Goal: Task Accomplishment & Management: Complete application form

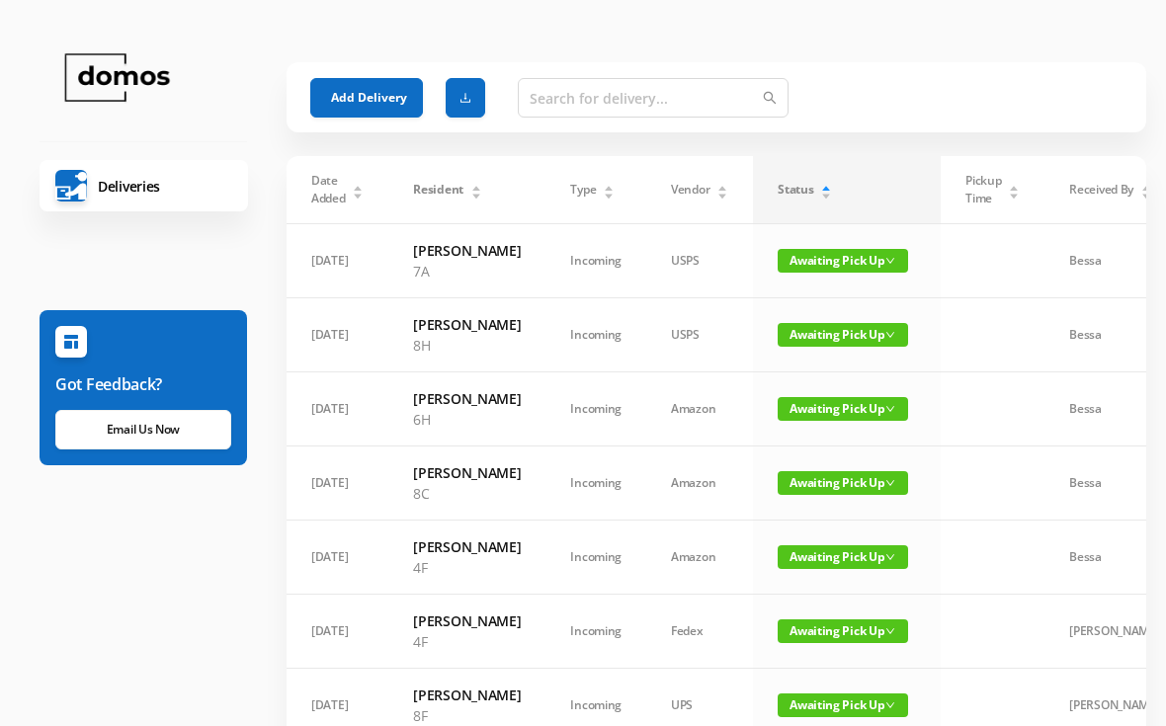
scroll to position [-54, 0]
click at [362, 100] on button "Add Delivery" at bounding box center [366, 98] width 113 height 40
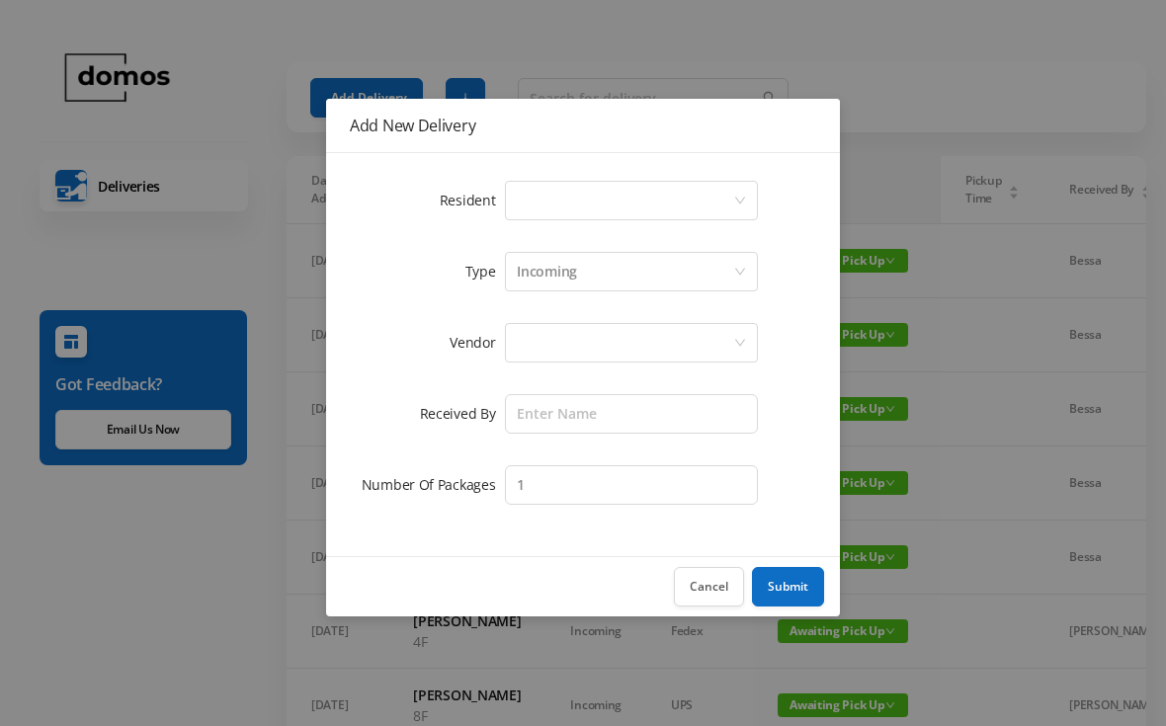
click at [593, 188] on div "Select a person" at bounding box center [625, 201] width 216 height 38
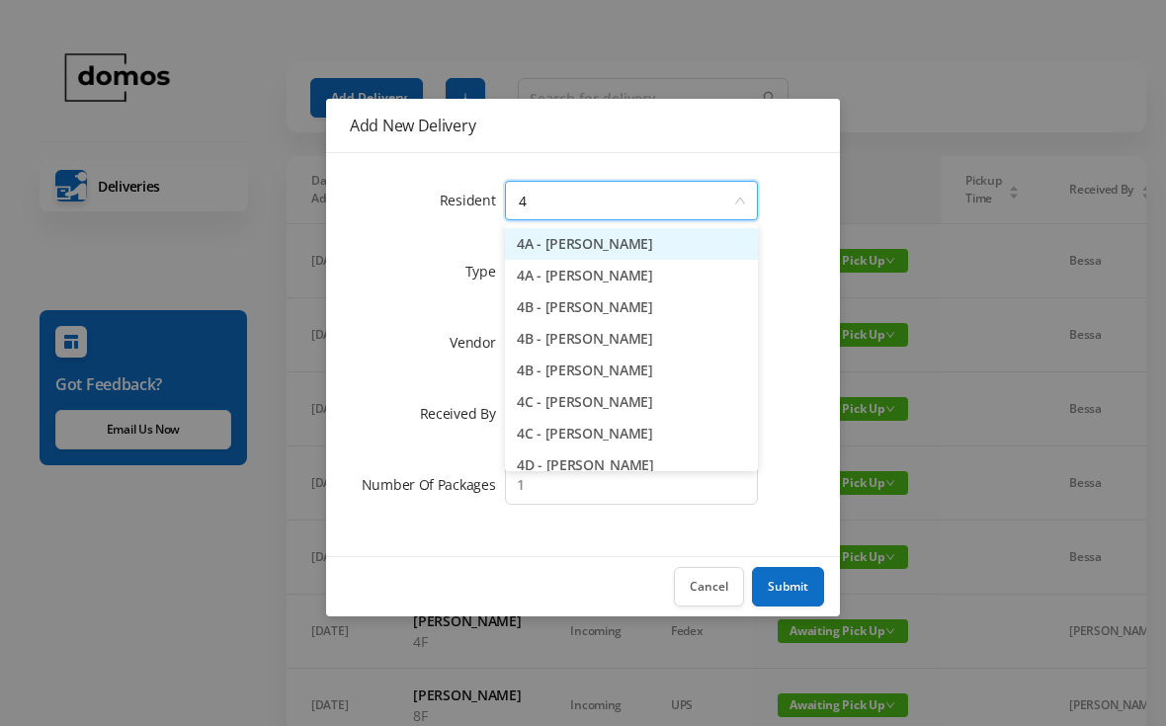
type input "4f"
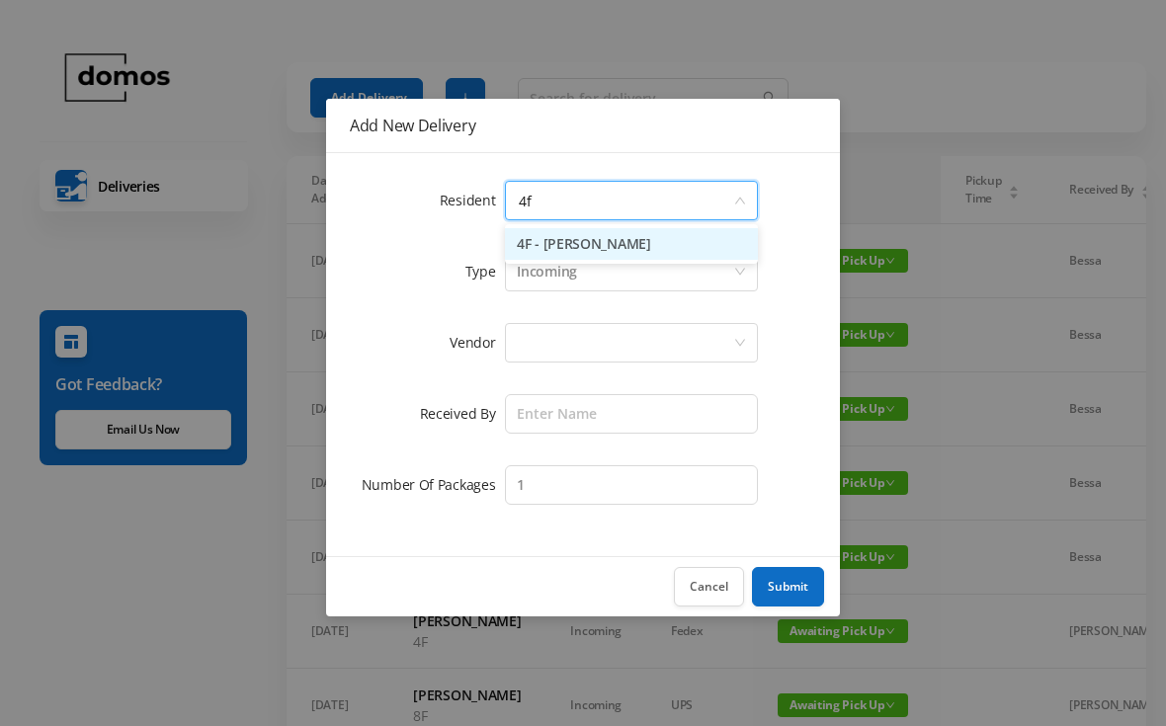
click at [621, 251] on li "4F - [PERSON_NAME]" at bounding box center [631, 244] width 253 height 32
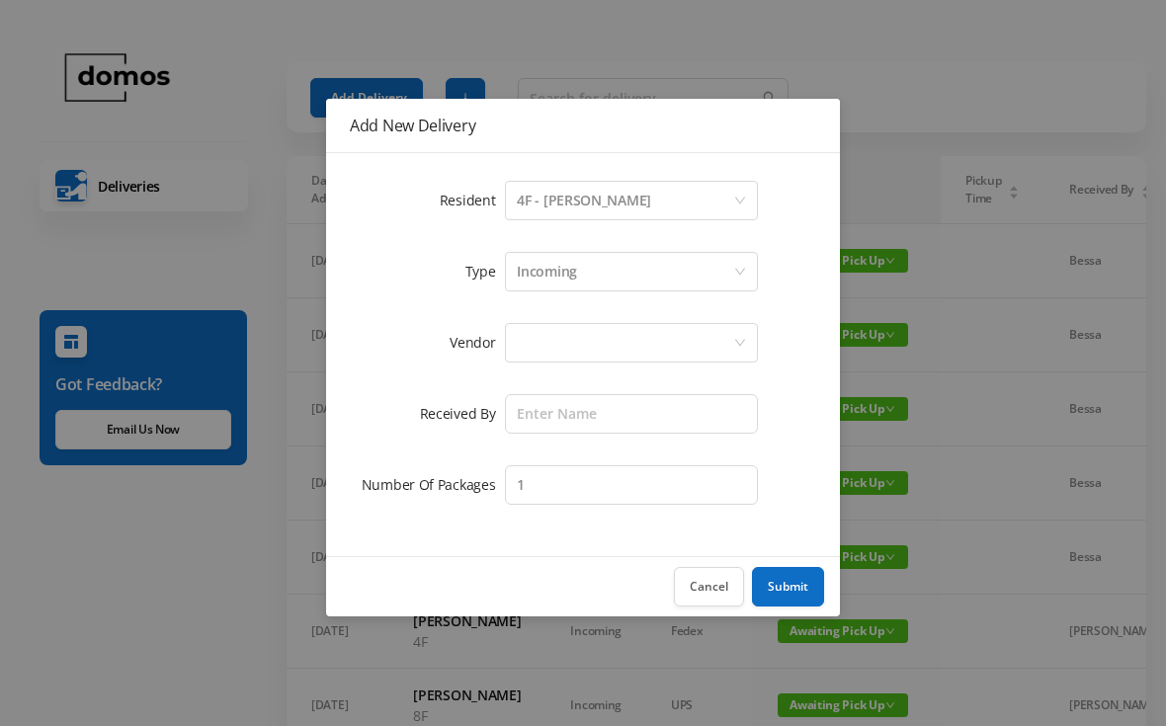
click at [605, 347] on div at bounding box center [625, 343] width 216 height 38
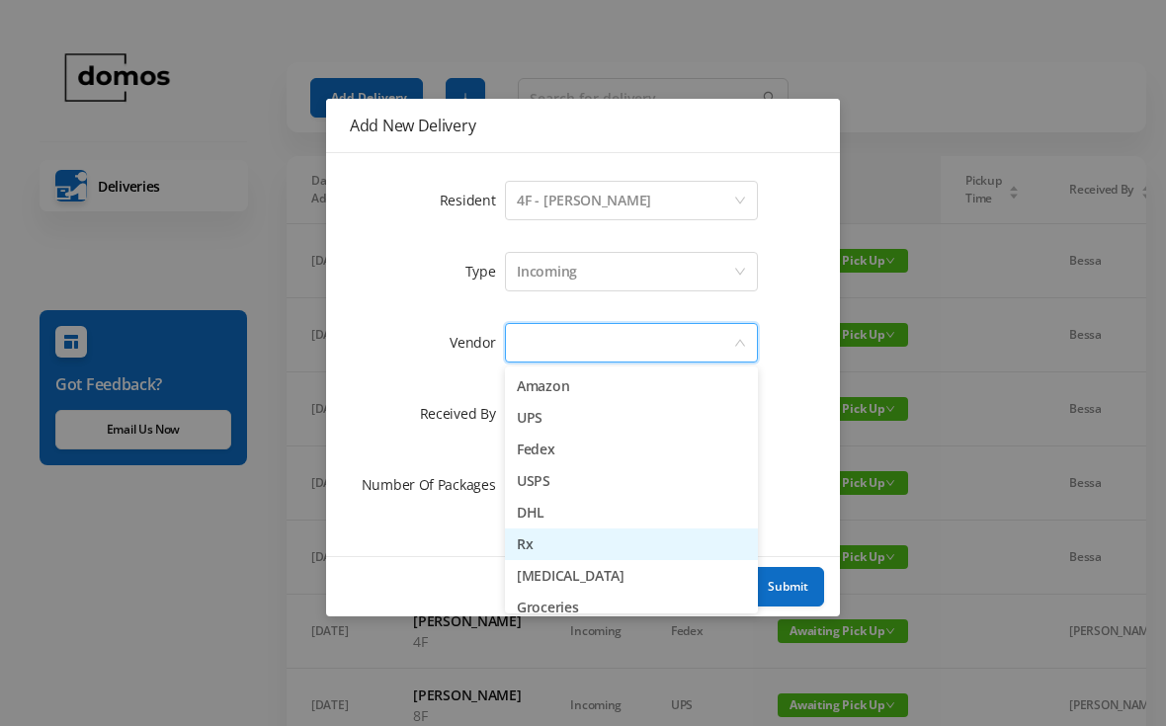
click at [541, 541] on li "Rx" at bounding box center [631, 545] width 253 height 32
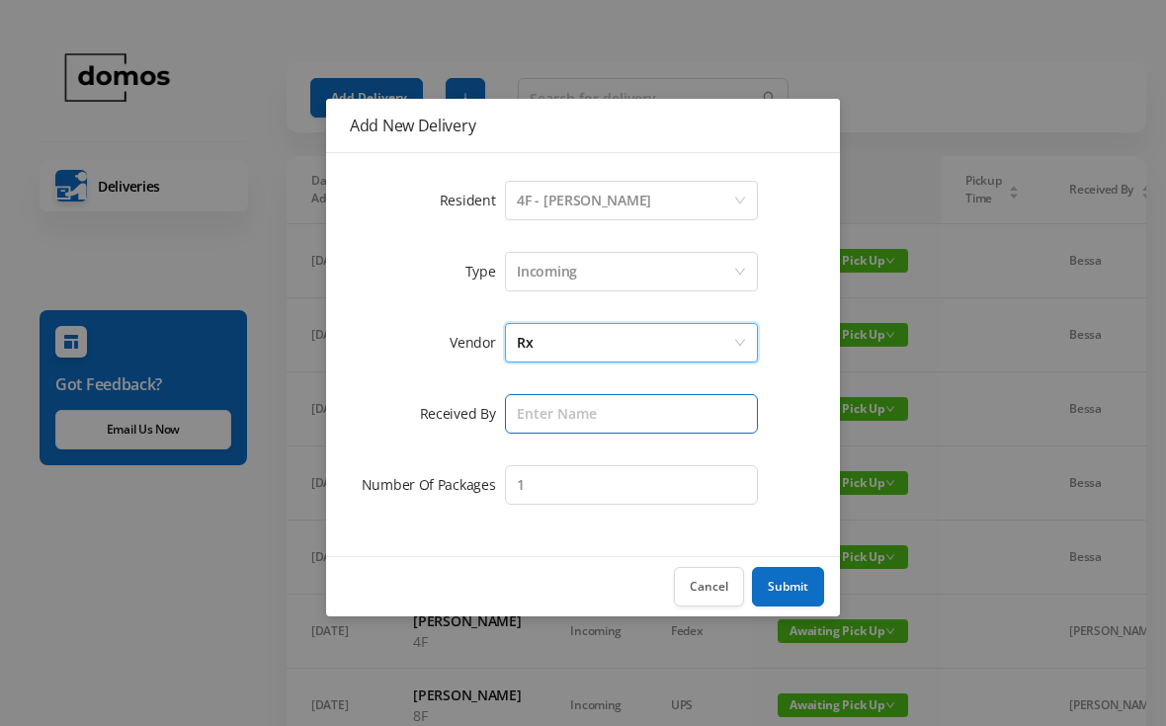
click at [612, 416] on input "text" at bounding box center [631, 414] width 253 height 40
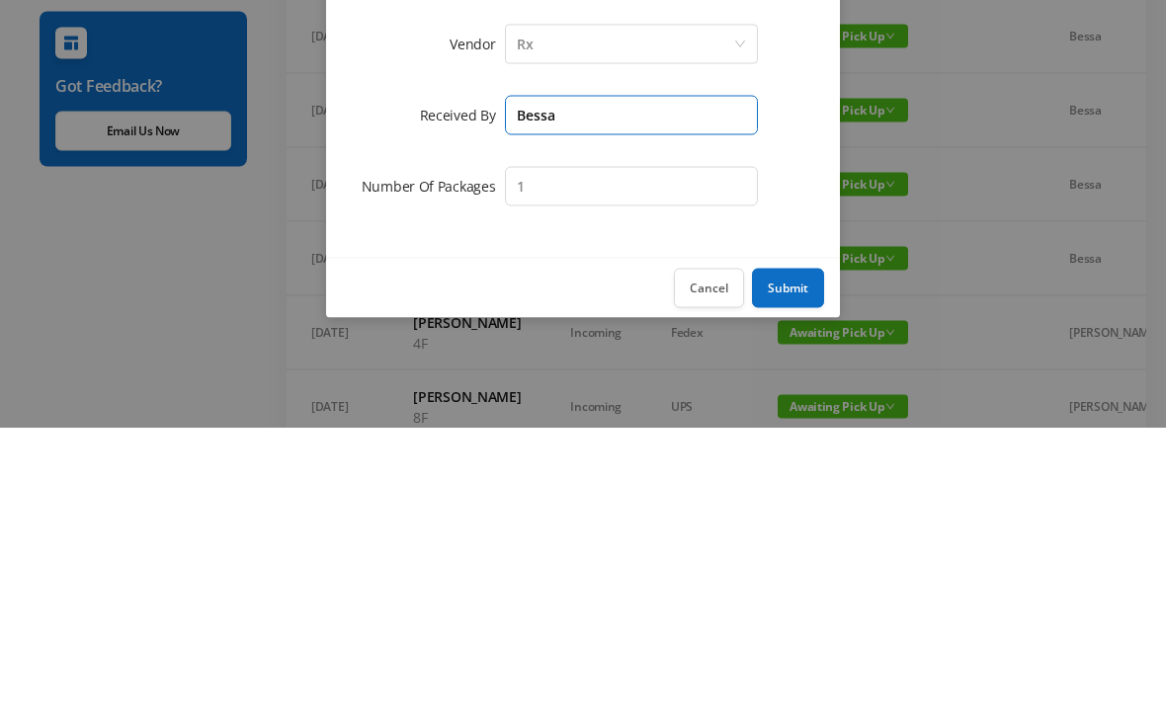
type input "Bessa"
click at [779, 567] on button "Submit" at bounding box center [788, 587] width 72 height 40
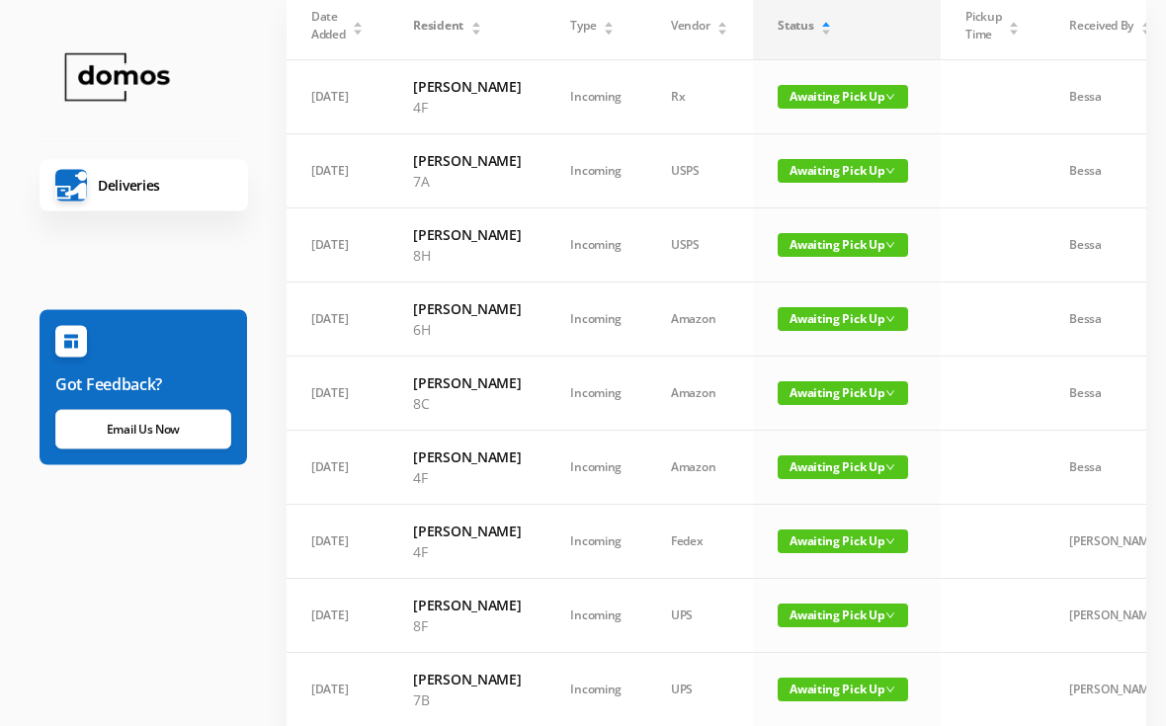
scroll to position [0, 0]
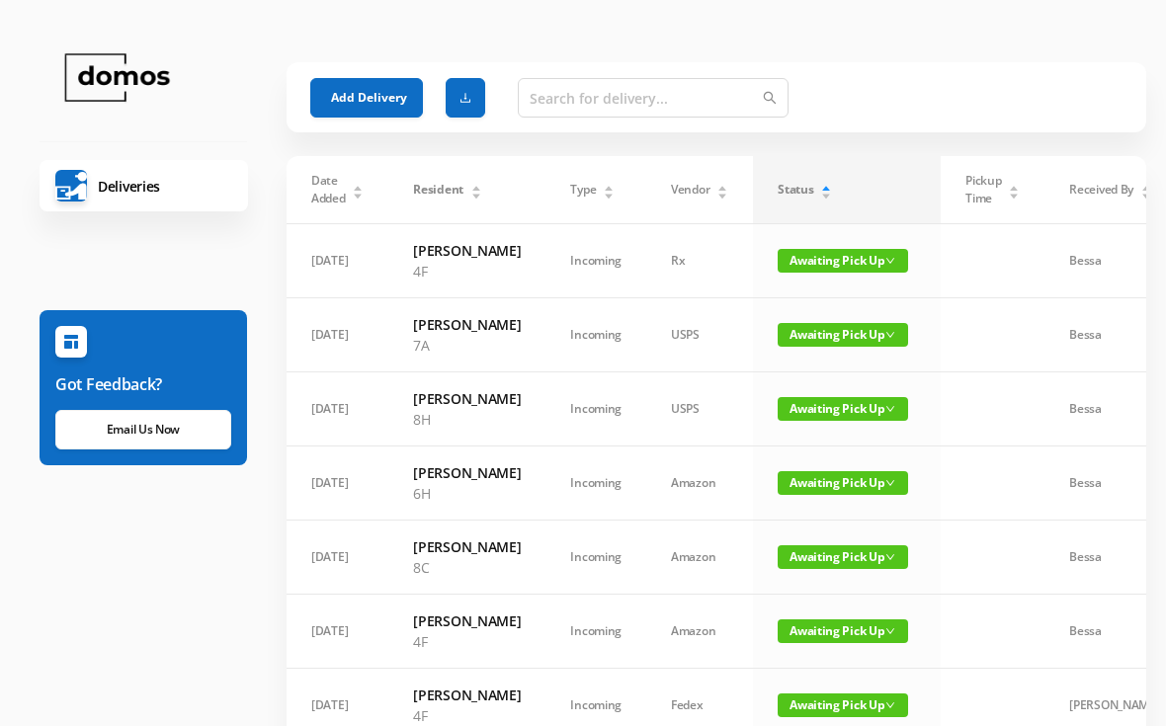
click at [379, 99] on button "Add Delivery" at bounding box center [366, 98] width 113 height 40
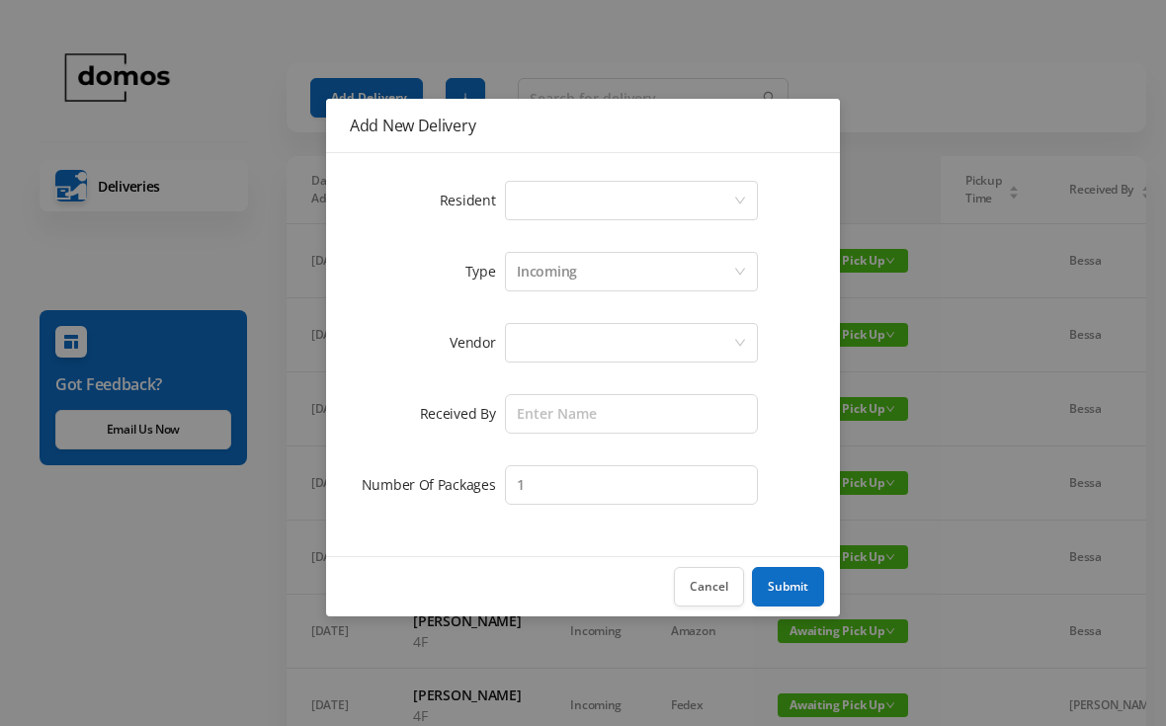
click at [640, 209] on div "Select a person" at bounding box center [625, 201] width 216 height 38
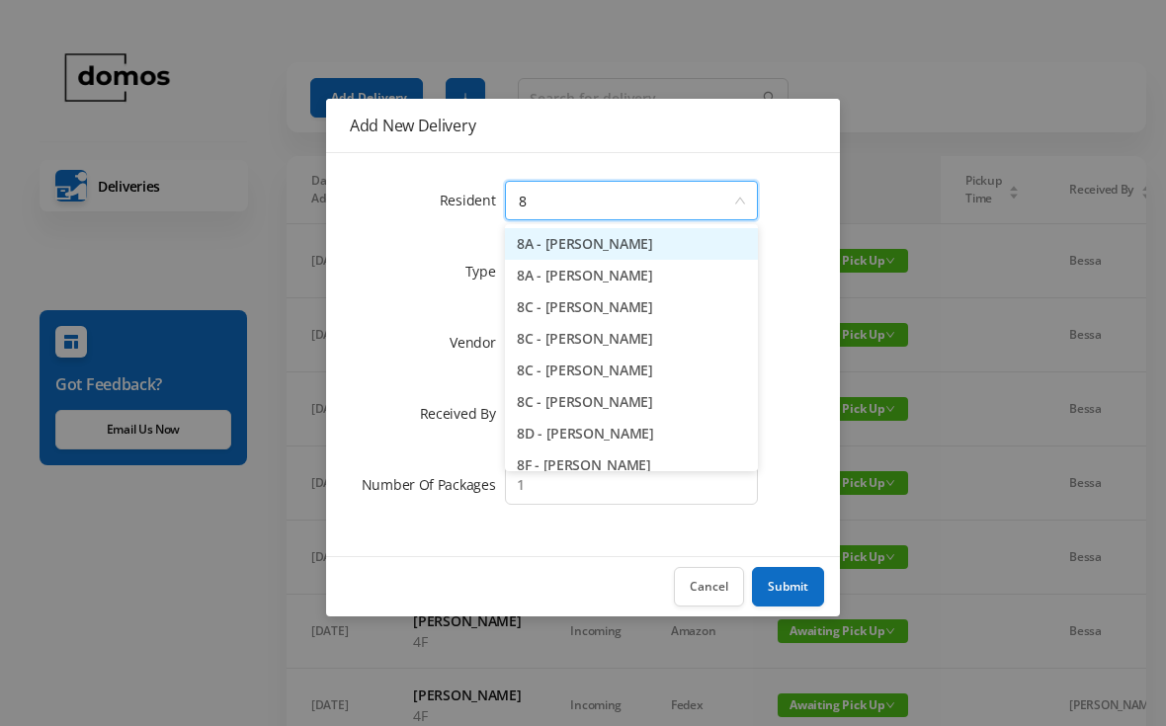
type input "8g"
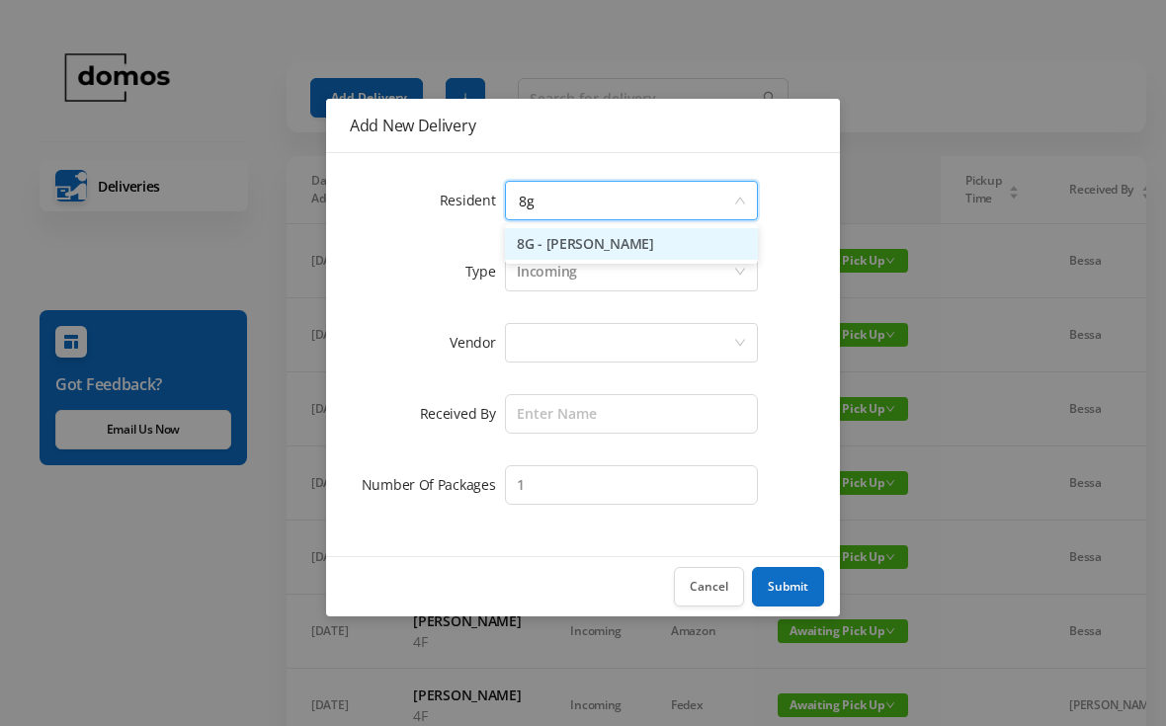
click at [659, 246] on li "8G - [PERSON_NAME]" at bounding box center [631, 244] width 253 height 32
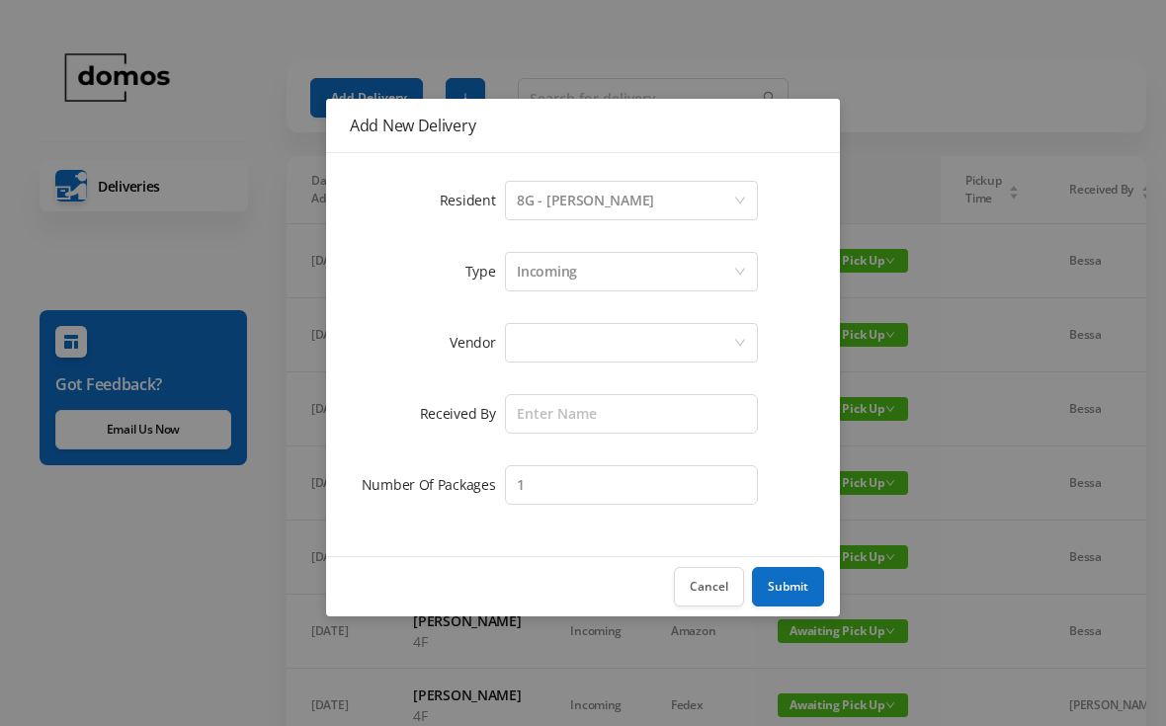
click at [623, 337] on div at bounding box center [625, 343] width 216 height 38
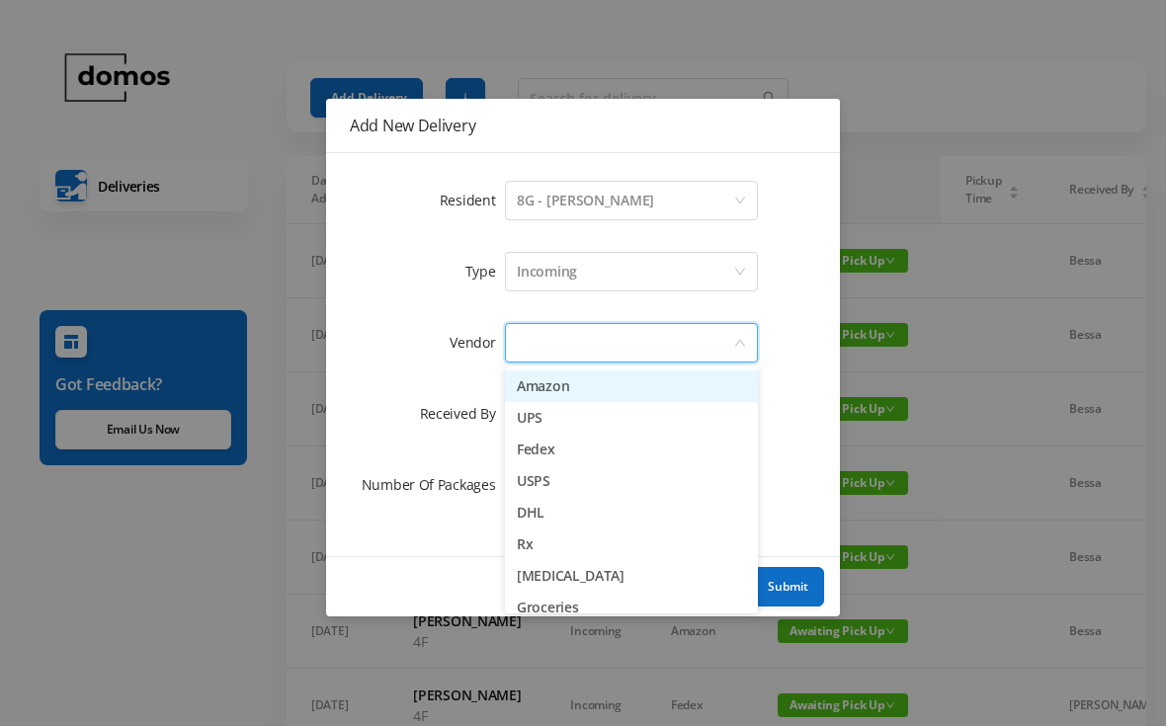
click at [570, 392] on li "Amazon" at bounding box center [631, 386] width 253 height 32
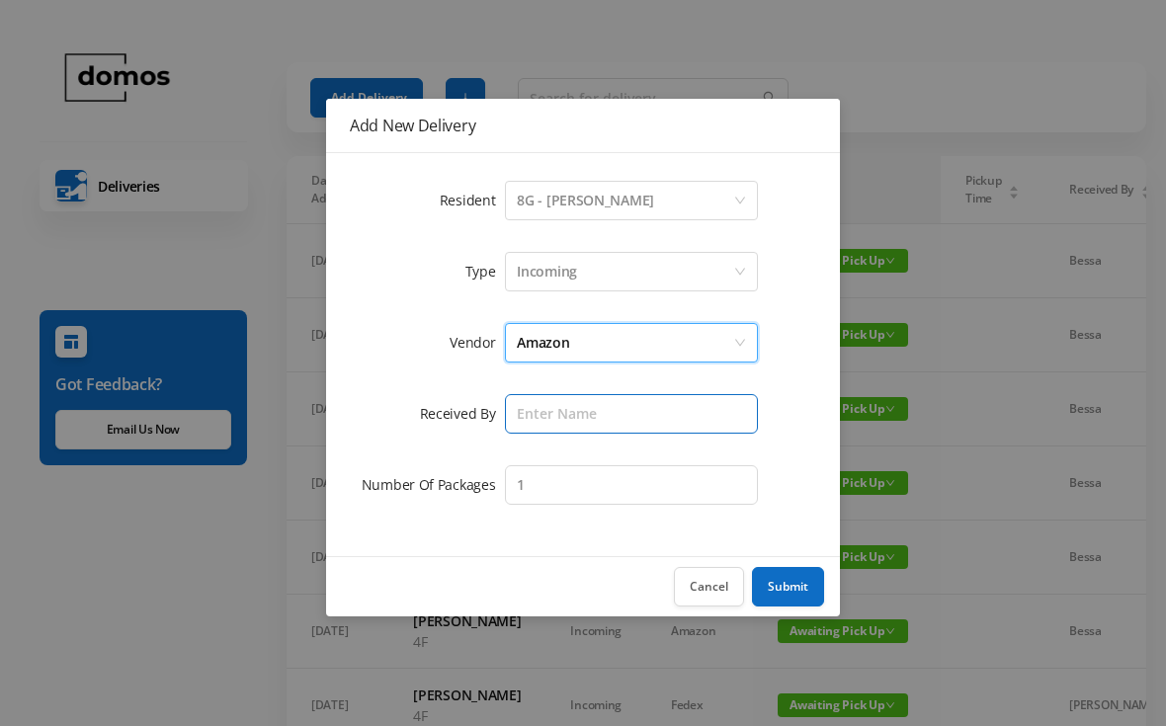
click at [609, 413] on input "text" at bounding box center [631, 414] width 253 height 40
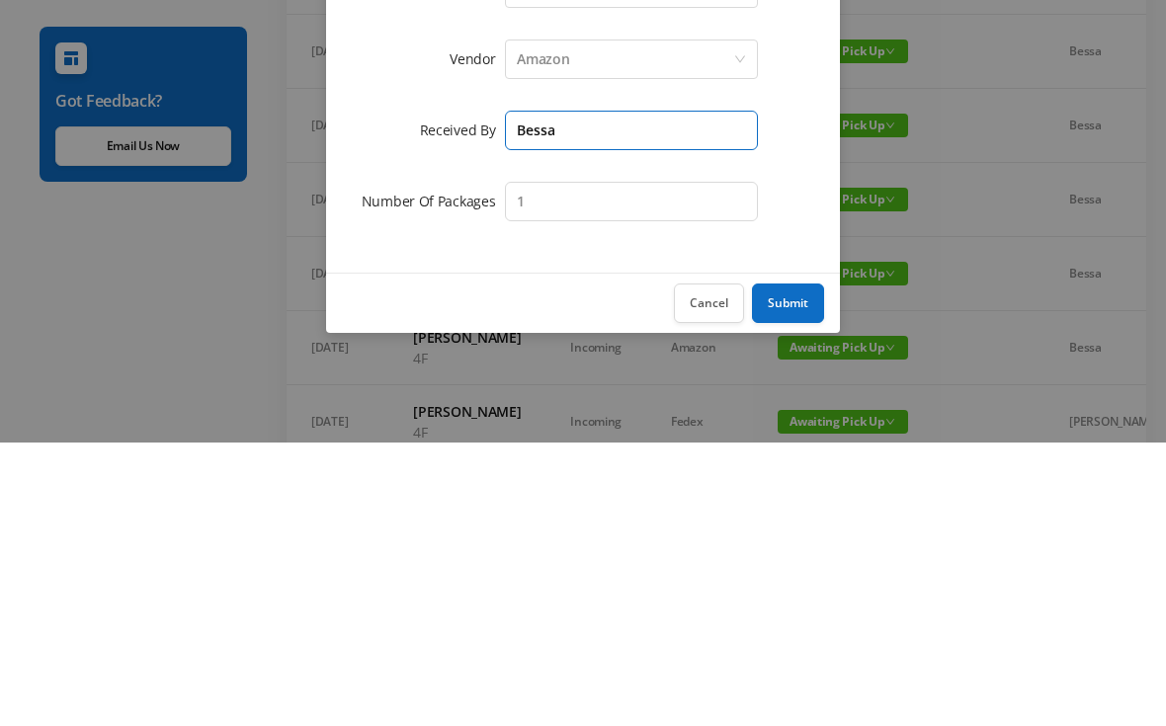
type input "Bessa"
click at [788, 567] on button "Submit" at bounding box center [788, 587] width 72 height 40
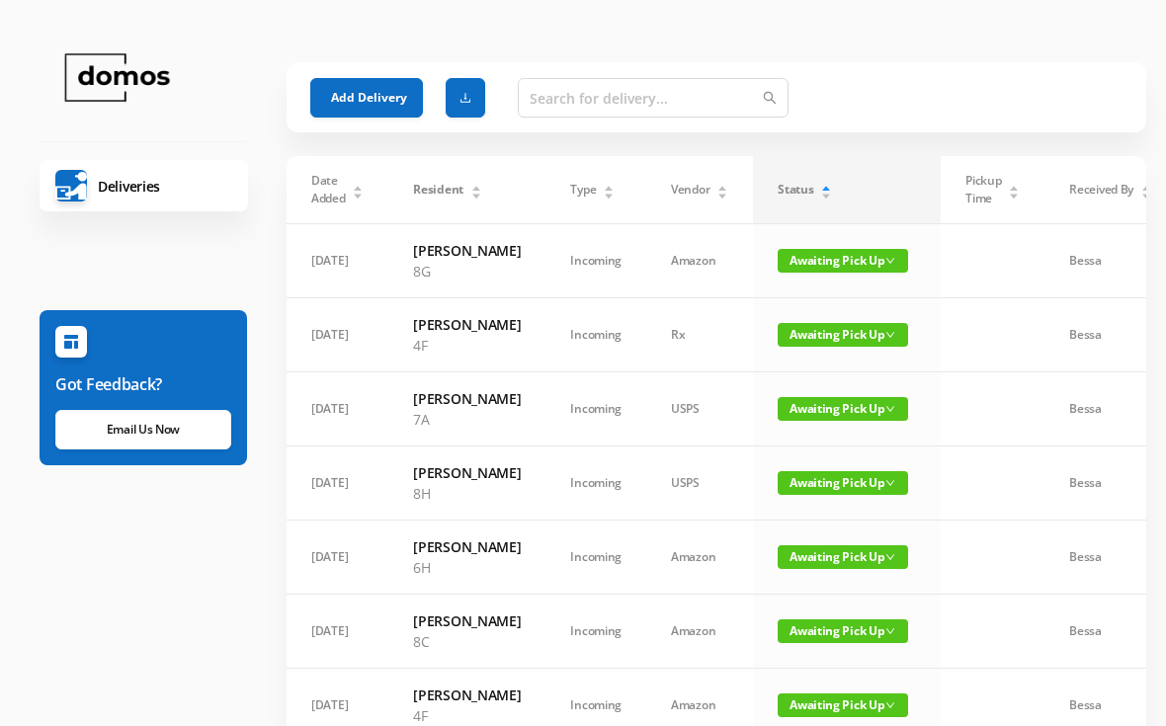
click at [377, 98] on button "Add Delivery" at bounding box center [366, 98] width 113 height 40
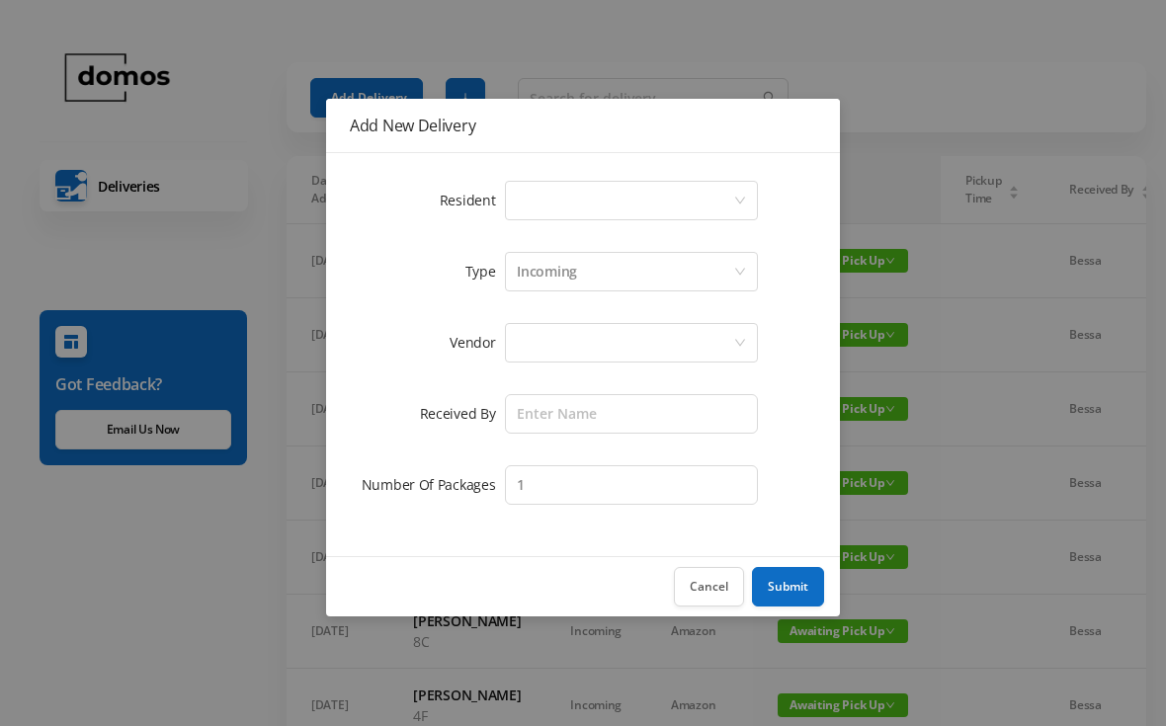
click at [657, 188] on div "Select a person" at bounding box center [625, 201] width 216 height 38
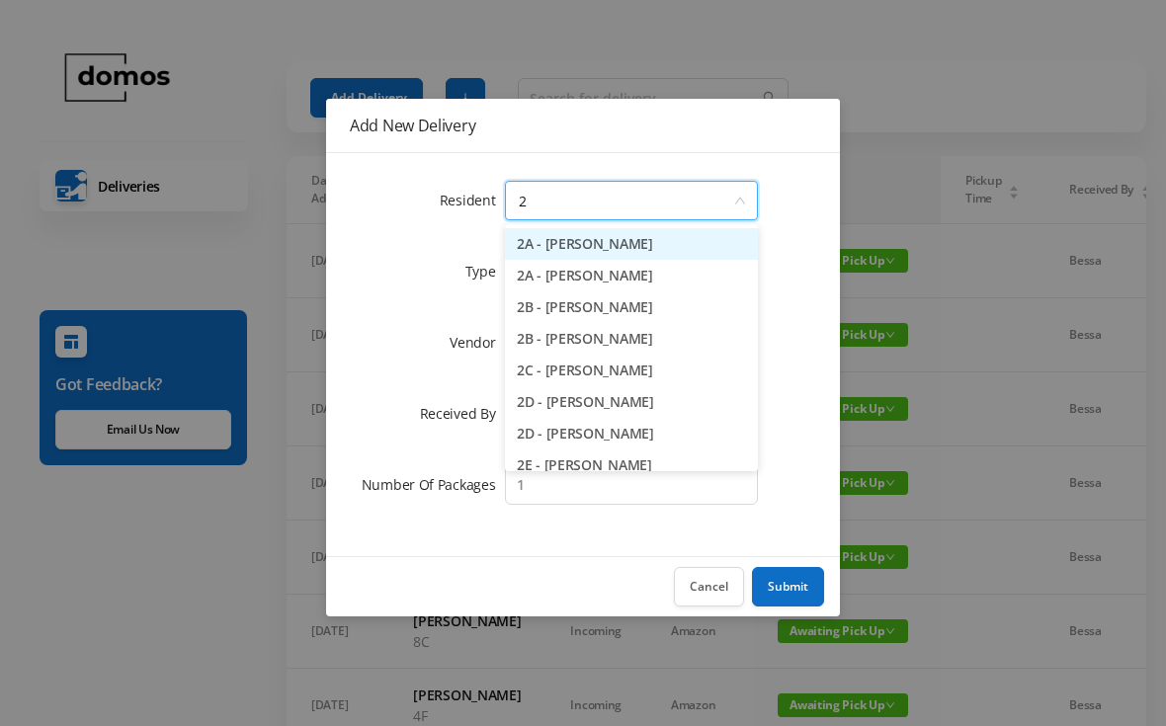
type input "2f"
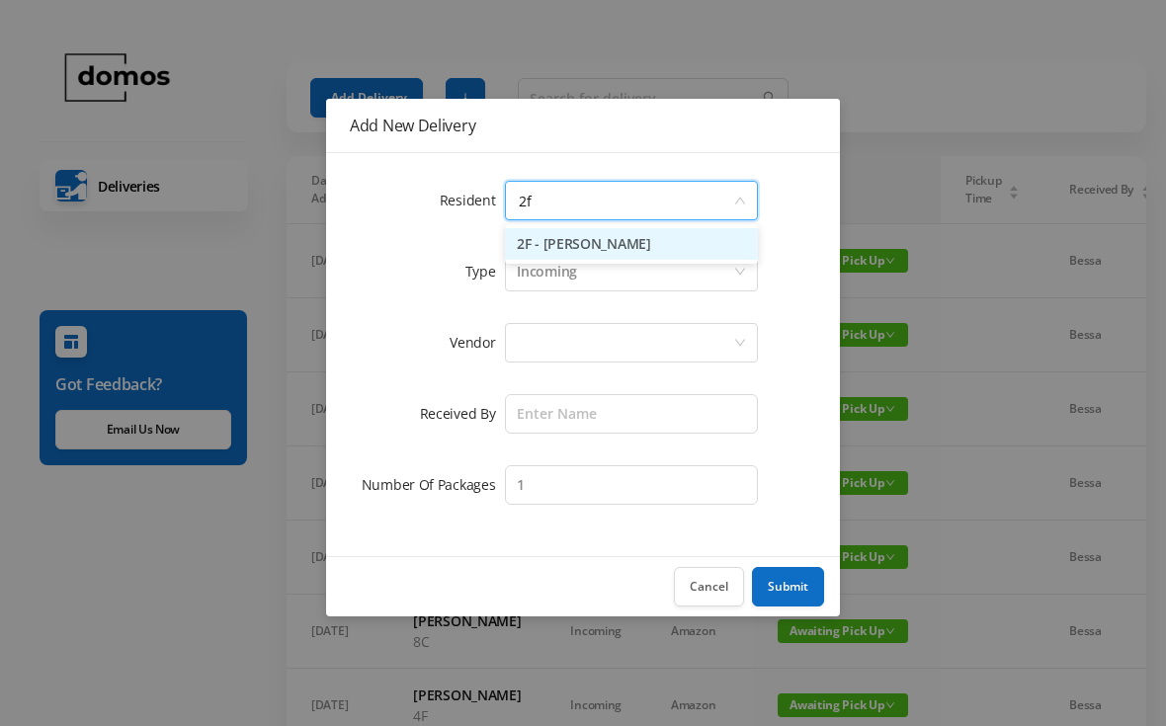
click at [659, 246] on li "2F - [PERSON_NAME]" at bounding box center [631, 244] width 253 height 32
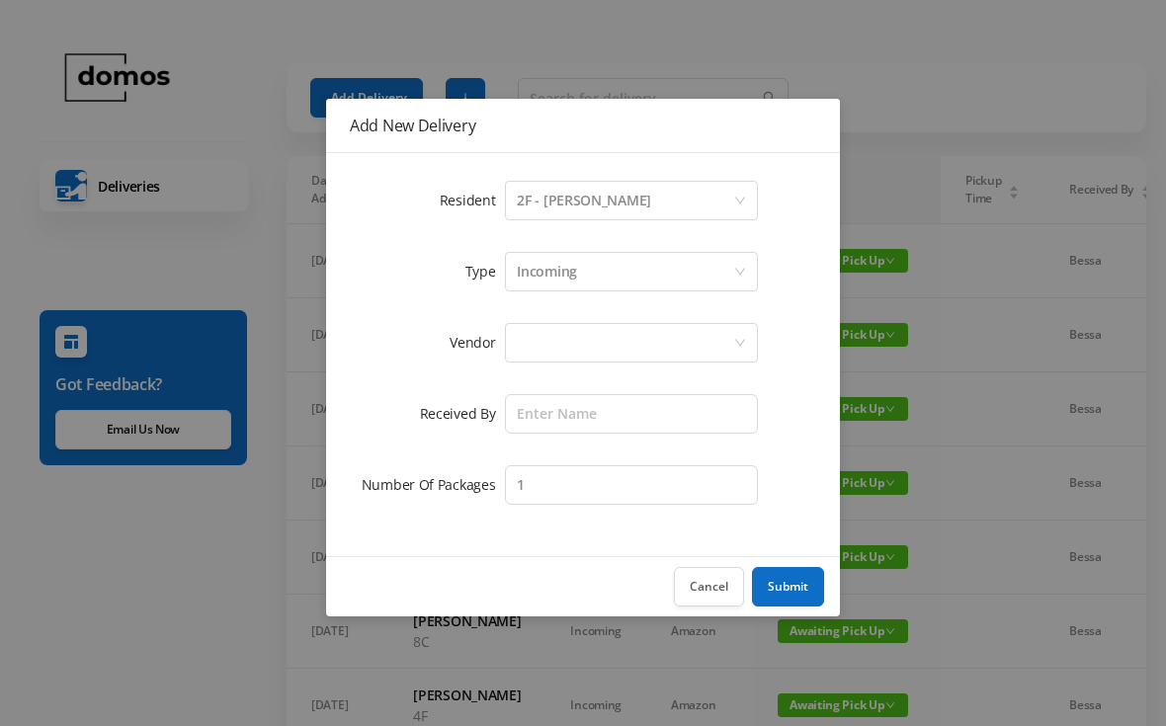
click at [617, 349] on div at bounding box center [625, 343] width 216 height 38
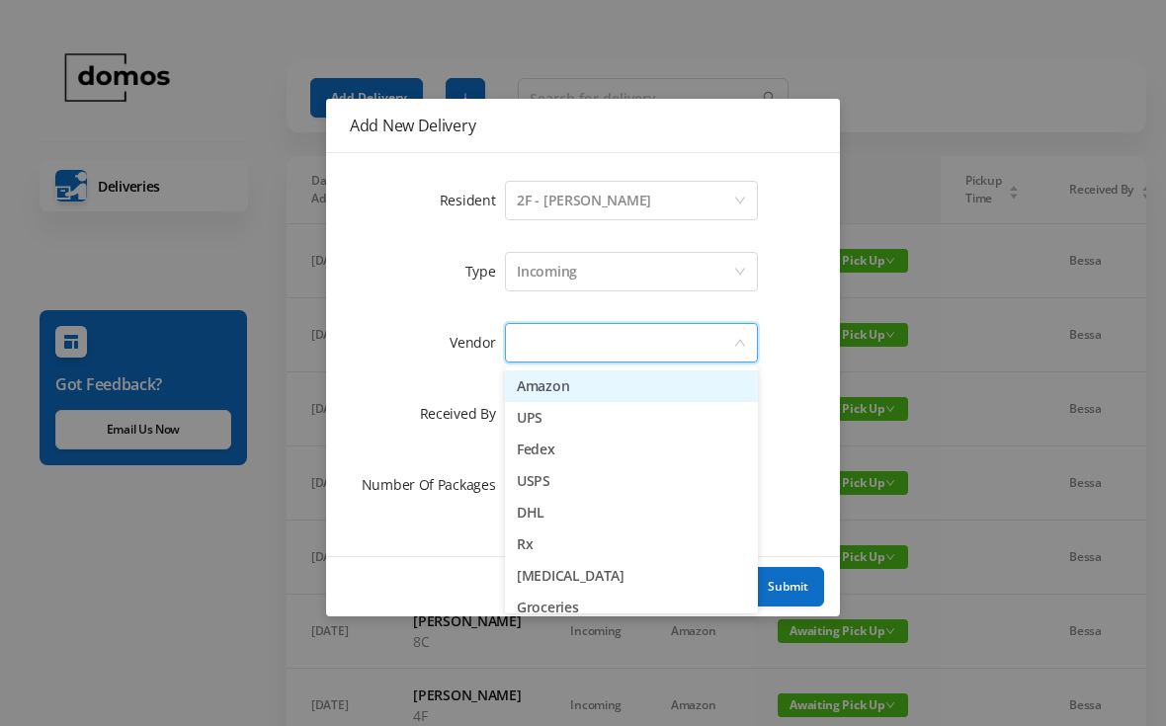
click at [576, 397] on li "Amazon" at bounding box center [631, 386] width 253 height 32
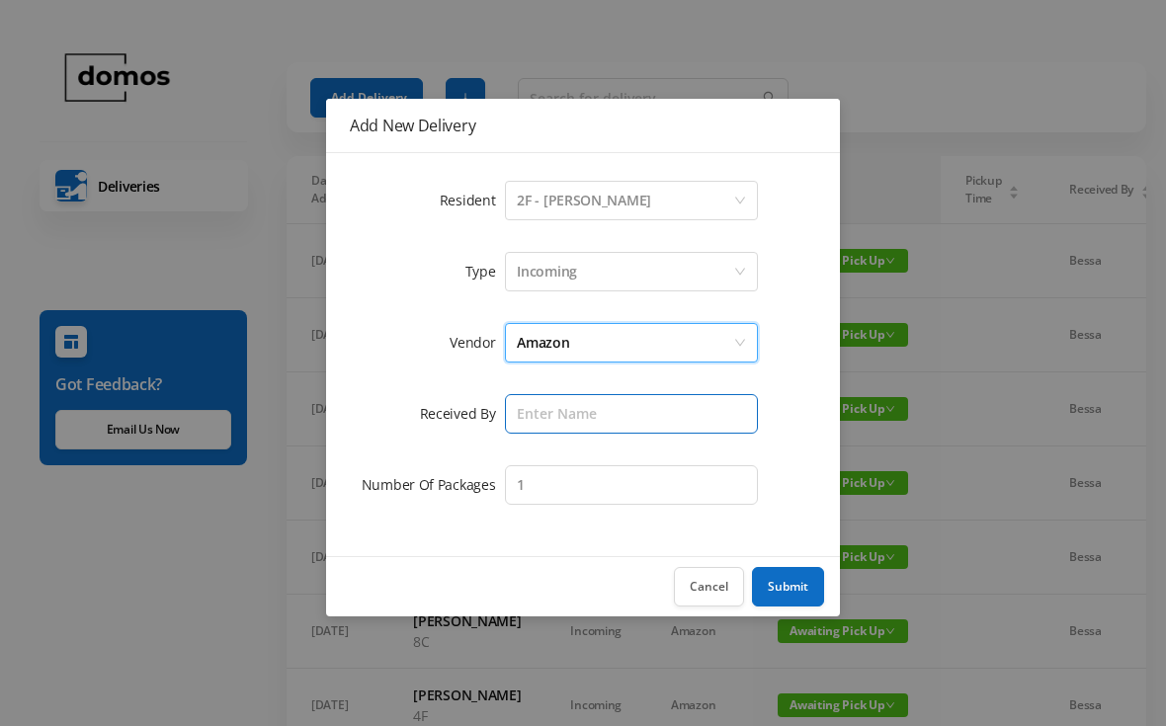
click at [622, 418] on input "text" at bounding box center [631, 414] width 253 height 40
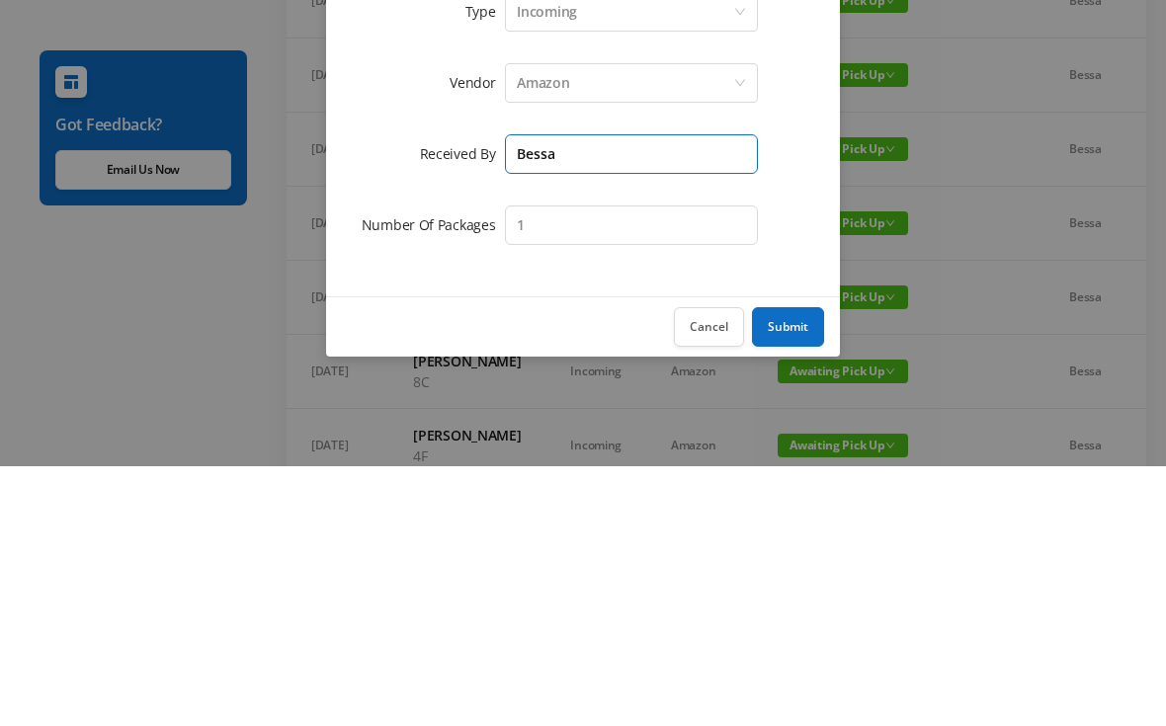
type input "Bessa"
click at [697, 465] on input "1" at bounding box center [631, 485] width 253 height 40
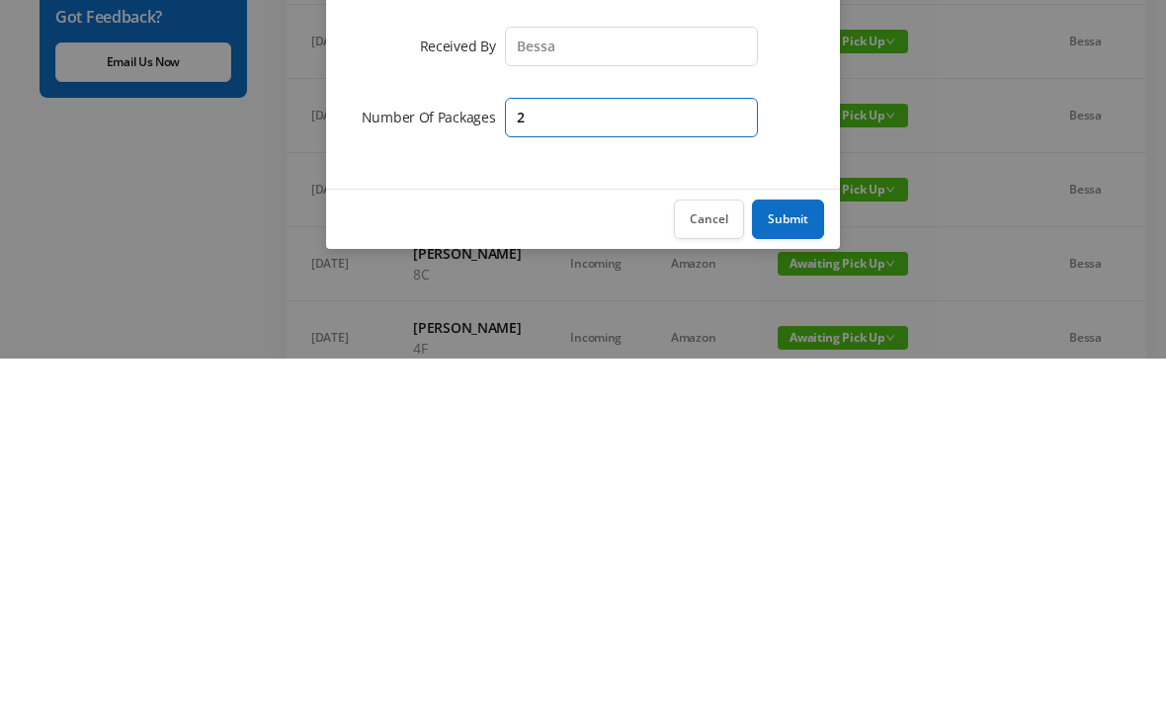
type input "2"
click at [803, 567] on button "Submit" at bounding box center [788, 587] width 72 height 40
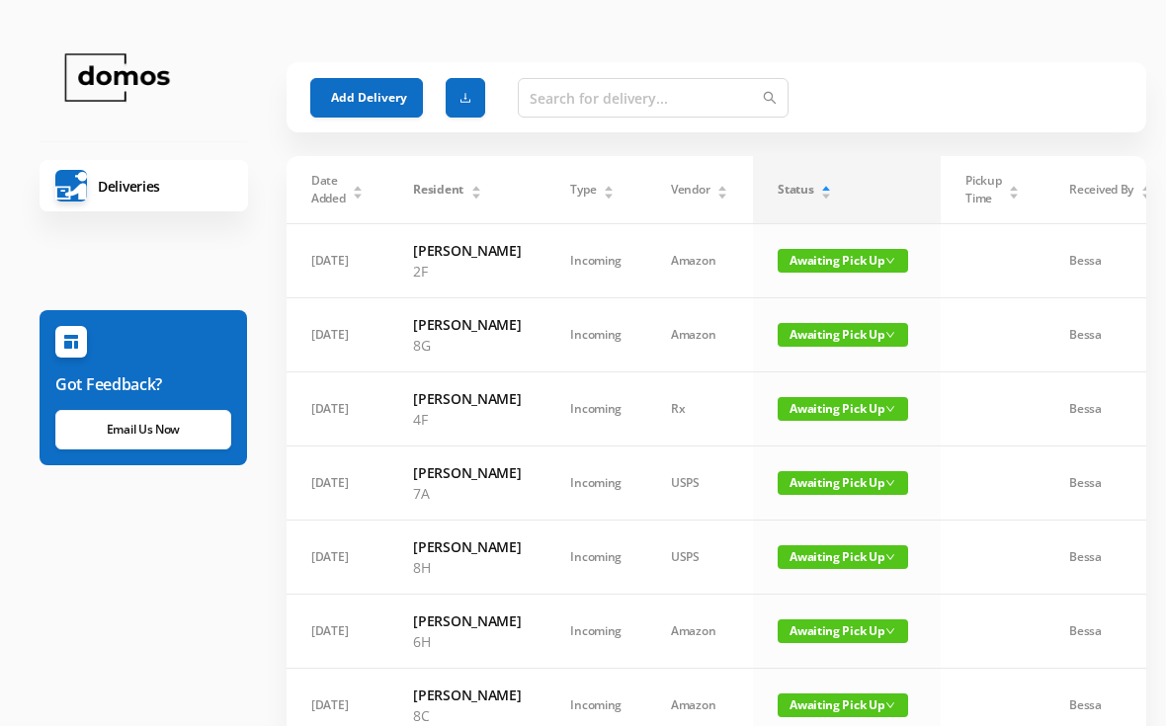
click at [351, 92] on button "Add Delivery" at bounding box center [366, 98] width 113 height 40
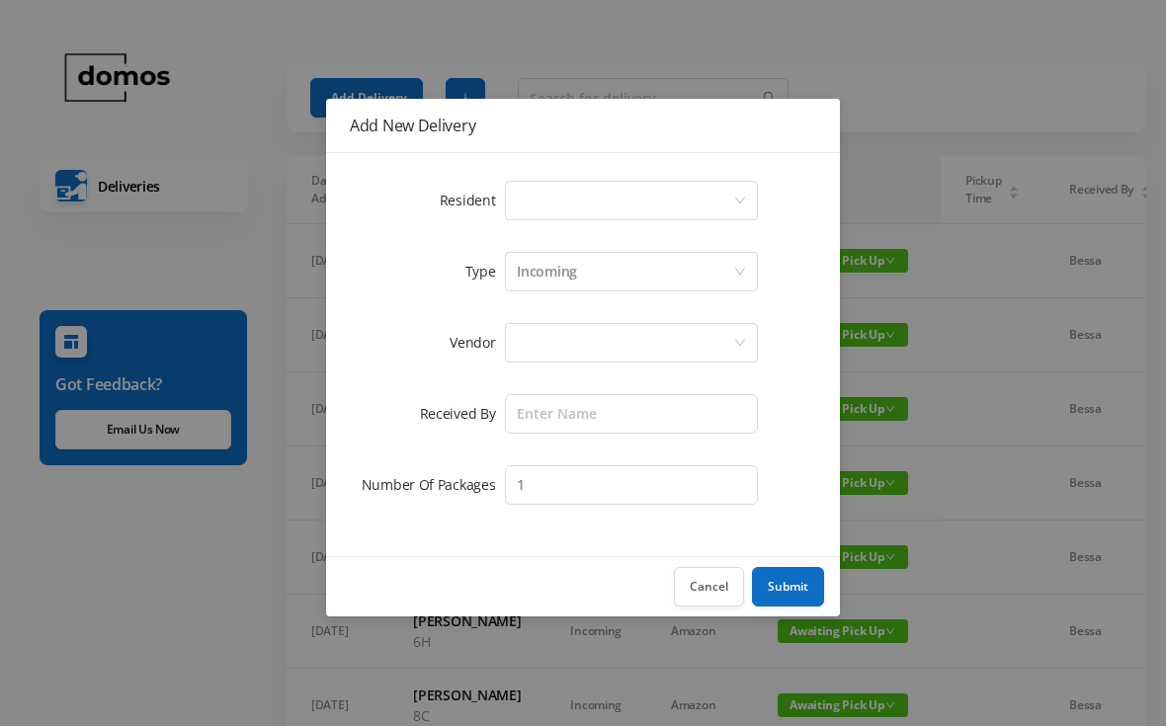
click at [625, 196] on div "Select a person" at bounding box center [625, 201] width 216 height 38
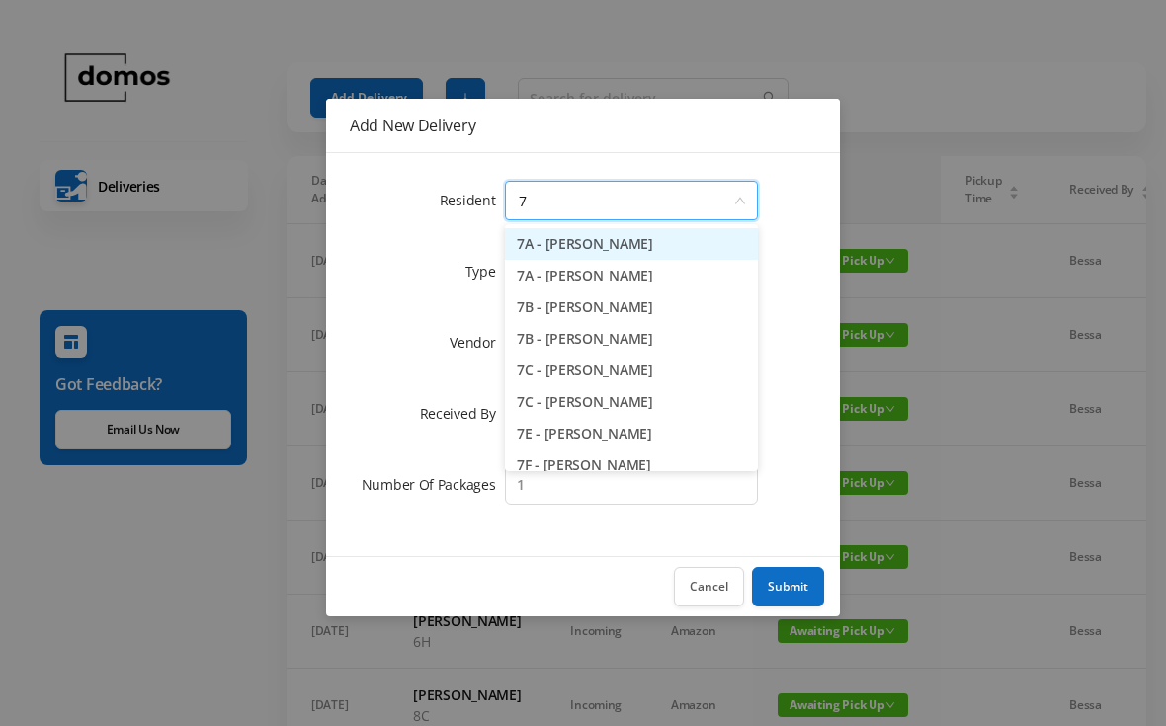
type input "7j"
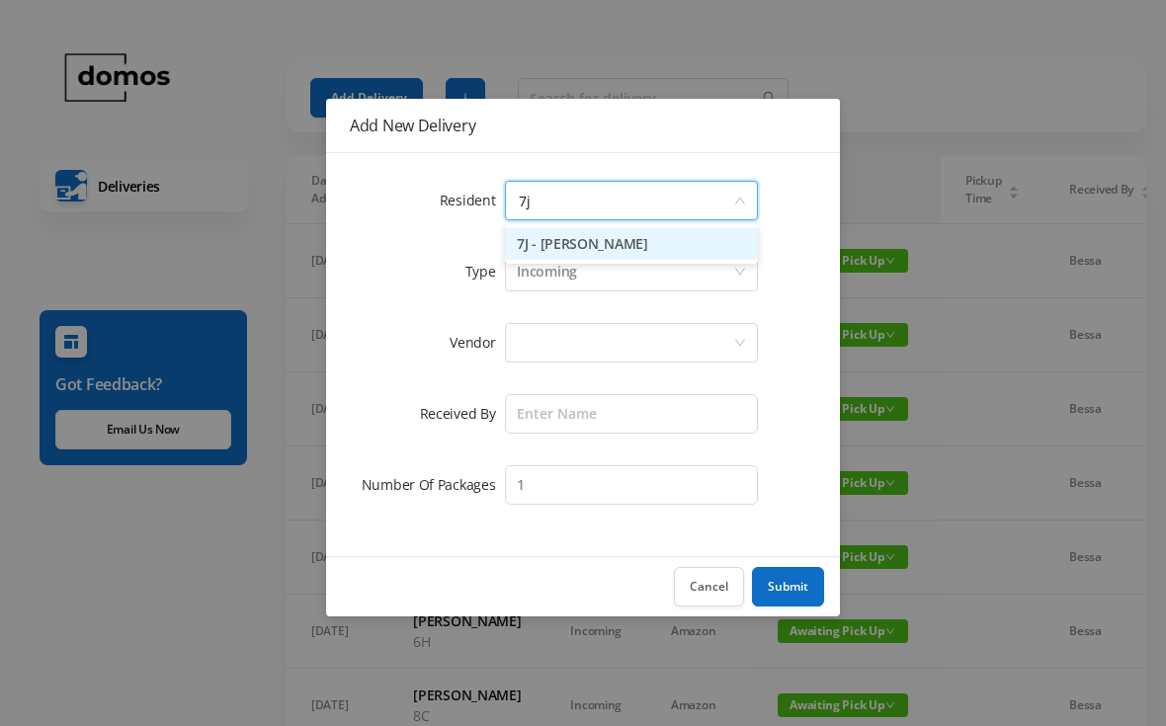
click at [629, 251] on li "7J - [PERSON_NAME]" at bounding box center [631, 244] width 253 height 32
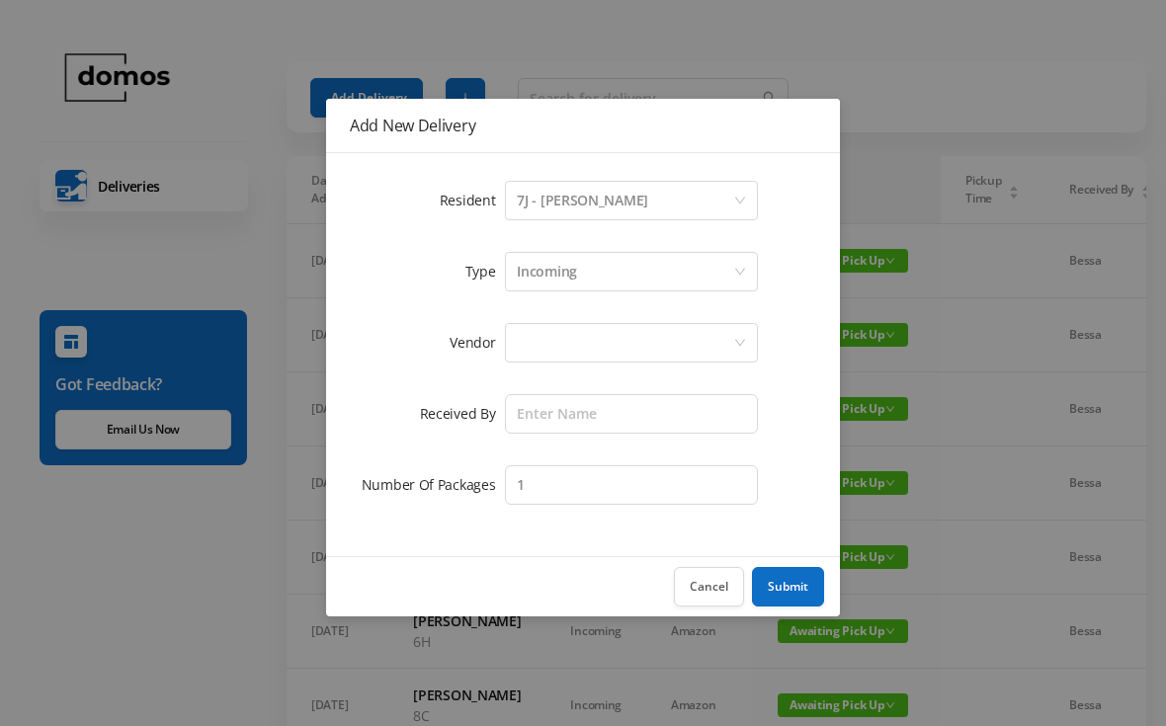
click at [633, 336] on div at bounding box center [625, 343] width 216 height 38
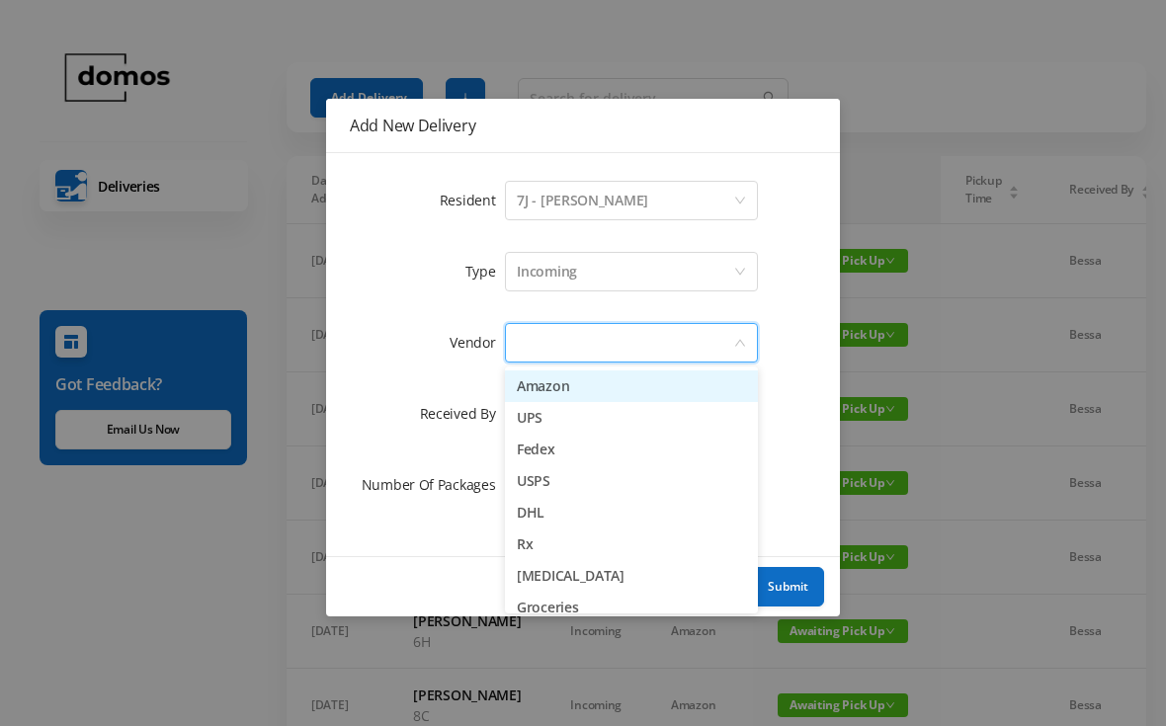
click at [585, 384] on li "Amazon" at bounding box center [631, 386] width 253 height 32
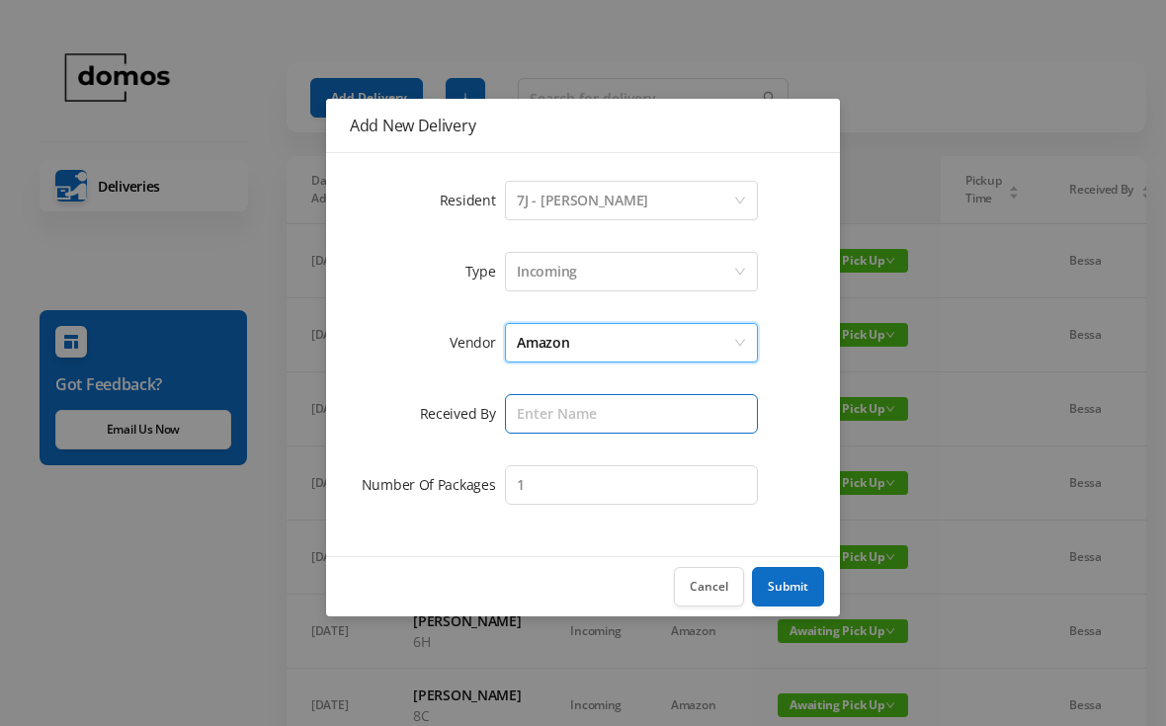
click at [628, 421] on input "text" at bounding box center [631, 414] width 253 height 40
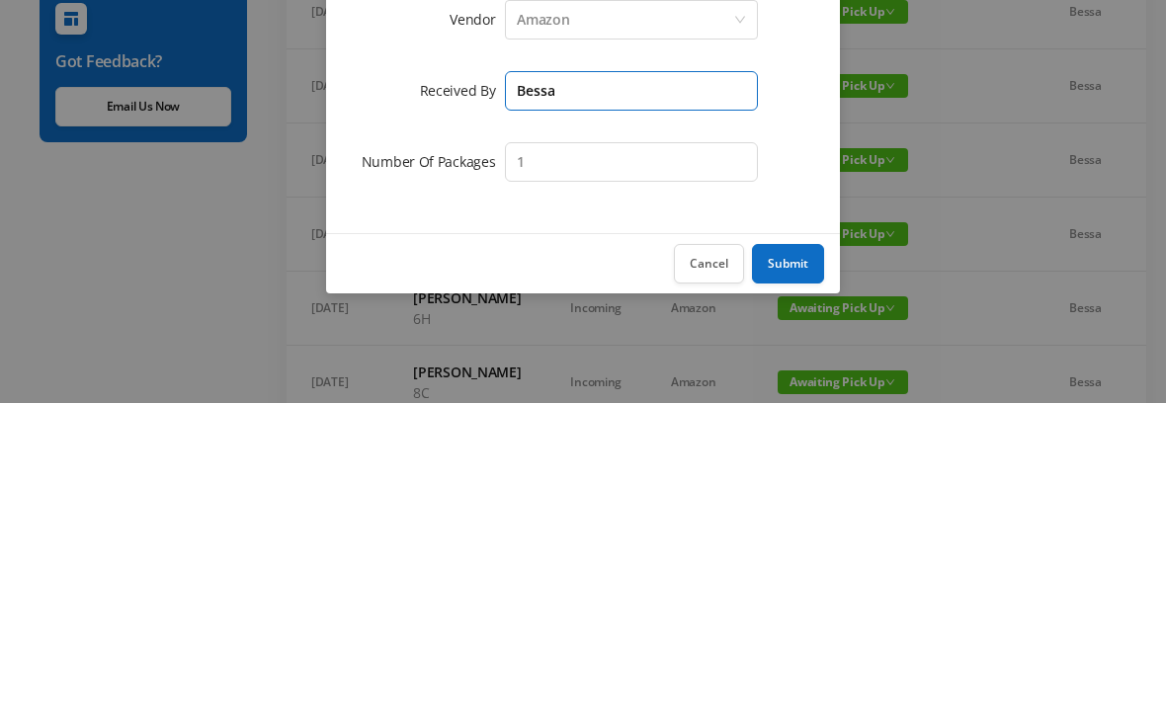
type input "Bessa"
click at [794, 567] on button "Submit" at bounding box center [788, 587] width 72 height 40
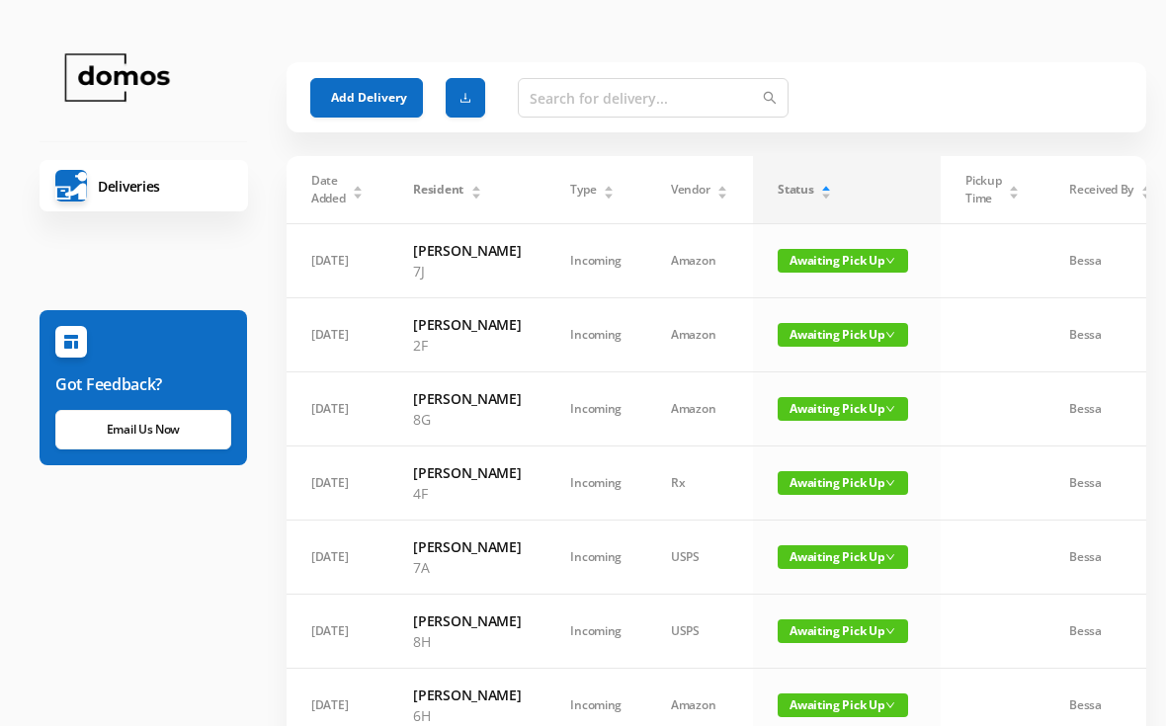
click at [374, 85] on button "Add Delivery" at bounding box center [366, 98] width 113 height 40
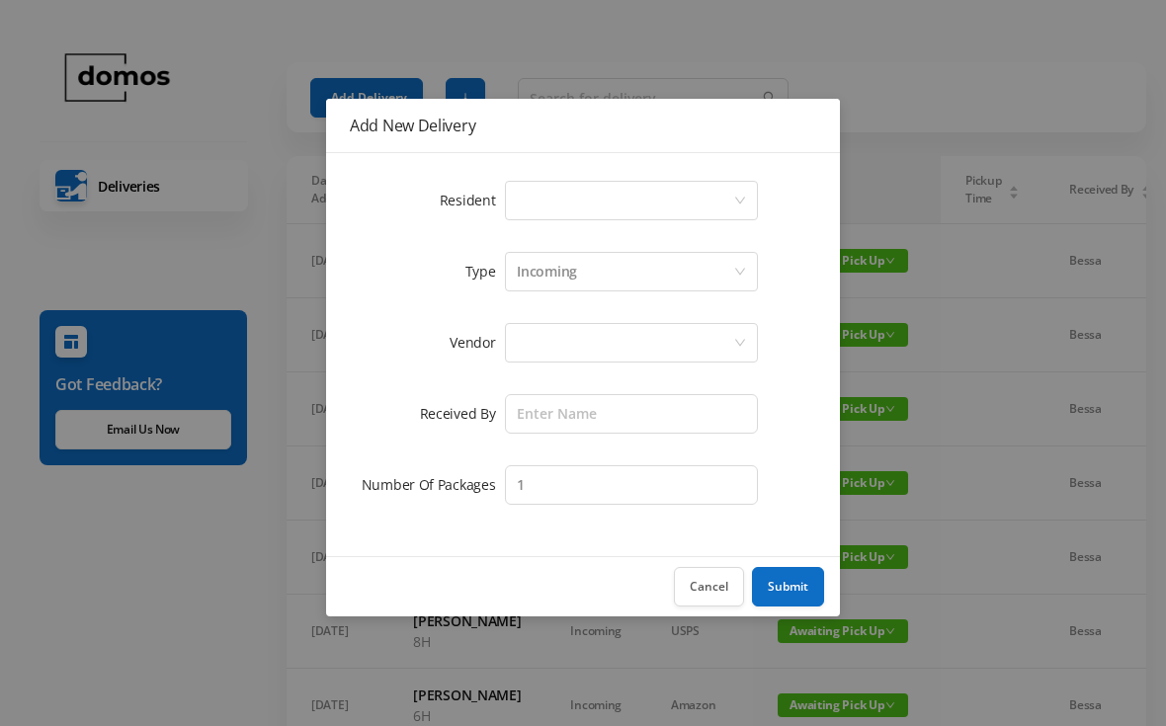
click at [581, 210] on div "Select a person" at bounding box center [625, 201] width 216 height 38
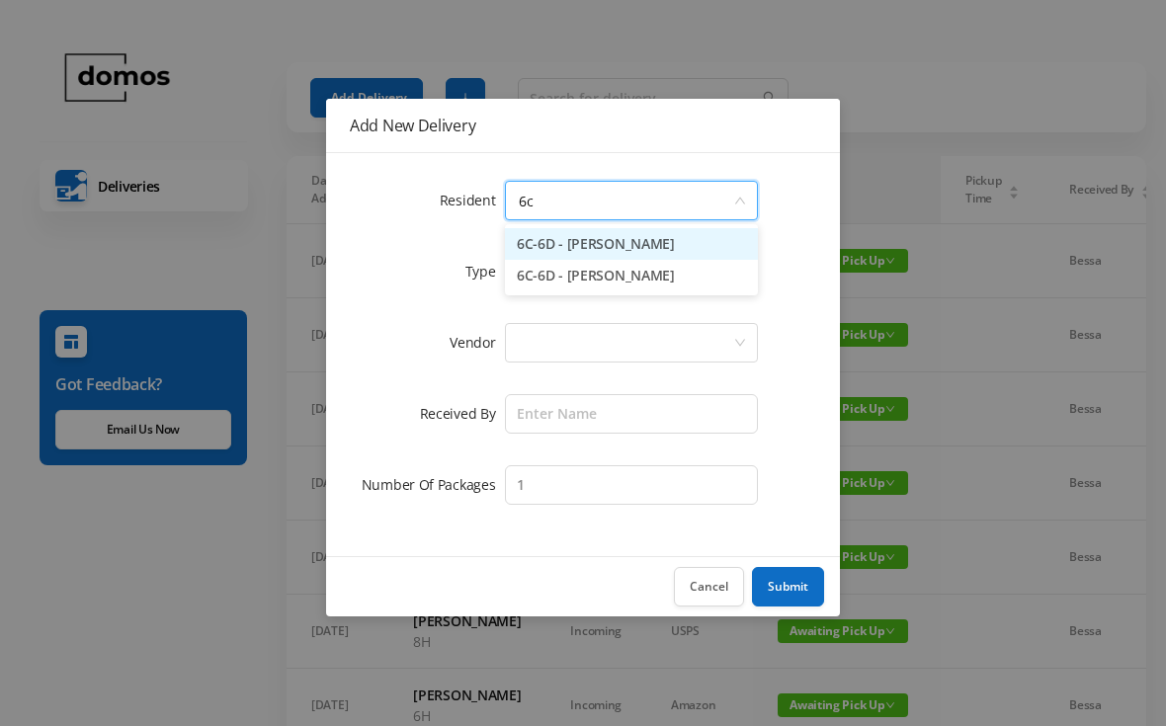
click at [700, 202] on input "6c" at bounding box center [625, 201] width 216 height 38
type input "6"
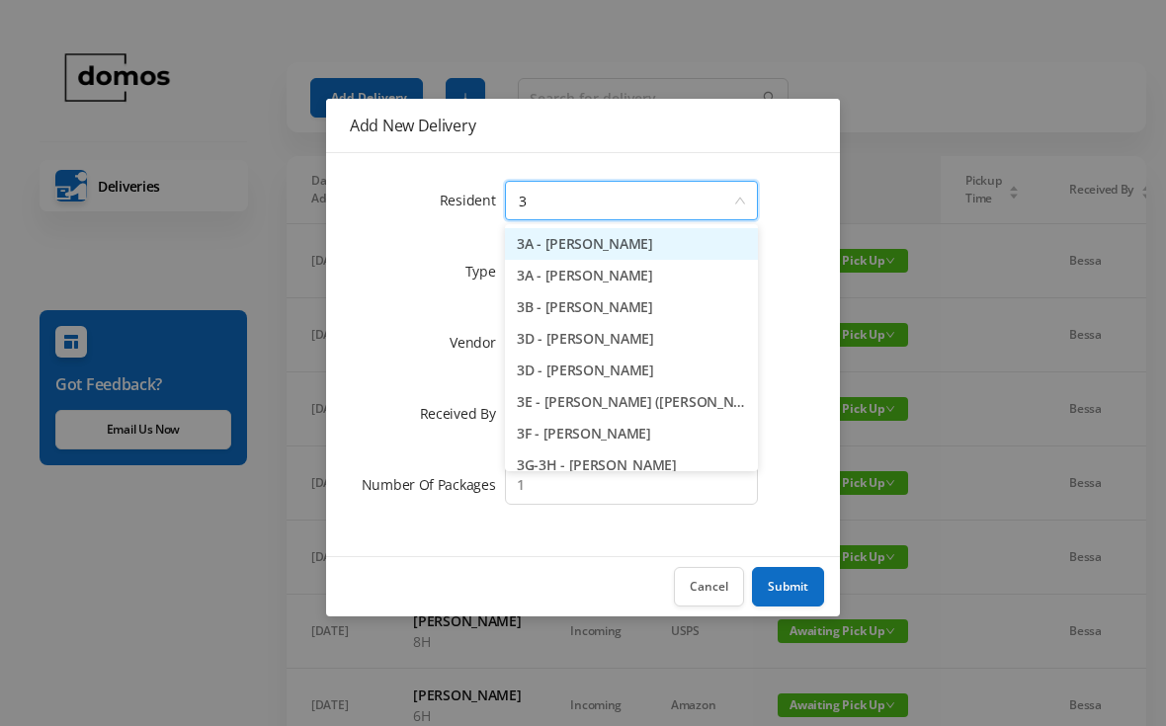
type input "3a"
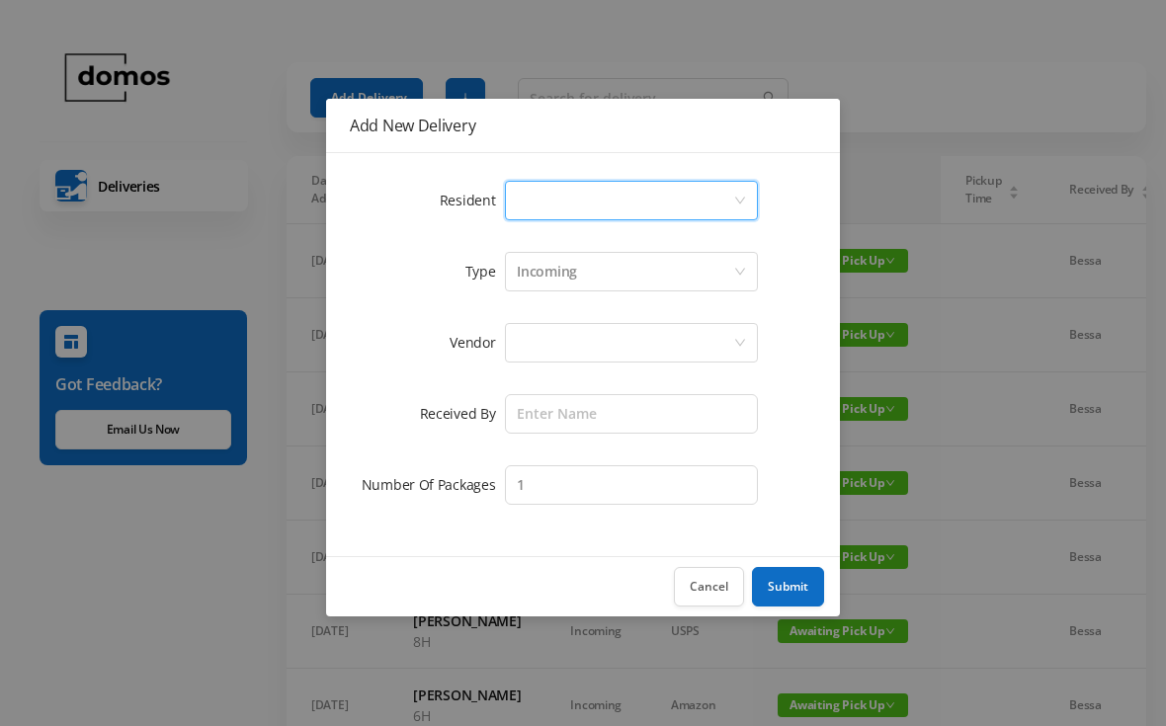
click at [578, 288] on div "Incoming" at bounding box center [625, 272] width 216 height 38
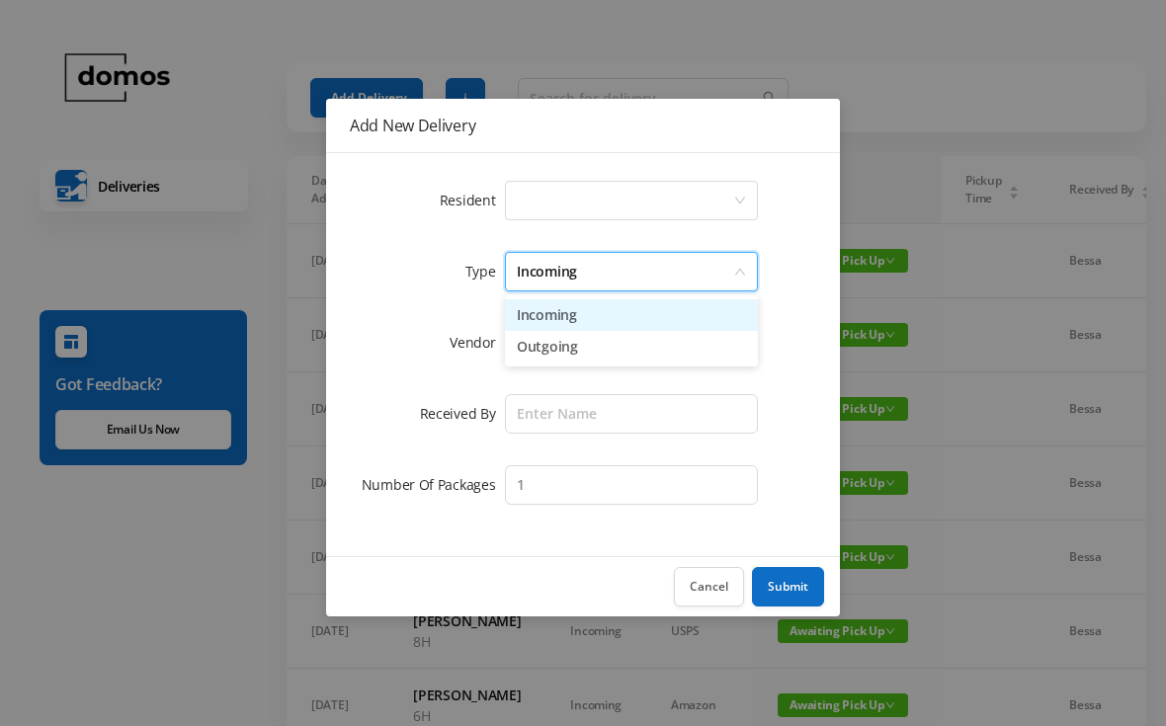
click at [596, 270] on div "Incoming" at bounding box center [625, 272] width 216 height 38
click at [622, 217] on div "Select a person" at bounding box center [625, 201] width 216 height 38
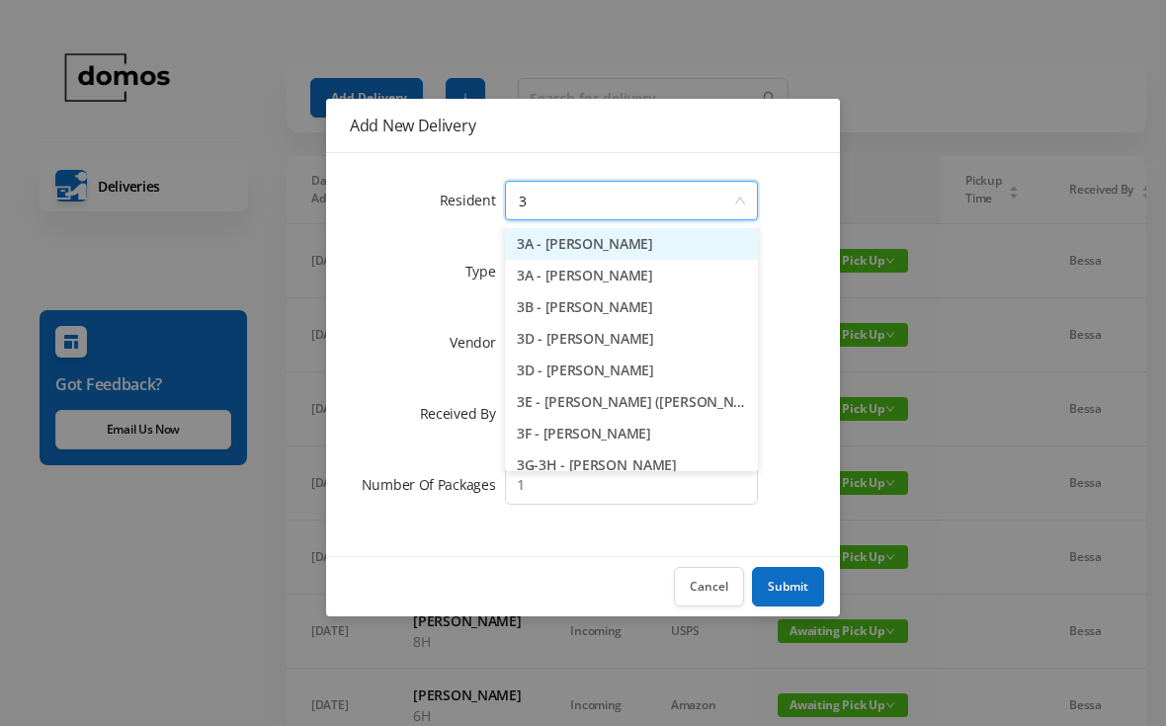
type input "3a"
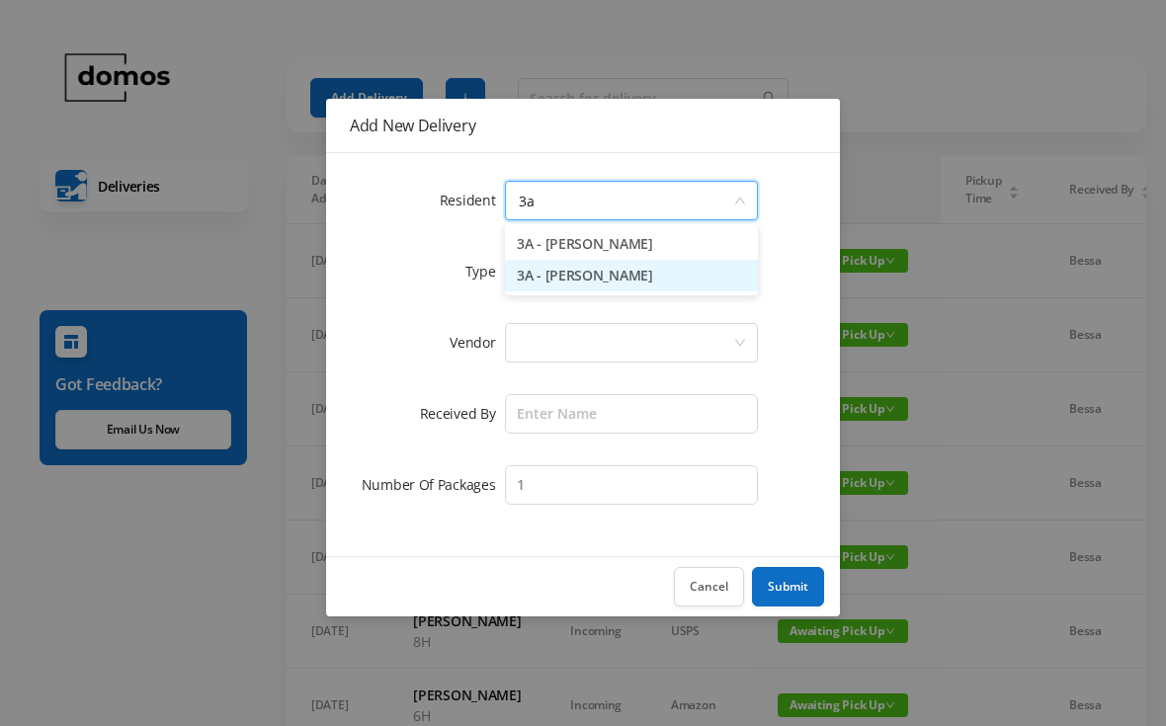
click at [590, 281] on li "3A - [PERSON_NAME]" at bounding box center [631, 276] width 253 height 32
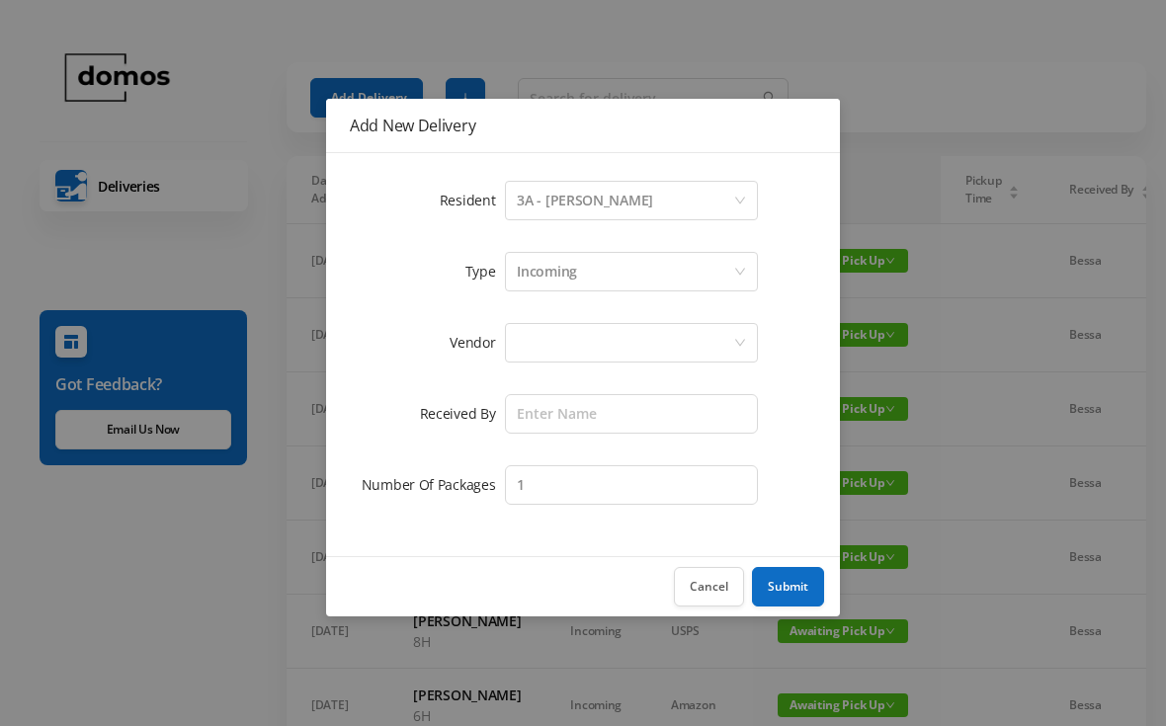
click at [606, 326] on div at bounding box center [625, 343] width 216 height 38
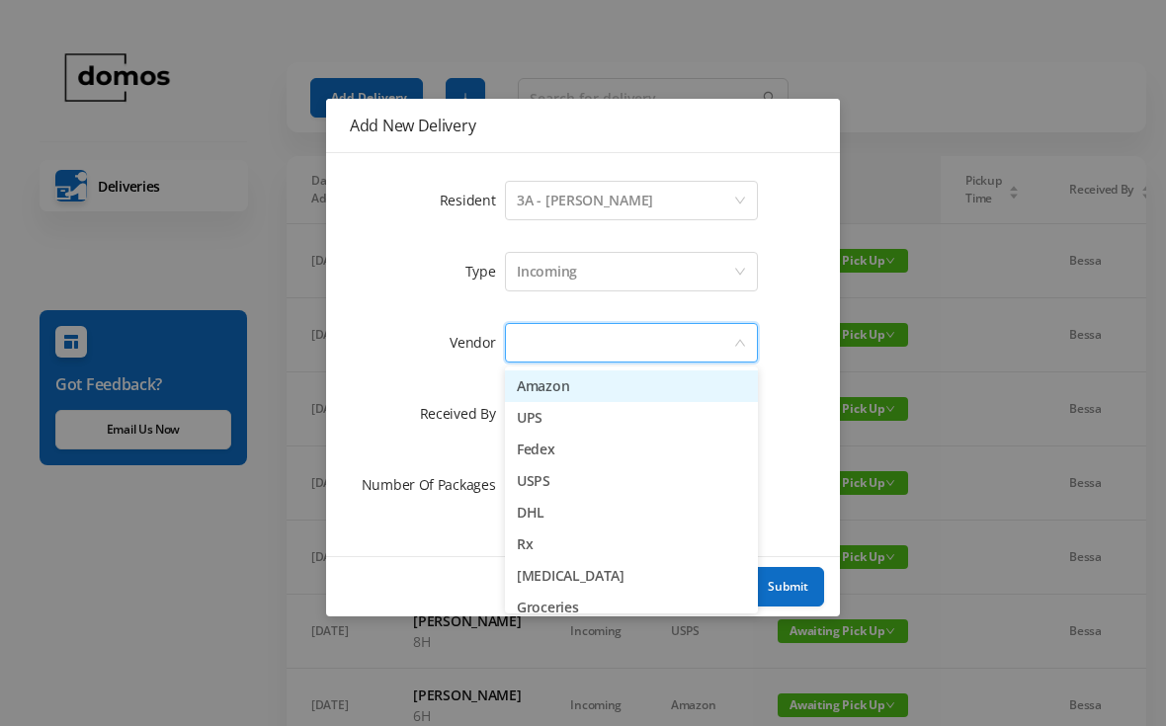
click at [576, 389] on li "Amazon" at bounding box center [631, 386] width 253 height 32
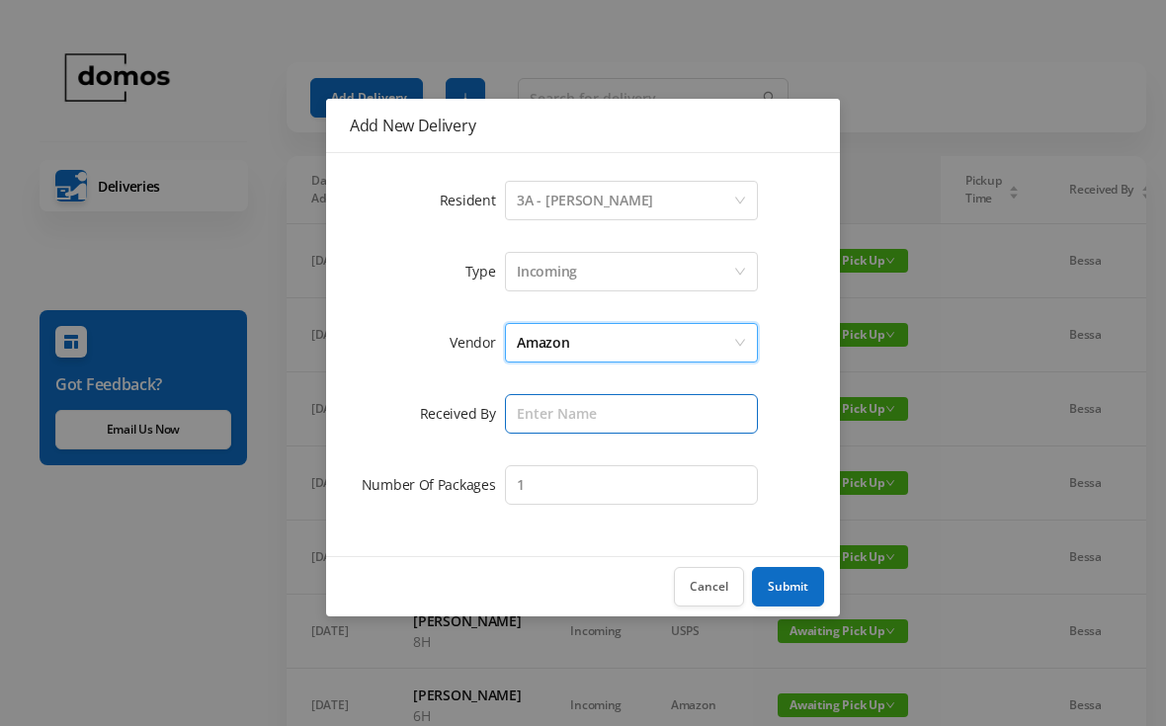
click at [616, 410] on input "text" at bounding box center [631, 414] width 253 height 40
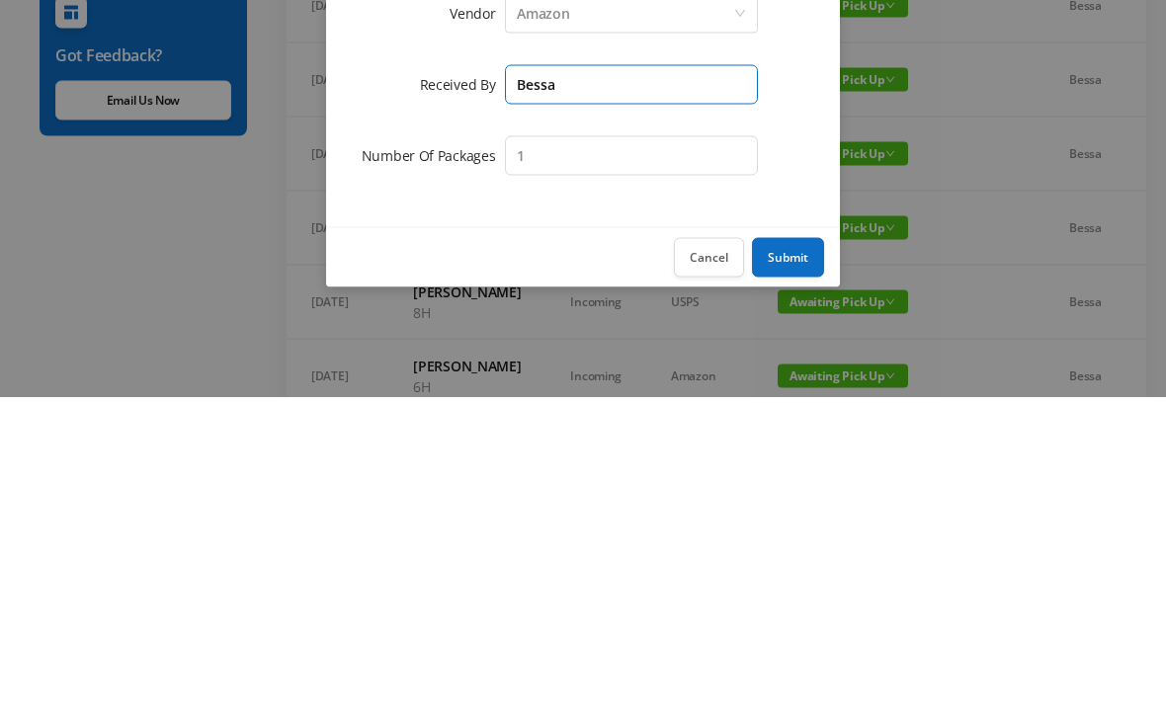
type input "Bessa"
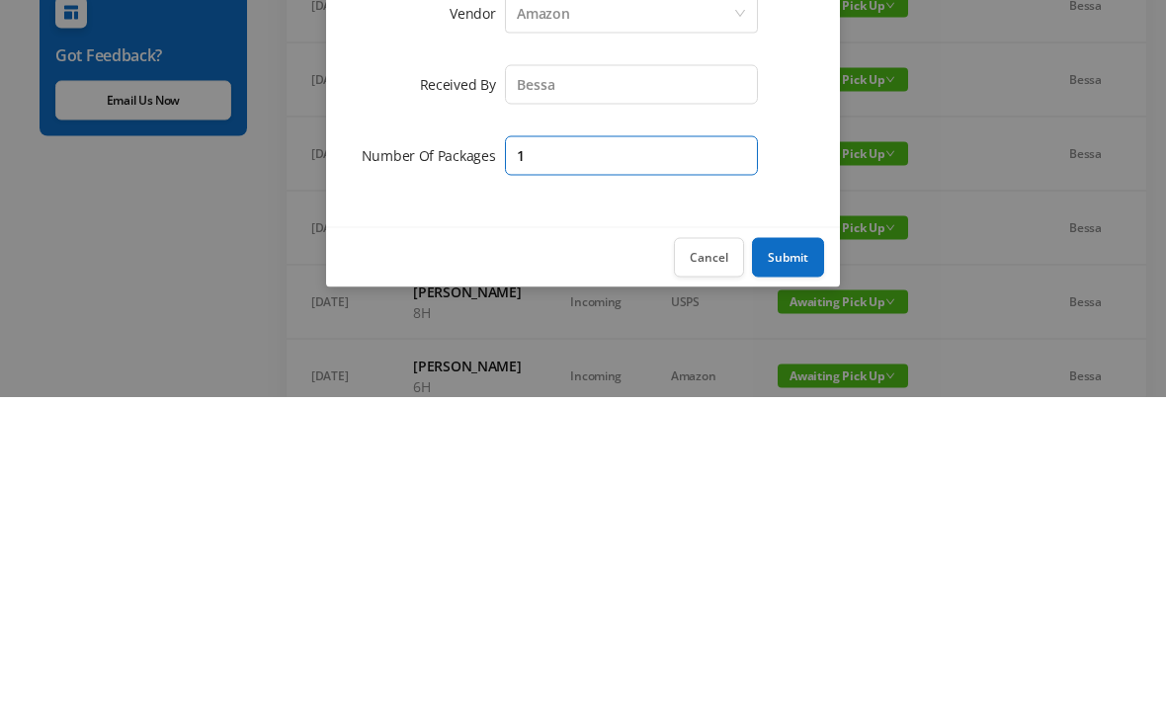
click at [670, 465] on input "1" at bounding box center [631, 485] width 253 height 40
type input "2"
click at [787, 567] on button "Submit" at bounding box center [788, 587] width 72 height 40
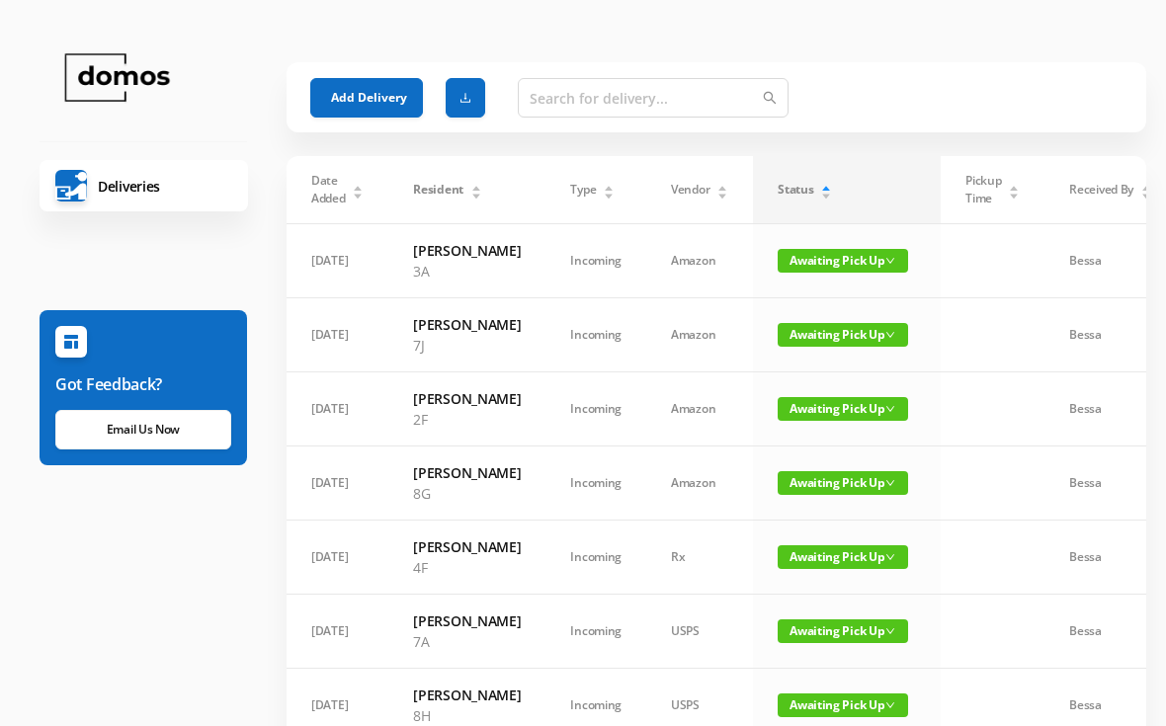
click at [386, 88] on button "Add Delivery" at bounding box center [366, 98] width 113 height 40
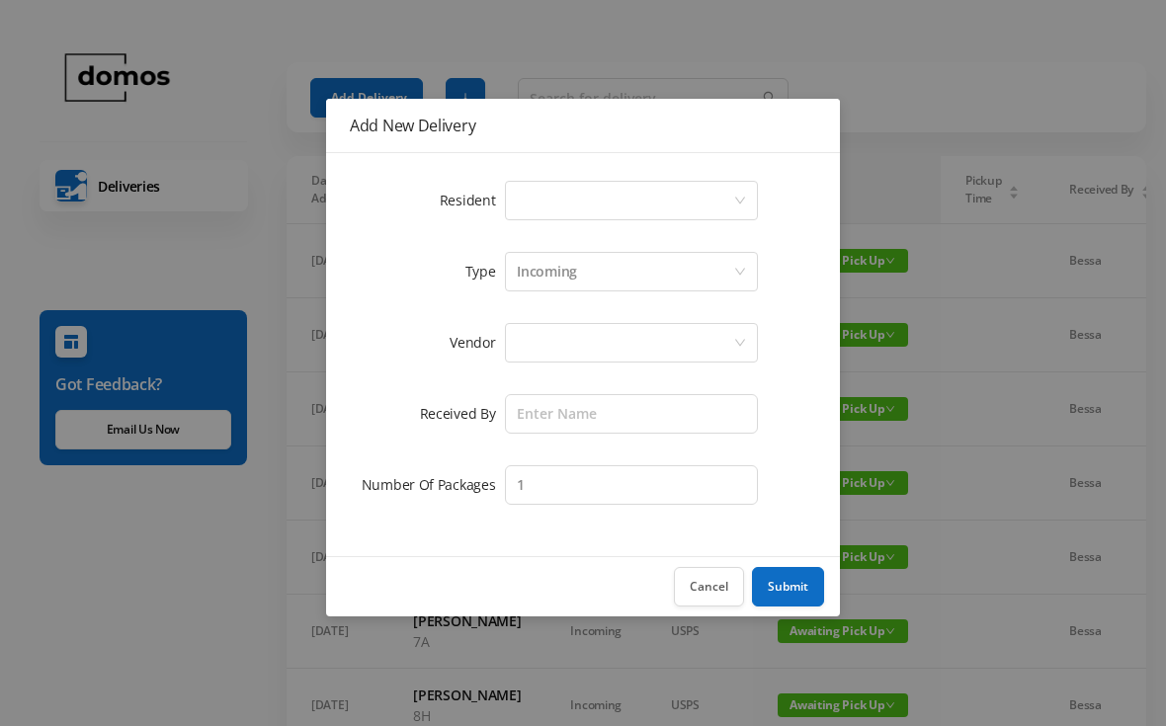
click at [576, 231] on form "Resident Select a person Type Incoming Vendor Received By Number Of Packages 1" at bounding box center [583, 343] width 466 height 332
click at [590, 209] on div "Select a person" at bounding box center [625, 201] width 216 height 38
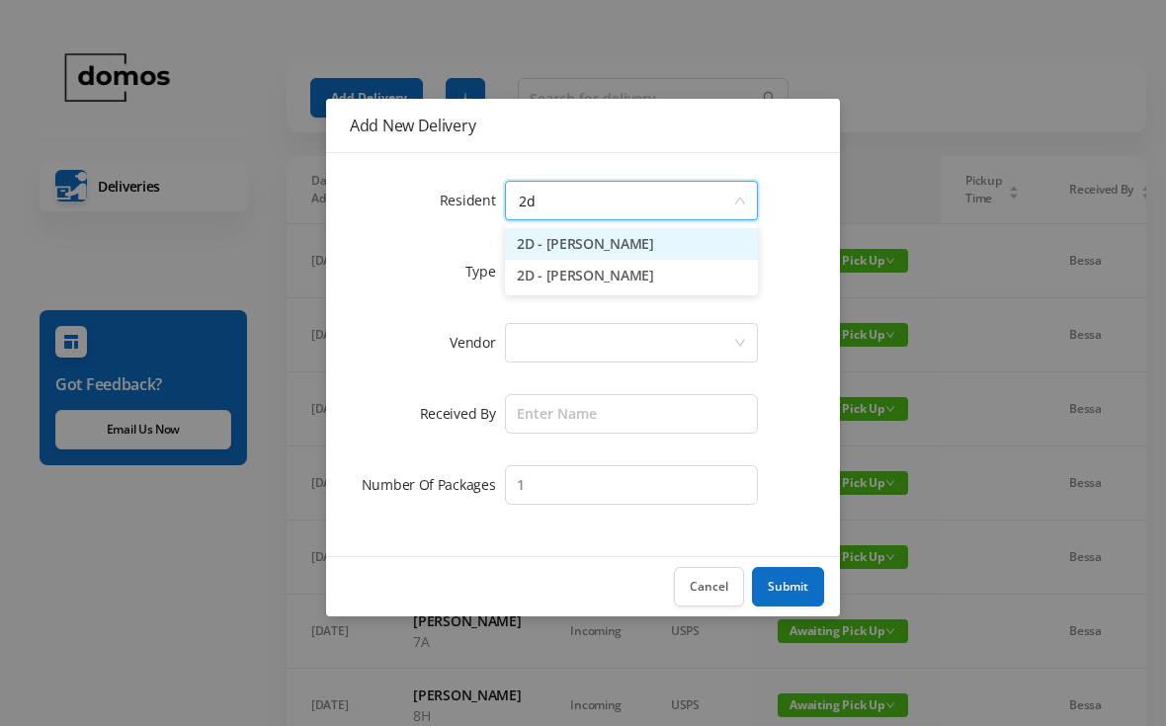
click at [621, 288] on li "2D - [PERSON_NAME]" at bounding box center [631, 276] width 253 height 32
type input "2d"
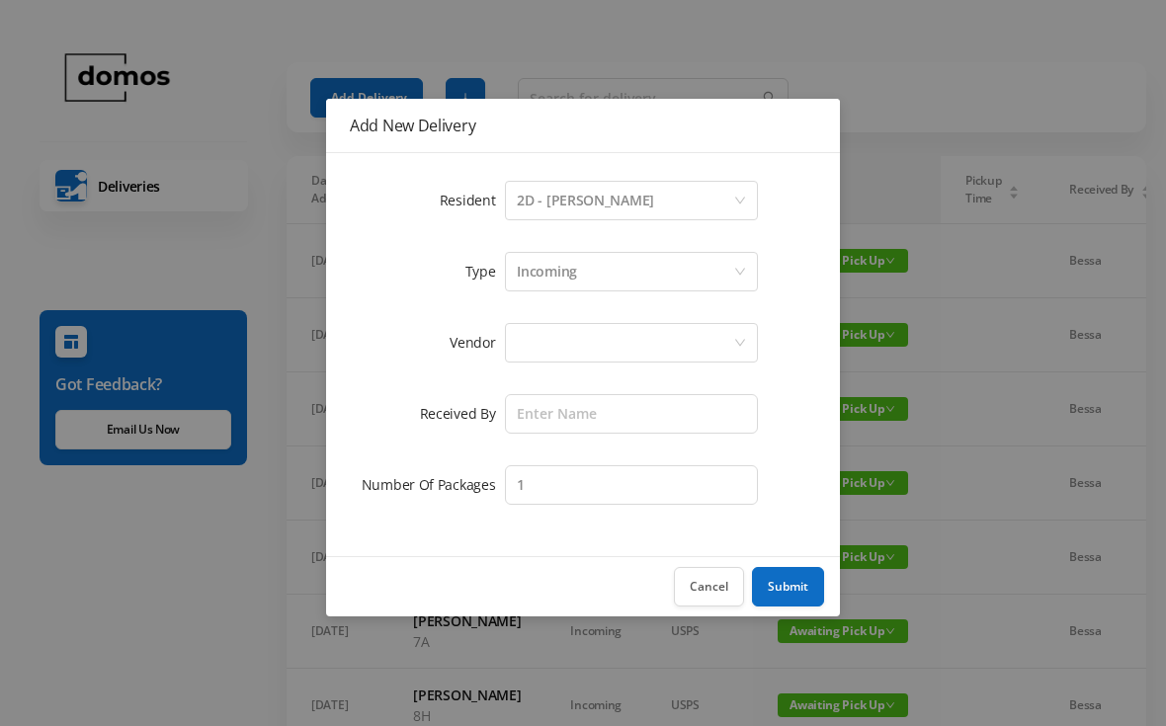
click at [619, 202] on div "2D - [PERSON_NAME]" at bounding box center [585, 201] width 137 height 38
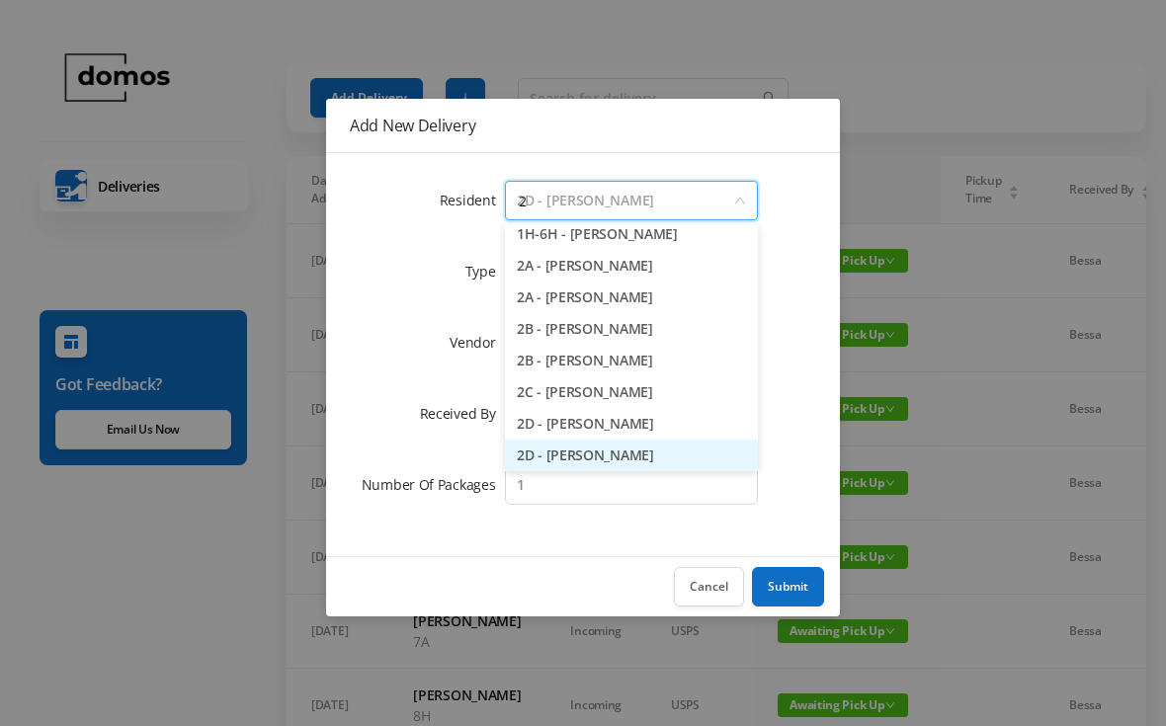
scroll to position [4, 0]
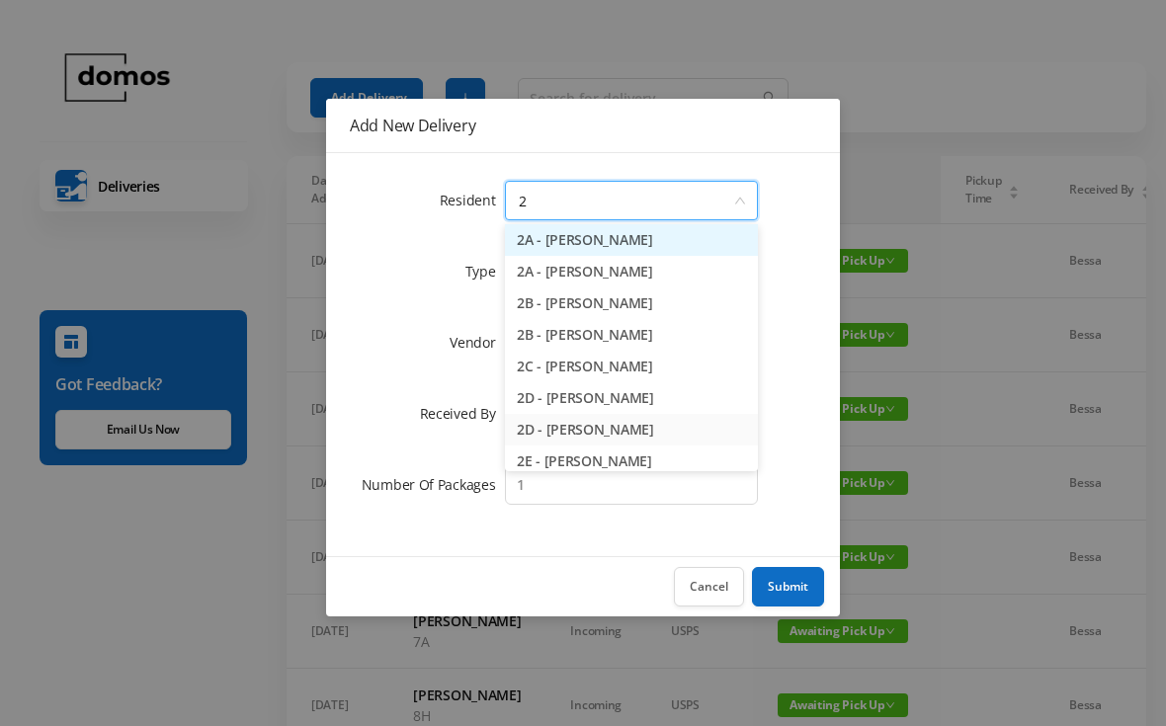
type input "2d"
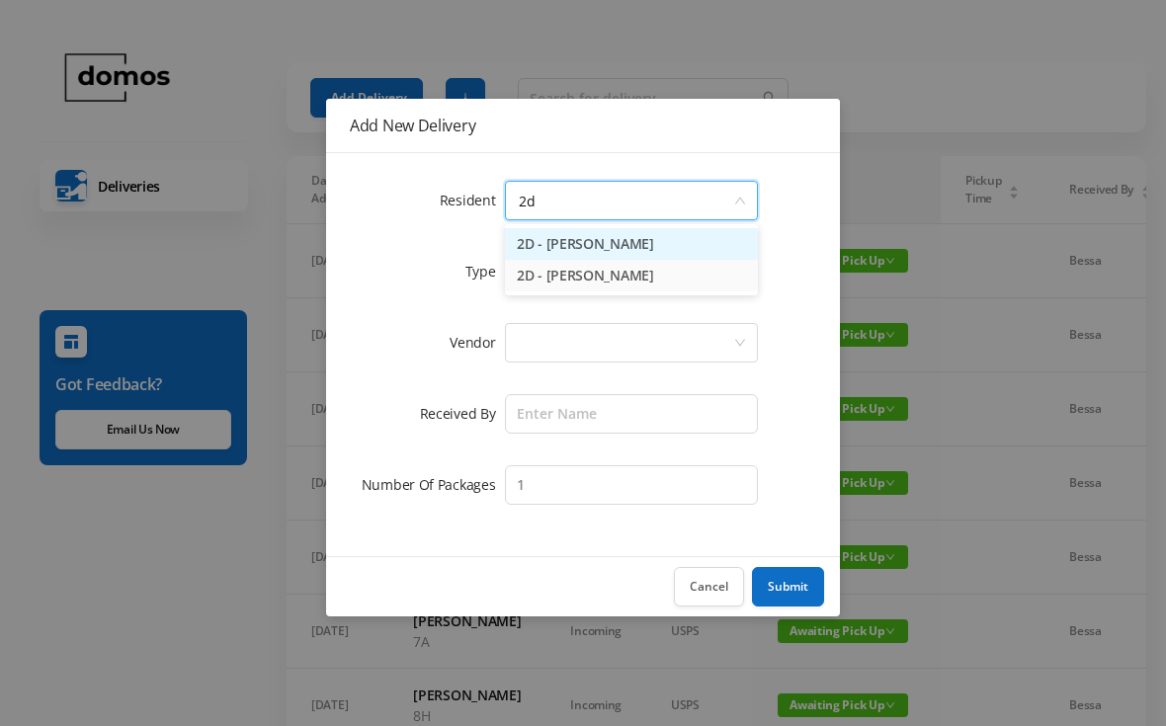
click at [644, 257] on li "2D - [PERSON_NAME]" at bounding box center [631, 244] width 253 height 32
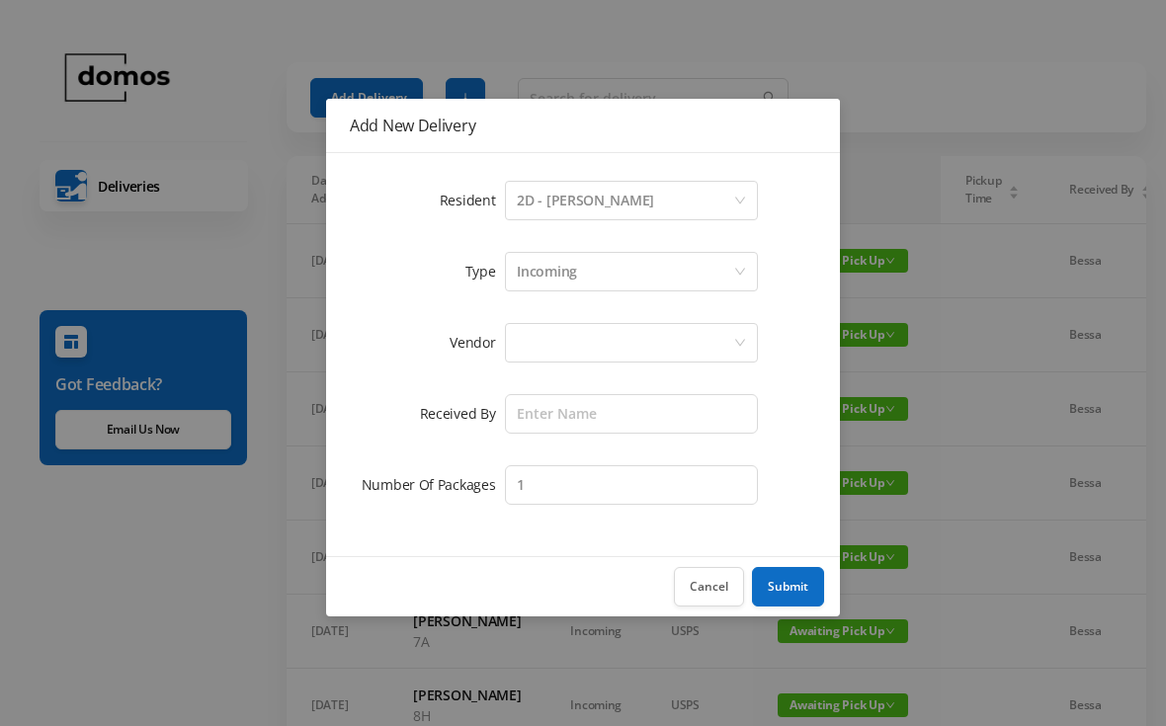
click at [630, 342] on div at bounding box center [625, 343] width 216 height 38
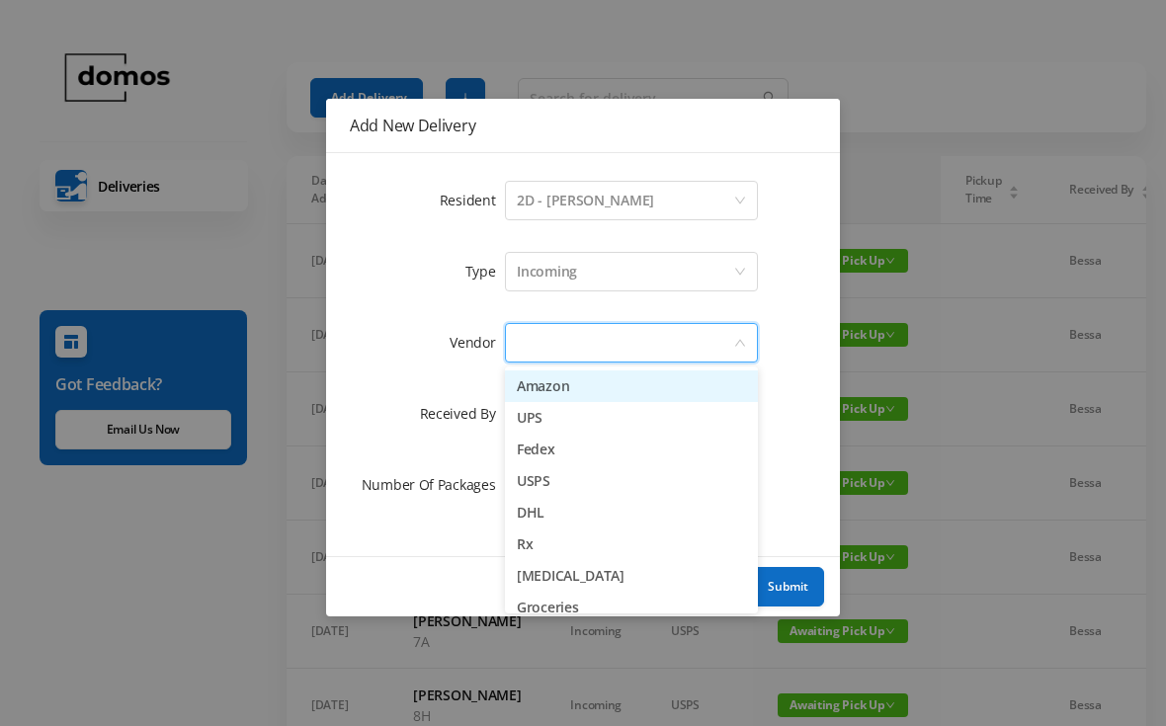
click at [581, 391] on li "Amazon" at bounding box center [631, 386] width 253 height 32
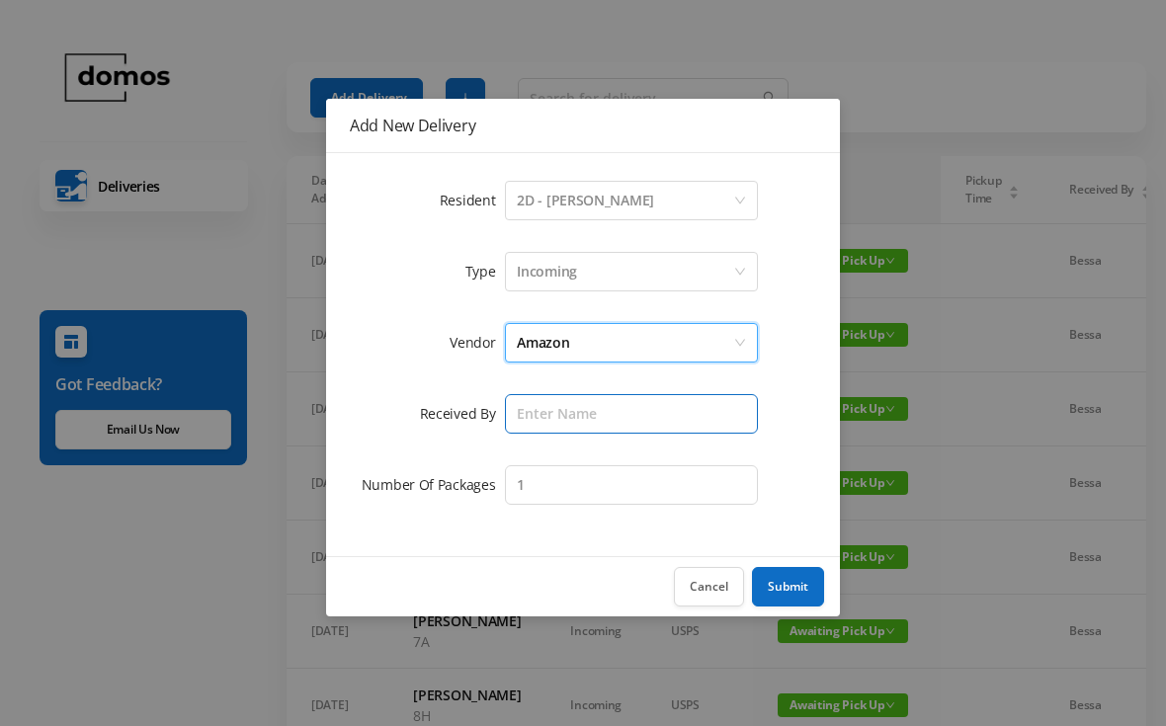
click at [617, 418] on input "text" at bounding box center [631, 414] width 253 height 40
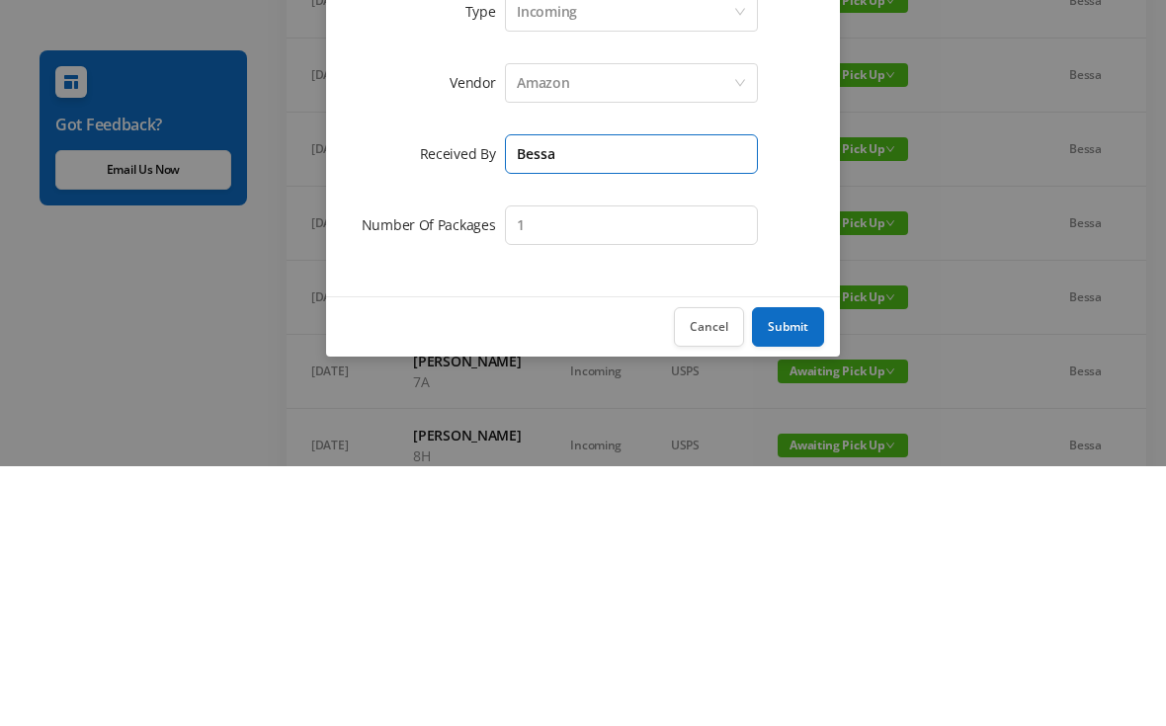
type input "Bessa"
click at [655, 465] on input "1" at bounding box center [631, 485] width 253 height 40
type input "2"
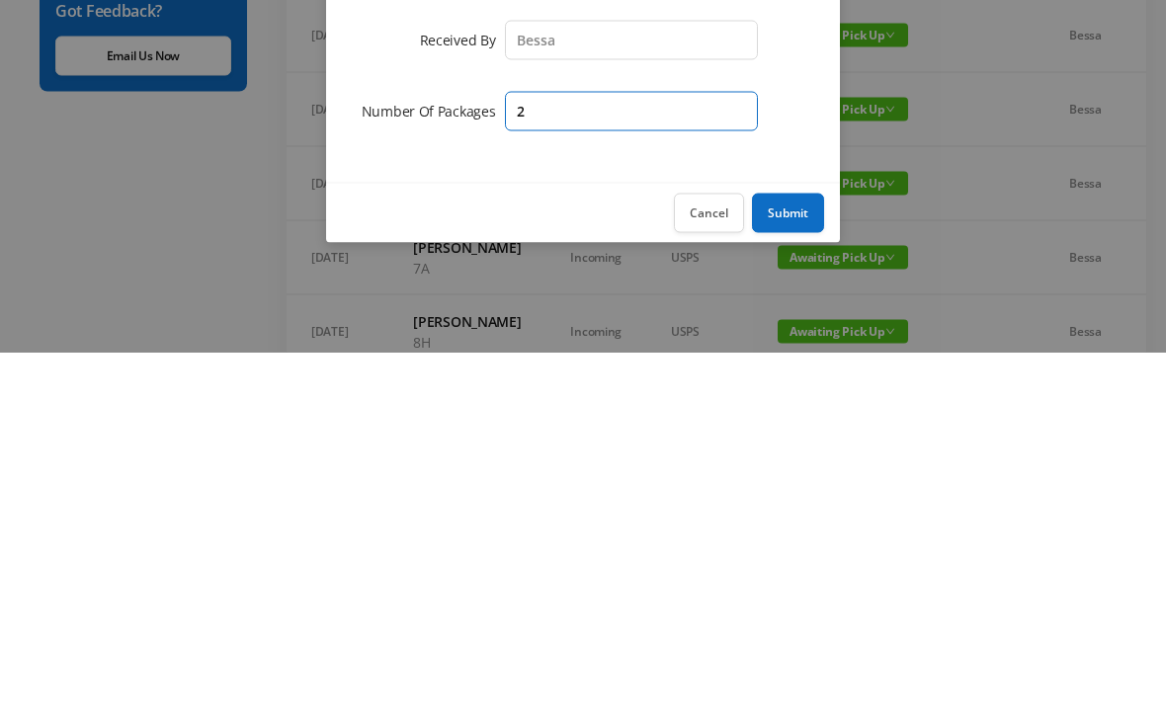
click at [645, 465] on input "2" at bounding box center [631, 485] width 253 height 40
type input "3"
click at [795, 567] on button "Submit" at bounding box center [788, 587] width 72 height 40
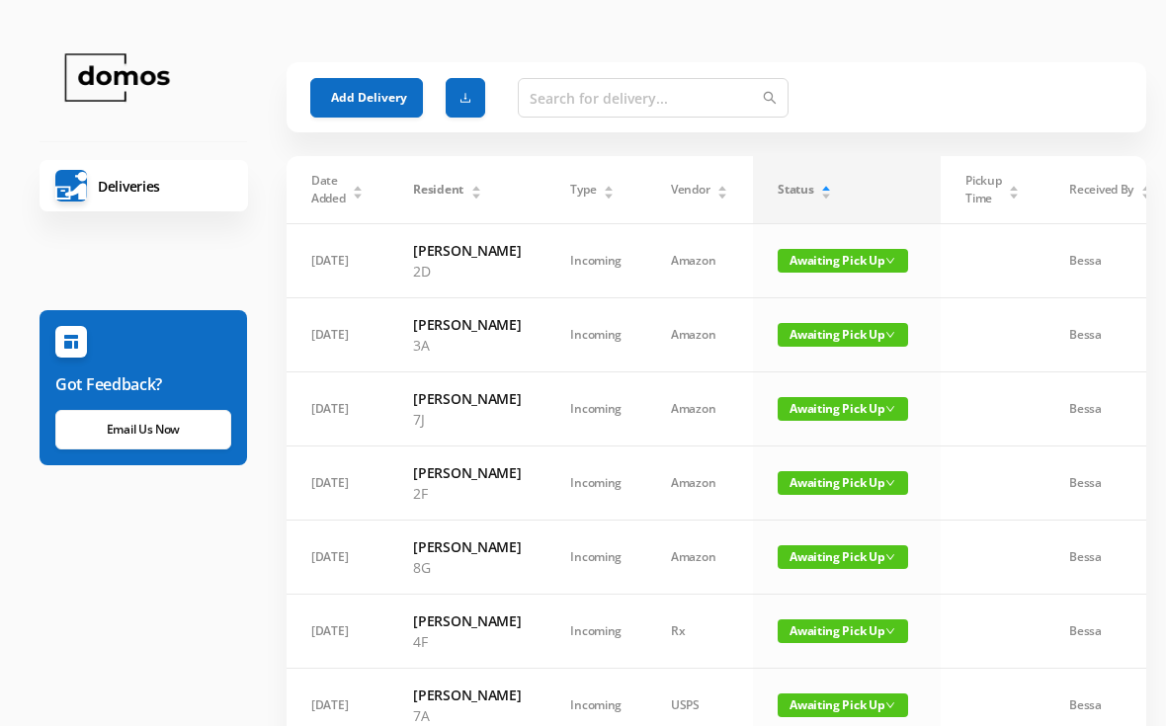
click at [343, 116] on button "Add Delivery" at bounding box center [366, 98] width 113 height 40
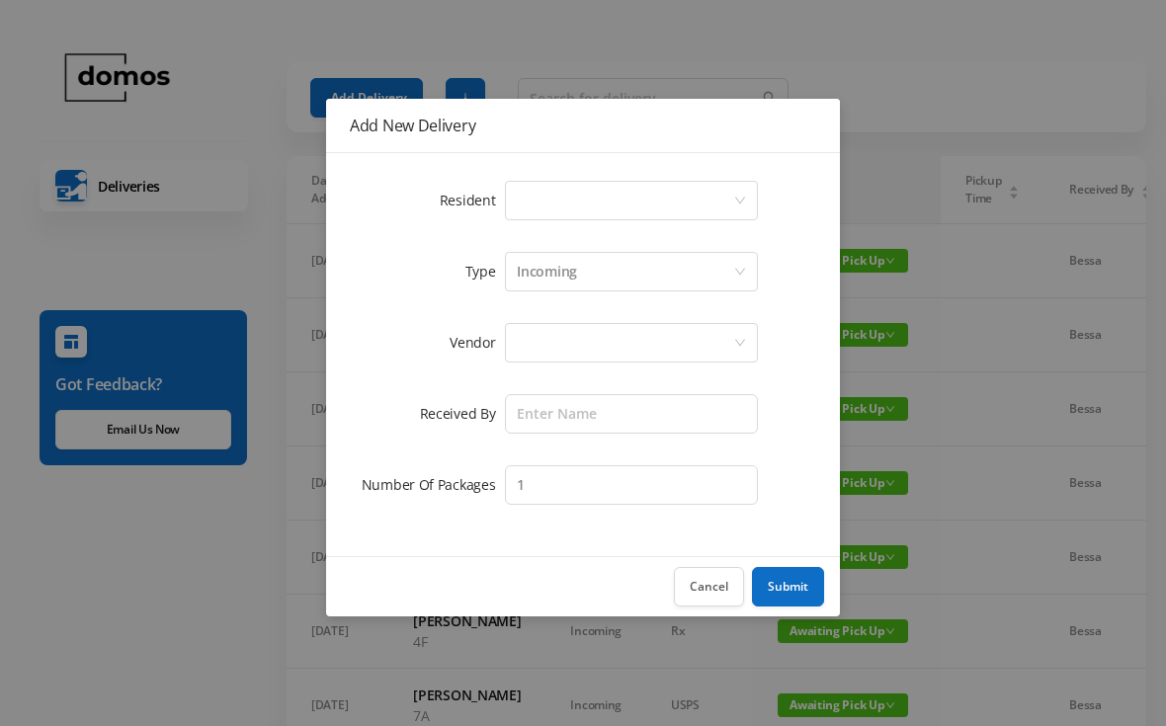
click at [611, 214] on div "Select a person" at bounding box center [625, 201] width 216 height 38
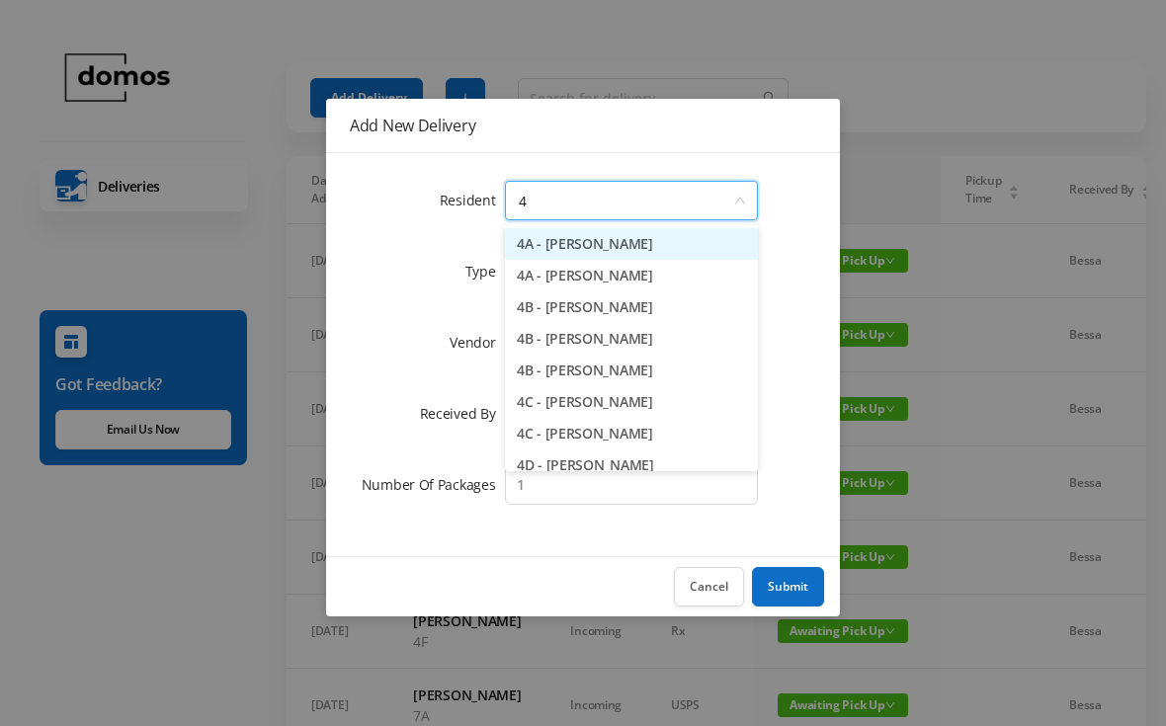
type input "4c"
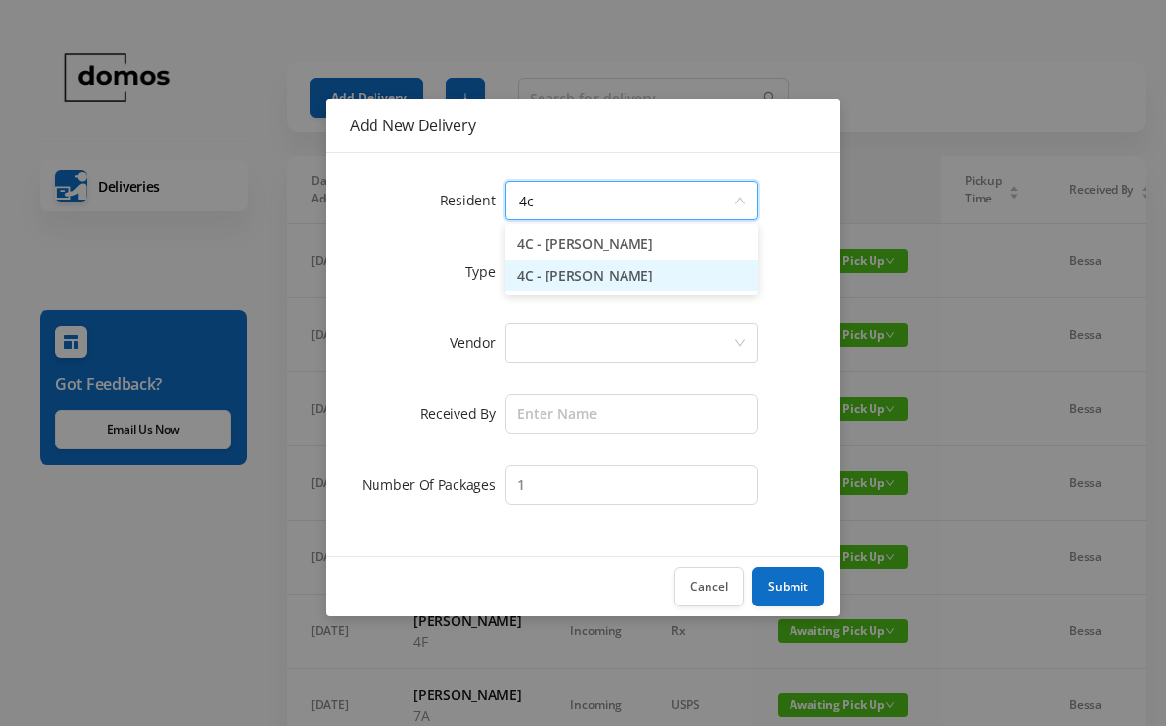
click at [617, 283] on li "4C - [PERSON_NAME]" at bounding box center [631, 276] width 253 height 32
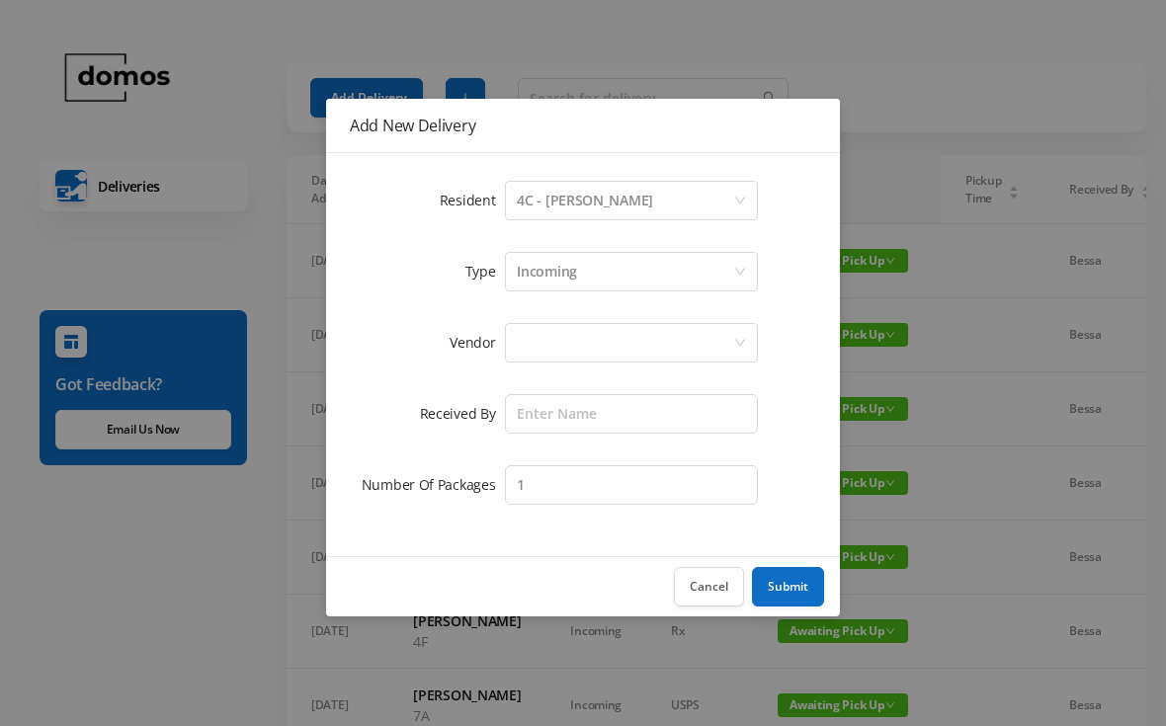
click at [611, 345] on div at bounding box center [625, 343] width 216 height 38
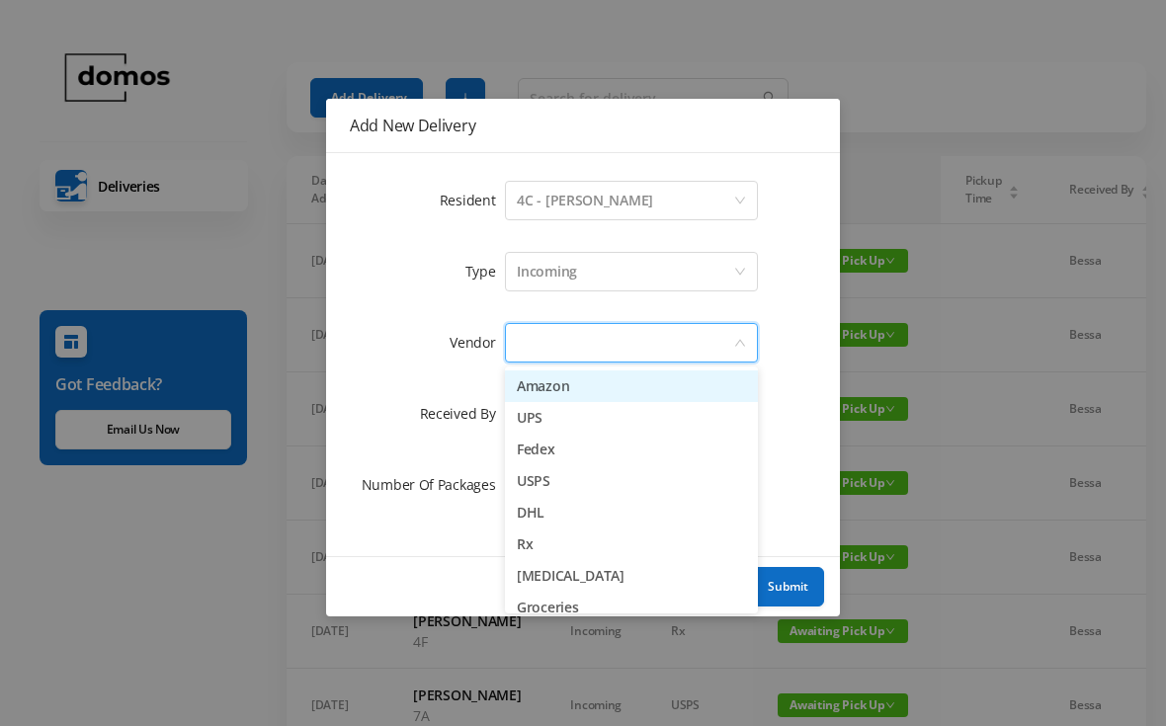
click at [578, 390] on li "Amazon" at bounding box center [631, 386] width 253 height 32
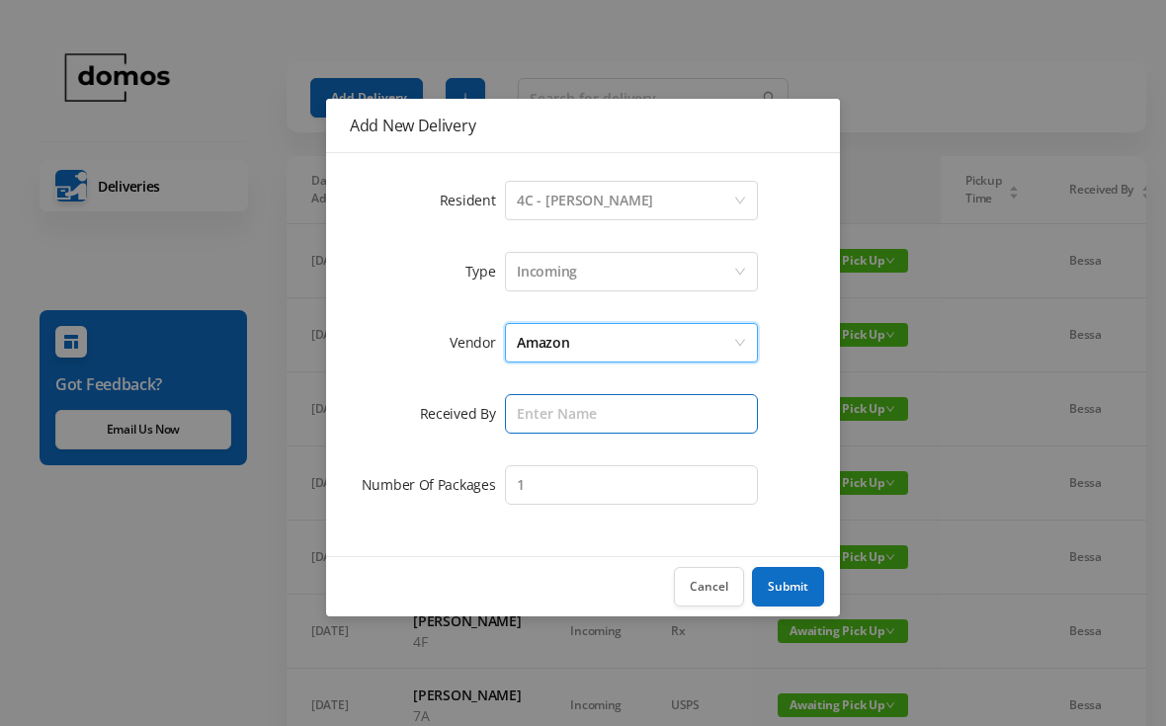
click at [629, 419] on input "text" at bounding box center [631, 414] width 253 height 40
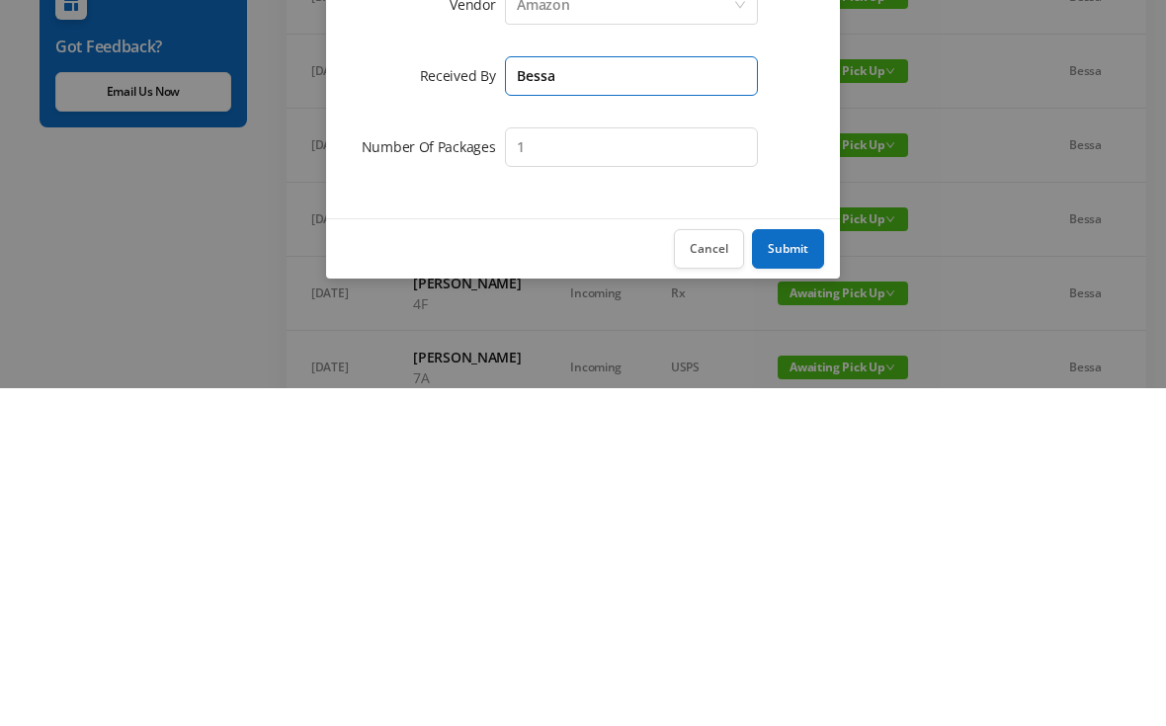
type input "Bessa"
click at [792, 567] on button "Submit" at bounding box center [788, 587] width 72 height 40
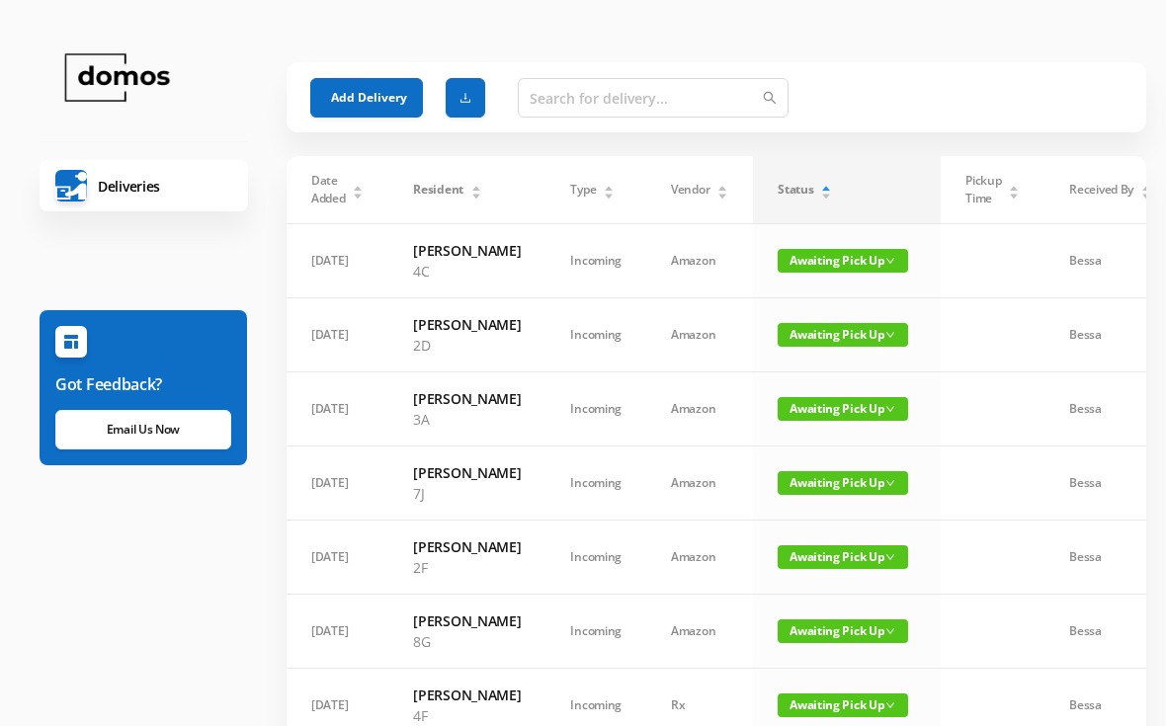
click at [367, 83] on button "Add Delivery" at bounding box center [366, 98] width 113 height 40
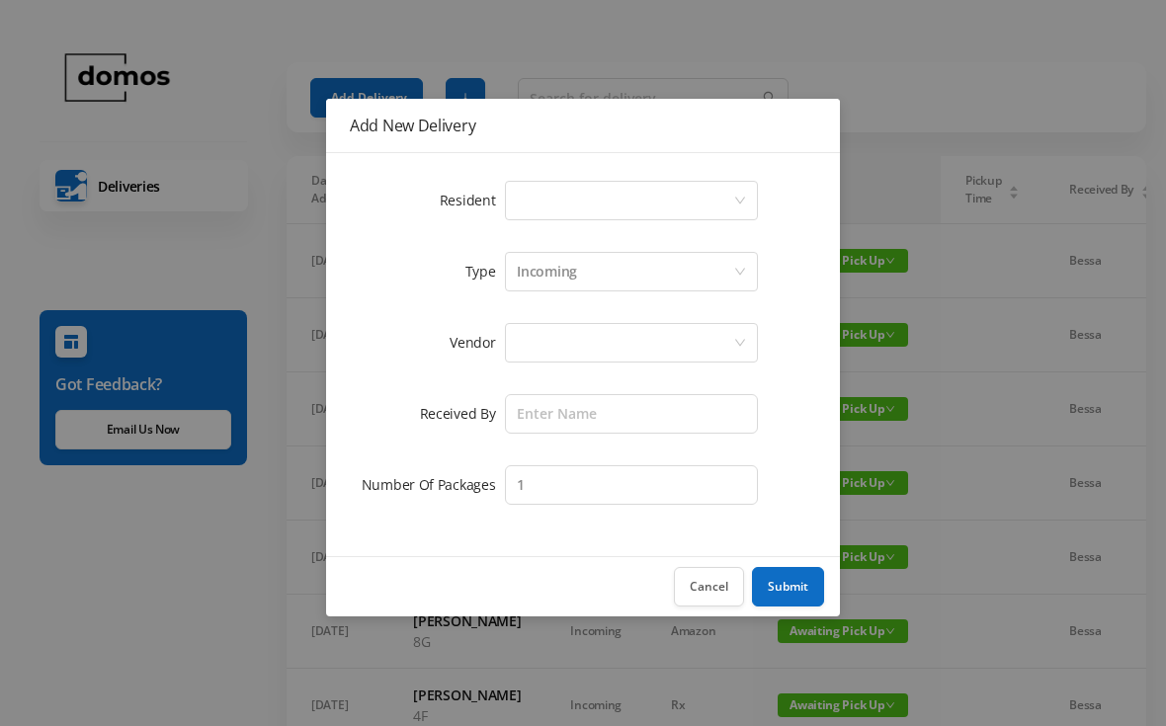
click at [620, 205] on div "Select a person" at bounding box center [625, 201] width 216 height 38
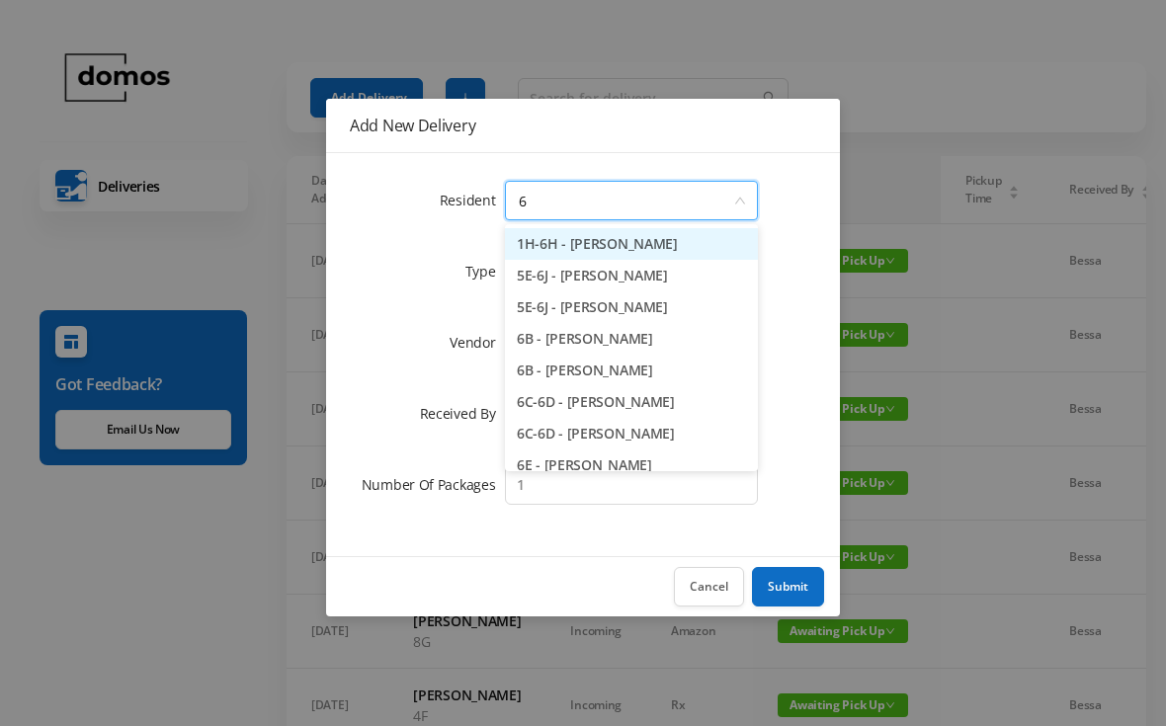
type input "6g"
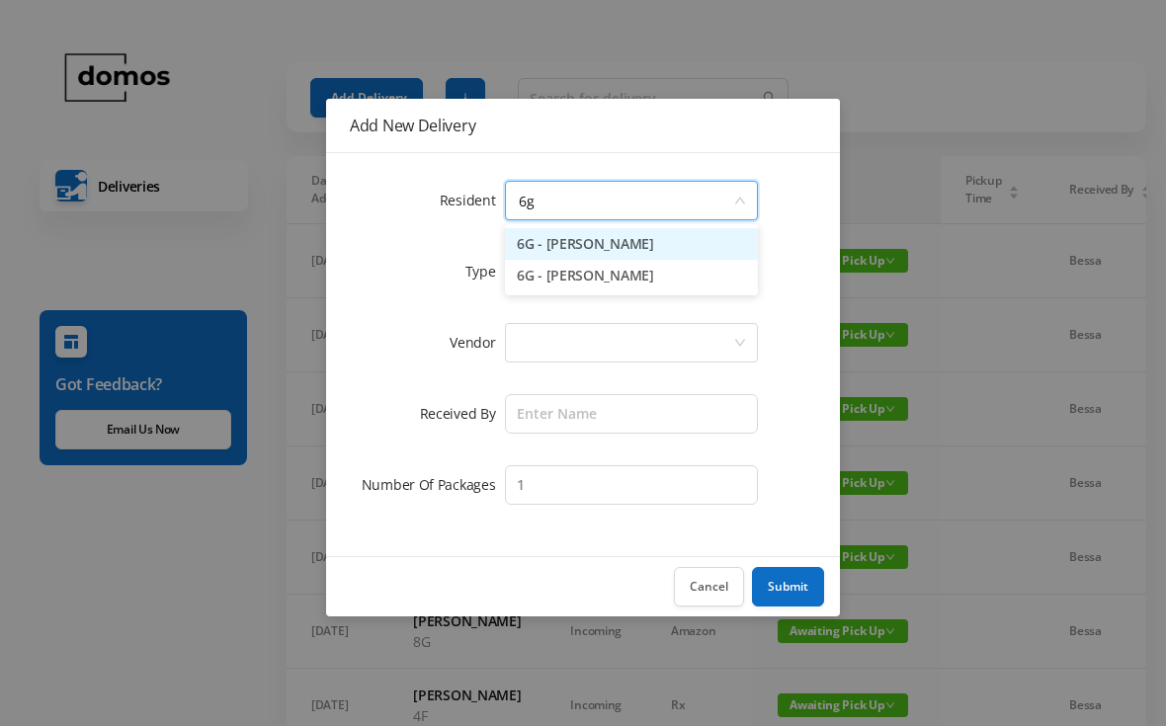
click at [630, 244] on li "6G - [PERSON_NAME]" at bounding box center [631, 244] width 253 height 32
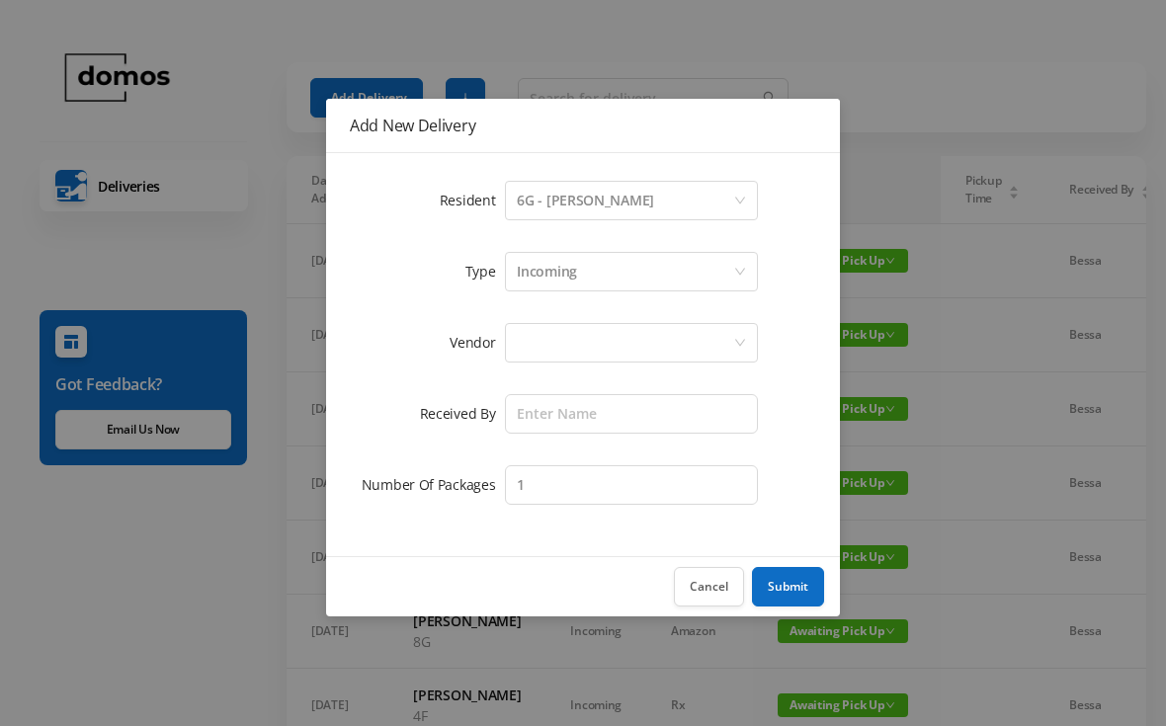
click at [611, 349] on div at bounding box center [625, 343] width 216 height 38
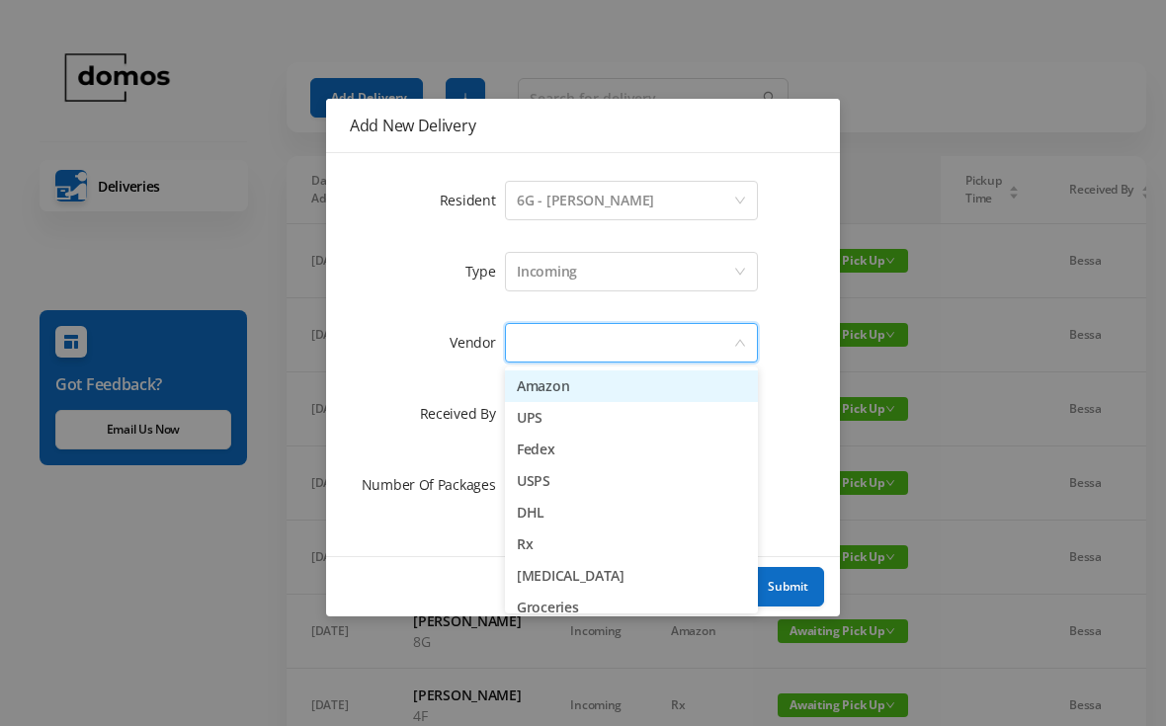
click at [588, 390] on li "Amazon" at bounding box center [631, 386] width 253 height 32
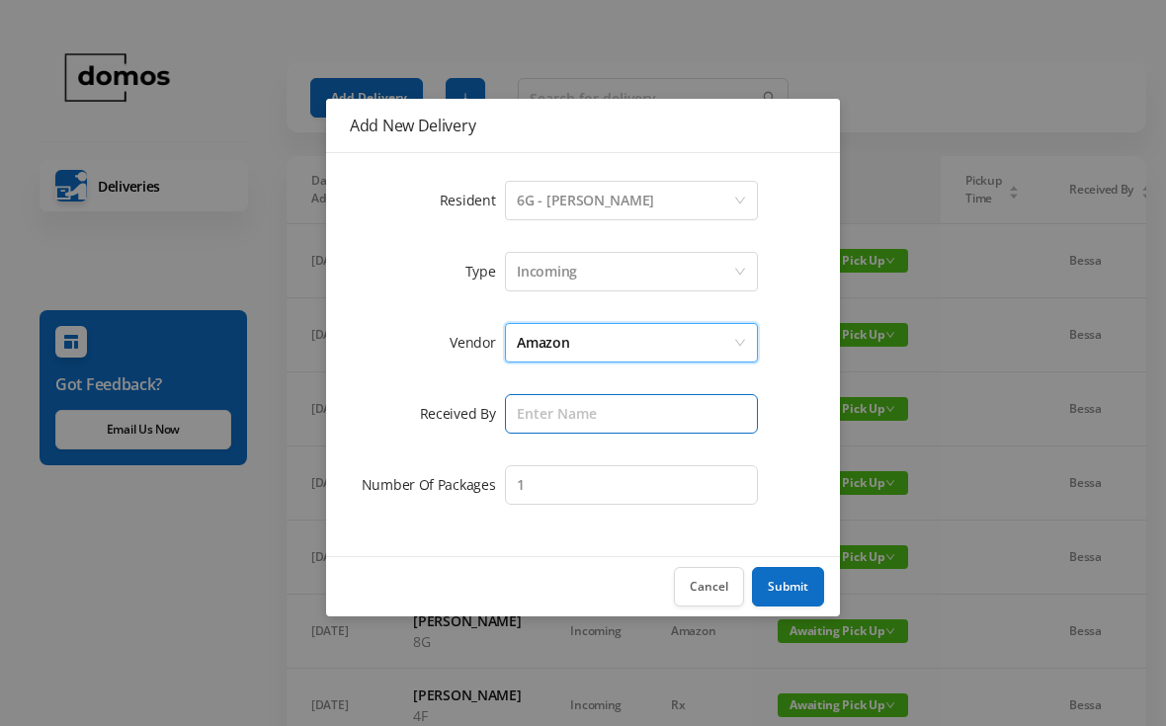
click at [638, 415] on input "text" at bounding box center [631, 414] width 253 height 40
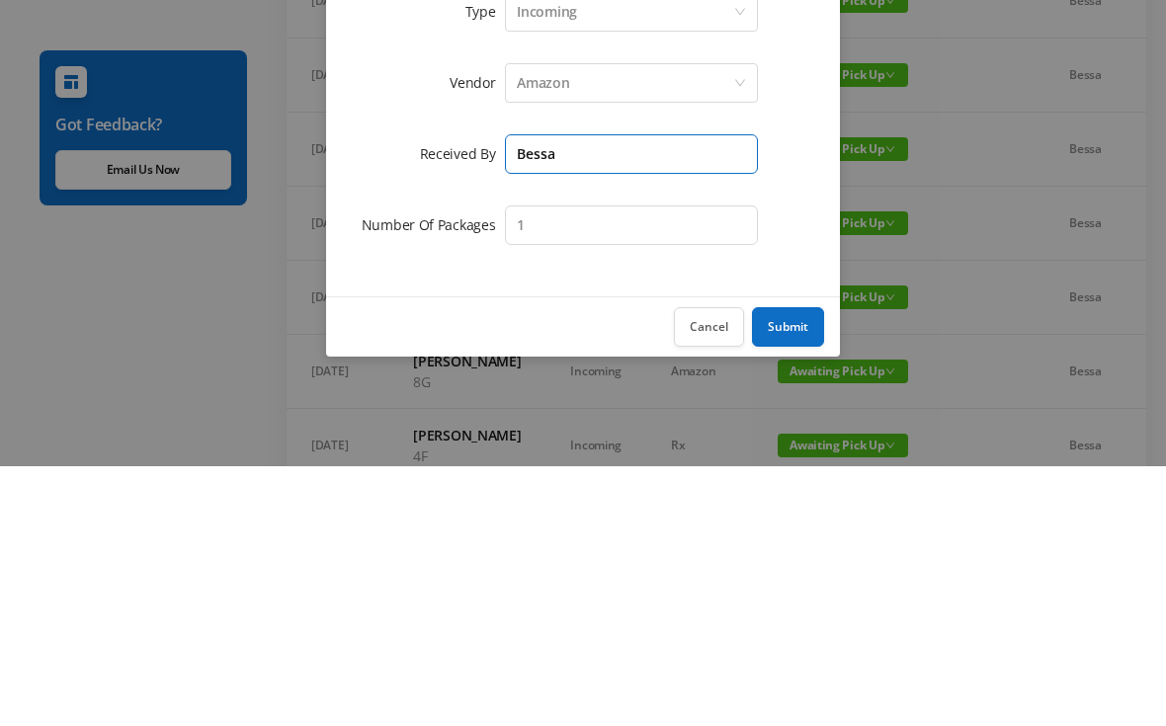
type input "Bessa"
click at [657, 465] on input "1" at bounding box center [631, 485] width 253 height 40
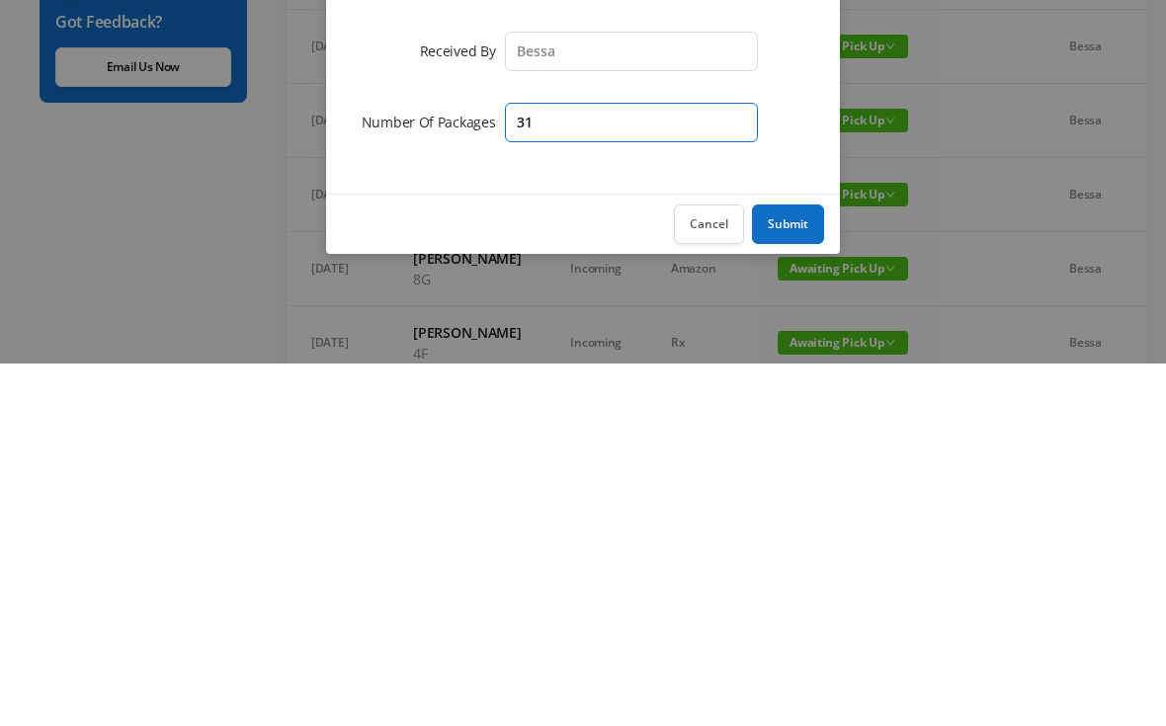
type input "31"
click at [802, 567] on button "Submit" at bounding box center [788, 587] width 72 height 40
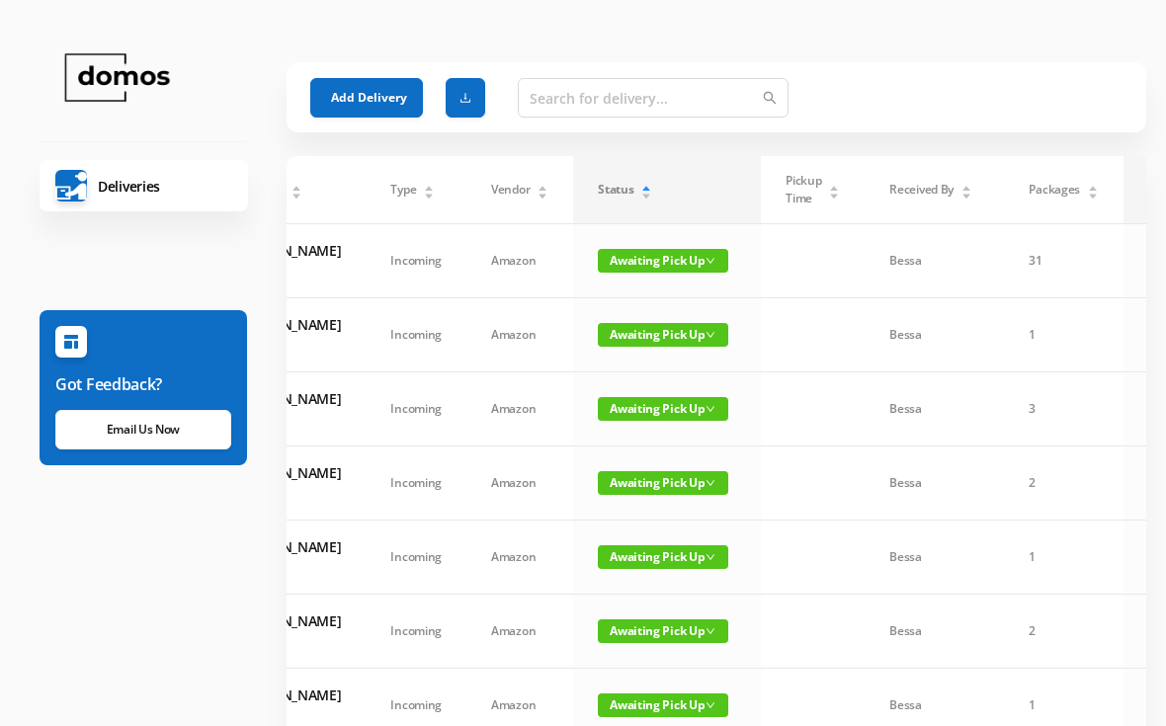
scroll to position [1, 0]
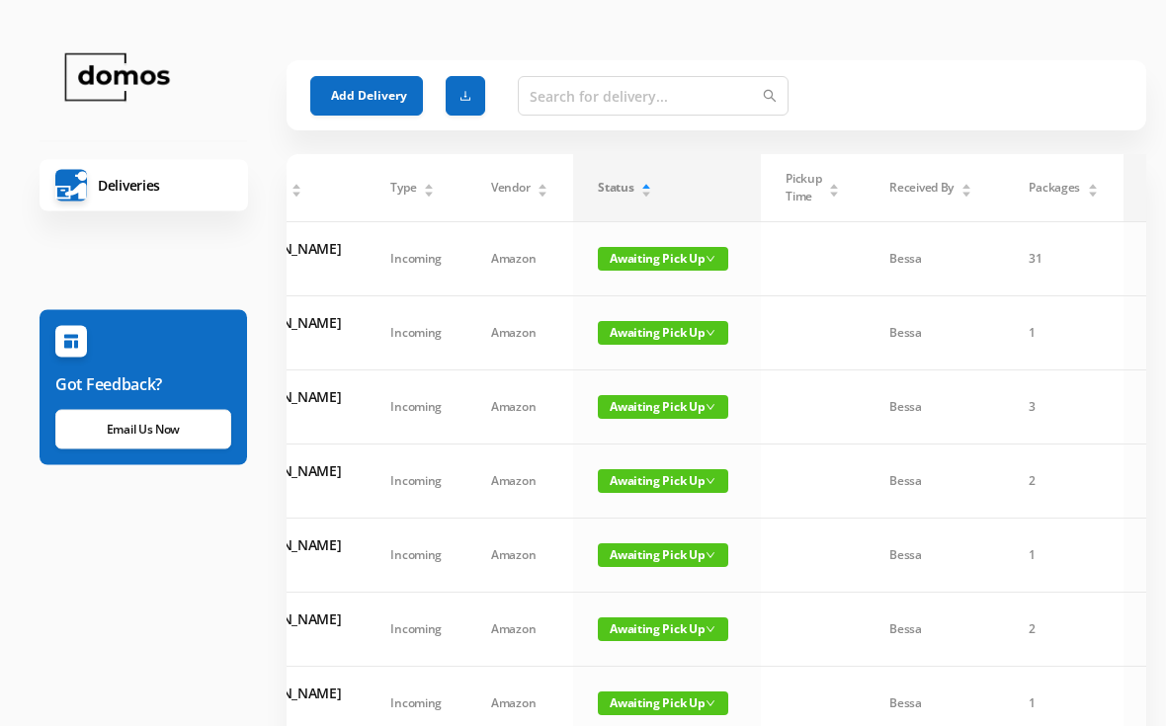
click at [1004, 283] on td "31" at bounding box center [1063, 260] width 119 height 74
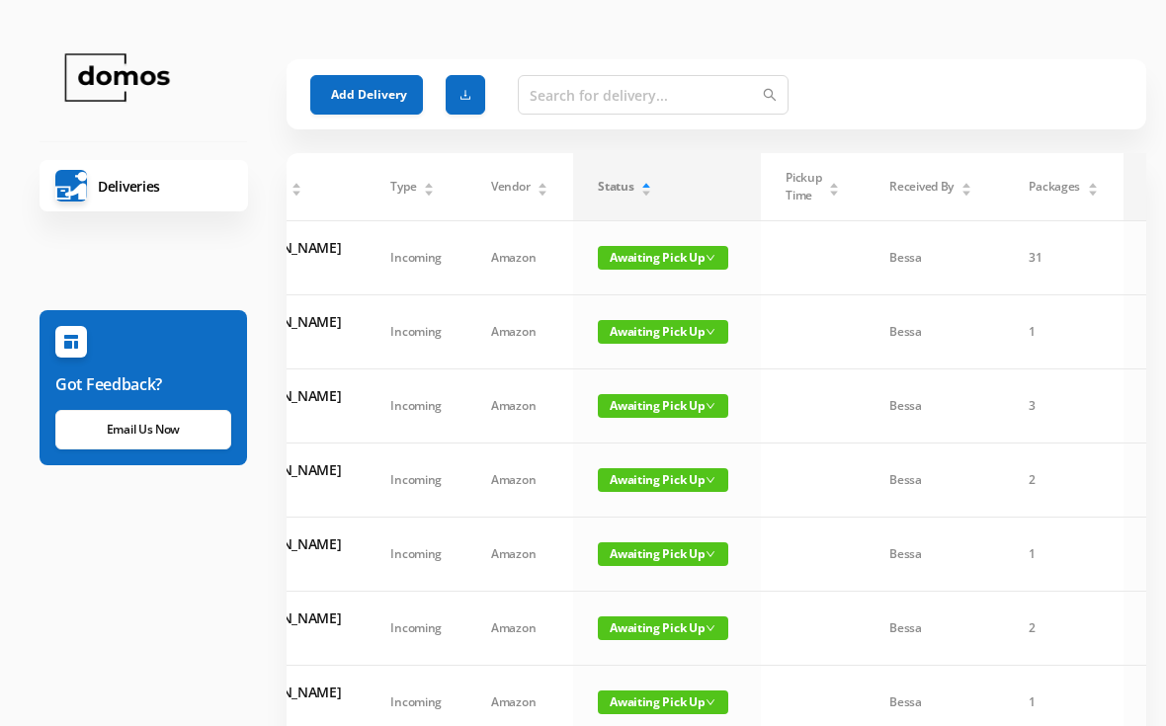
scroll to position [4, 0]
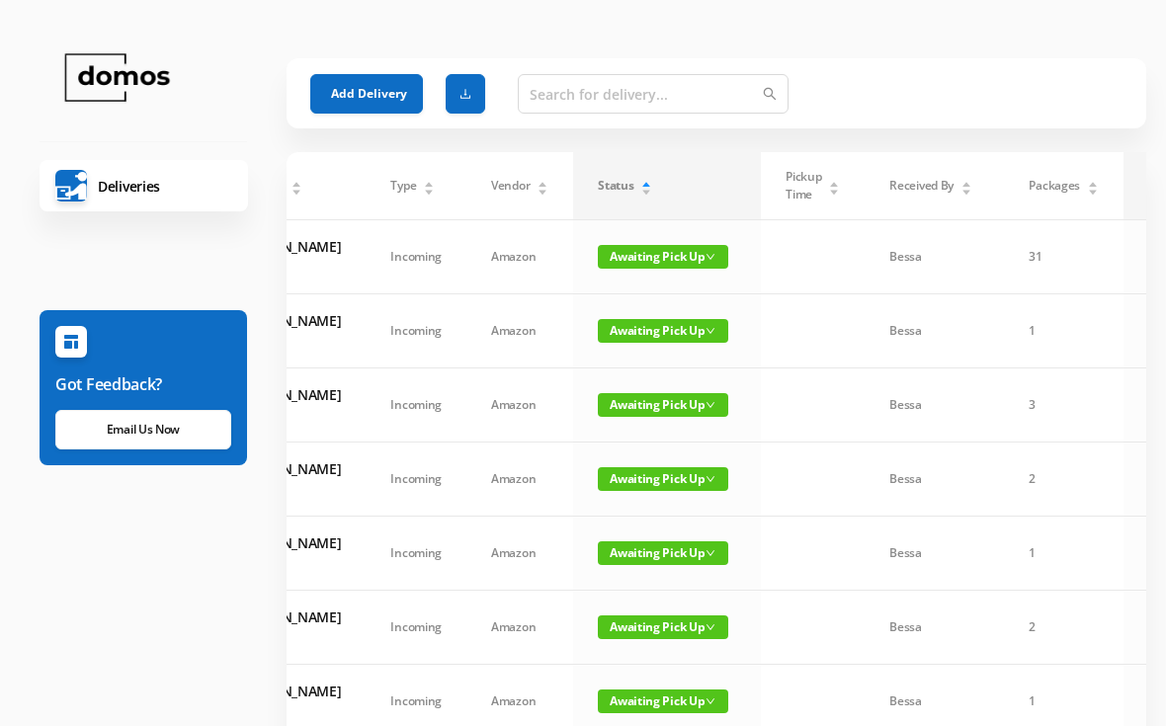
click at [648, 264] on span "Awaiting Pick Up" at bounding box center [663, 257] width 130 height 24
click at [640, 346] on link "Picked Up" at bounding box center [641, 337] width 128 height 32
click at [377, 92] on button "Add Delivery" at bounding box center [366, 94] width 113 height 40
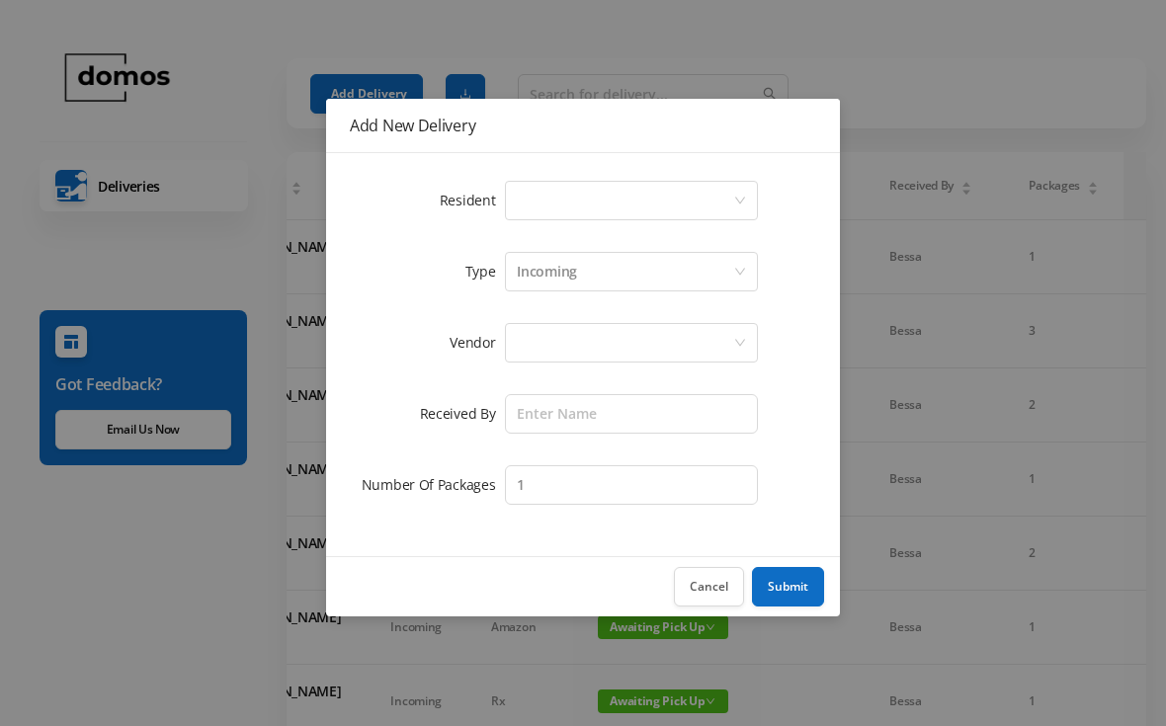
click at [595, 199] on div "Select a person" at bounding box center [625, 201] width 216 height 38
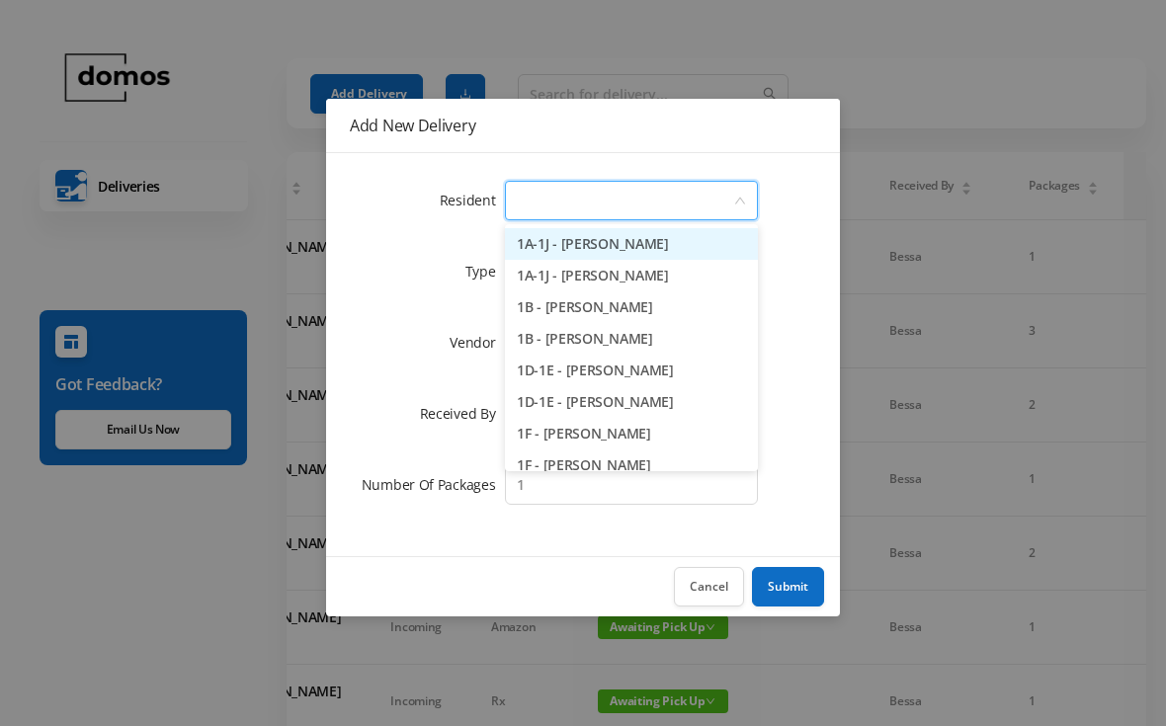
scroll to position [3, 0]
type input "6g"
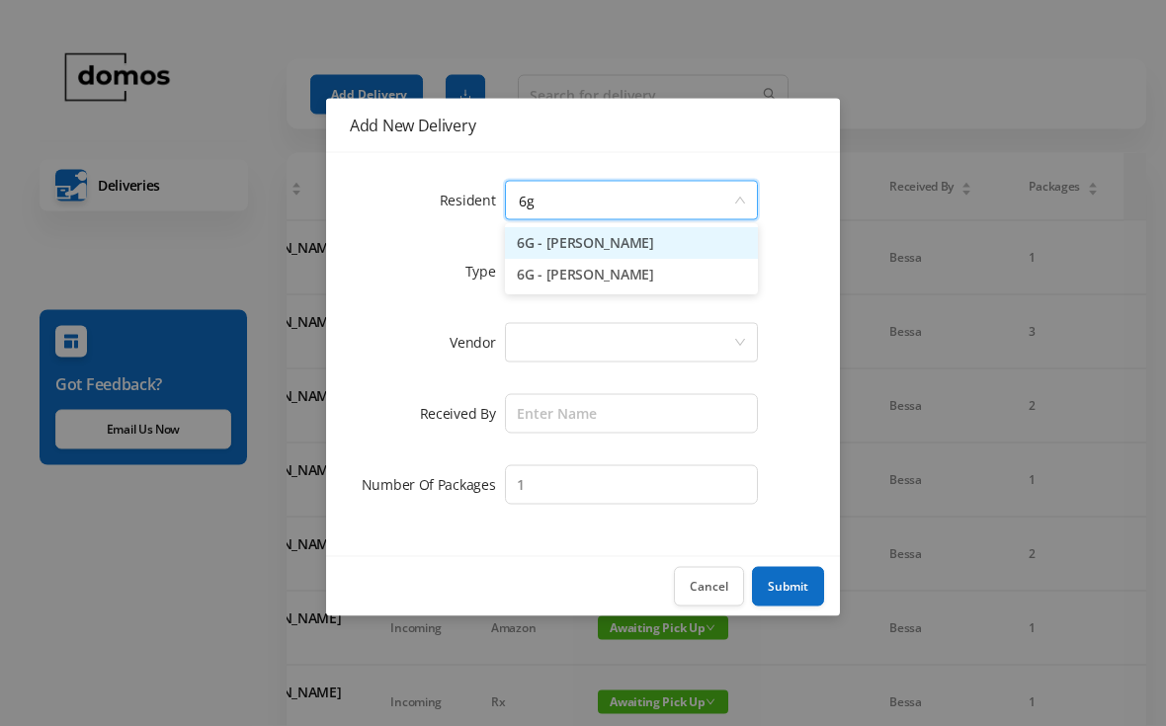
click at [615, 244] on li "6G - [PERSON_NAME]" at bounding box center [631, 244] width 253 height 32
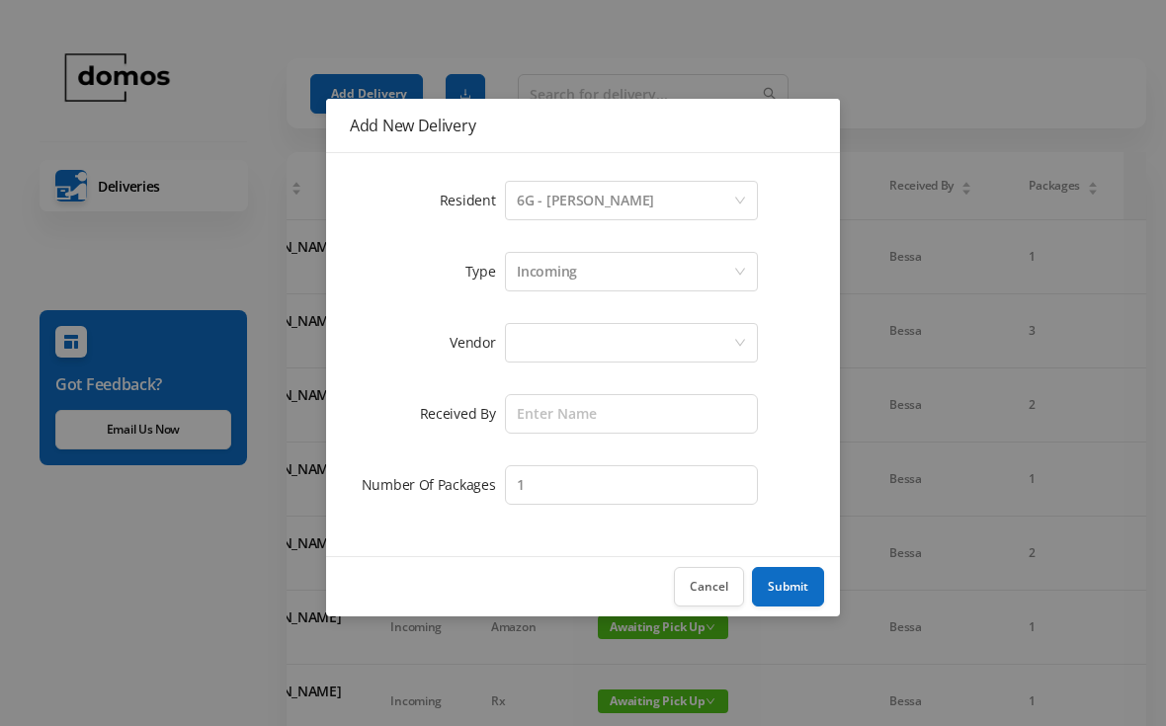
click at [618, 349] on div at bounding box center [625, 343] width 216 height 38
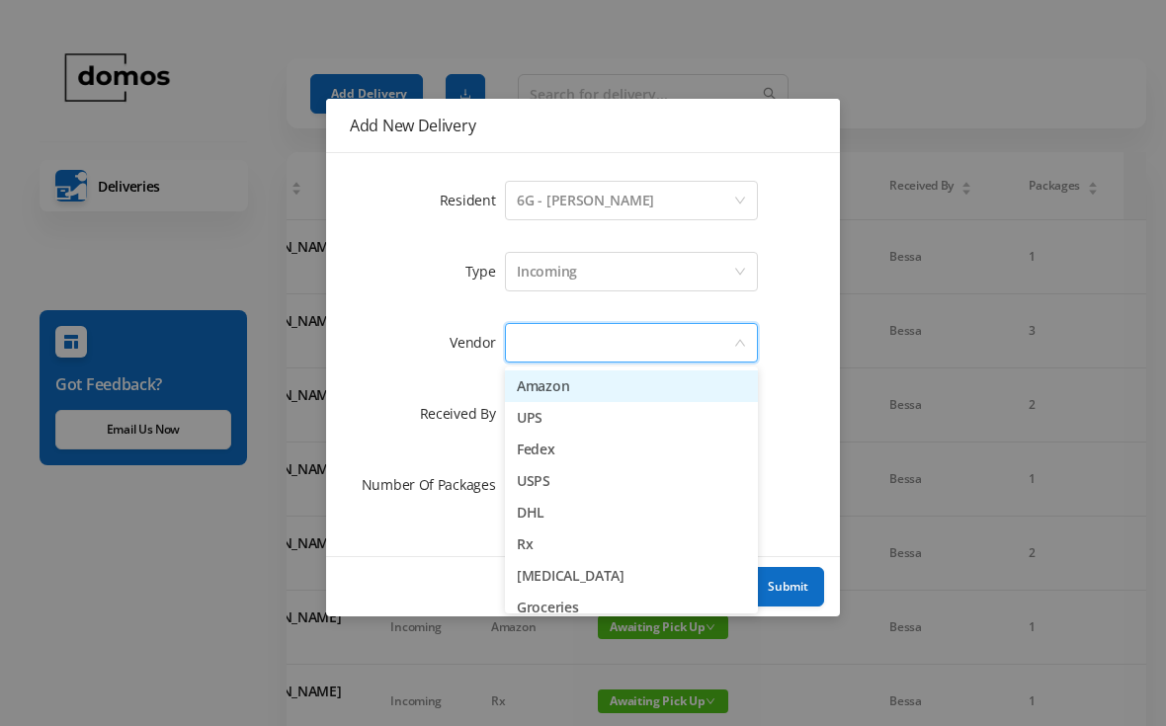
click at [583, 392] on li "Amazon" at bounding box center [631, 386] width 253 height 32
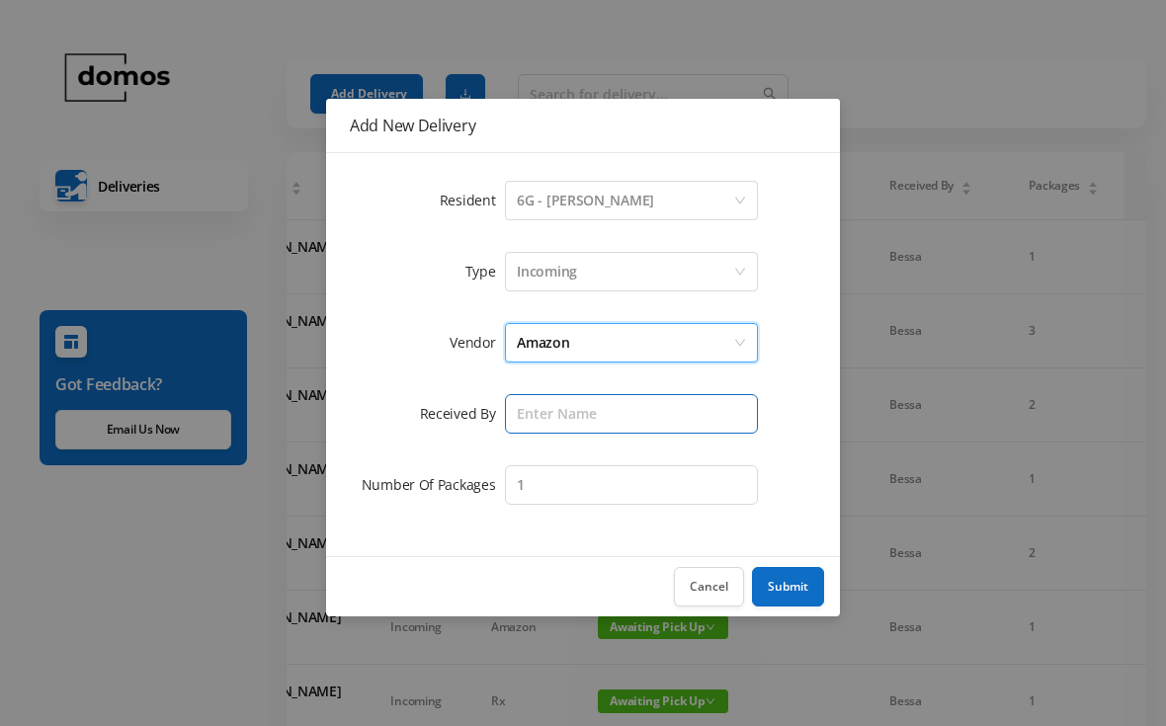
click at [626, 416] on input "text" at bounding box center [631, 414] width 253 height 40
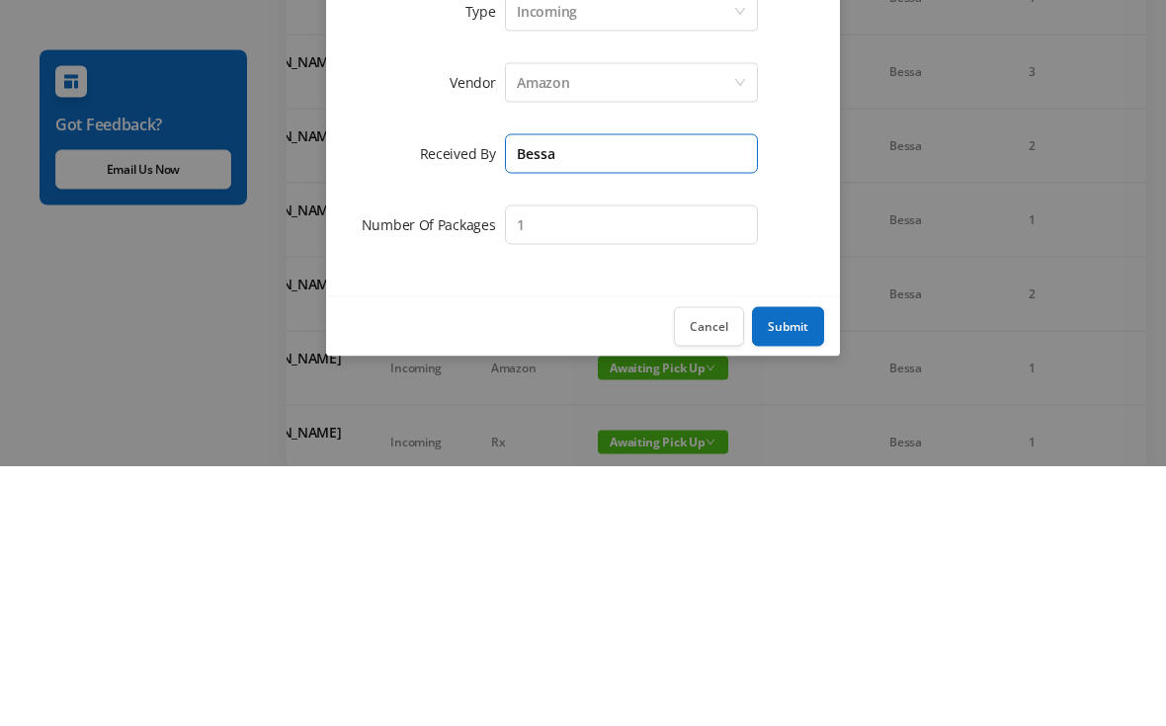
type input "Bessa"
click at [645, 465] on input "1" at bounding box center [631, 485] width 253 height 40
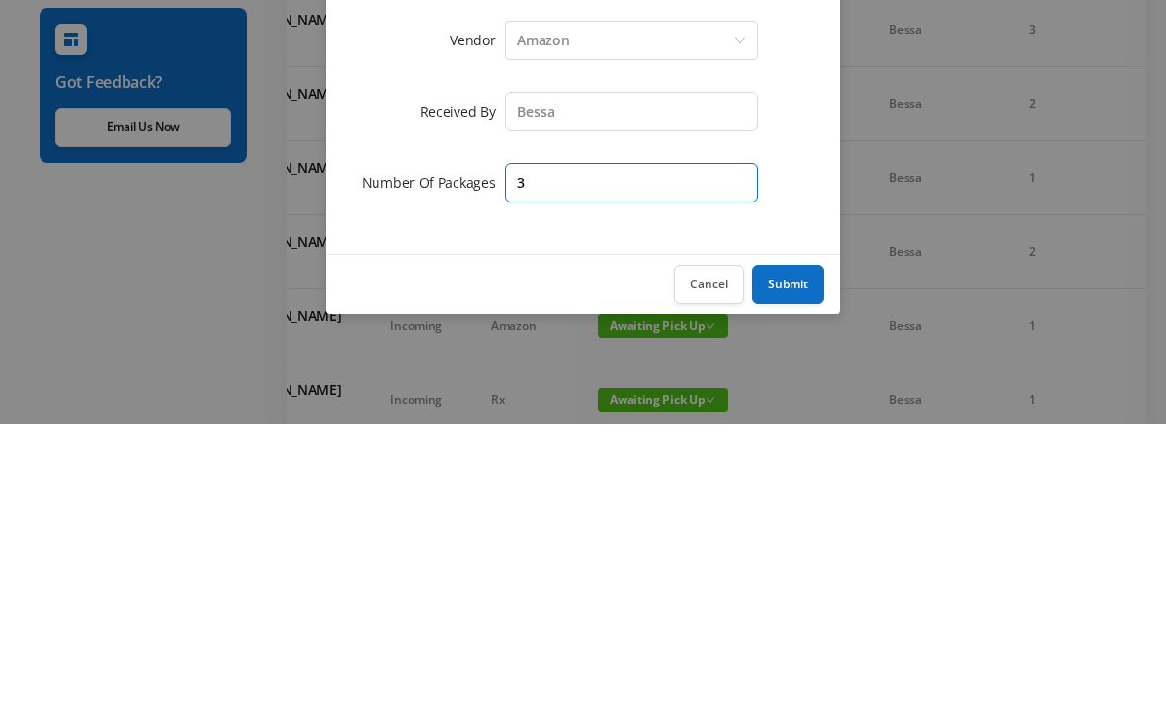
type input "3"
click at [805, 567] on button "Submit" at bounding box center [788, 587] width 72 height 40
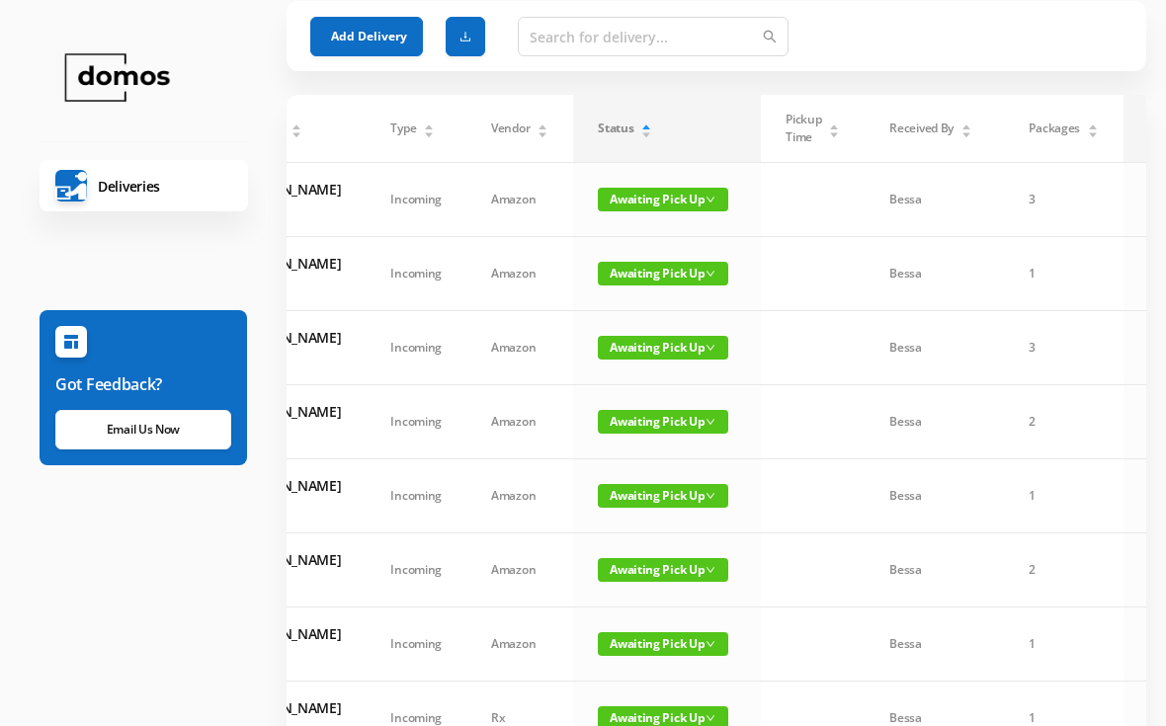
scroll to position [0, 0]
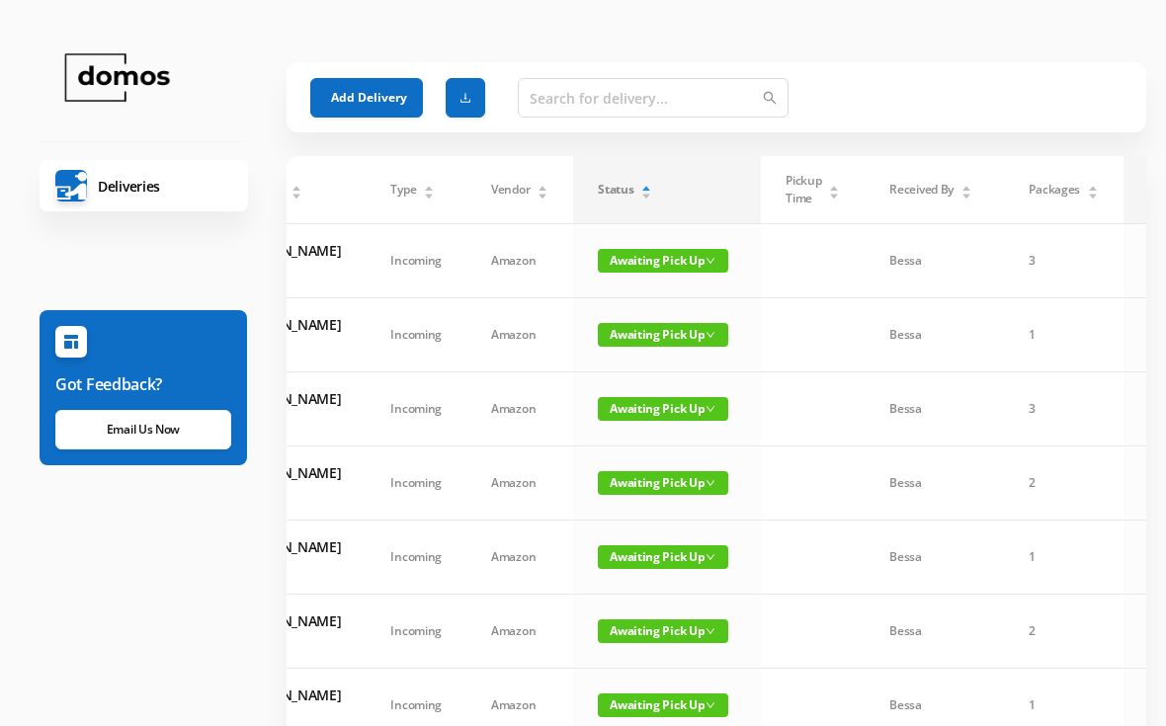
click at [398, 98] on button "Add Delivery" at bounding box center [366, 98] width 113 height 40
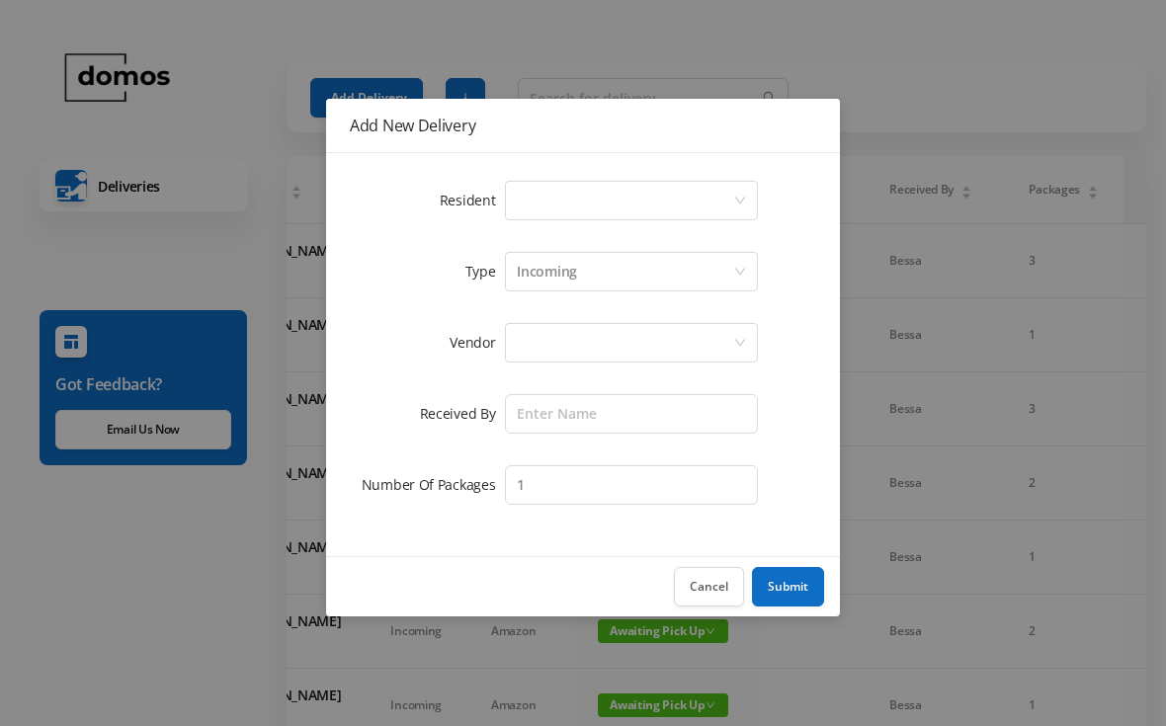
click at [609, 206] on div "Select a person" at bounding box center [625, 201] width 216 height 38
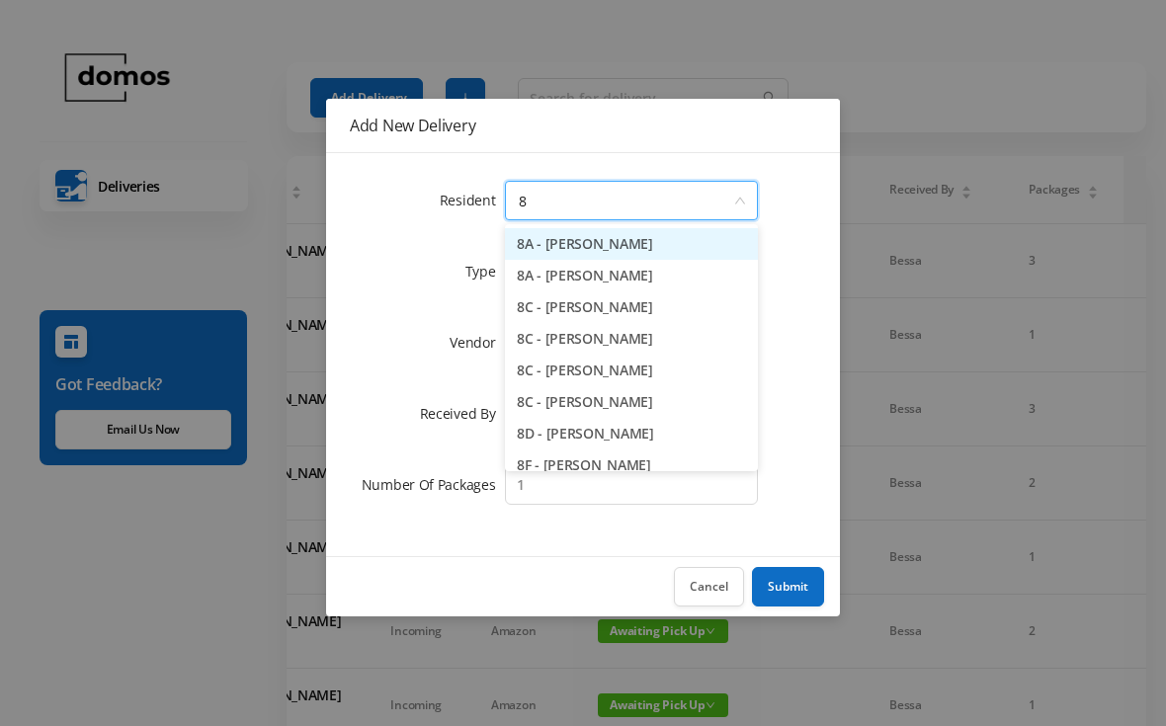
type input "8h"
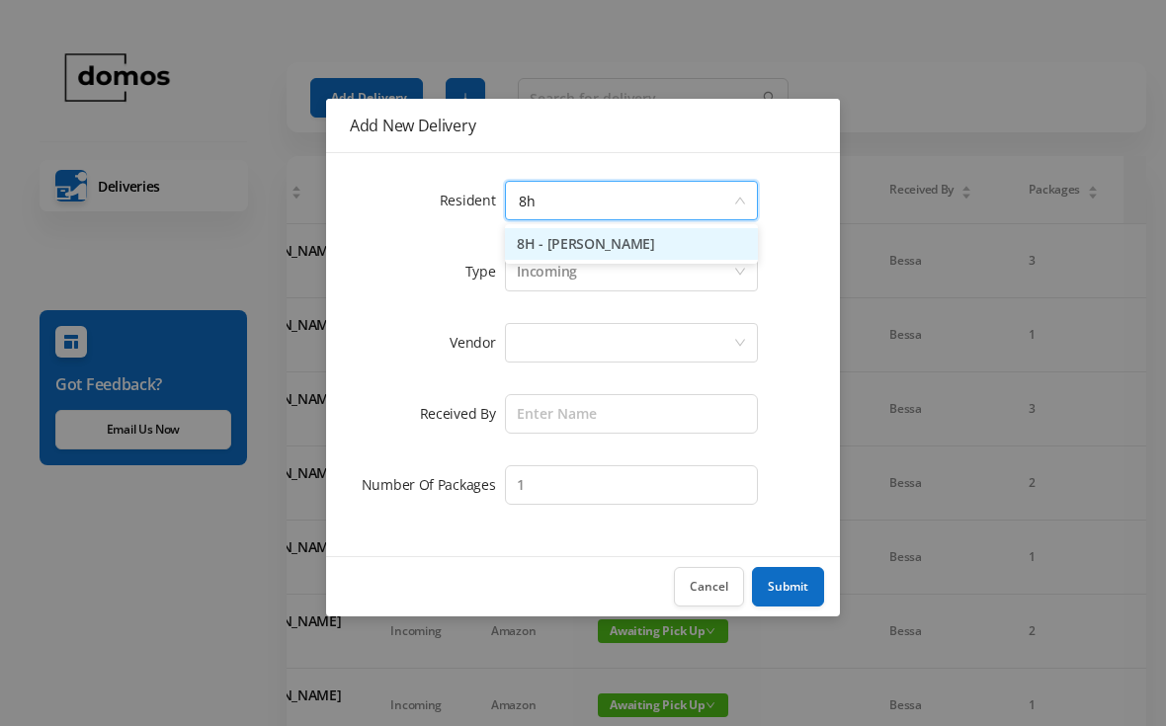
click at [638, 247] on li "8H - [PERSON_NAME]" at bounding box center [631, 244] width 253 height 32
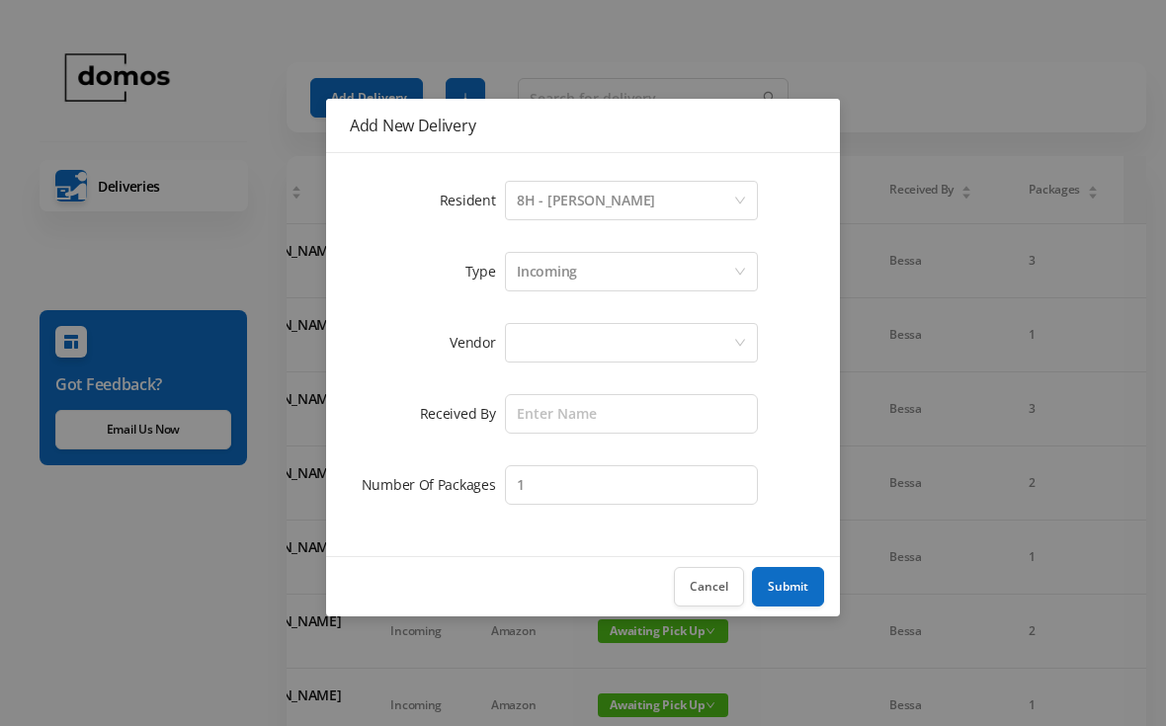
click at [617, 349] on div at bounding box center [625, 343] width 216 height 38
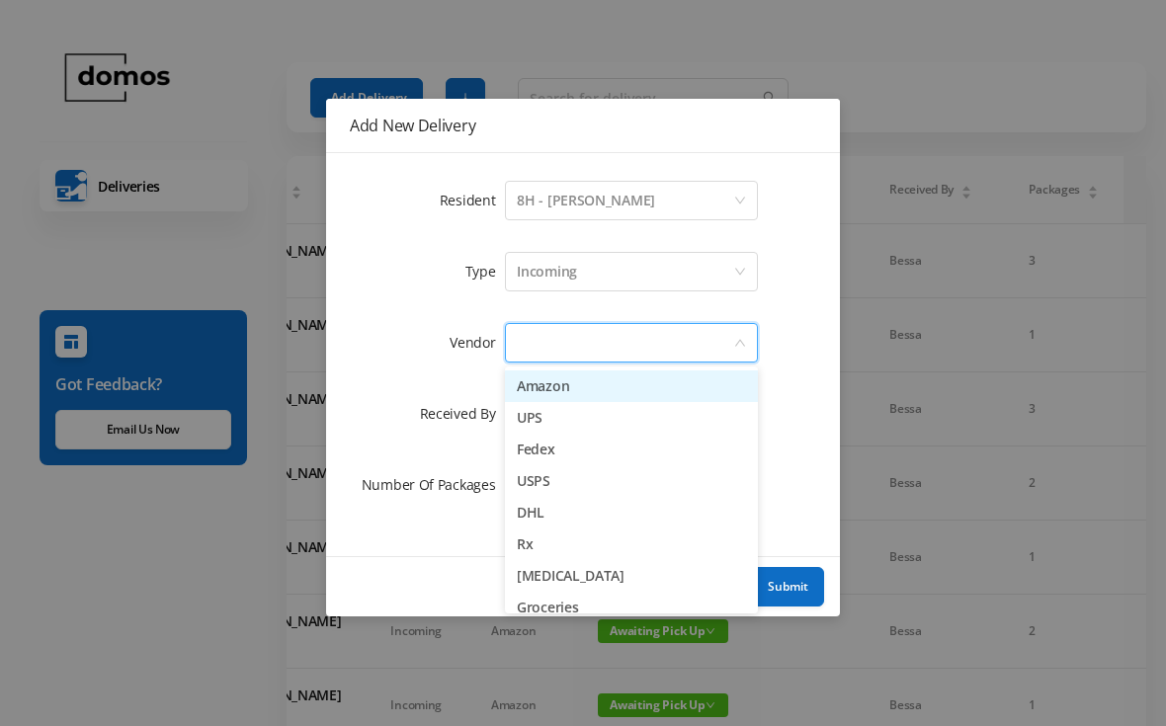
click at [569, 400] on li "Amazon" at bounding box center [631, 386] width 253 height 32
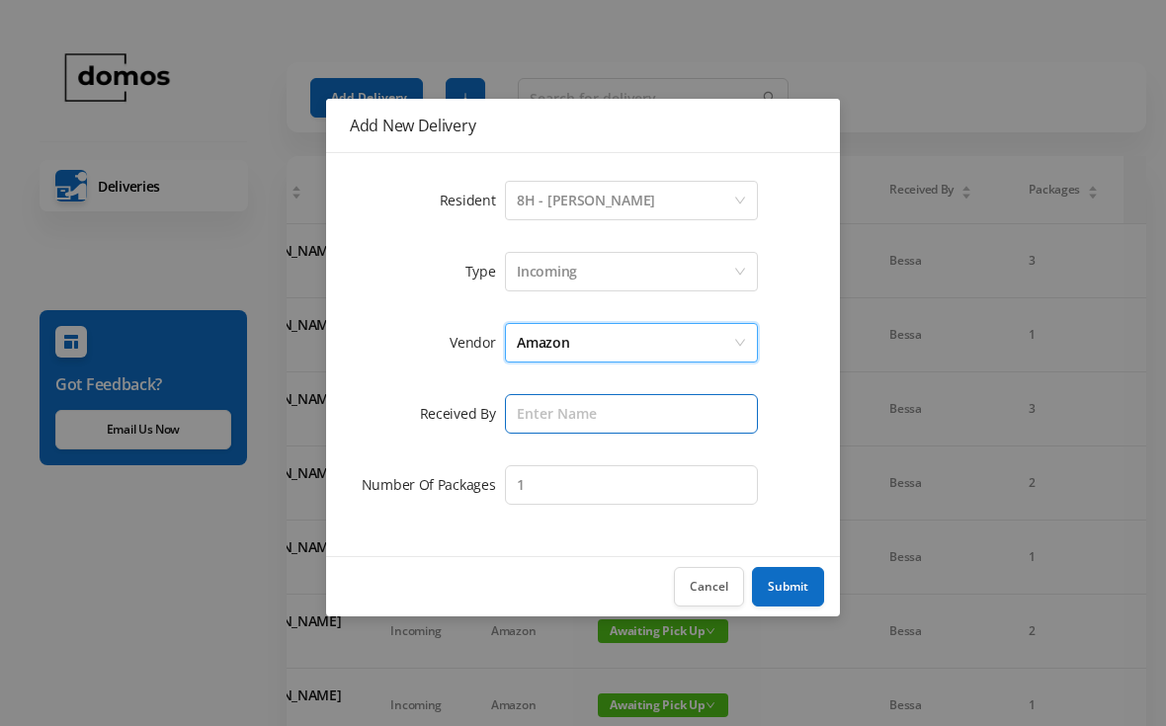
click at [600, 419] on input "text" at bounding box center [631, 414] width 253 height 40
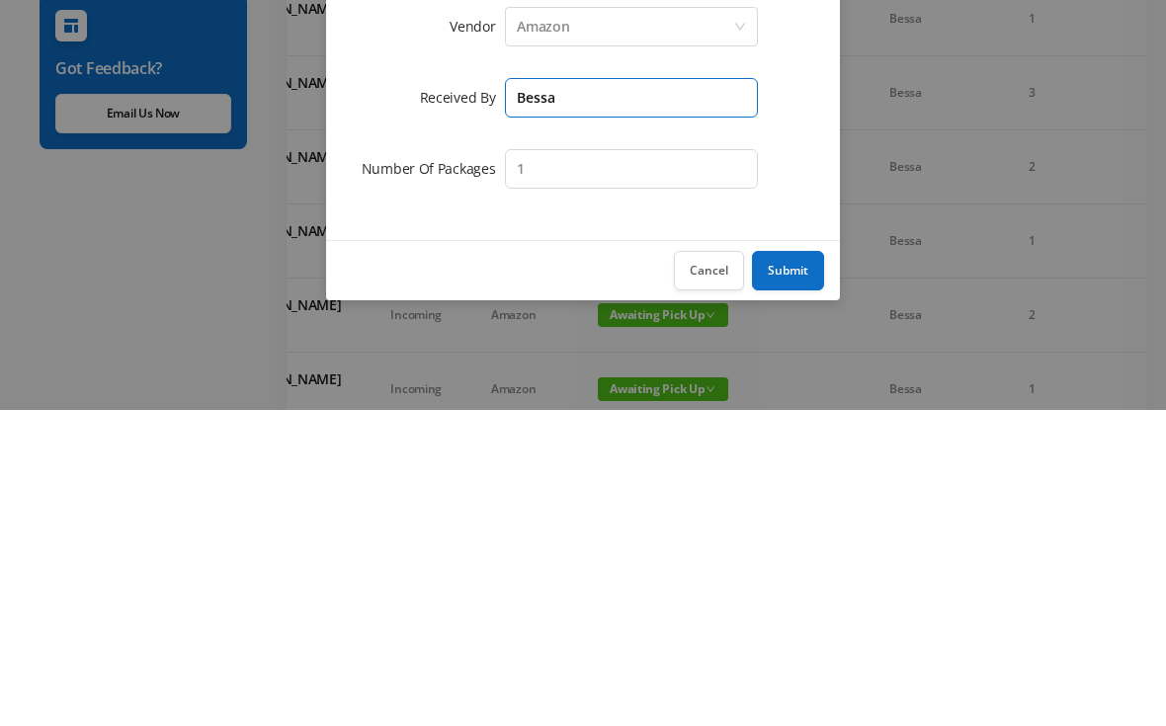
type input "Bessa"
click at [801, 567] on button "Submit" at bounding box center [788, 587] width 72 height 40
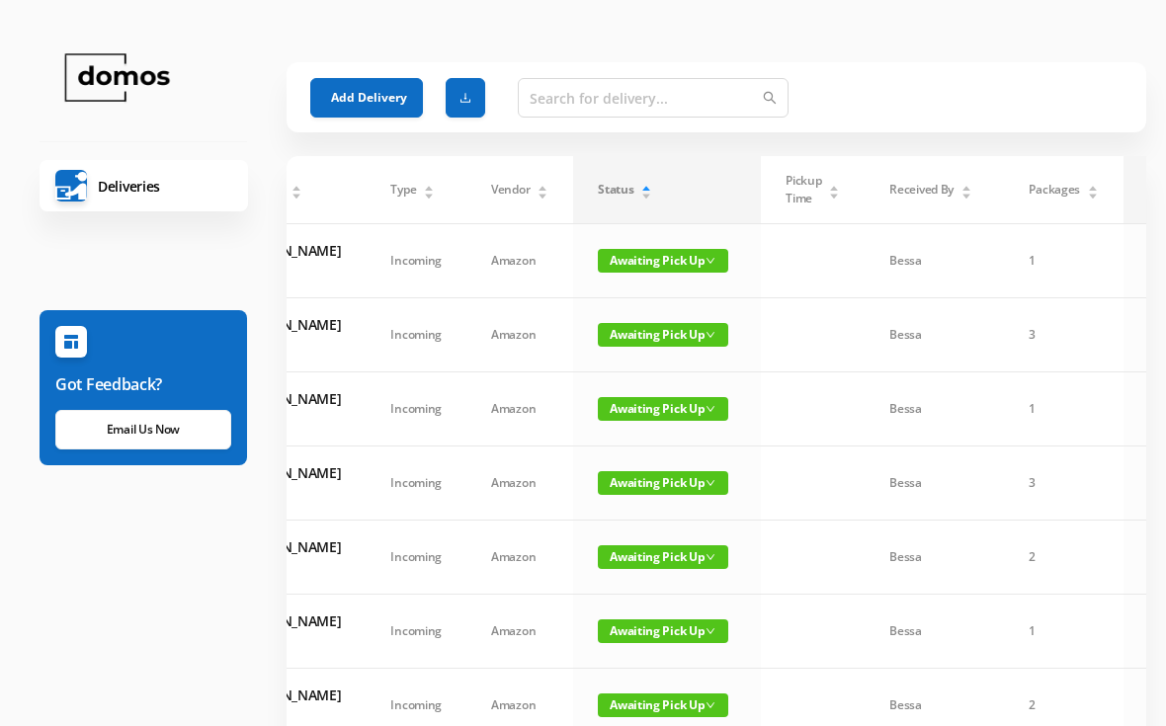
click at [388, 91] on button "Add Delivery" at bounding box center [366, 98] width 113 height 40
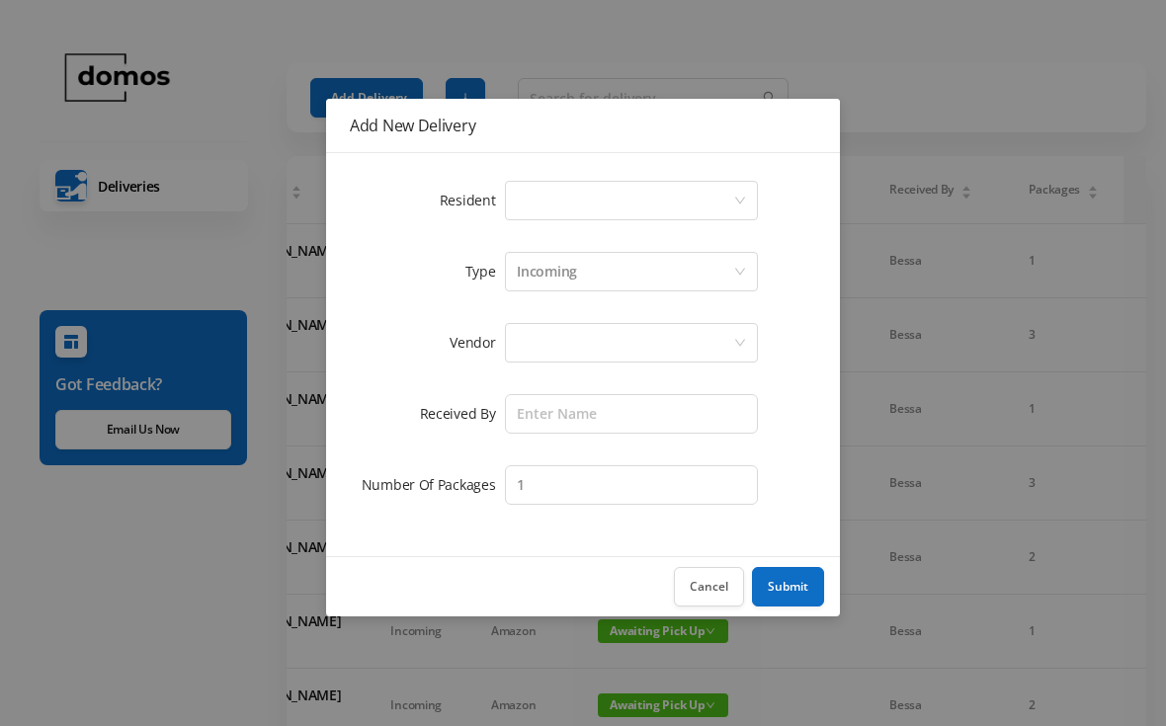
click at [581, 206] on div "Select a person" at bounding box center [625, 201] width 216 height 38
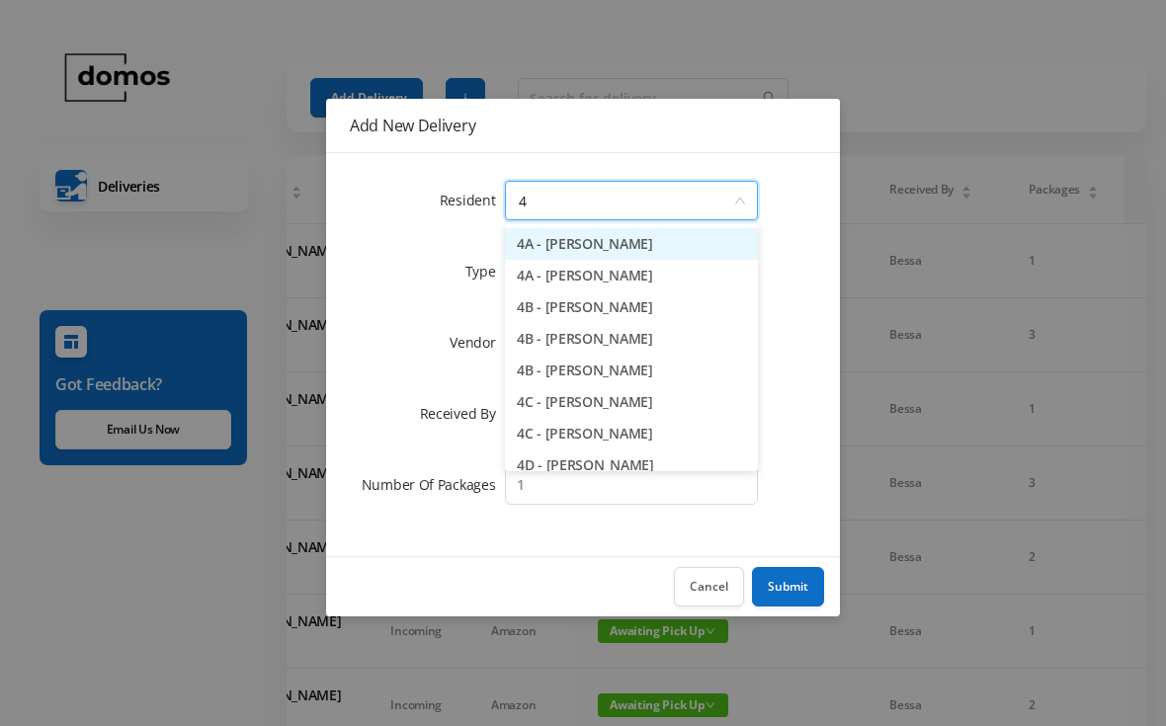
type input "4c"
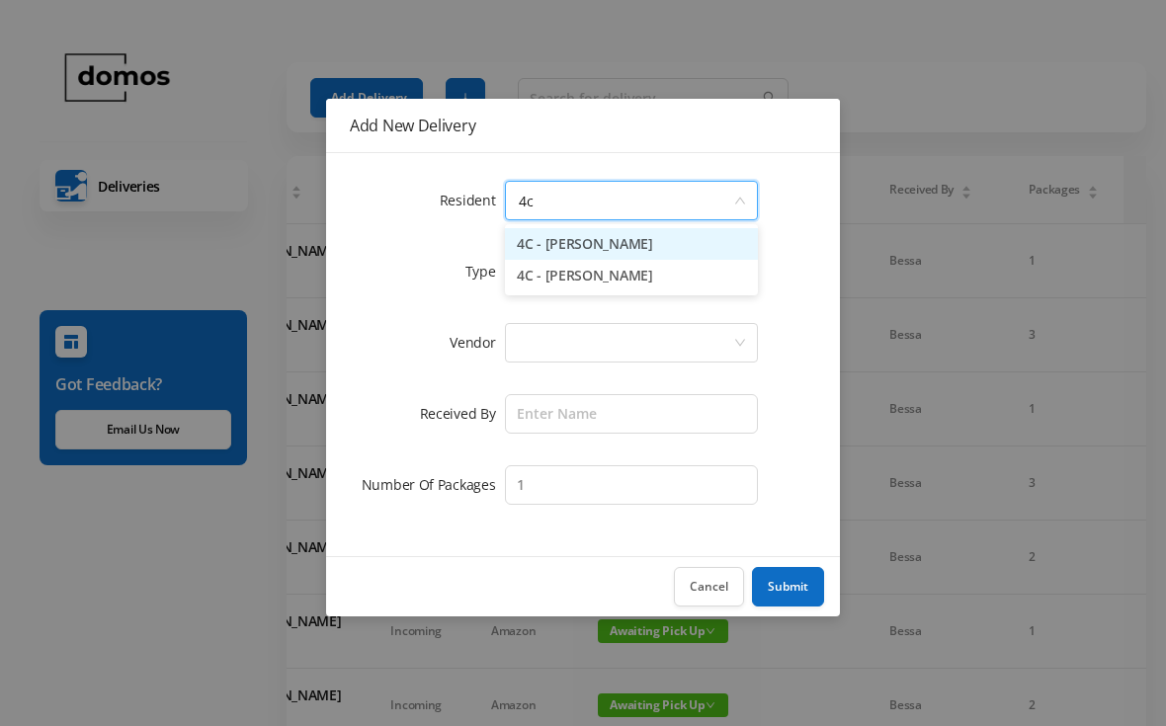
click at [614, 290] on li "4C - [PERSON_NAME]" at bounding box center [631, 276] width 253 height 32
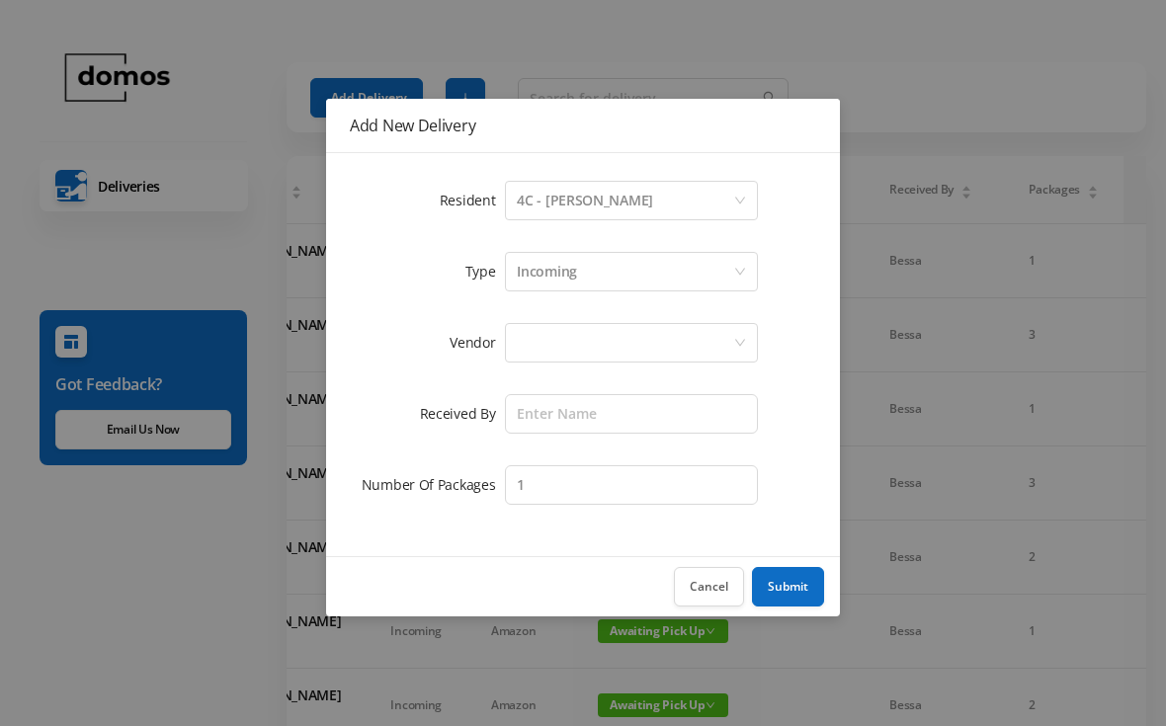
click at [625, 341] on div at bounding box center [625, 343] width 216 height 38
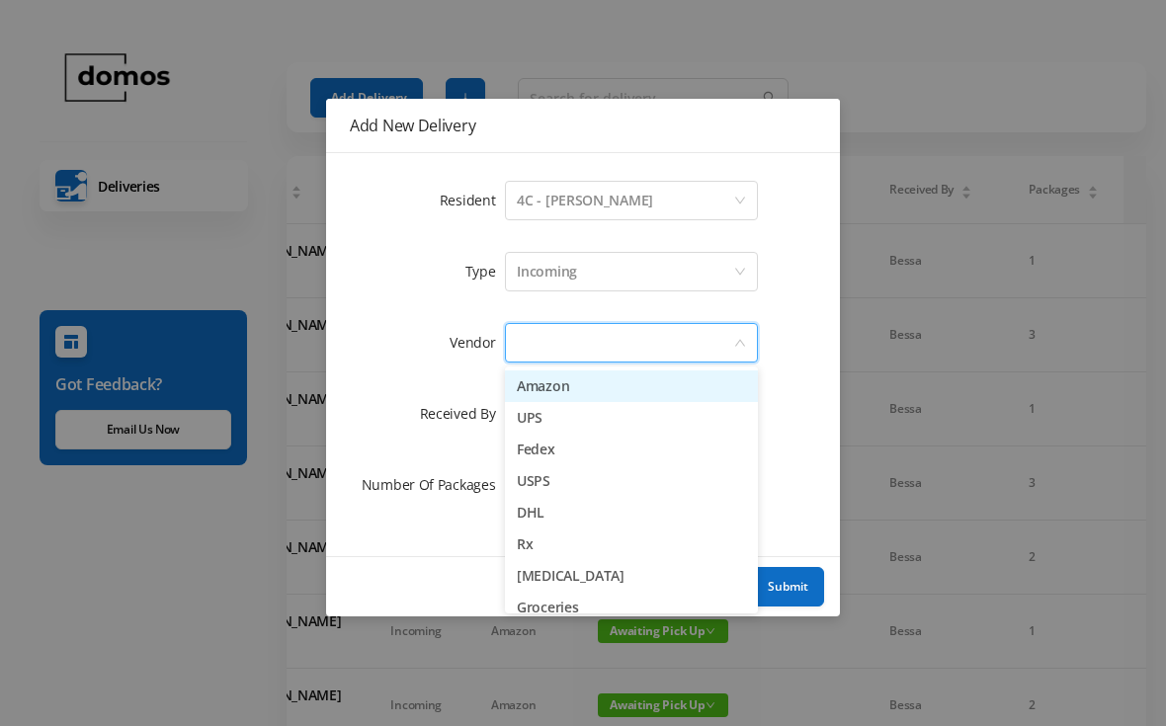
click at [594, 399] on li "Amazon" at bounding box center [631, 386] width 253 height 32
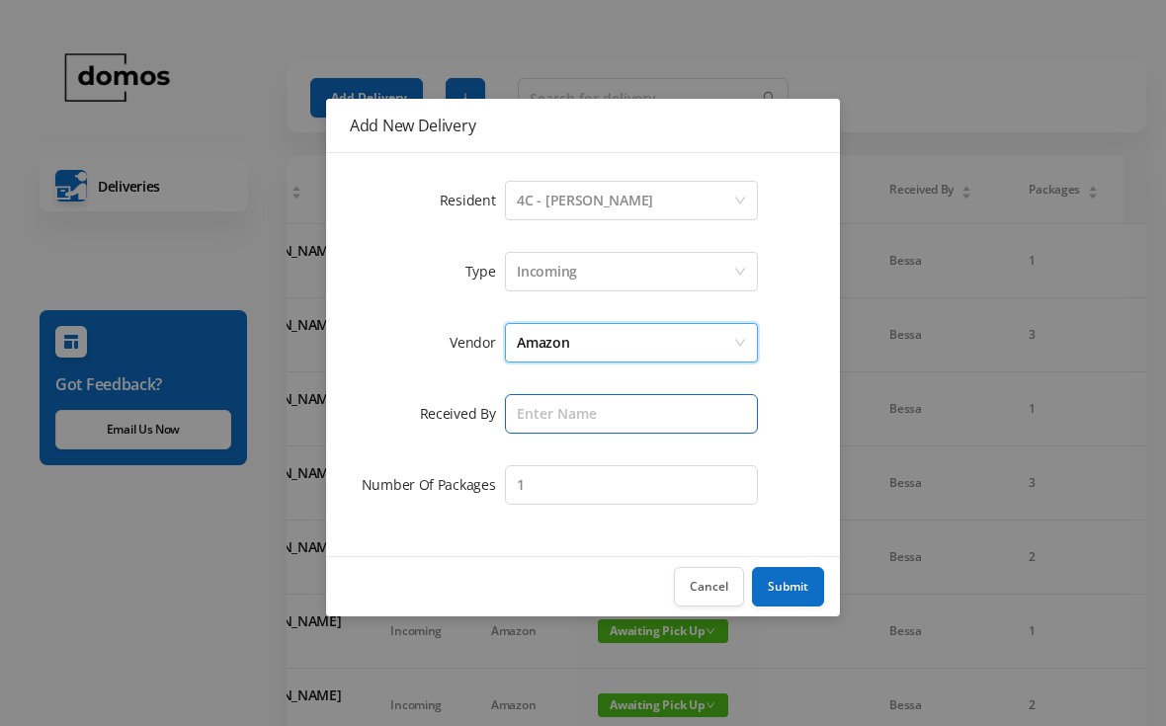
click at [644, 425] on input "text" at bounding box center [631, 414] width 253 height 40
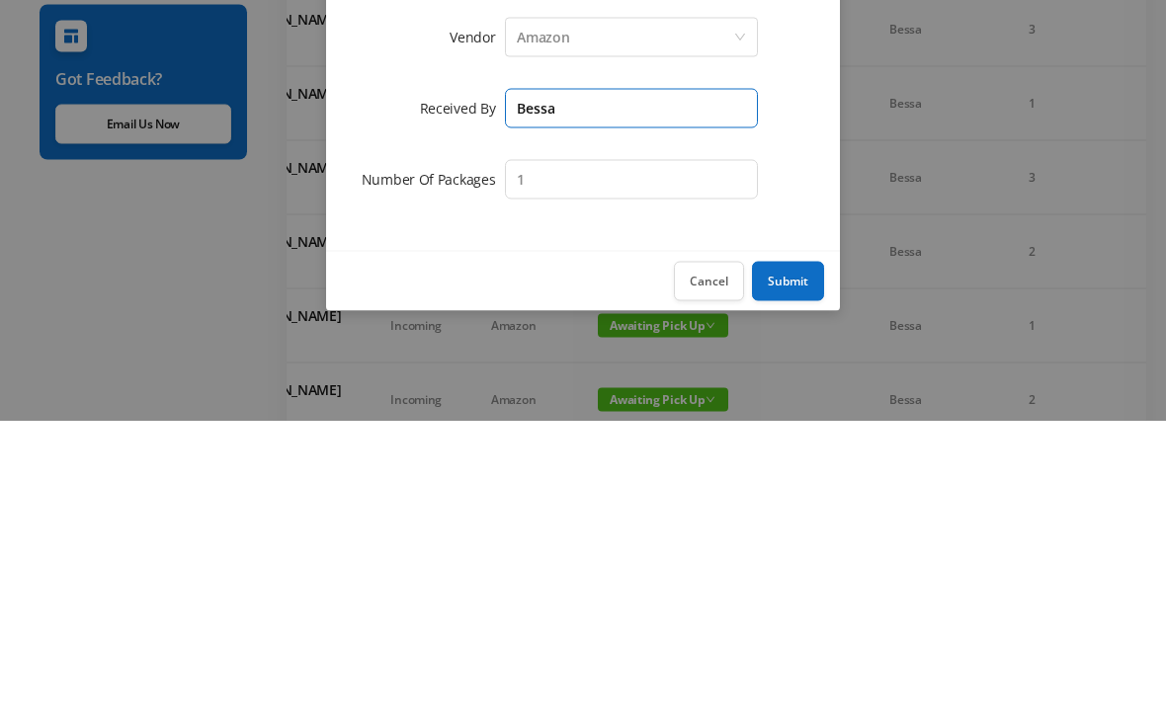
type input "Bessa"
click at [797, 567] on button "Submit" at bounding box center [788, 587] width 72 height 40
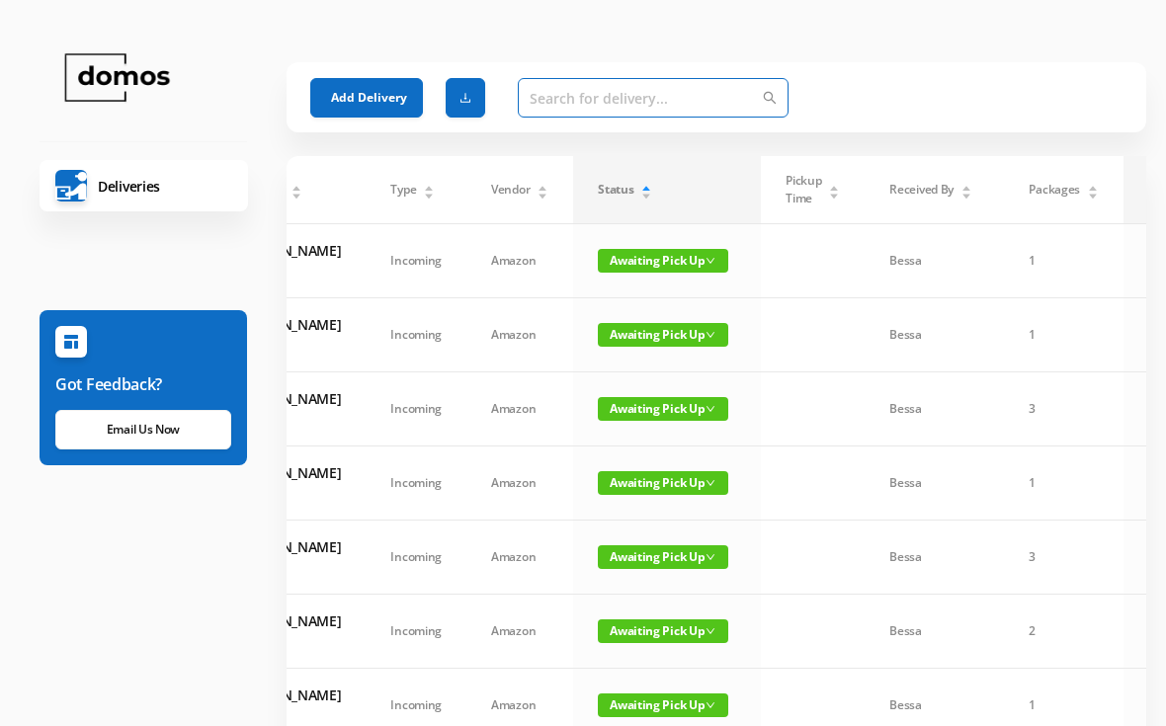
click at [575, 111] on input "text" at bounding box center [653, 98] width 271 height 40
click at [383, 106] on button "Add Delivery" at bounding box center [366, 98] width 113 height 40
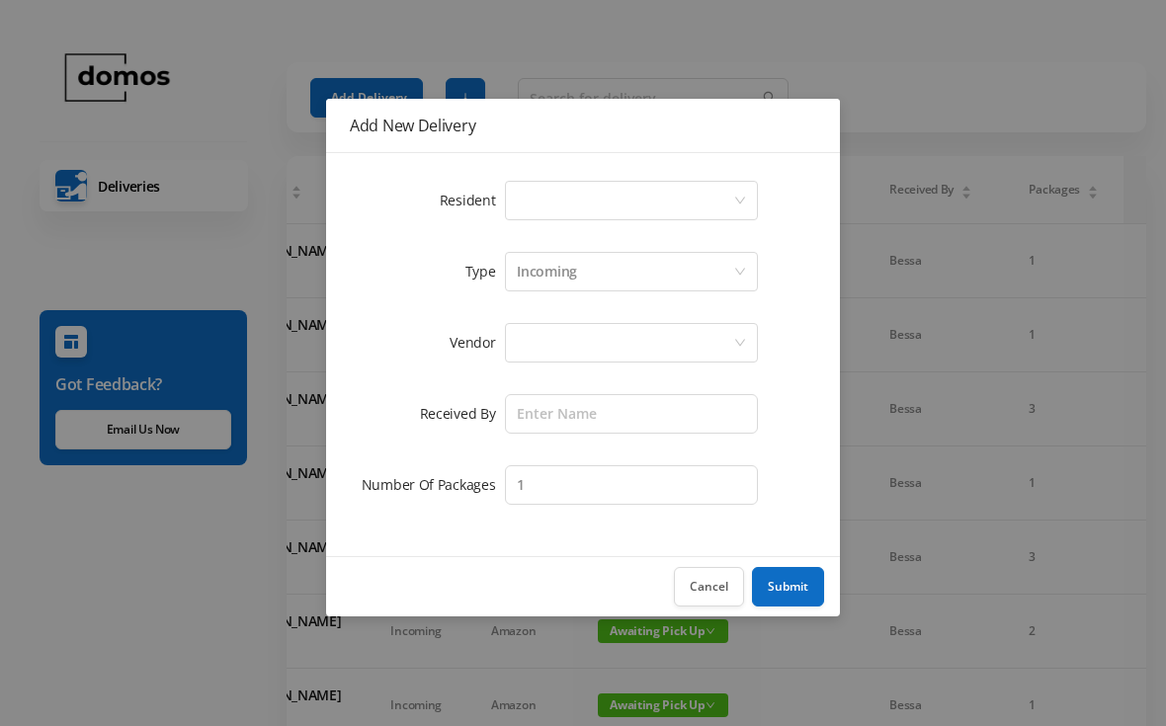
click at [604, 199] on div "Select a person" at bounding box center [625, 201] width 216 height 38
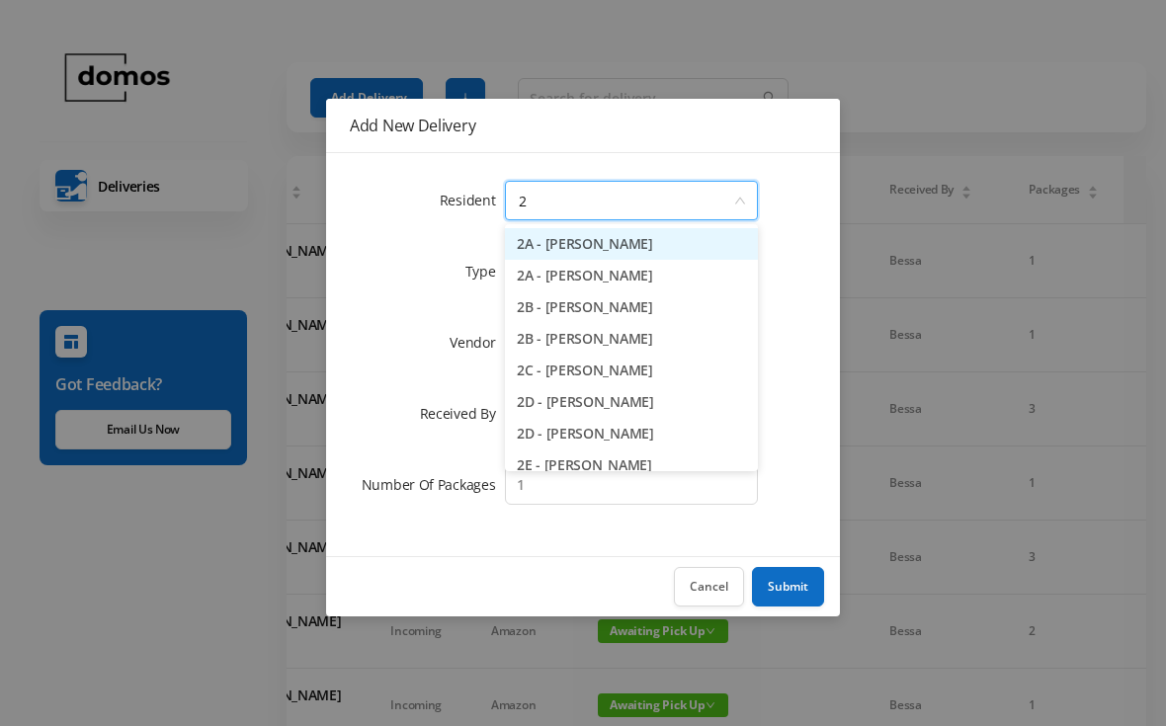
type input "2j"
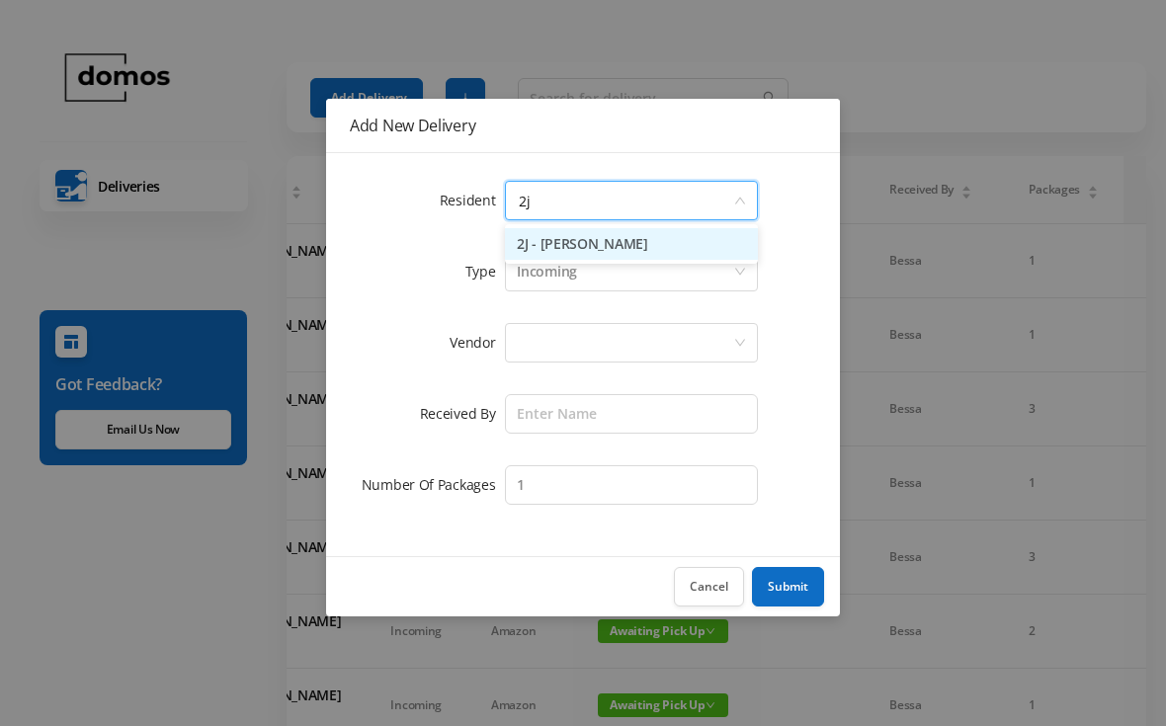
click at [612, 256] on li "2J - [PERSON_NAME]" at bounding box center [631, 244] width 253 height 32
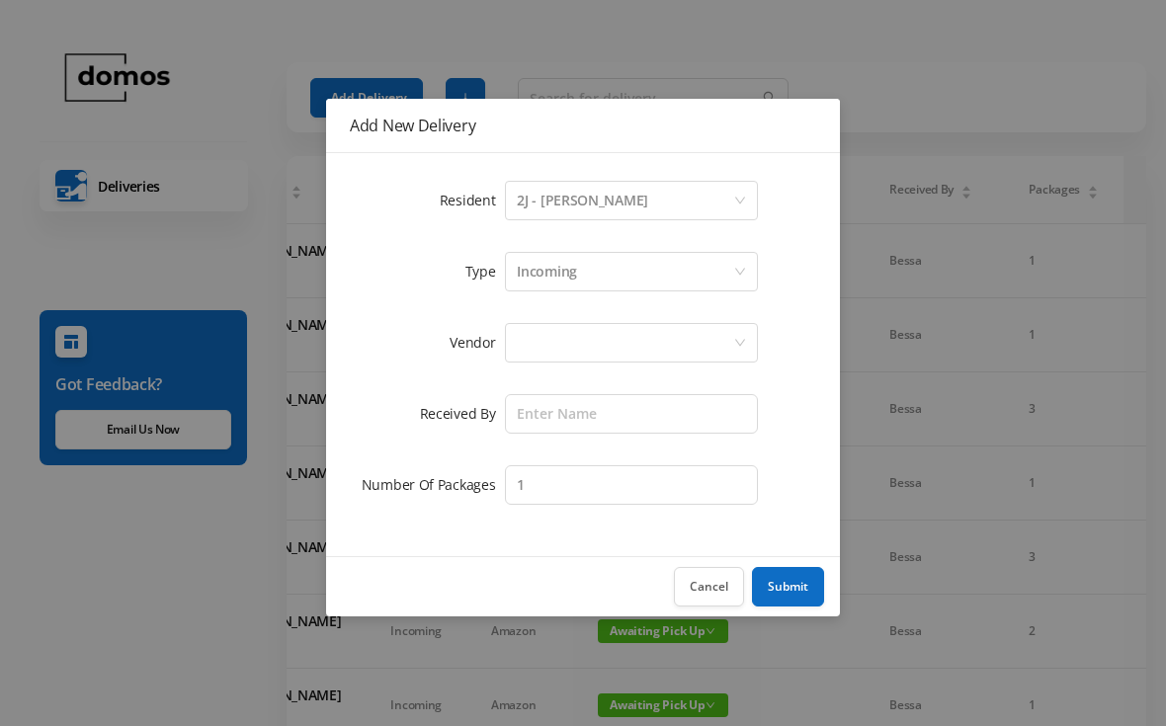
click at [645, 336] on div at bounding box center [625, 343] width 216 height 38
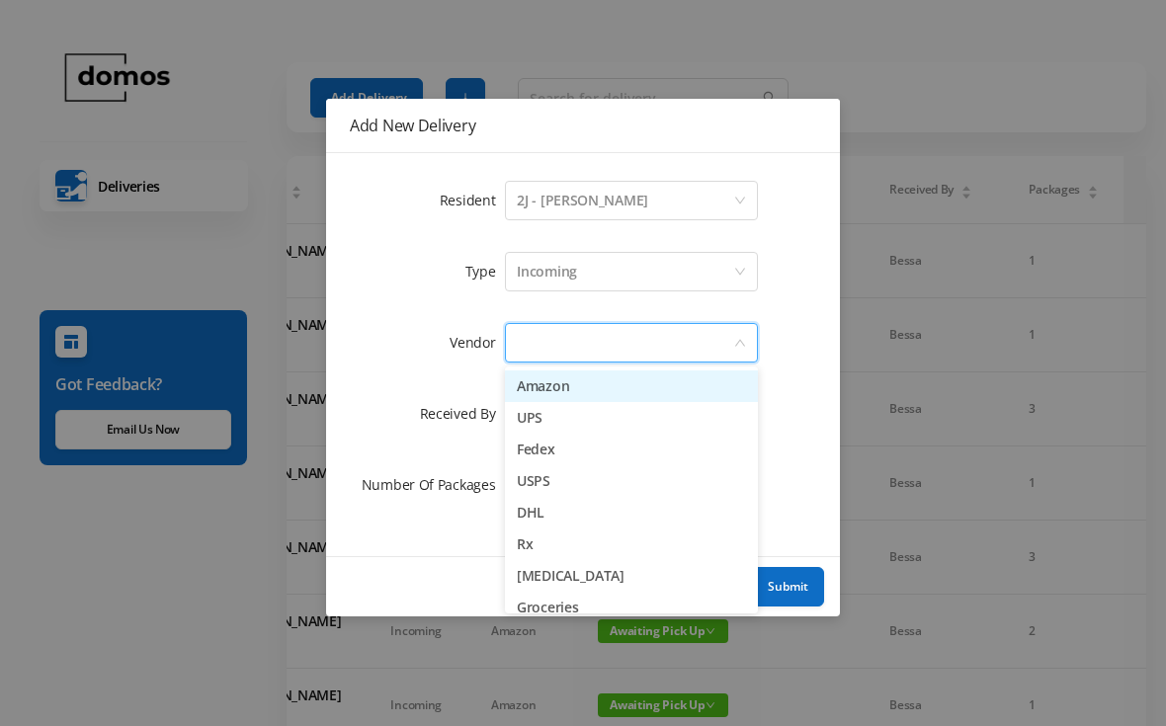
click at [586, 396] on li "Amazon" at bounding box center [631, 386] width 253 height 32
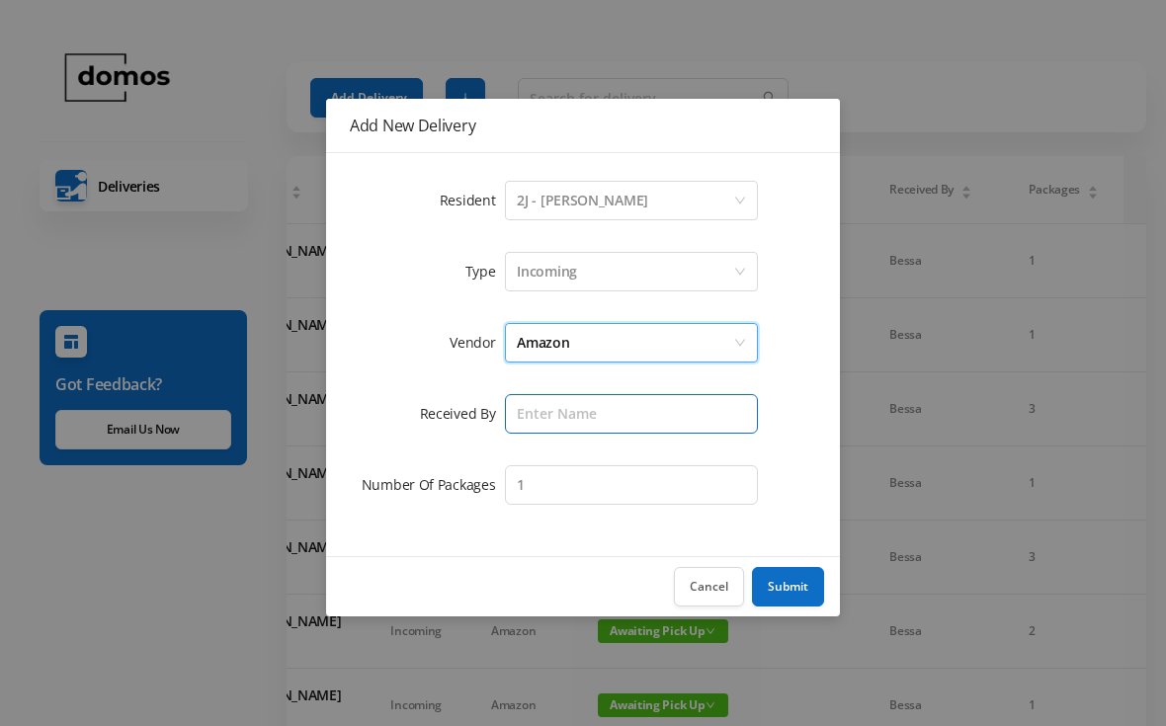
click at [651, 420] on input "text" at bounding box center [631, 414] width 253 height 40
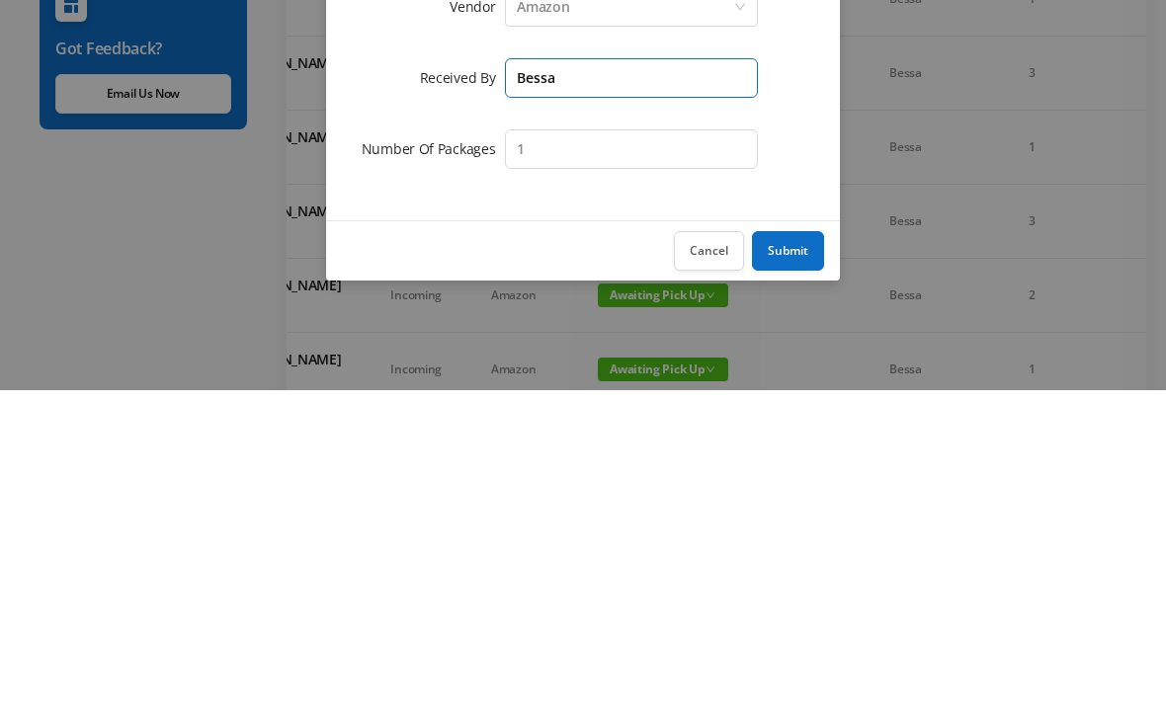
type input "Bessa"
click at [799, 567] on button "Submit" at bounding box center [788, 587] width 72 height 40
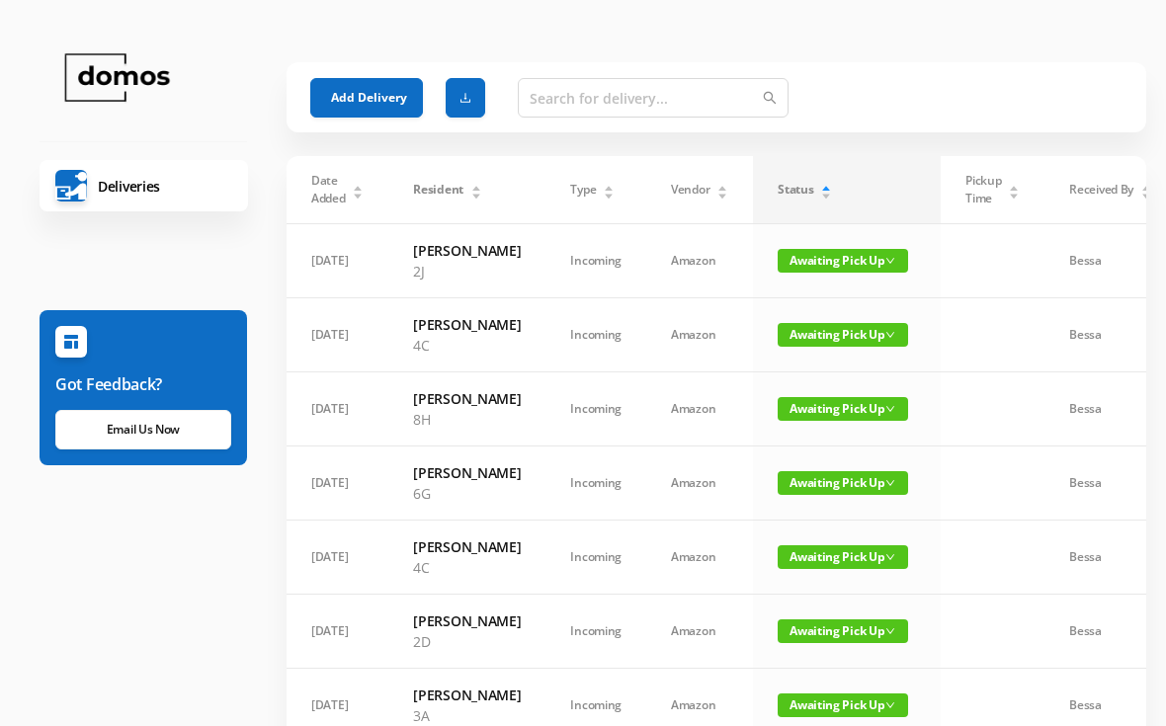
click at [365, 97] on button "Add Delivery" at bounding box center [366, 98] width 113 height 40
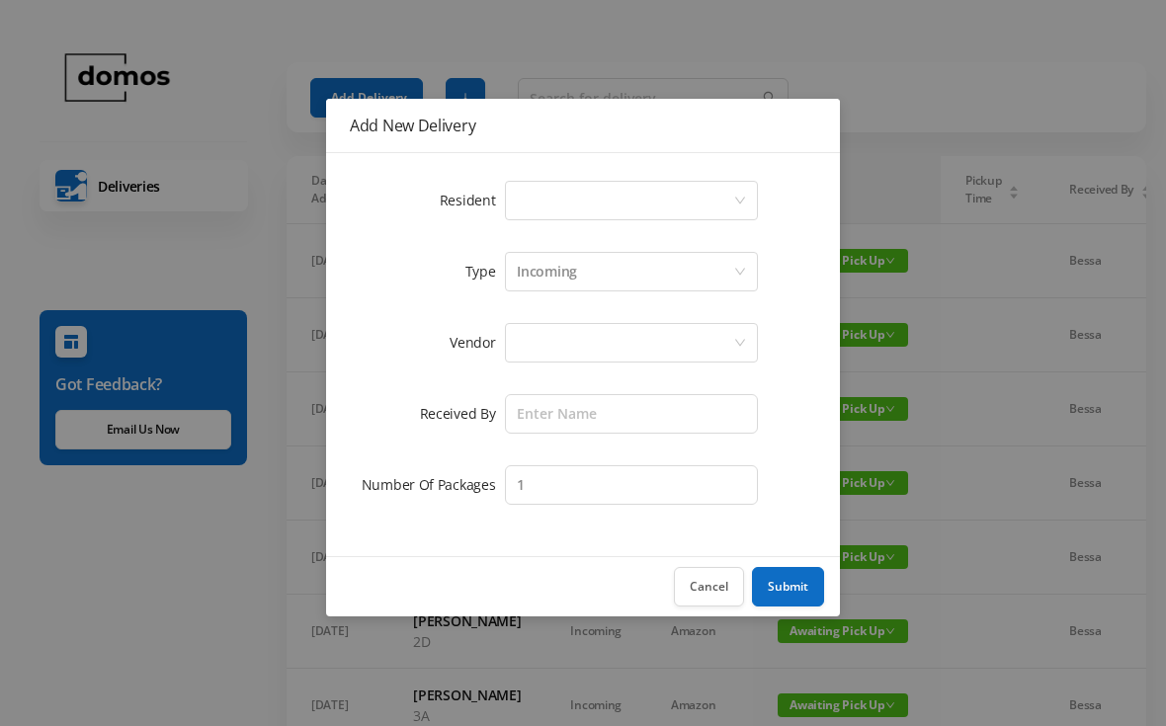
click at [602, 201] on div "Select a person" at bounding box center [625, 201] width 216 height 38
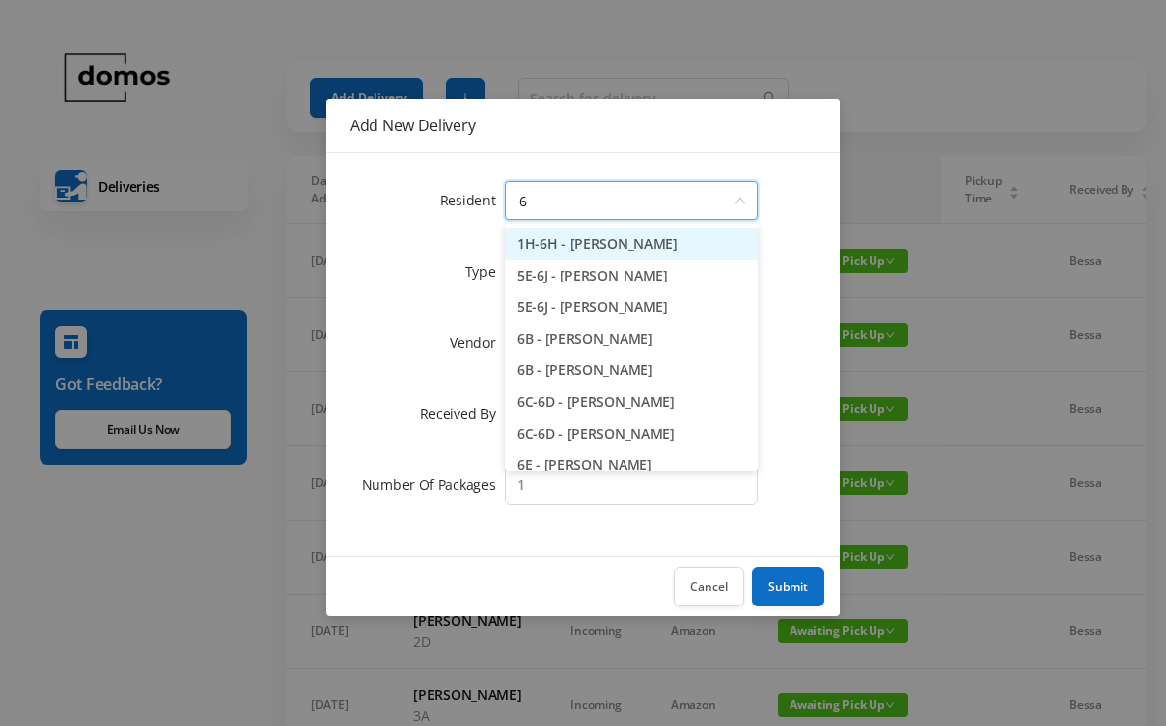
type input "6h"
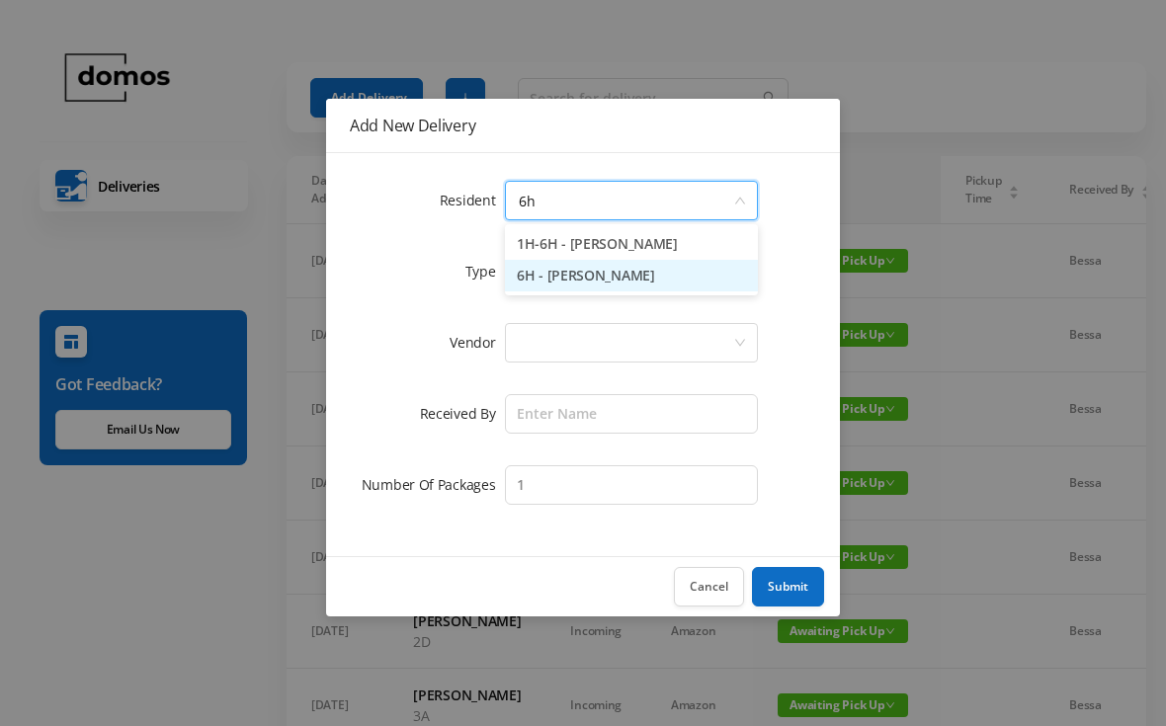
click at [626, 288] on li "6H - [PERSON_NAME]" at bounding box center [631, 276] width 253 height 32
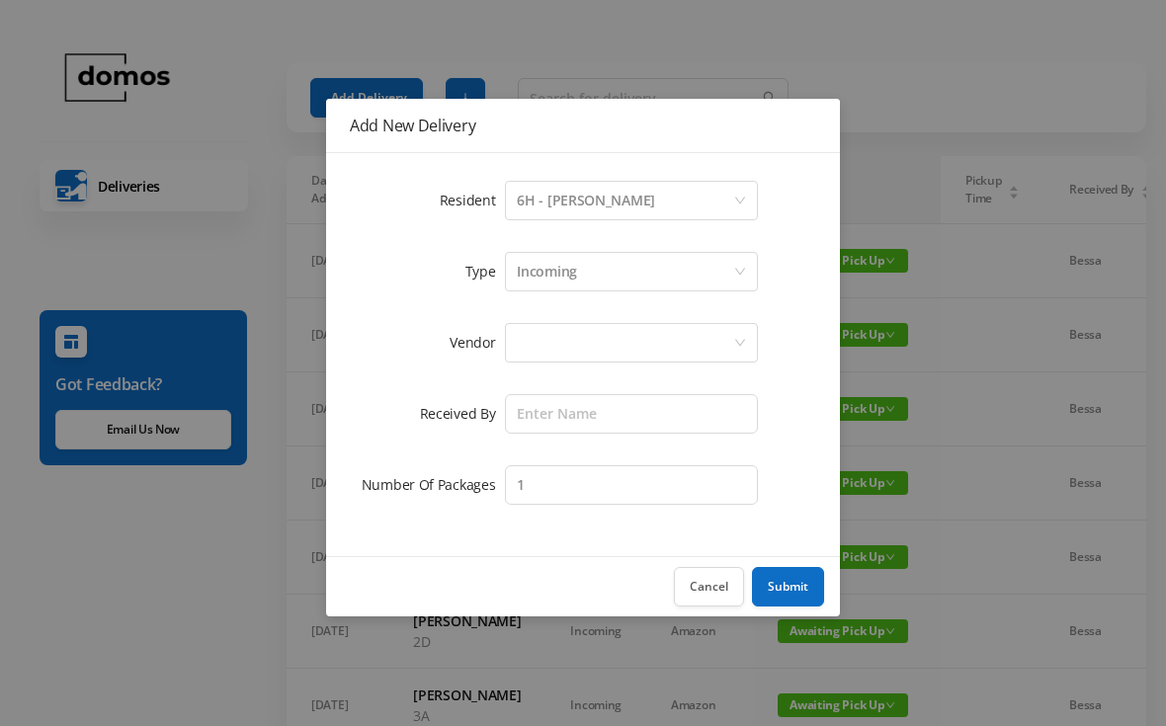
click at [650, 350] on div at bounding box center [625, 343] width 216 height 38
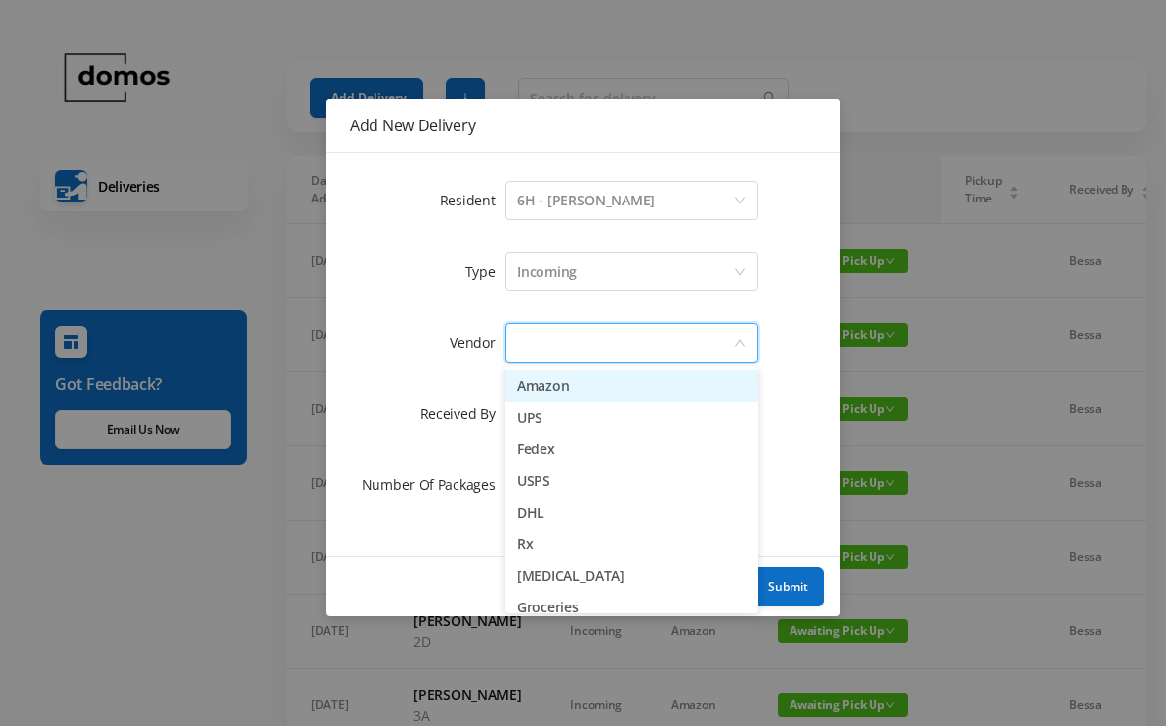
click at [600, 392] on li "Amazon" at bounding box center [631, 386] width 253 height 32
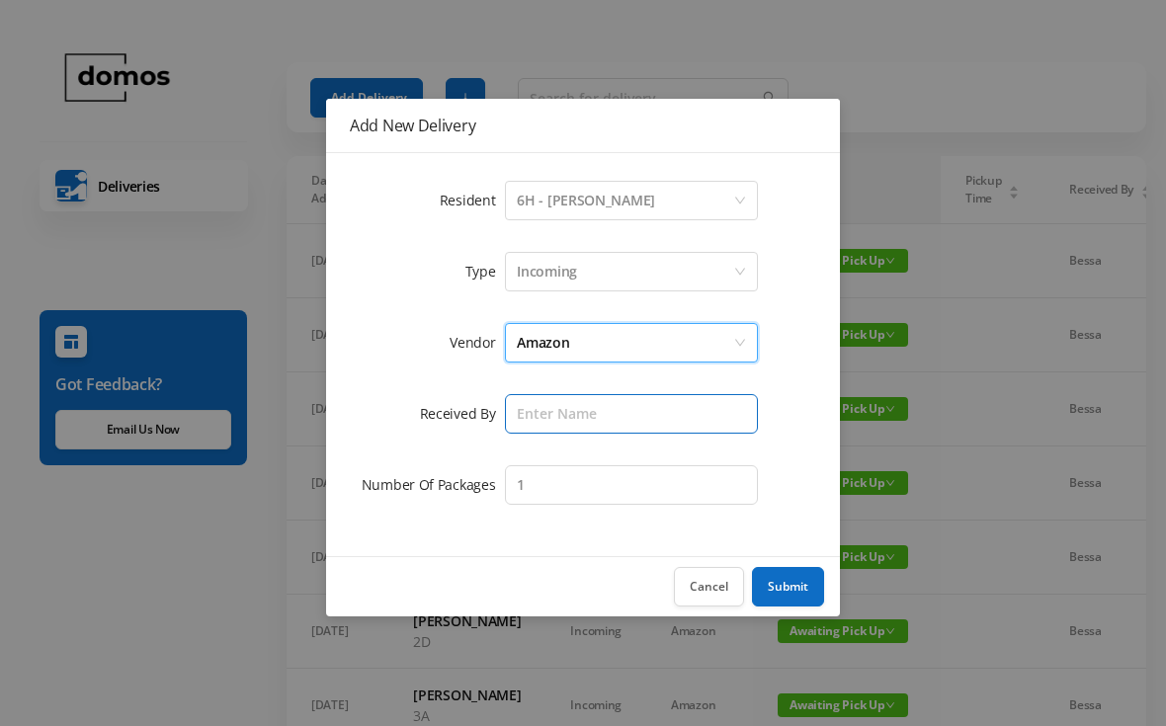
click at [625, 424] on input "text" at bounding box center [631, 414] width 253 height 40
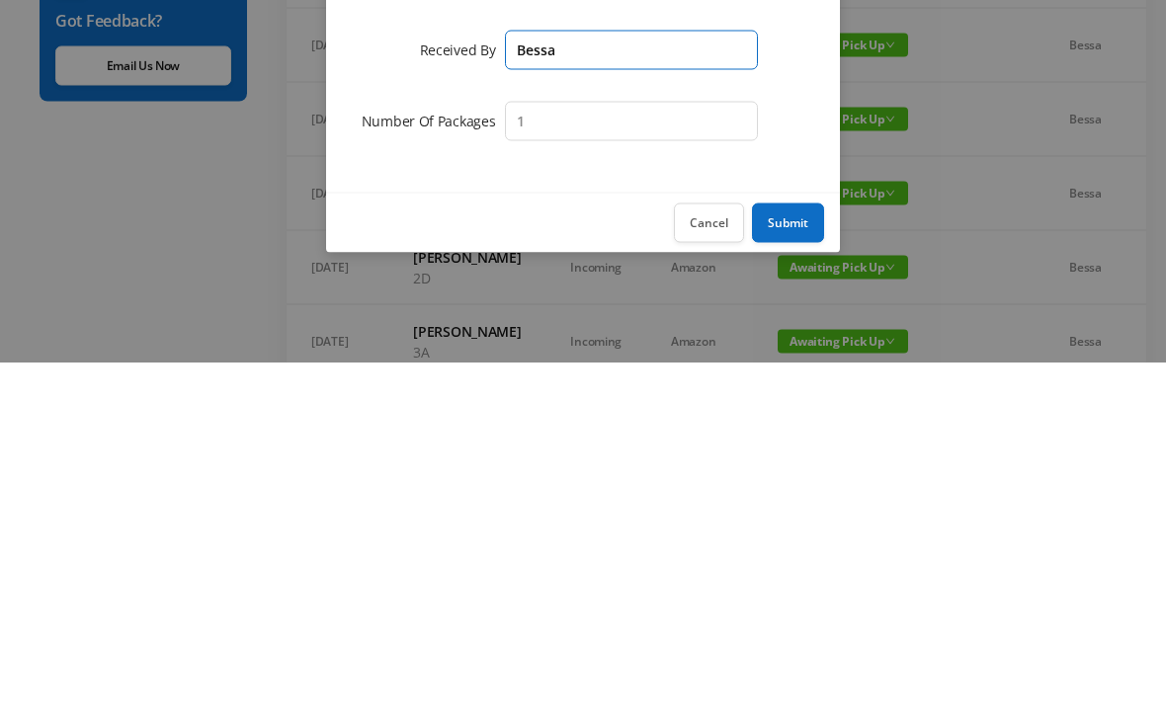
type input "Bessa"
click at [816, 567] on button "Submit" at bounding box center [788, 587] width 72 height 40
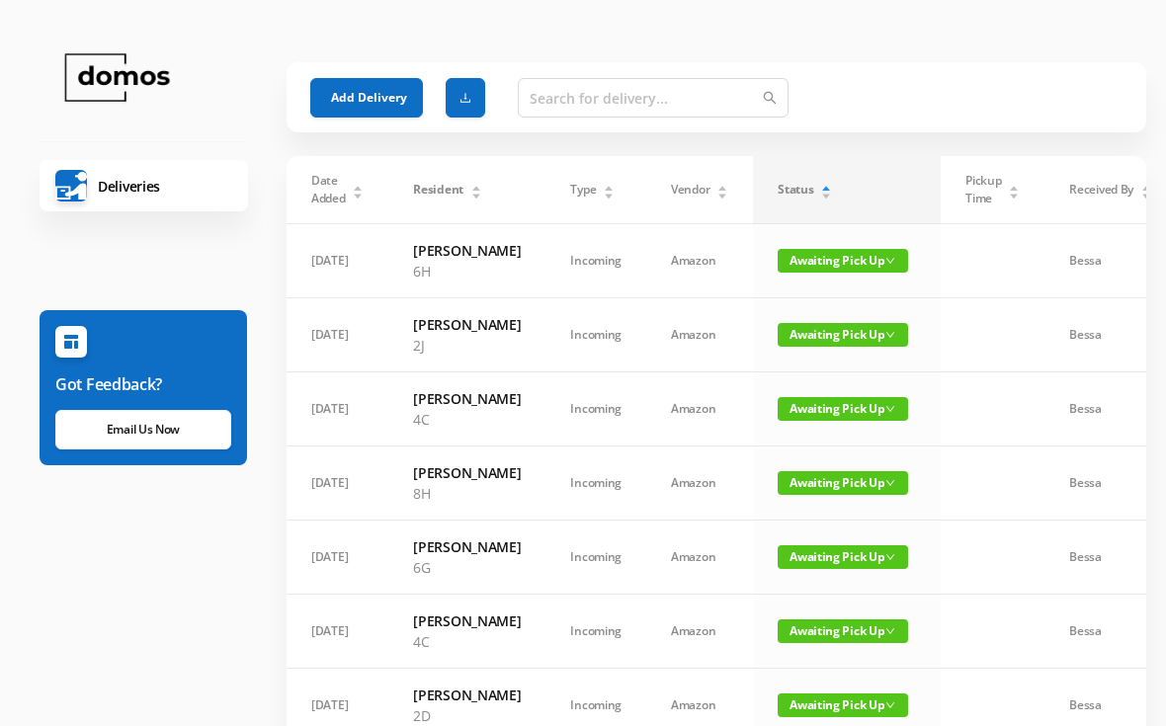
click at [377, 91] on button "Add Delivery" at bounding box center [366, 98] width 113 height 40
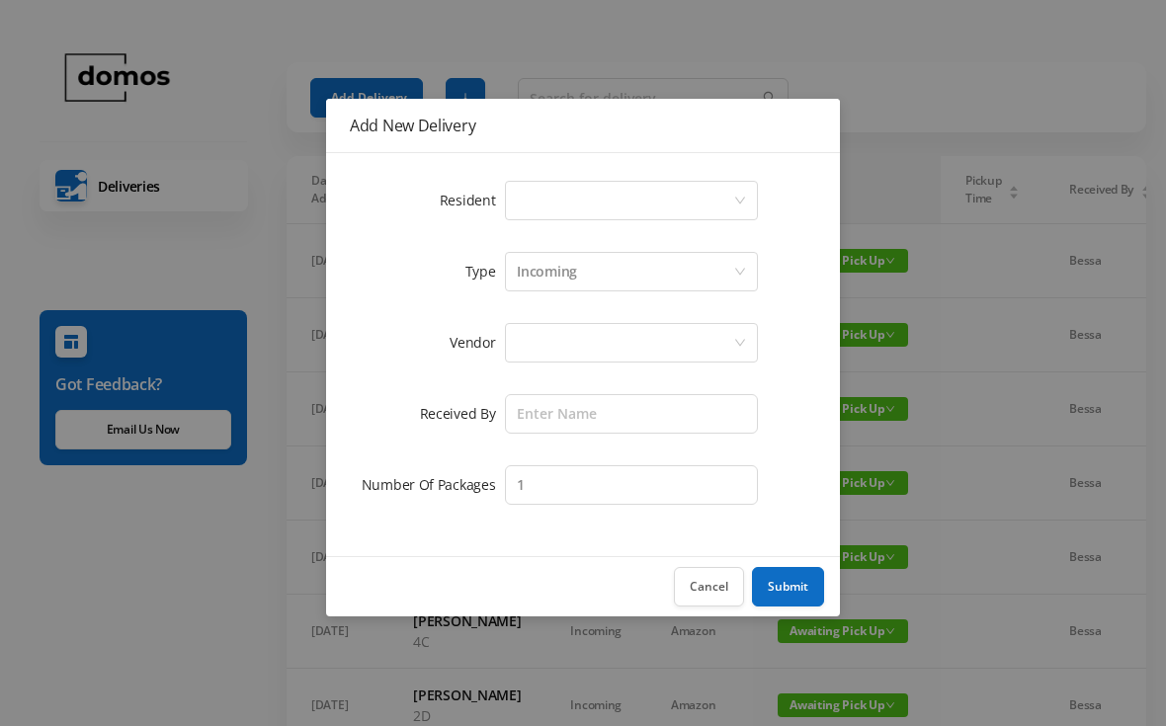
click at [602, 205] on div "Select a person" at bounding box center [625, 201] width 216 height 38
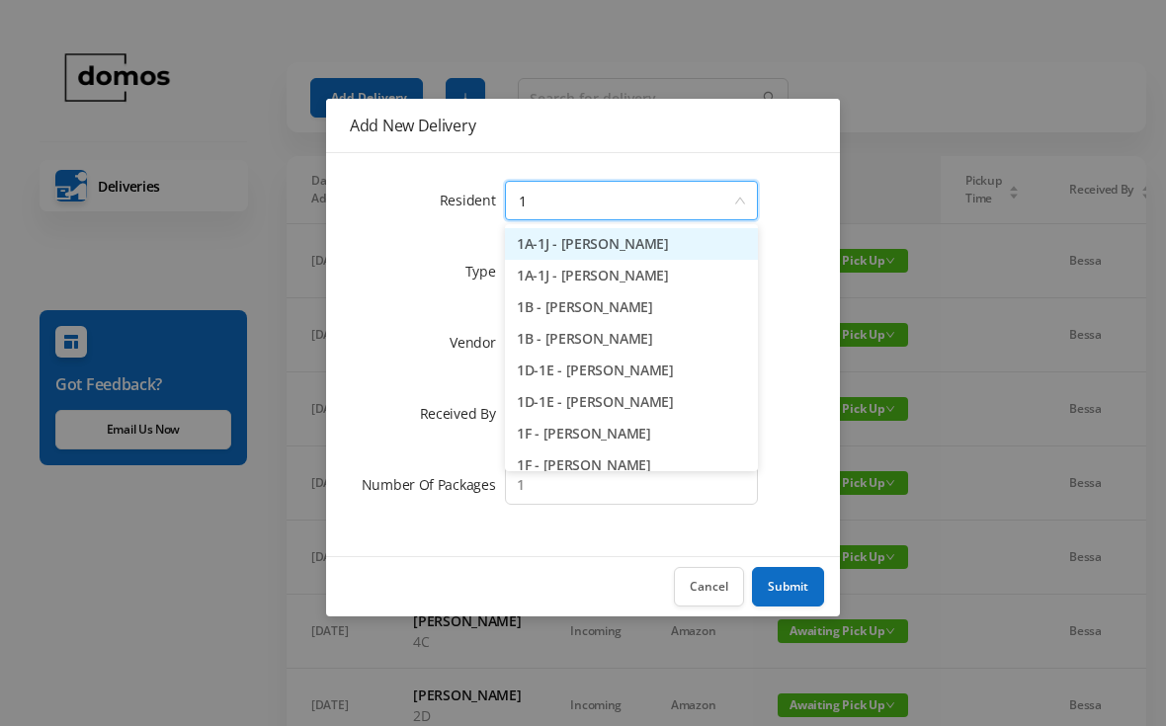
type input "1b"
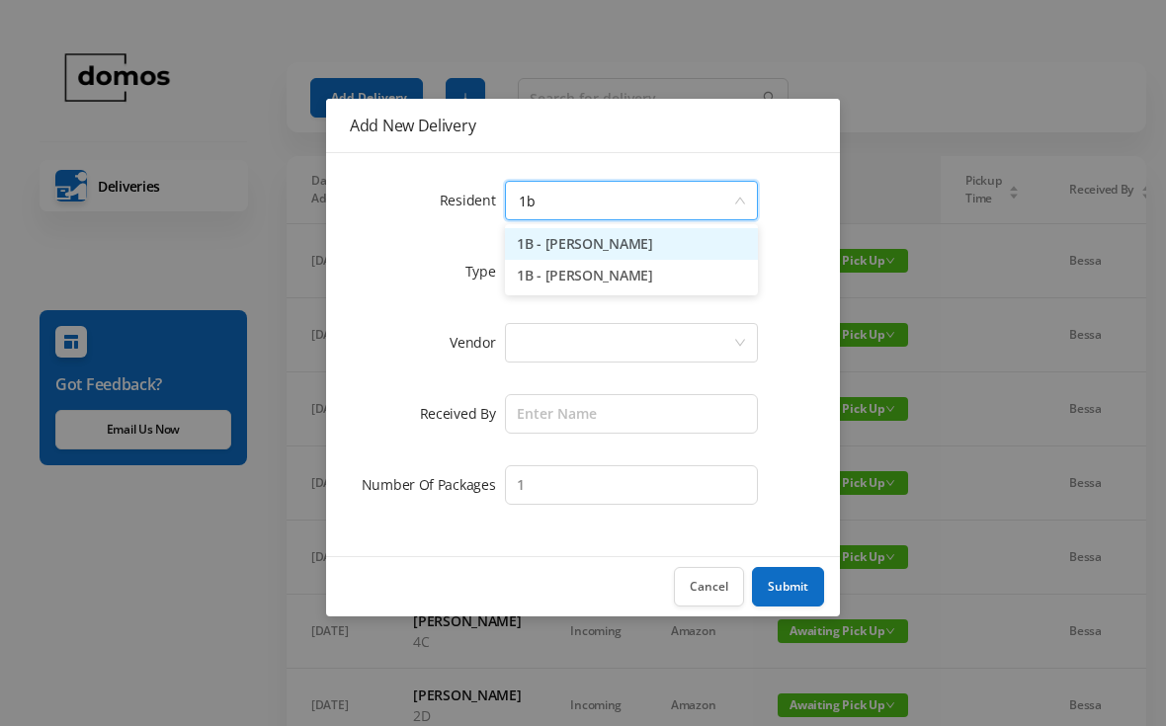
click at [634, 243] on li "1B - [PERSON_NAME]" at bounding box center [631, 244] width 253 height 32
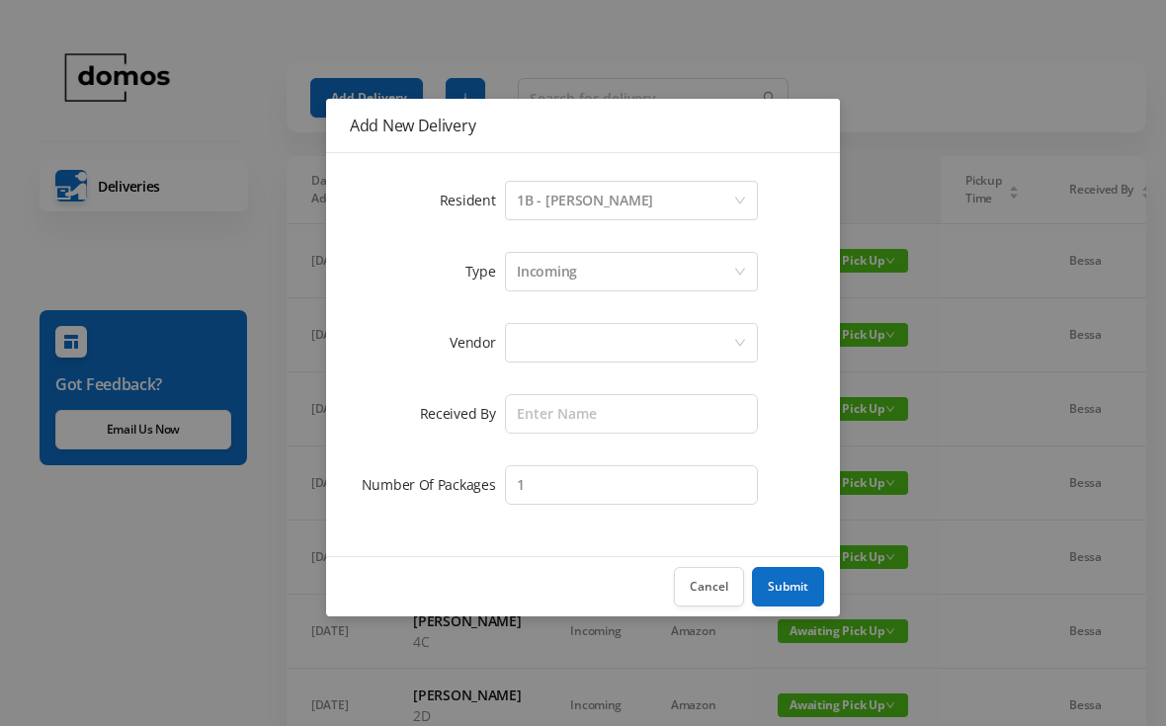
click at [644, 333] on div at bounding box center [625, 343] width 216 height 38
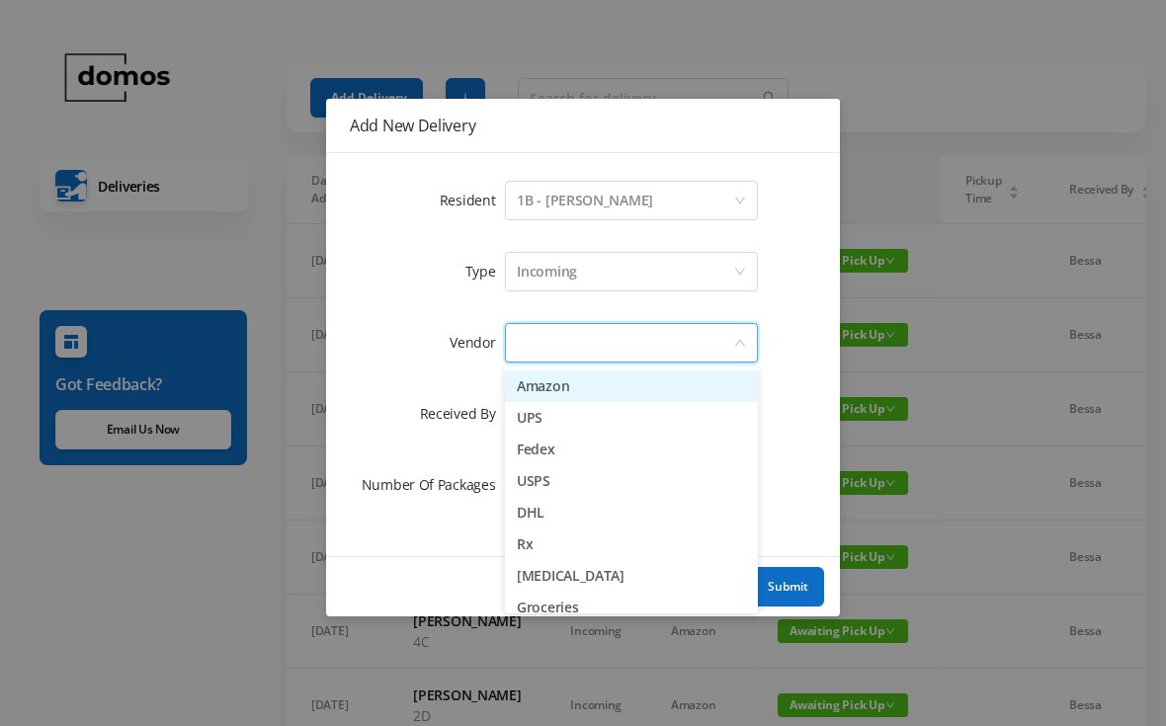
click at [603, 386] on li "Amazon" at bounding box center [631, 386] width 253 height 32
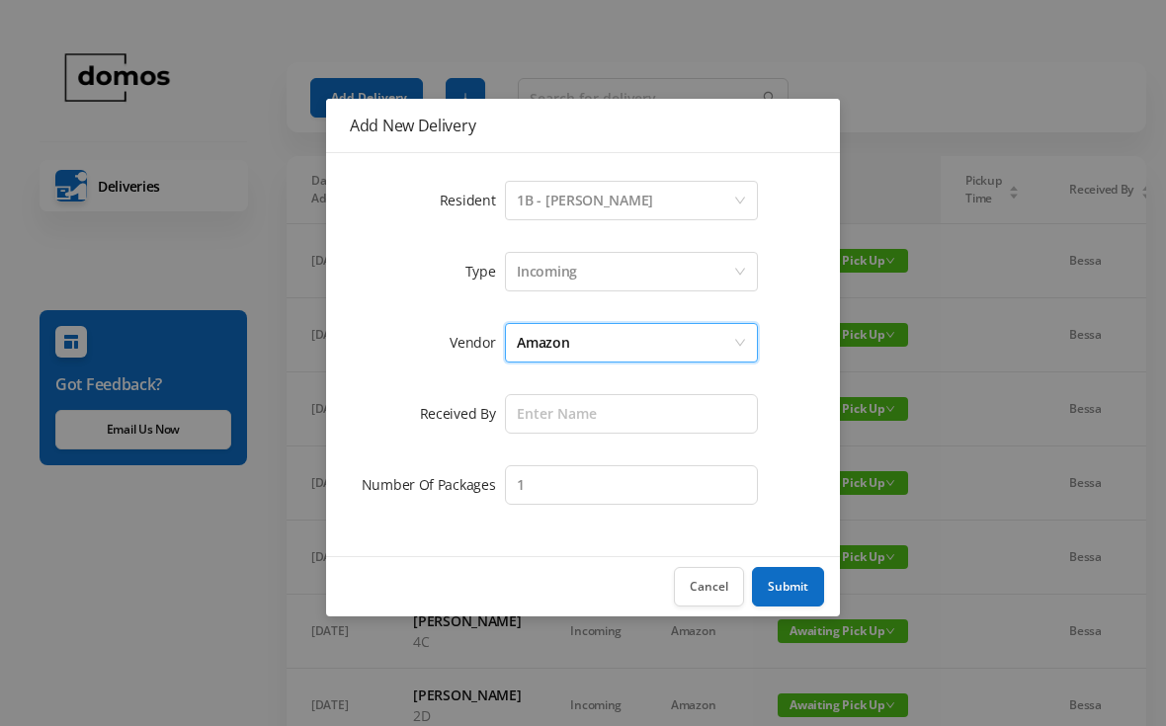
click at [615, 340] on div "Amazon" at bounding box center [625, 343] width 216 height 38
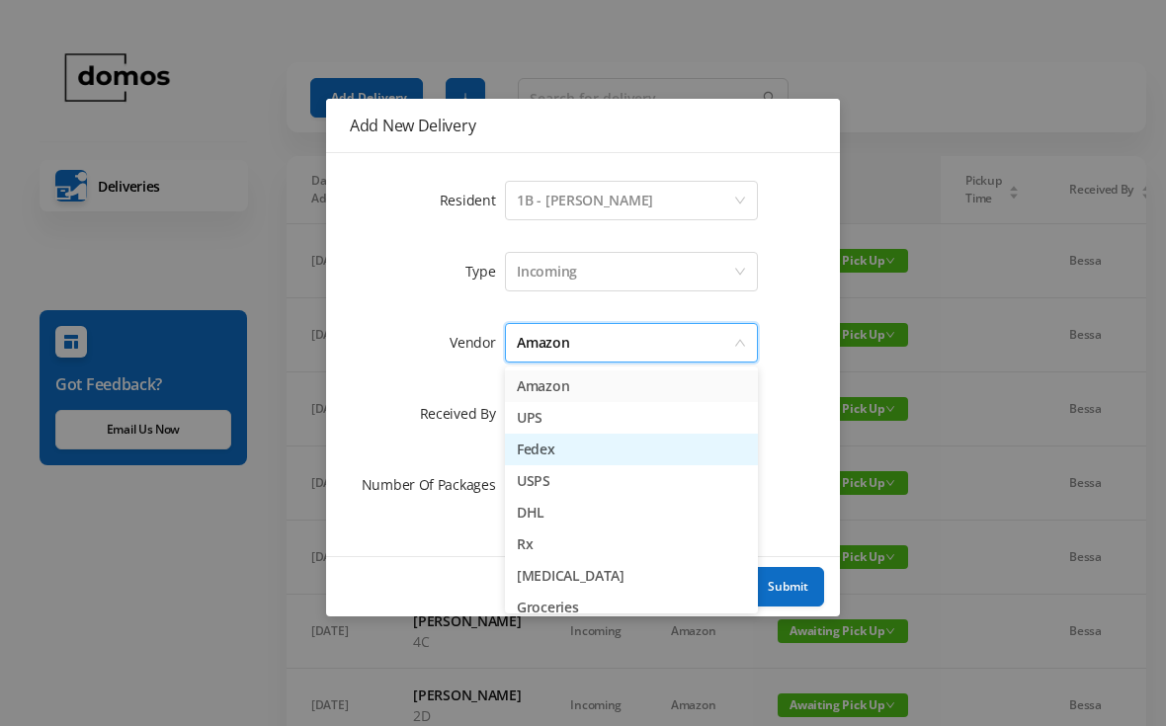
click at [573, 446] on li "Fedex" at bounding box center [631, 450] width 253 height 32
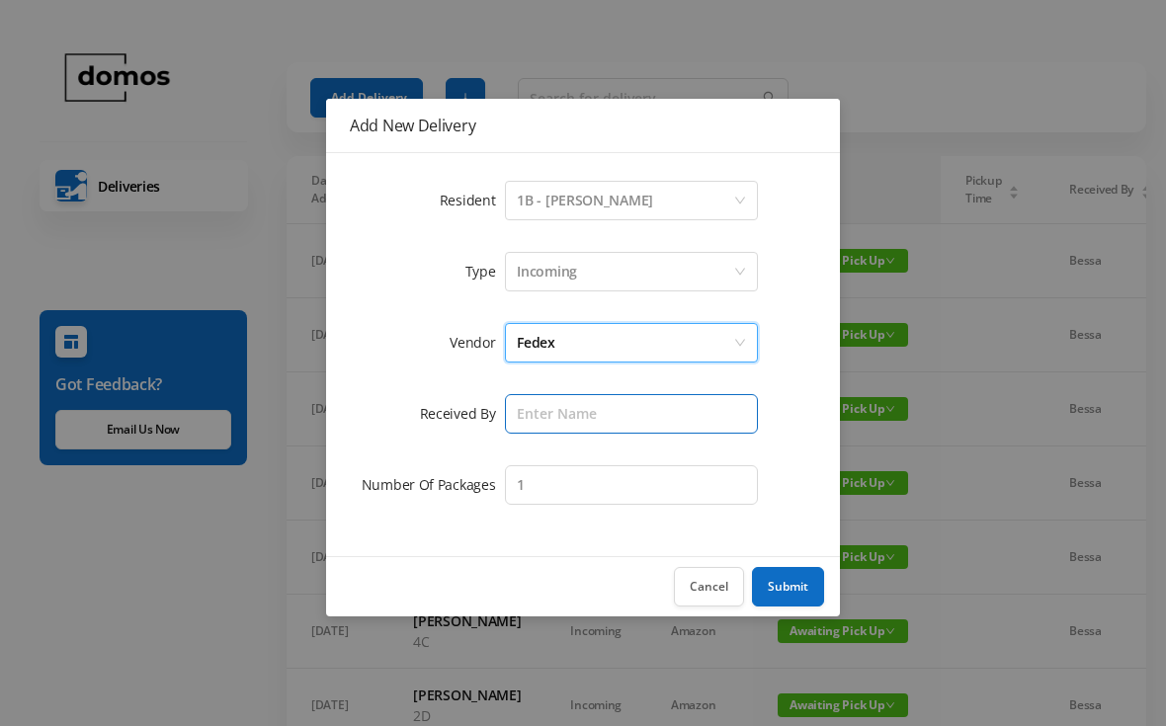
click at [632, 407] on input "text" at bounding box center [631, 414] width 253 height 40
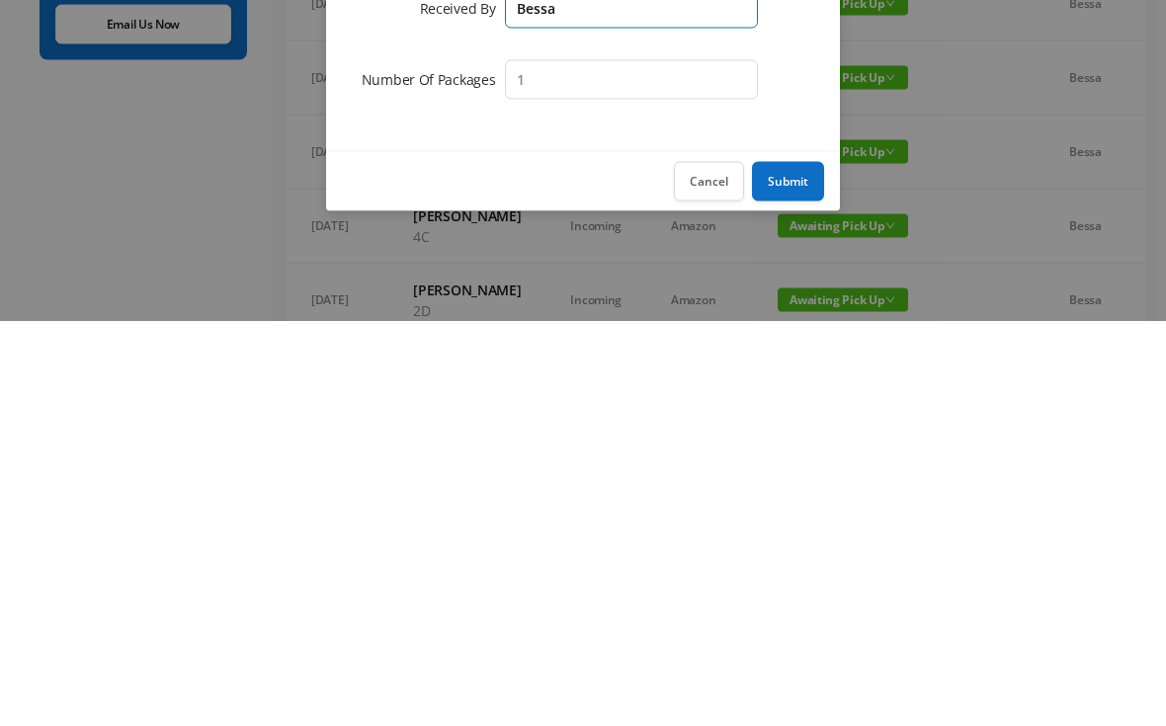
type input "Bessa"
click at [798, 567] on button "Submit" at bounding box center [788, 587] width 72 height 40
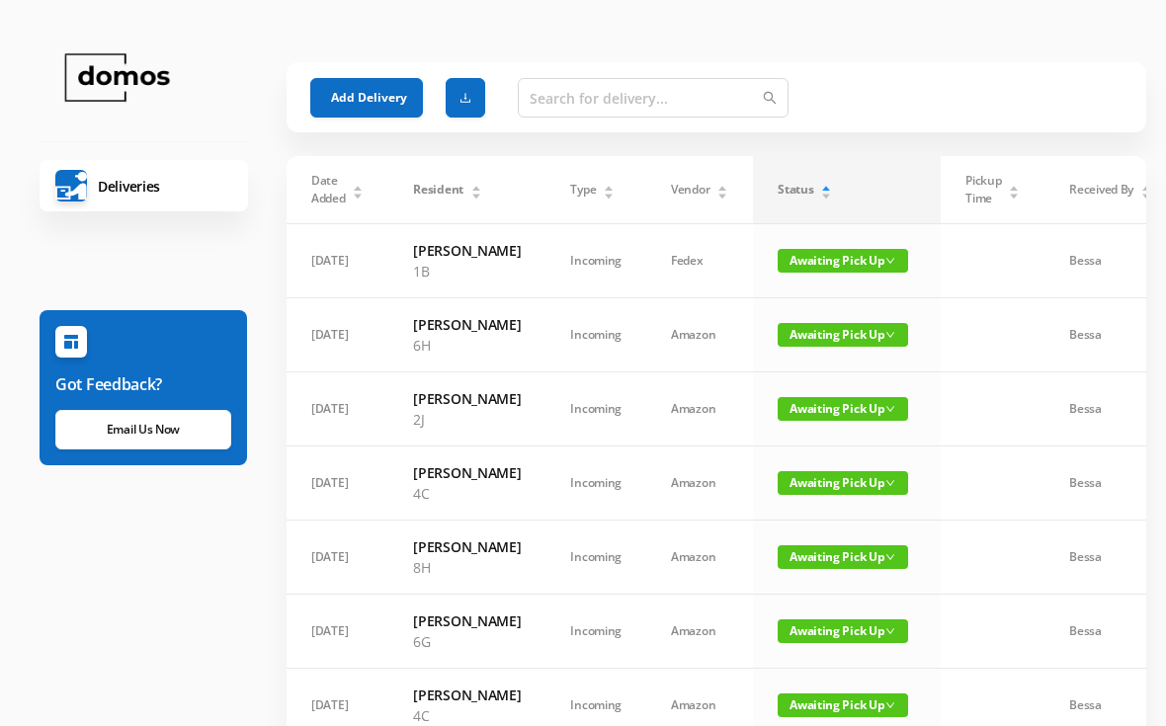
click at [373, 93] on button "Add Delivery" at bounding box center [366, 98] width 113 height 40
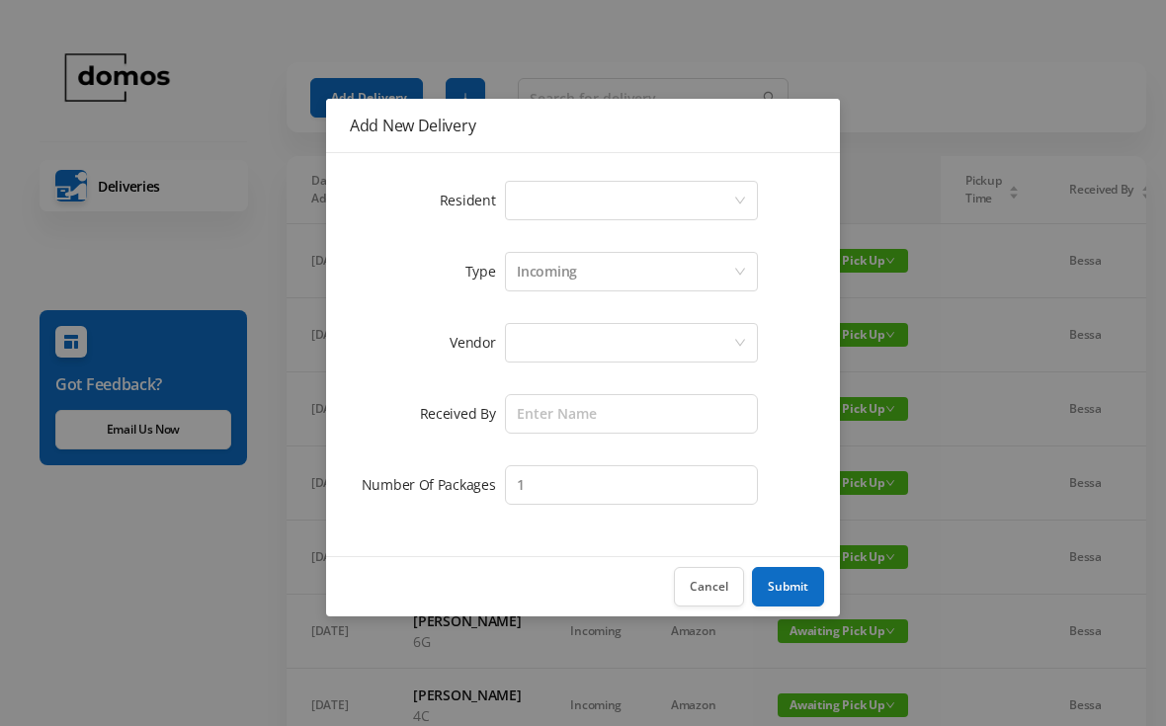
click at [617, 194] on div "Select a person" at bounding box center [625, 201] width 216 height 38
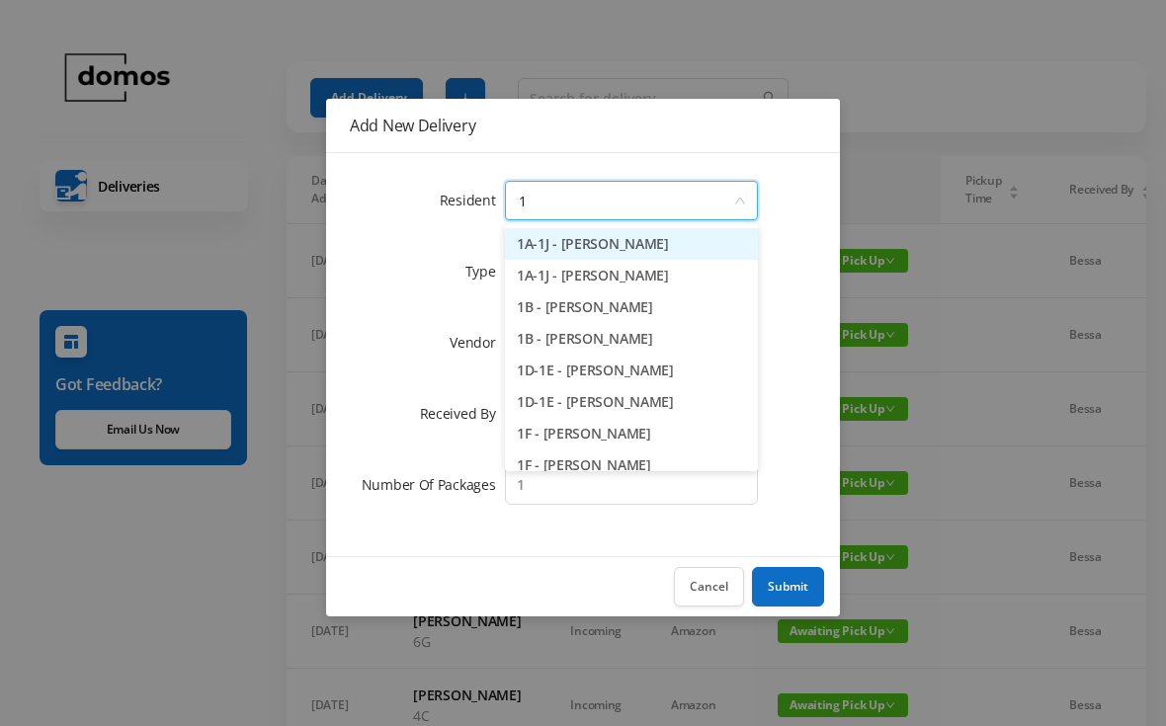
type input "1b"
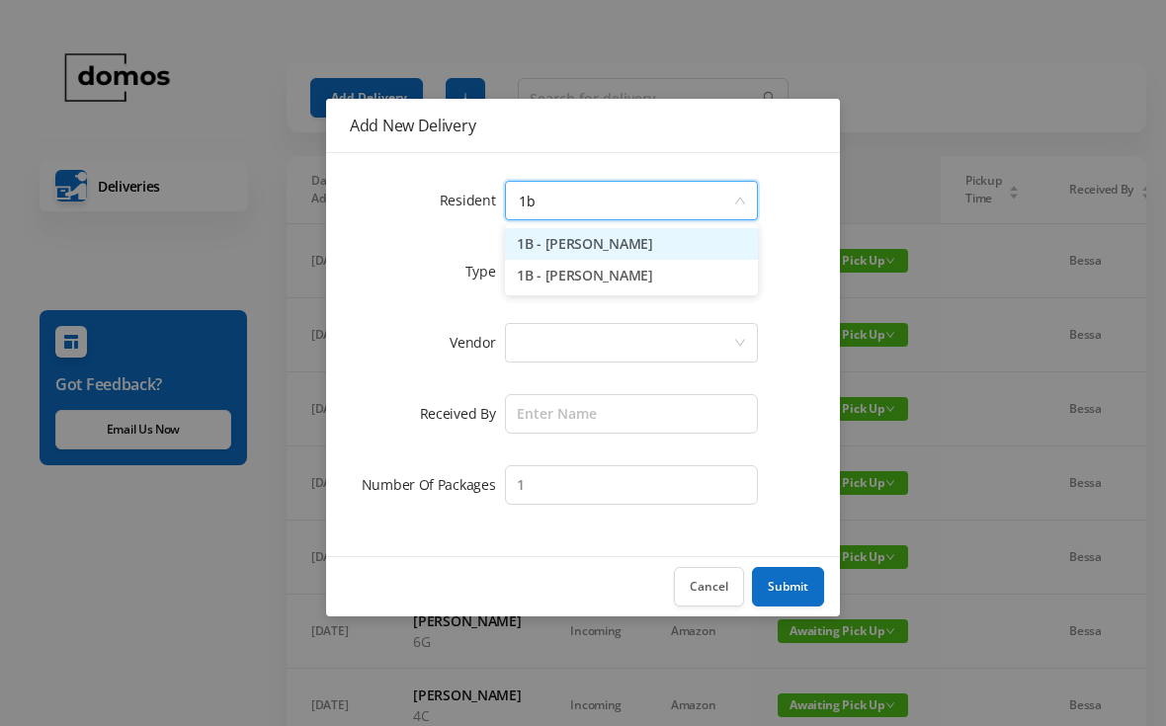
click at [621, 280] on li "1B - [PERSON_NAME]" at bounding box center [631, 276] width 253 height 32
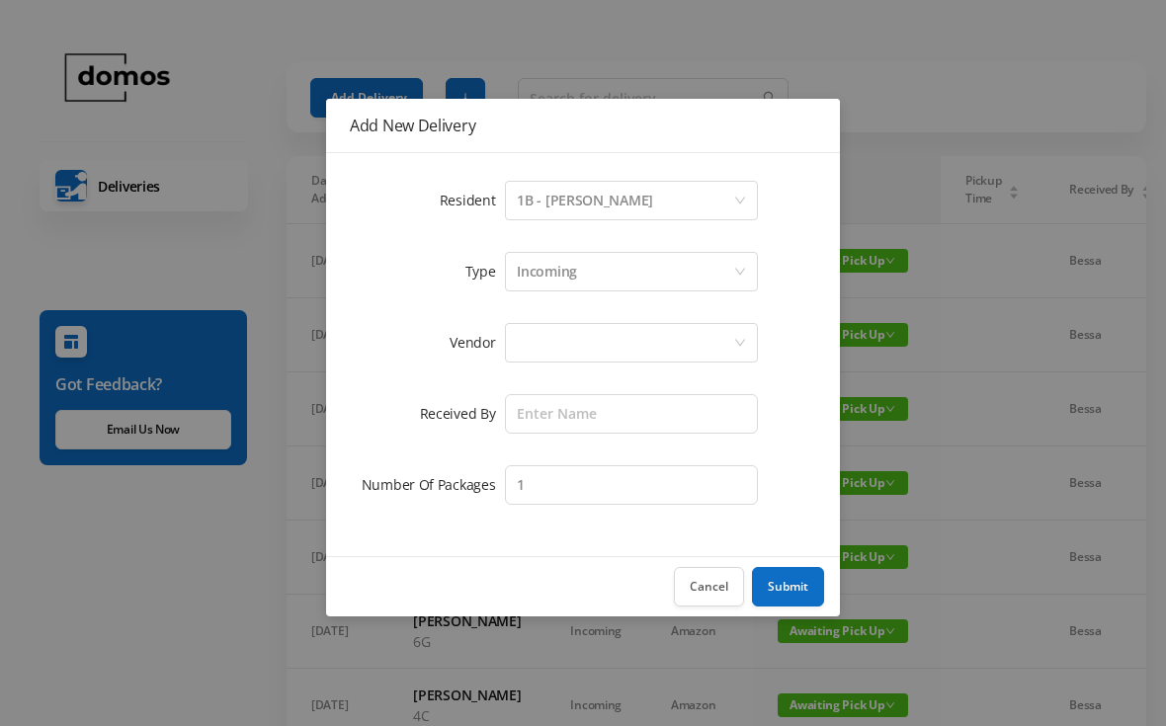
click at [642, 352] on div at bounding box center [625, 343] width 216 height 38
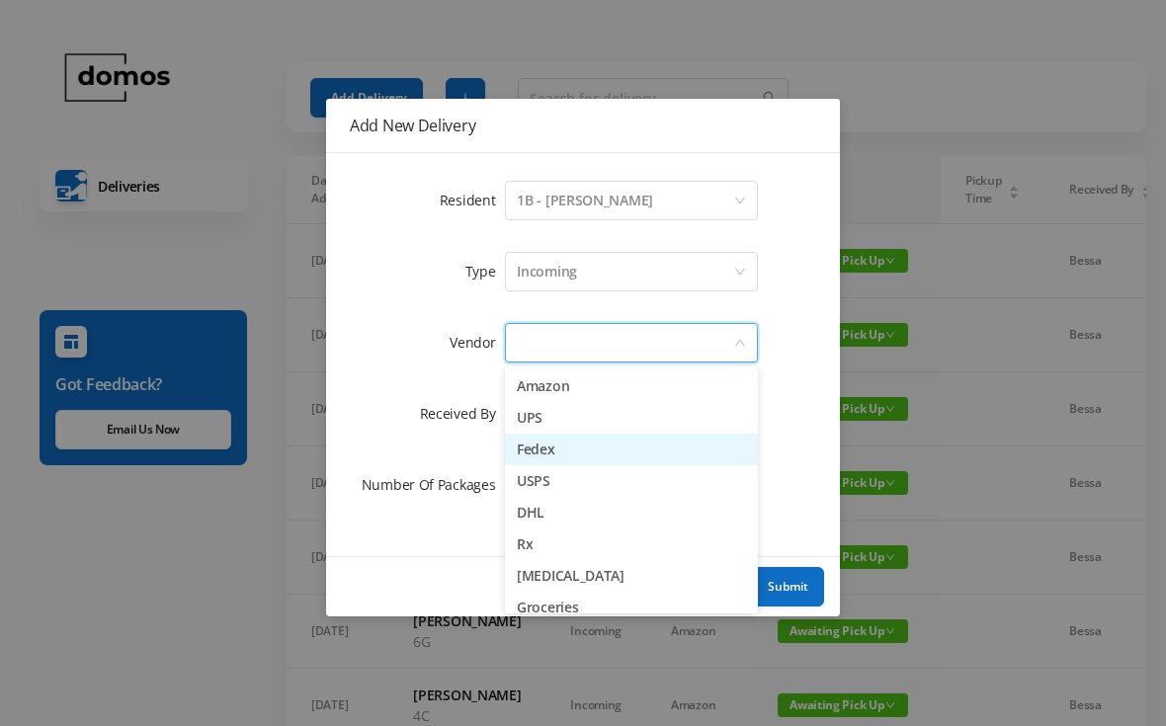
click at [575, 447] on li "Fedex" at bounding box center [631, 450] width 253 height 32
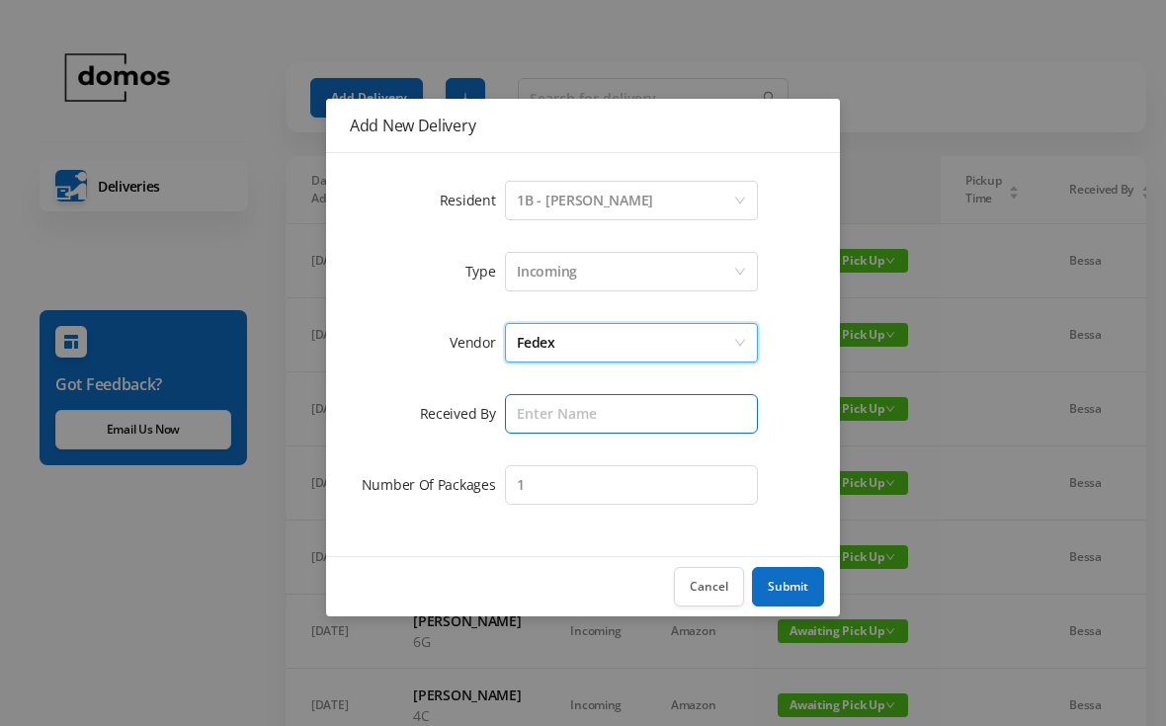
click at [644, 412] on input "text" at bounding box center [631, 414] width 253 height 40
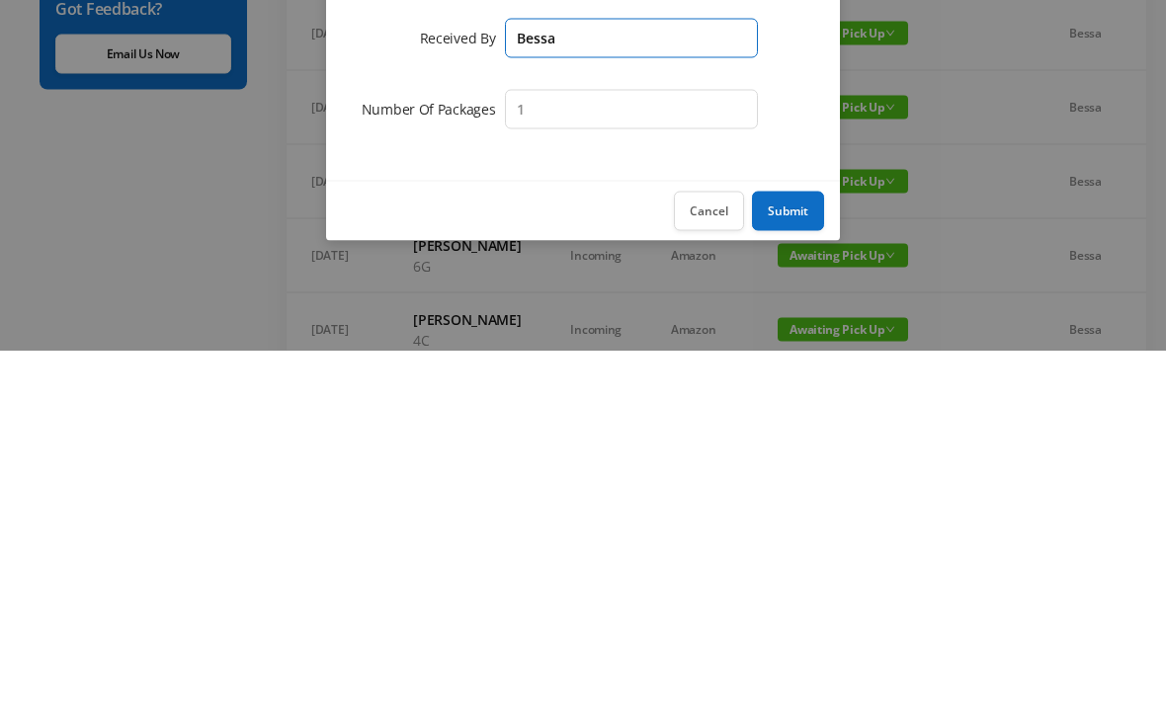
type input "Bessa"
click at [807, 567] on button "Submit" at bounding box center [788, 587] width 72 height 40
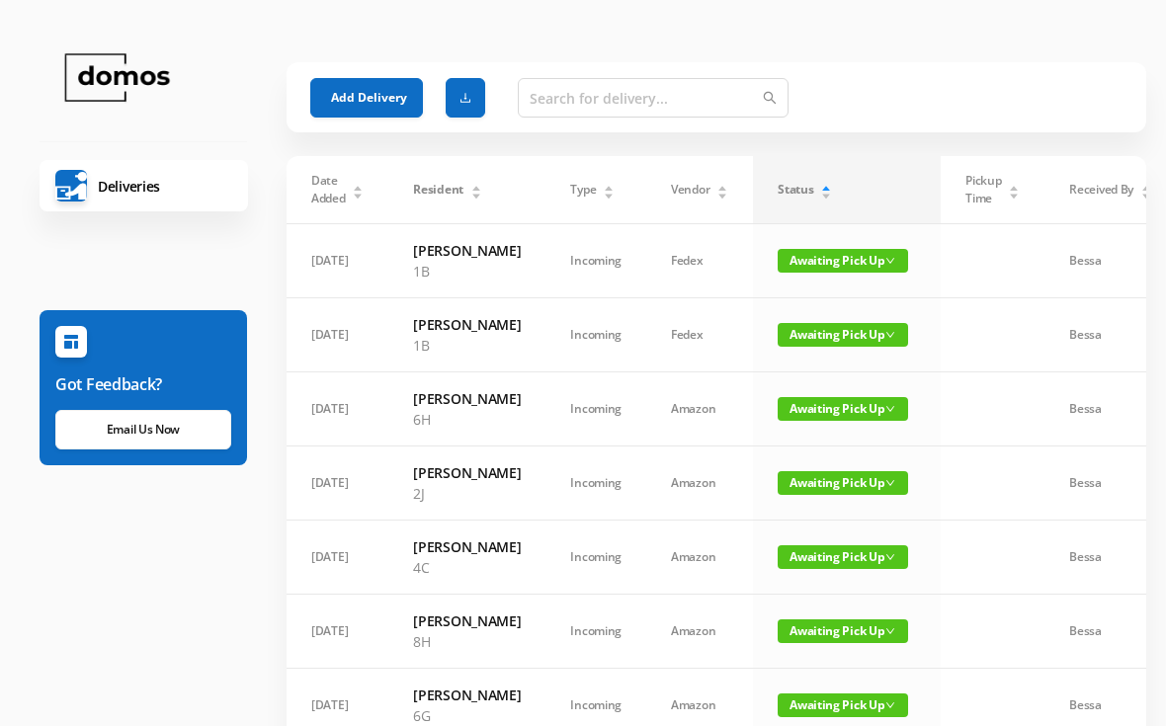
click at [374, 91] on button "Add Delivery" at bounding box center [366, 98] width 113 height 40
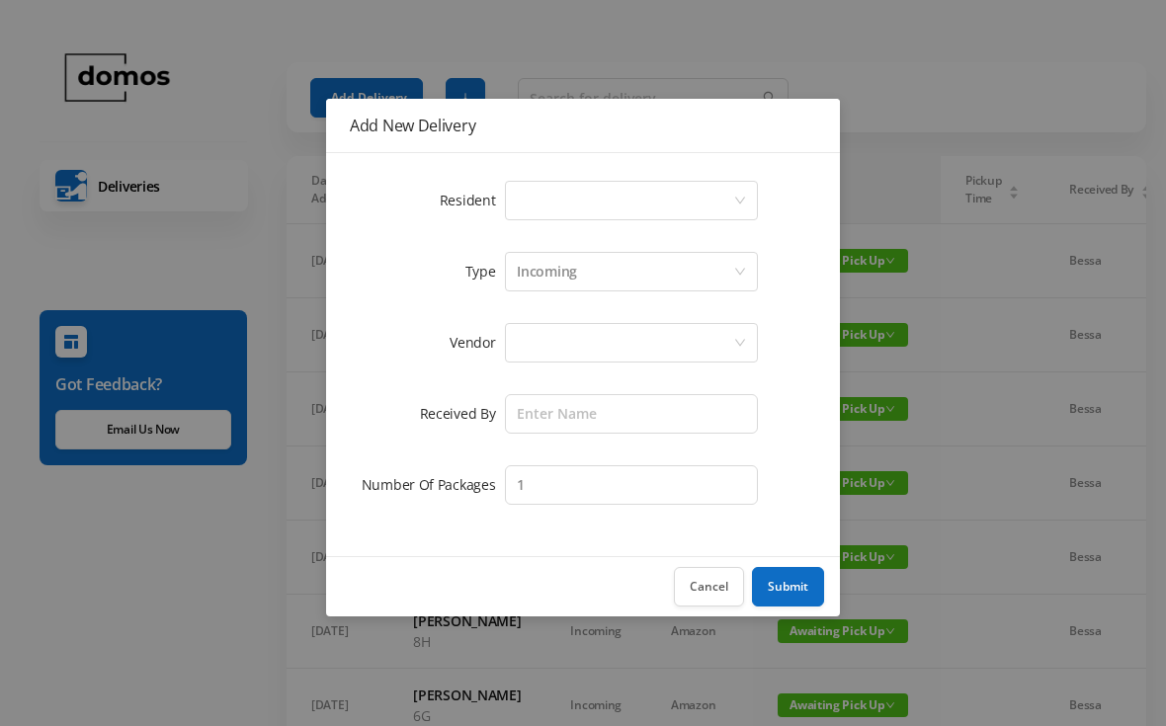
click at [634, 203] on div "Select a person" at bounding box center [625, 201] width 216 height 38
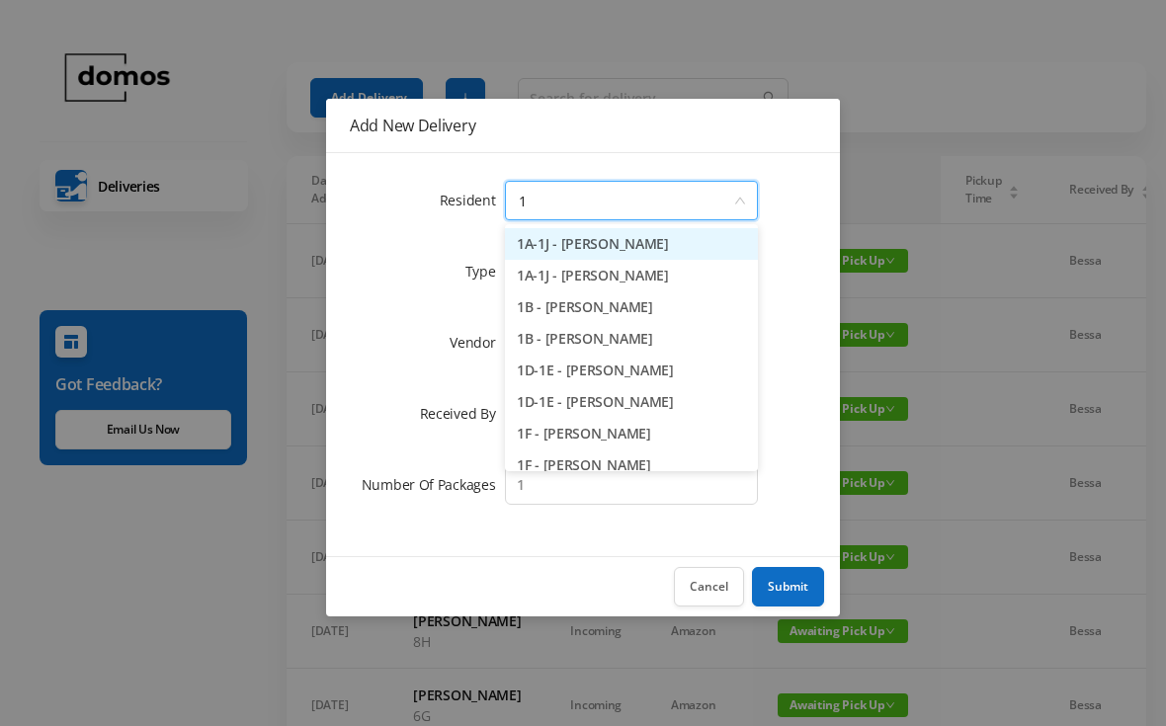
type input "1b"
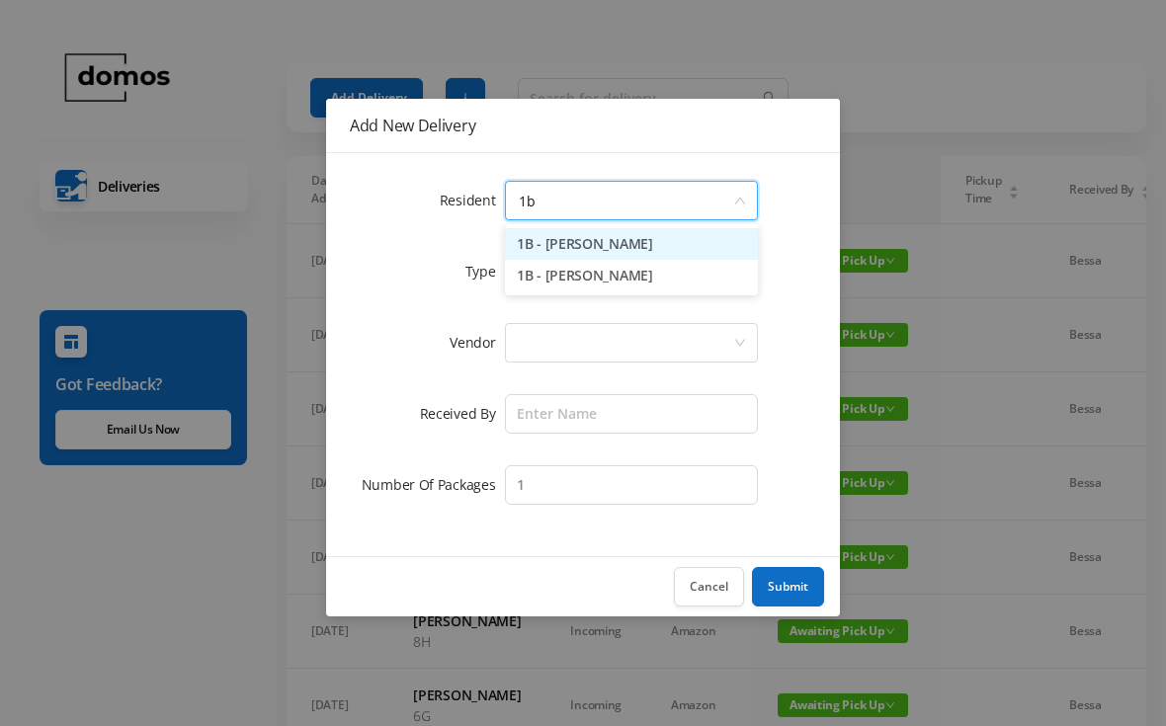
click at [623, 285] on li "1B - [PERSON_NAME]" at bounding box center [631, 276] width 253 height 32
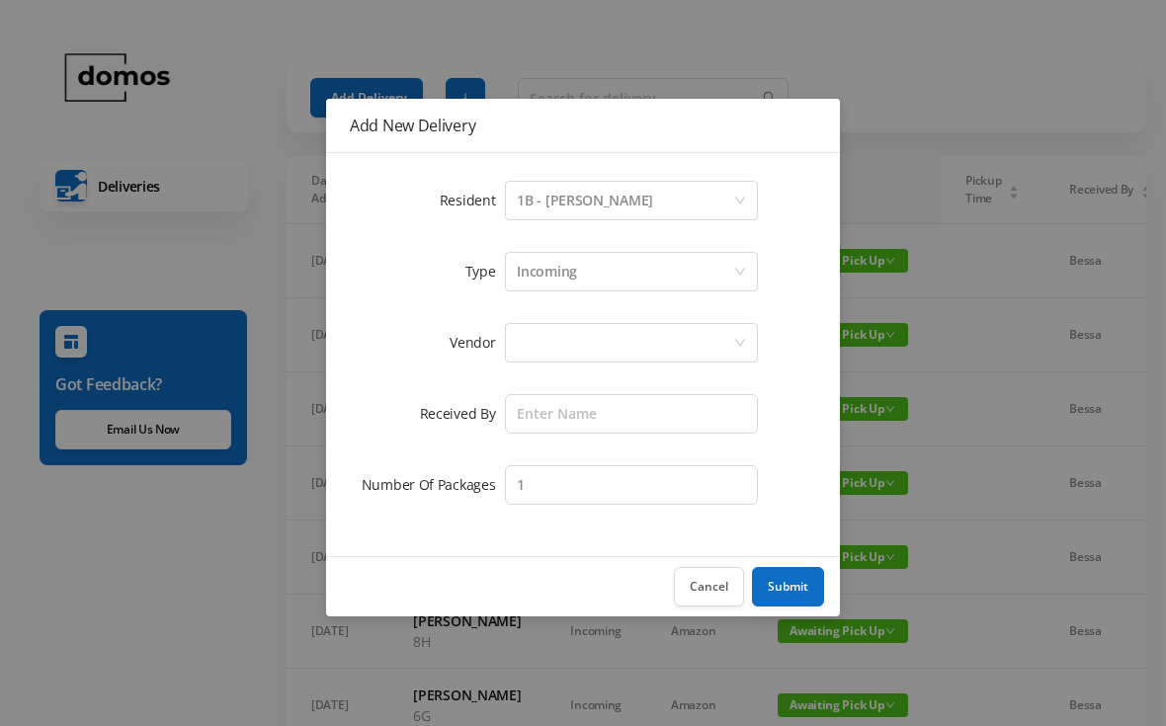
click at [650, 328] on div at bounding box center [625, 343] width 216 height 38
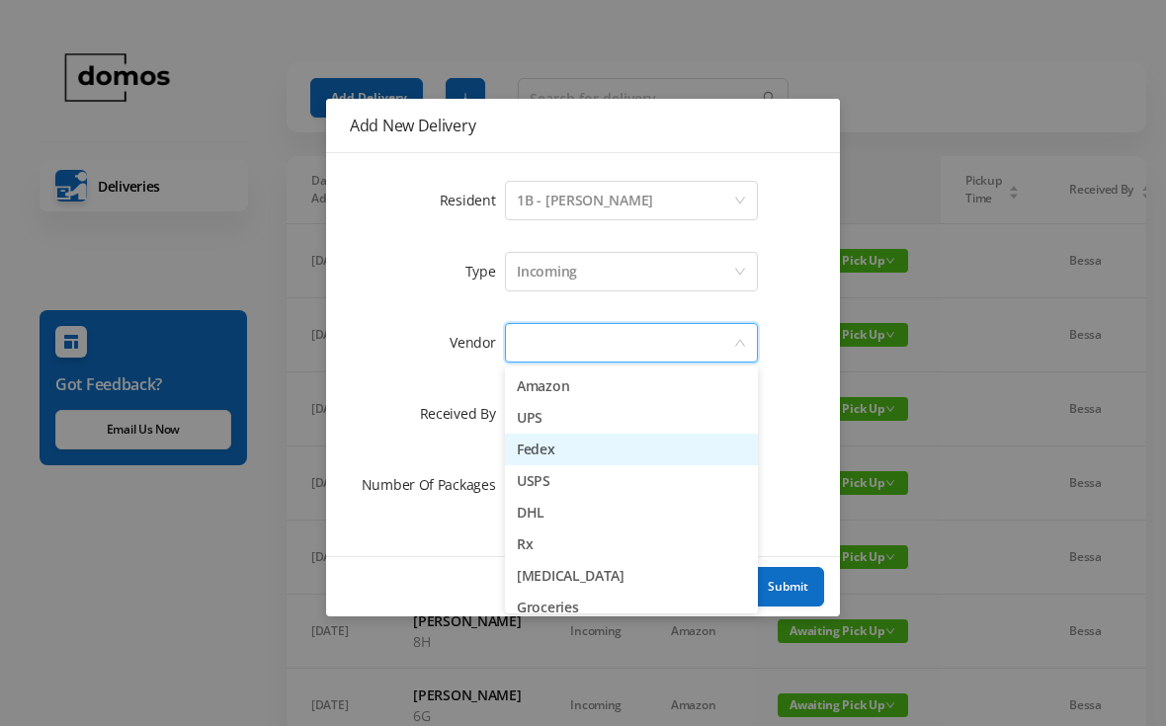
click at [574, 447] on li "Fedex" at bounding box center [631, 450] width 253 height 32
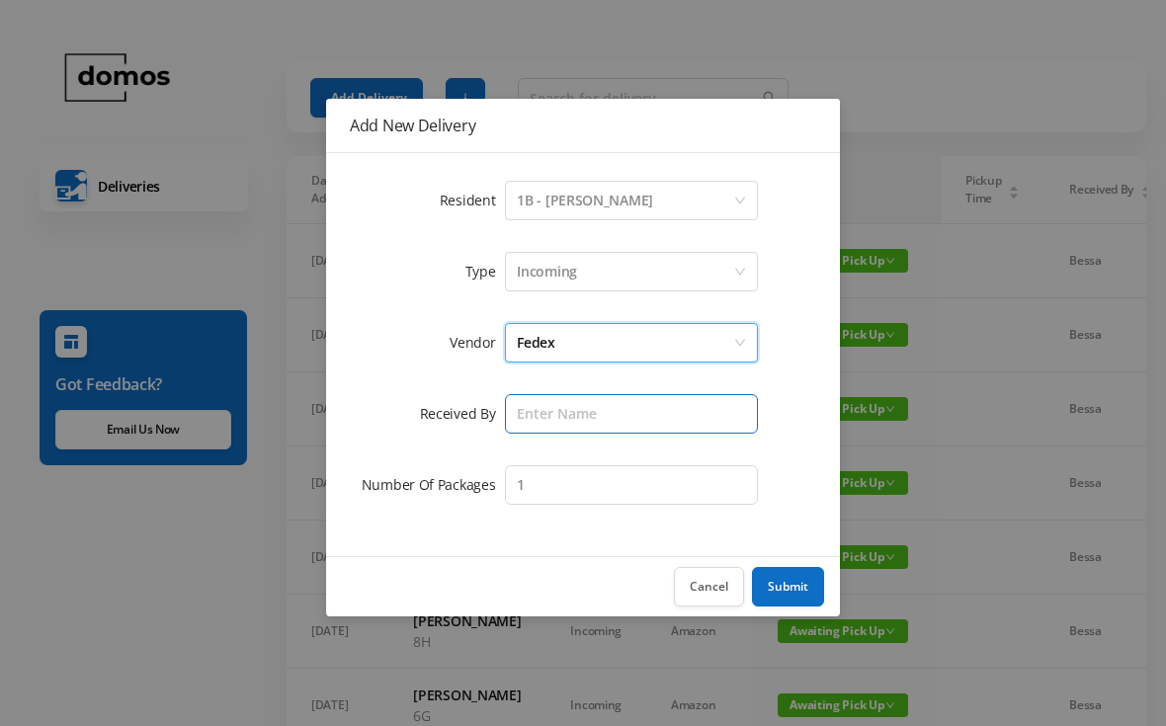
click at [639, 412] on input "text" at bounding box center [631, 414] width 253 height 40
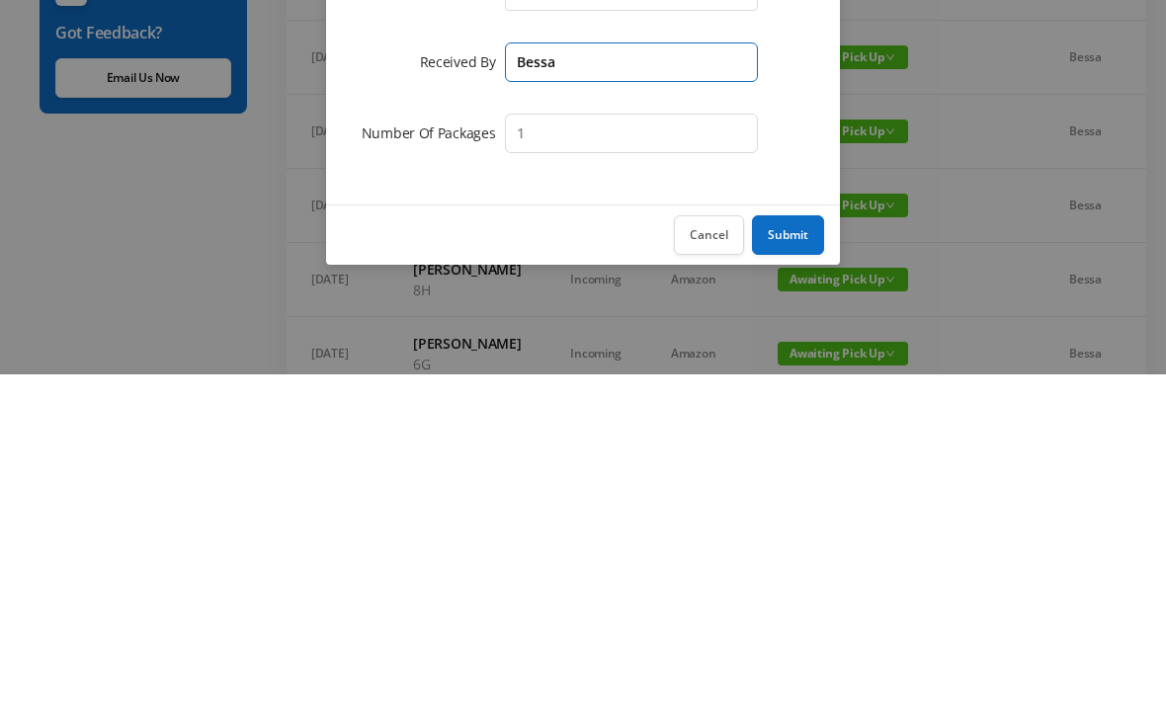
type input "Bessa"
click at [810, 567] on button "Submit" at bounding box center [788, 587] width 72 height 40
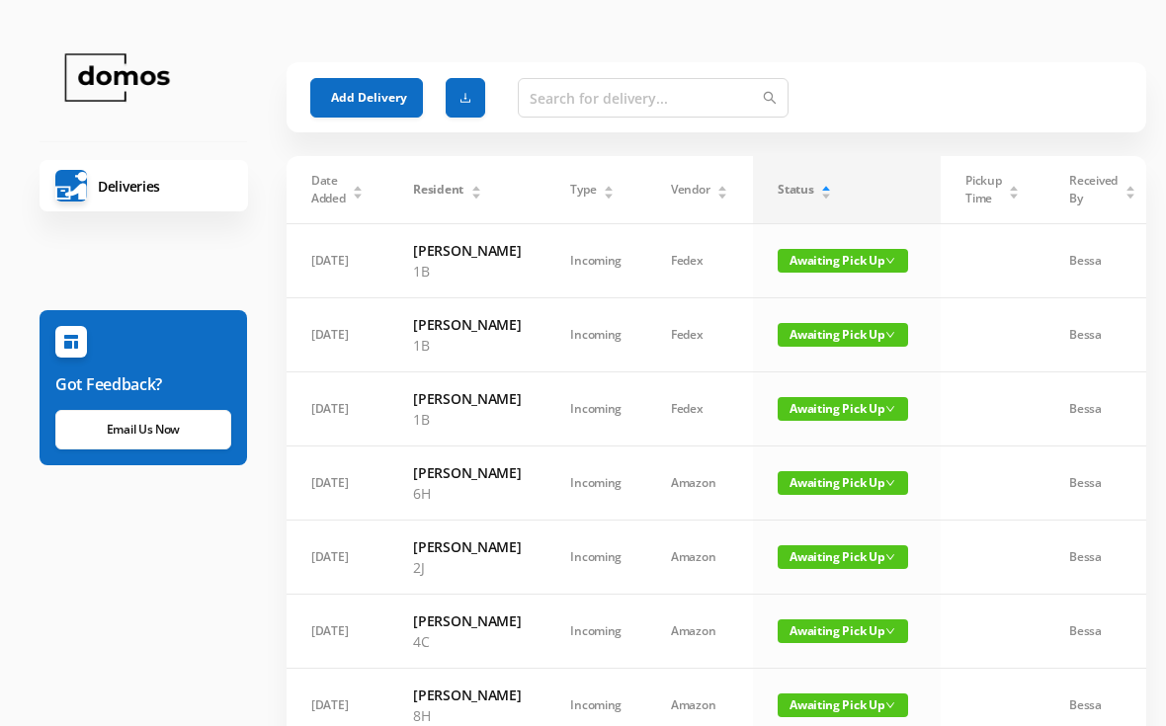
click at [388, 88] on button "Add Delivery" at bounding box center [366, 98] width 113 height 40
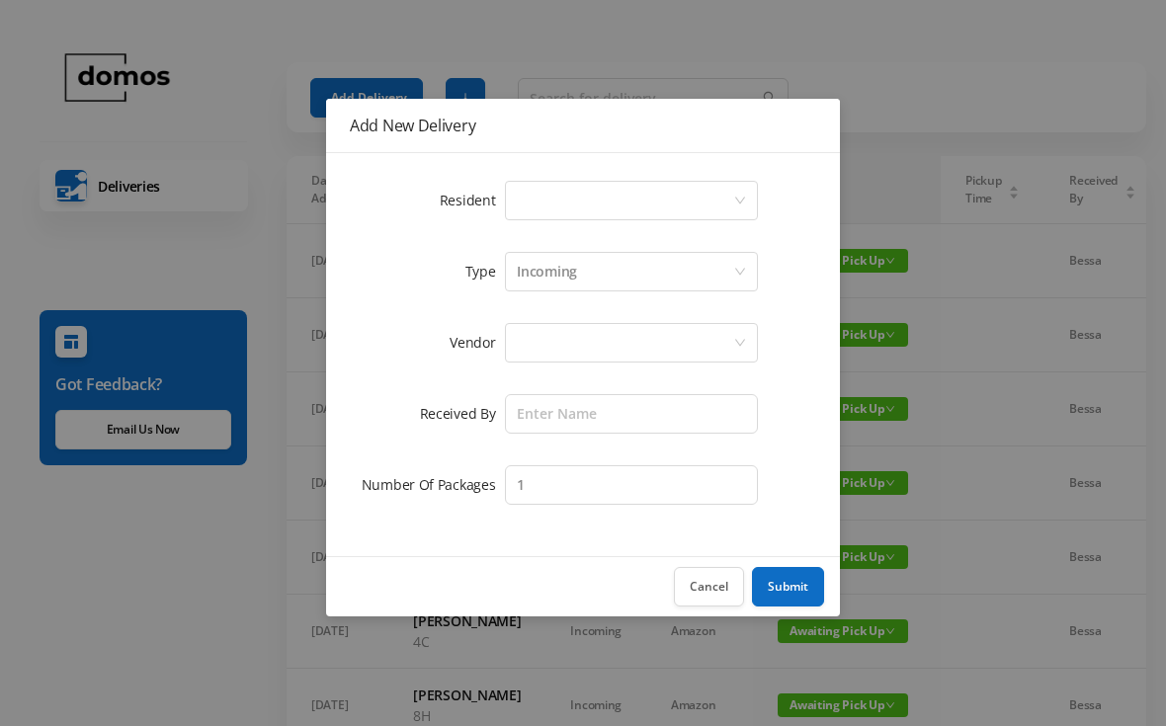
click at [622, 194] on div "Select a person" at bounding box center [625, 201] width 216 height 38
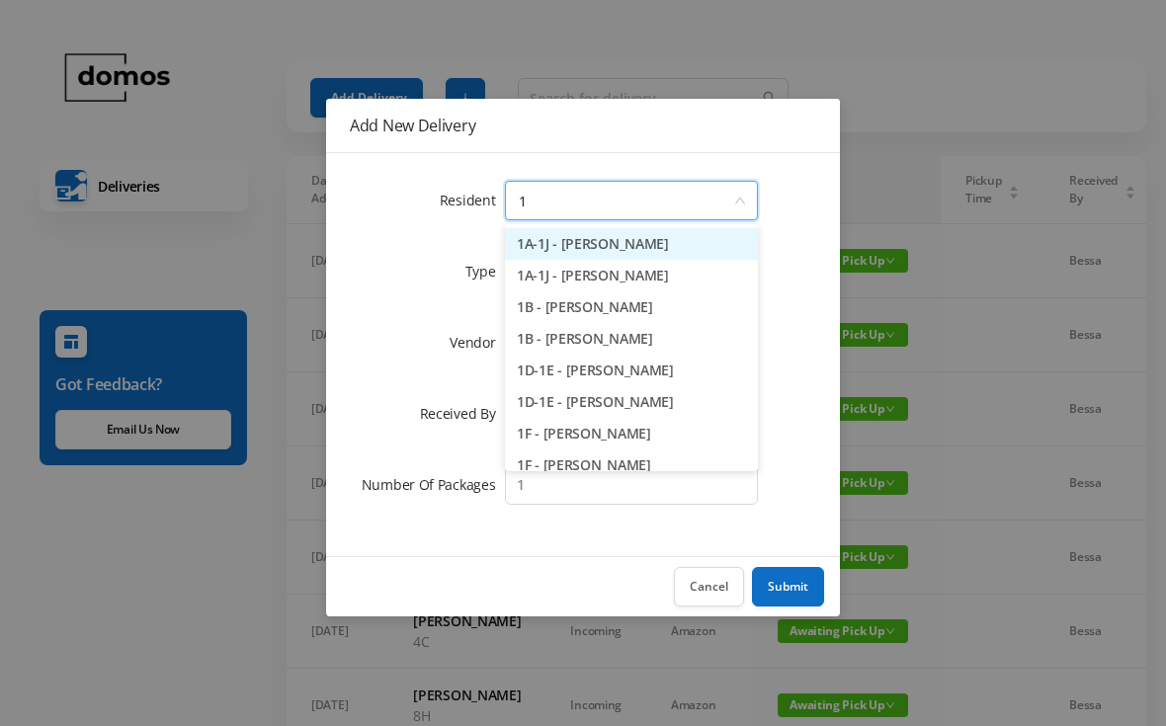
type input "1b"
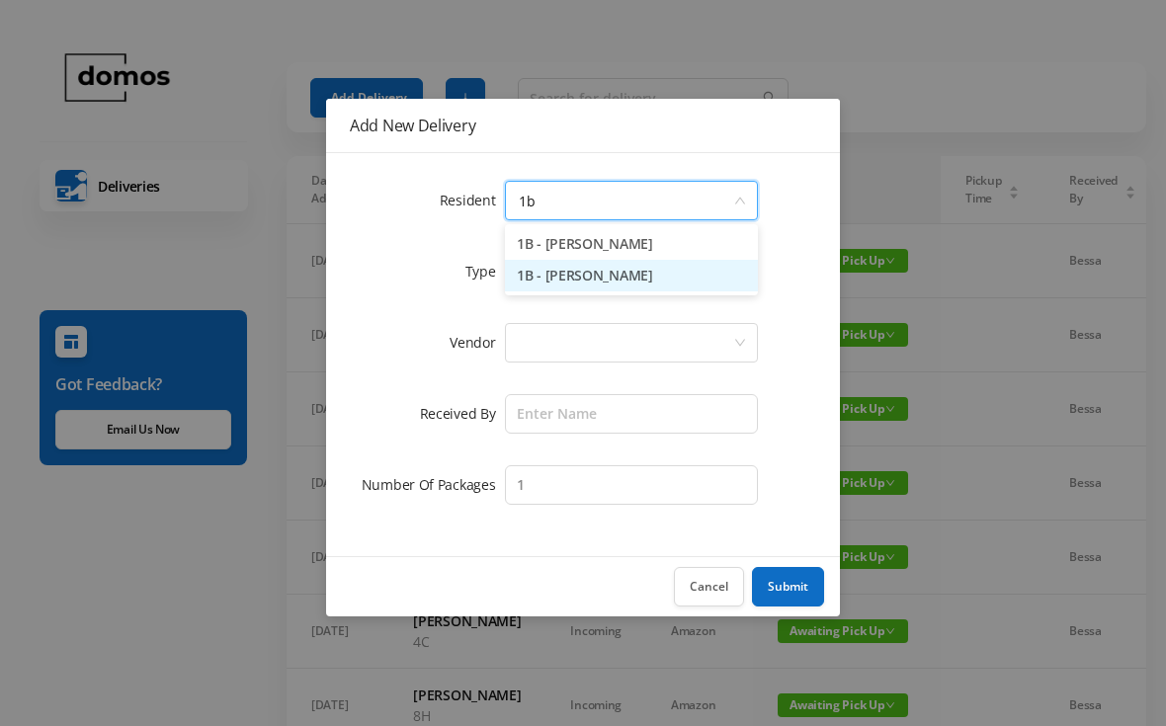
click at [643, 281] on li "1B - [PERSON_NAME]" at bounding box center [631, 276] width 253 height 32
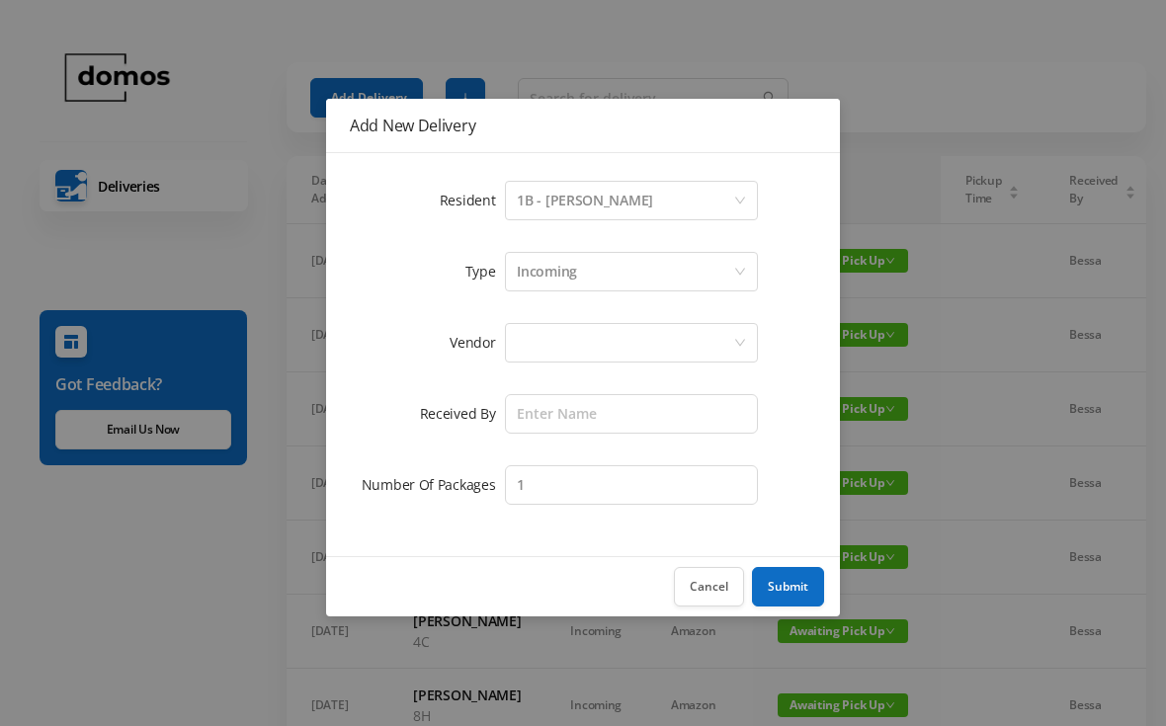
click at [681, 344] on div at bounding box center [625, 343] width 216 height 38
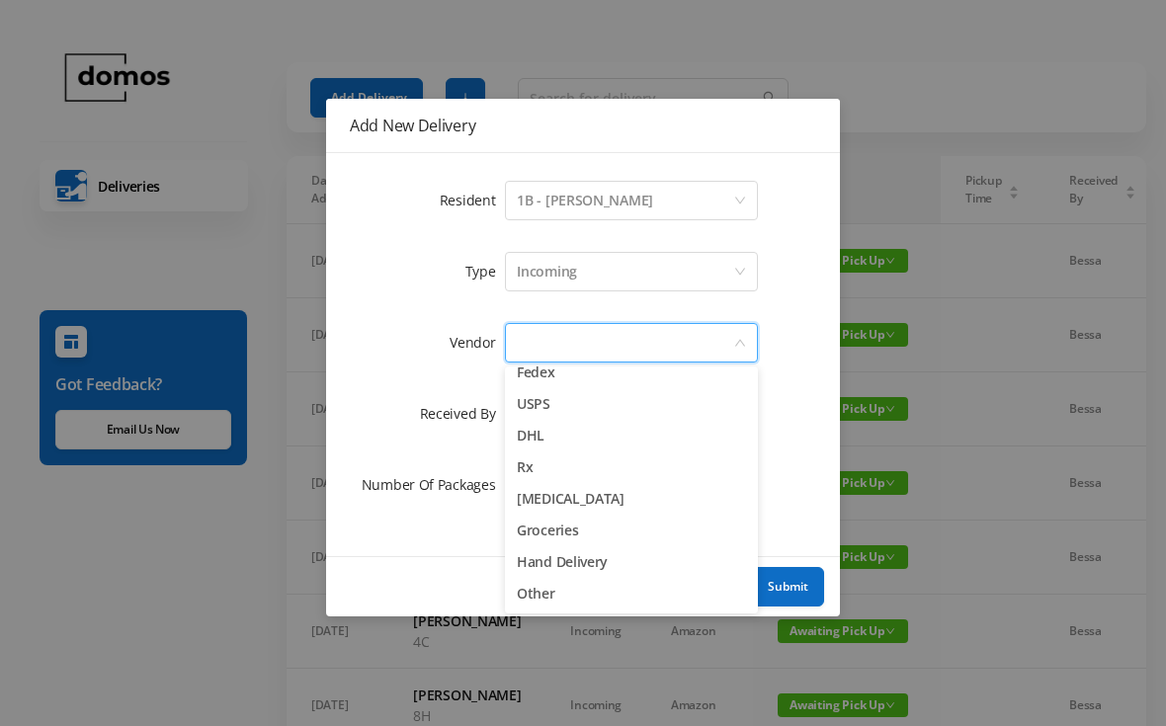
scroll to position [77, 0]
click at [612, 573] on li "Hand Delivery" at bounding box center [631, 562] width 253 height 32
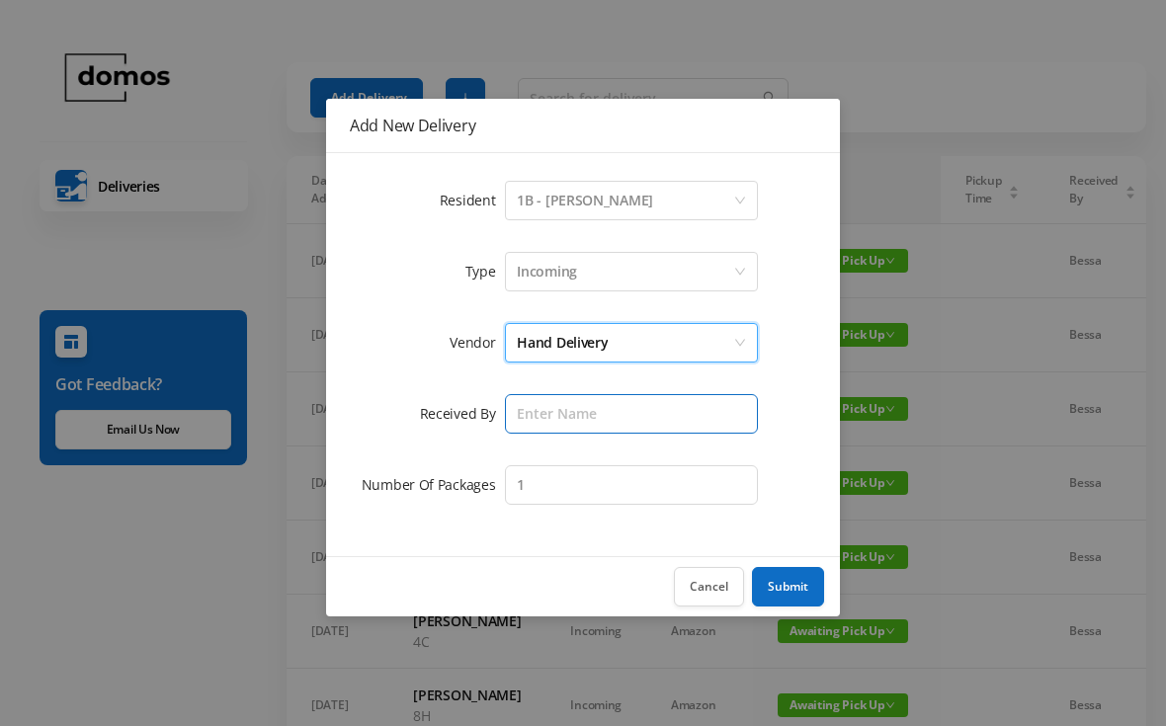
click at [652, 404] on input "text" at bounding box center [631, 414] width 253 height 40
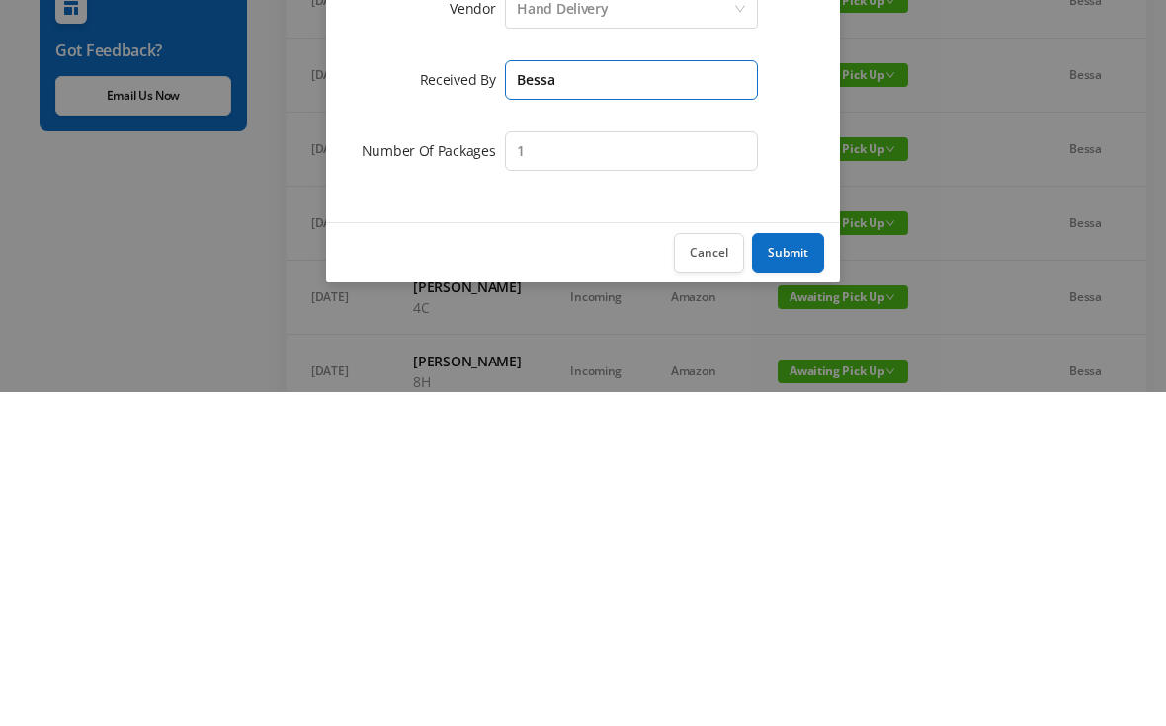
type input "Bessa"
click at [803, 567] on button "Submit" at bounding box center [788, 587] width 72 height 40
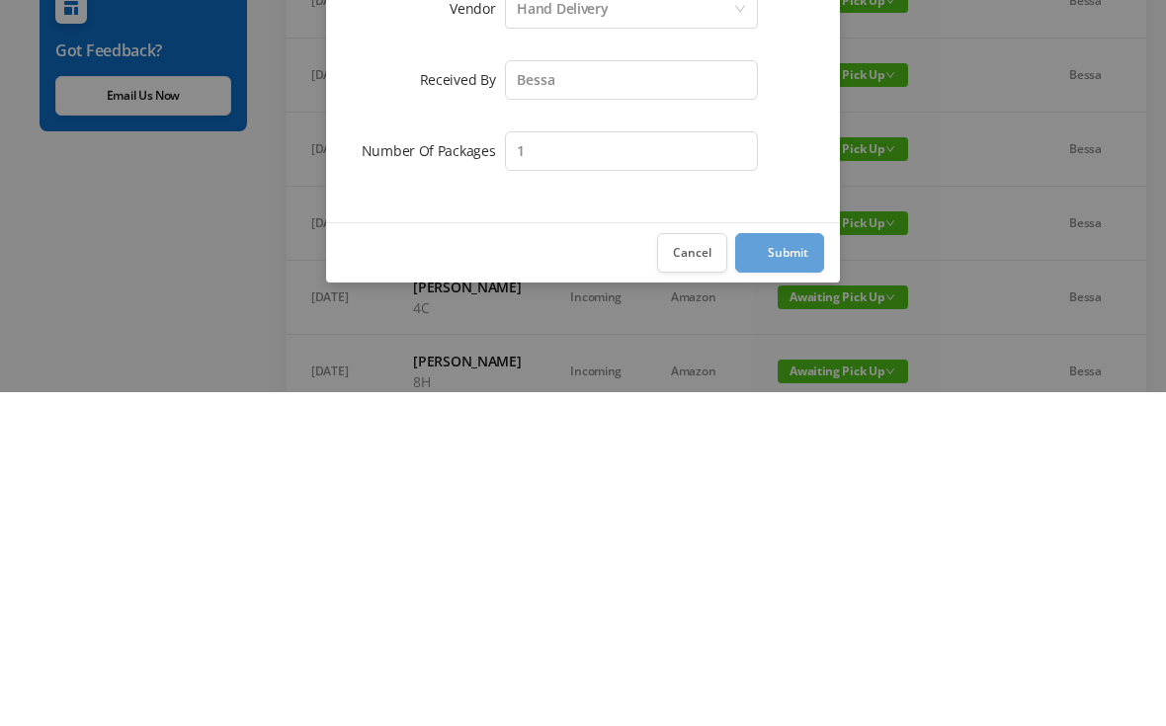
scroll to position [334, 0]
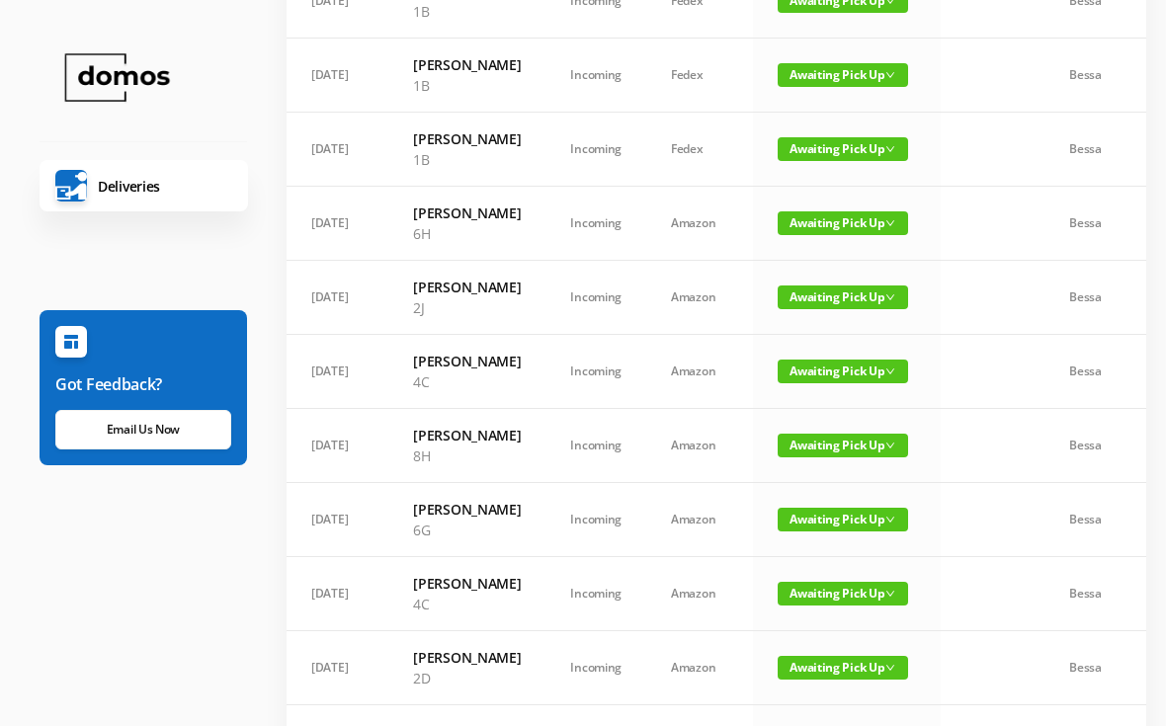
click at [829, 161] on span "Awaiting Pick Up" at bounding box center [843, 149] width 130 height 24
click at [805, 305] on link "Picked Up" at bounding box center [821, 292] width 128 height 32
click at [822, 87] on span "Awaiting Pick Up" at bounding box center [843, 75] width 130 height 24
click at [830, 204] on link "Picked Up" at bounding box center [821, 197] width 128 height 32
click at [815, 13] on span "Awaiting Pick Up" at bounding box center [843, 1] width 130 height 24
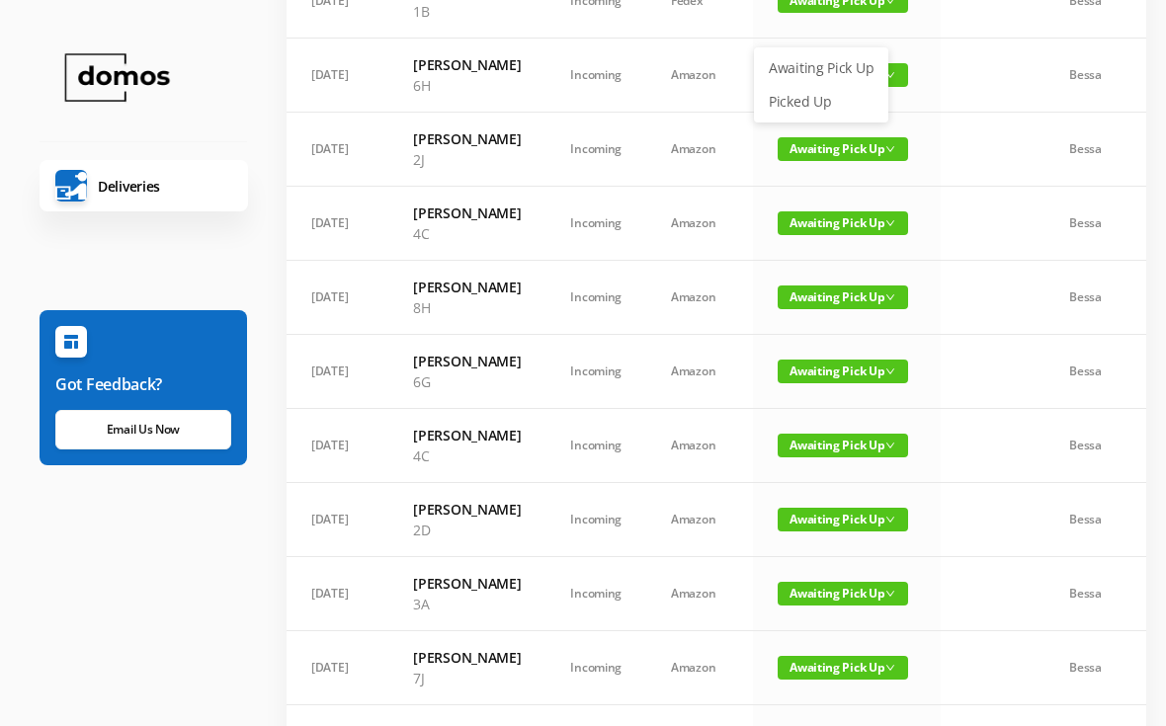
click at [815, 109] on link "Picked Up" at bounding box center [821, 102] width 128 height 32
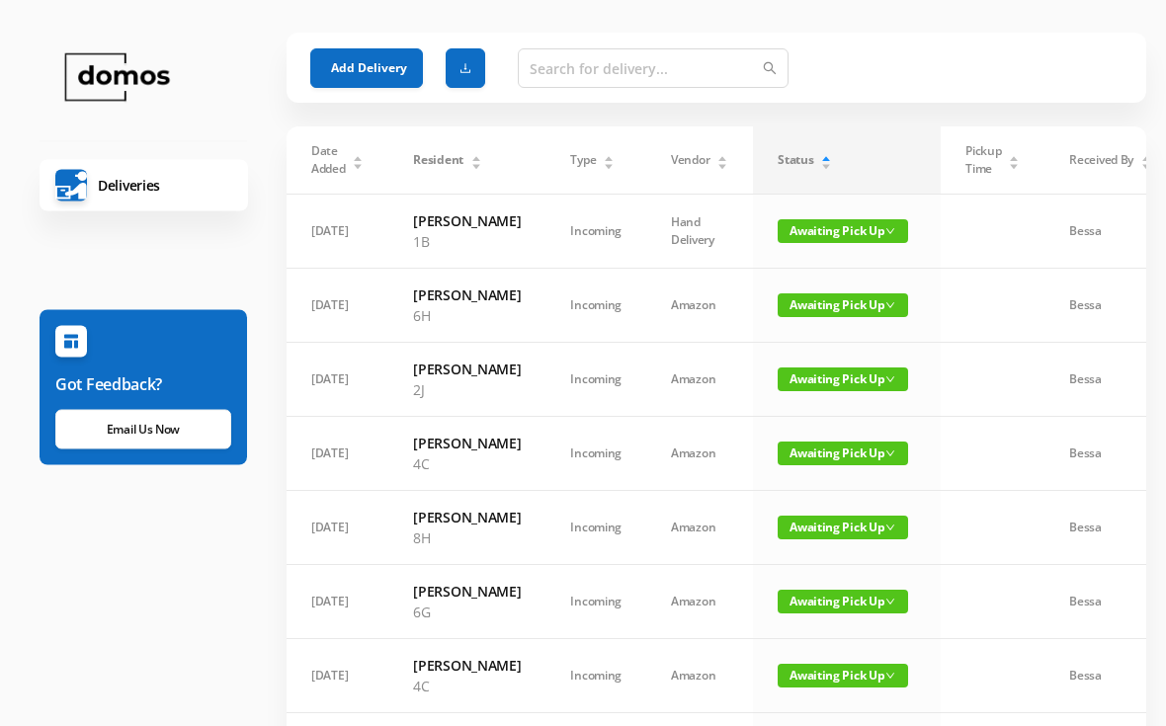
scroll to position [0, 0]
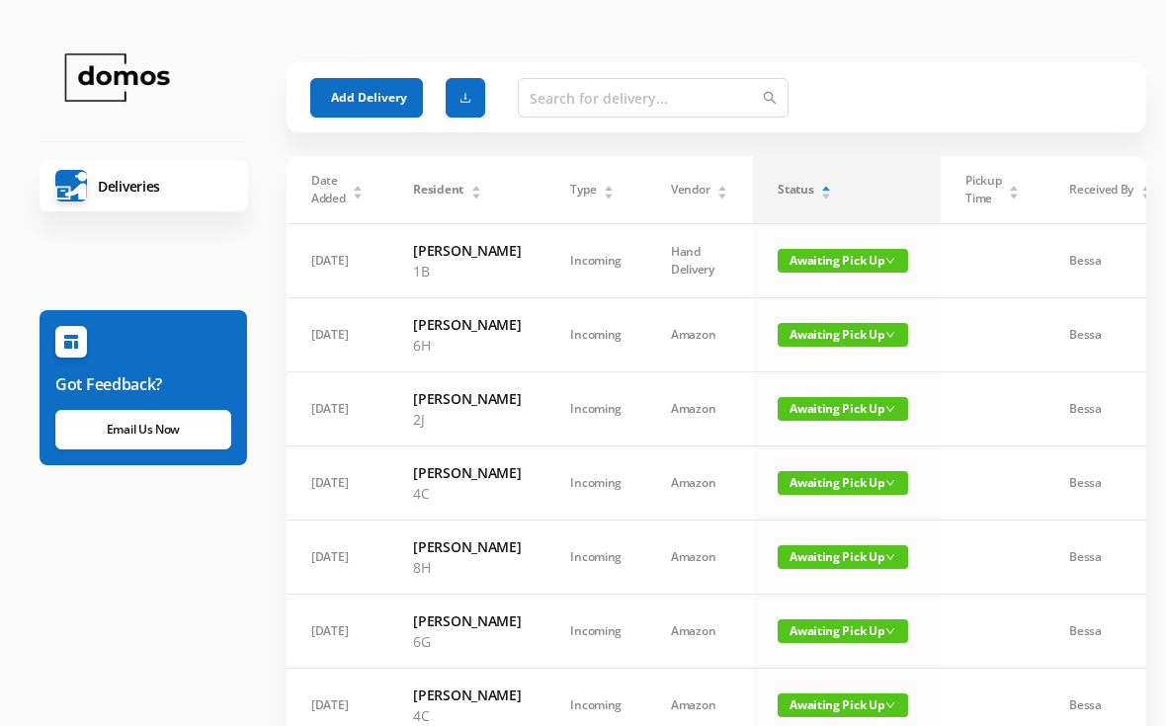
click at [810, 265] on span "Awaiting Pick Up" at bounding box center [843, 261] width 130 height 24
click at [812, 345] on link "Picked Up" at bounding box center [821, 341] width 128 height 32
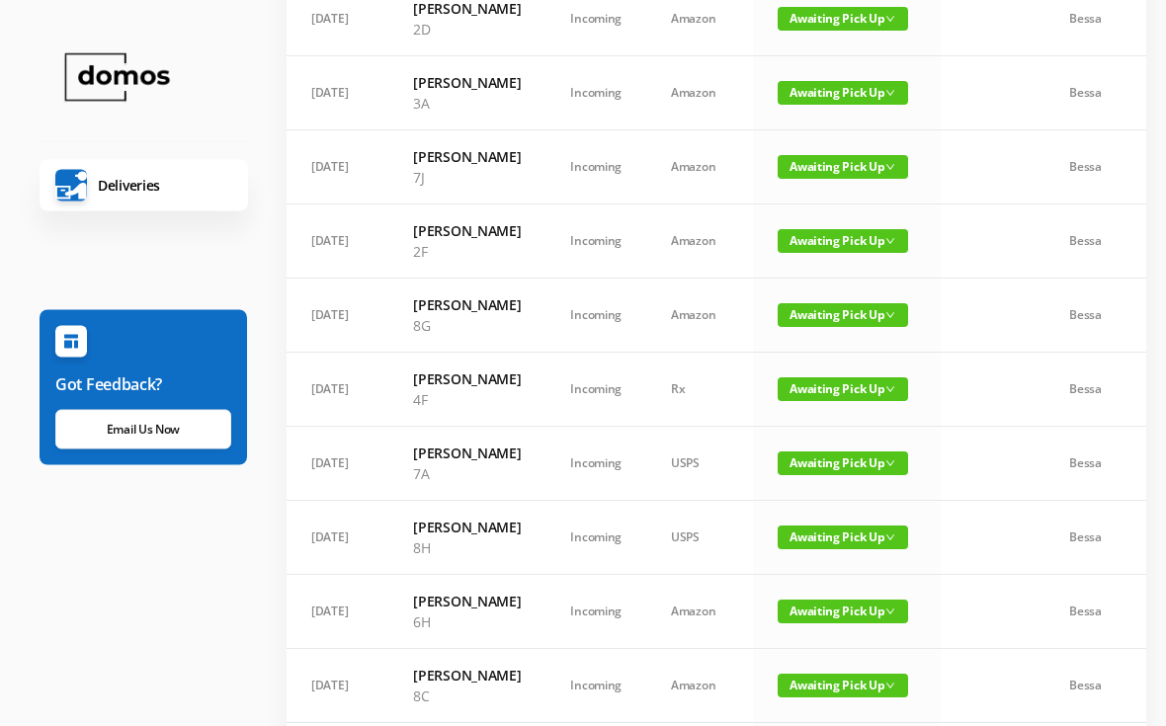
scroll to position [687, 0]
click at [820, 253] on span "Awaiting Pick Up" at bounding box center [843, 241] width 130 height 24
click at [804, 490] on link "Picked Up" at bounding box center [821, 487] width 128 height 32
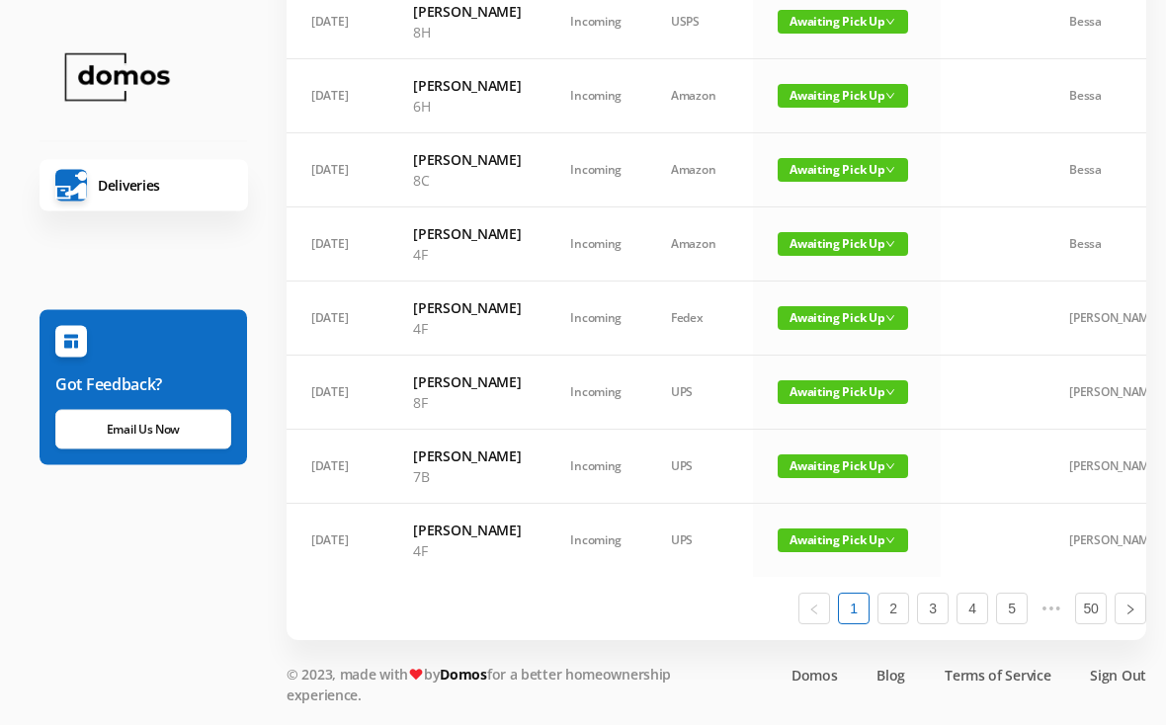
scroll to position [1486, 0]
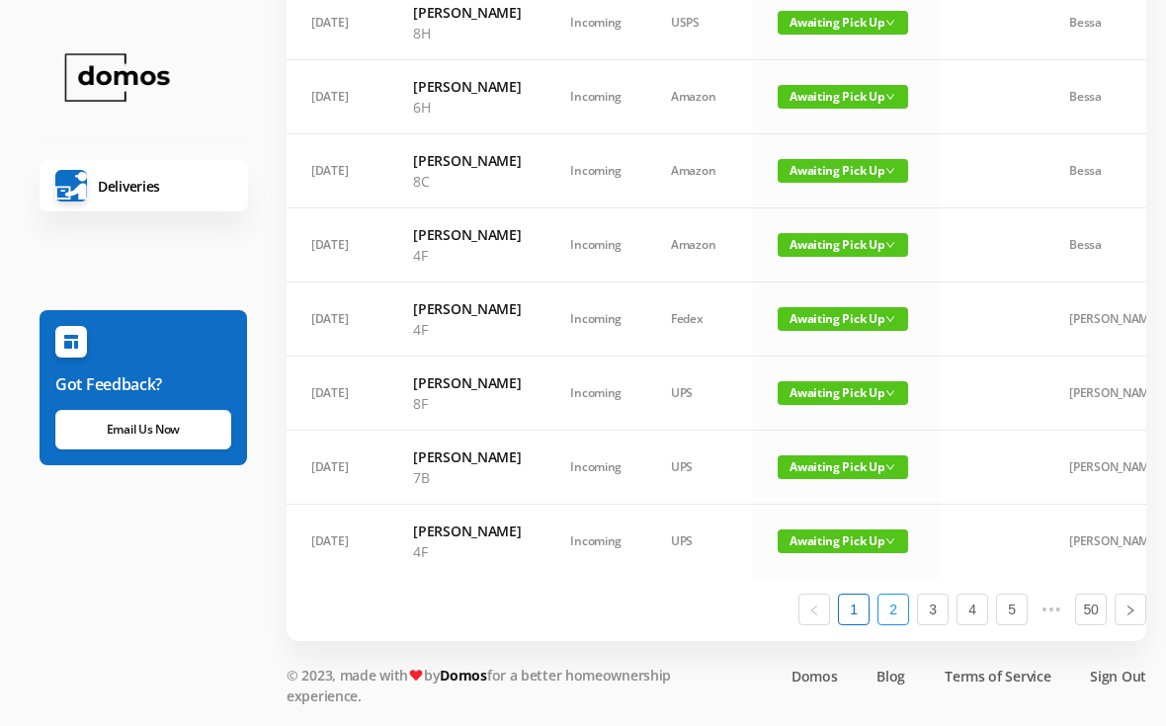
click at [890, 624] on link "2" at bounding box center [893, 610] width 30 height 30
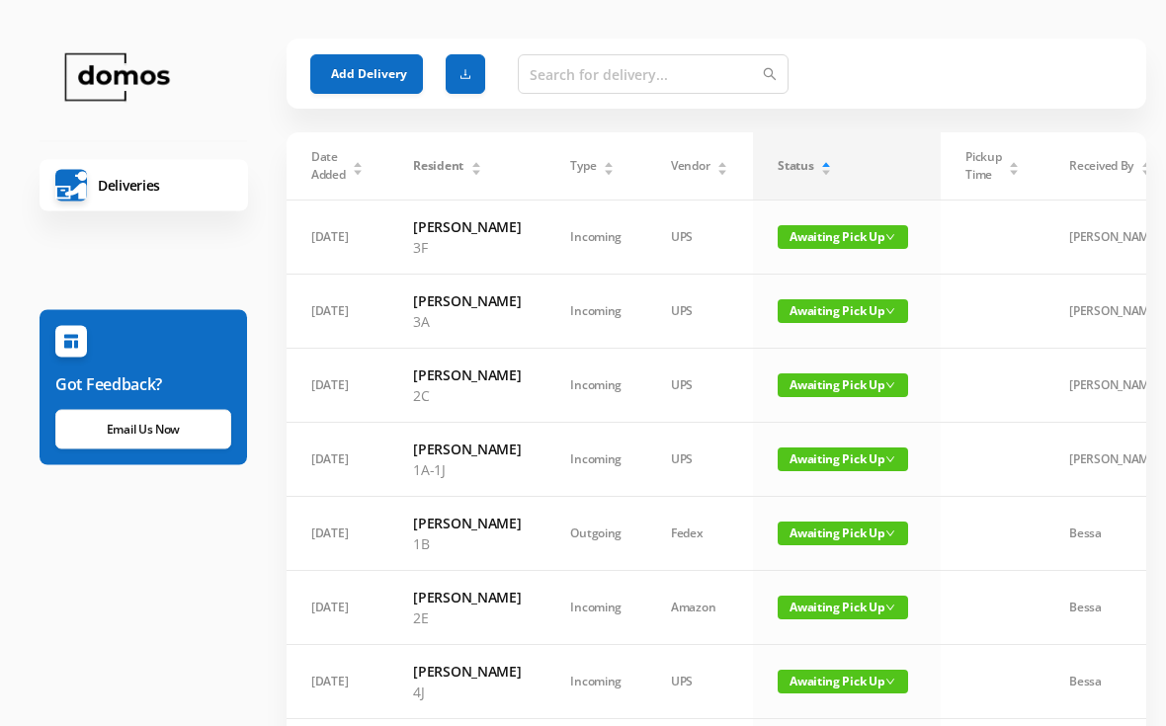
scroll to position [24, 0]
click at [826, 471] on span "Awaiting Pick Up" at bounding box center [843, 460] width 130 height 24
click at [828, 551] on link "Picked Up" at bounding box center [831, 551] width 128 height 32
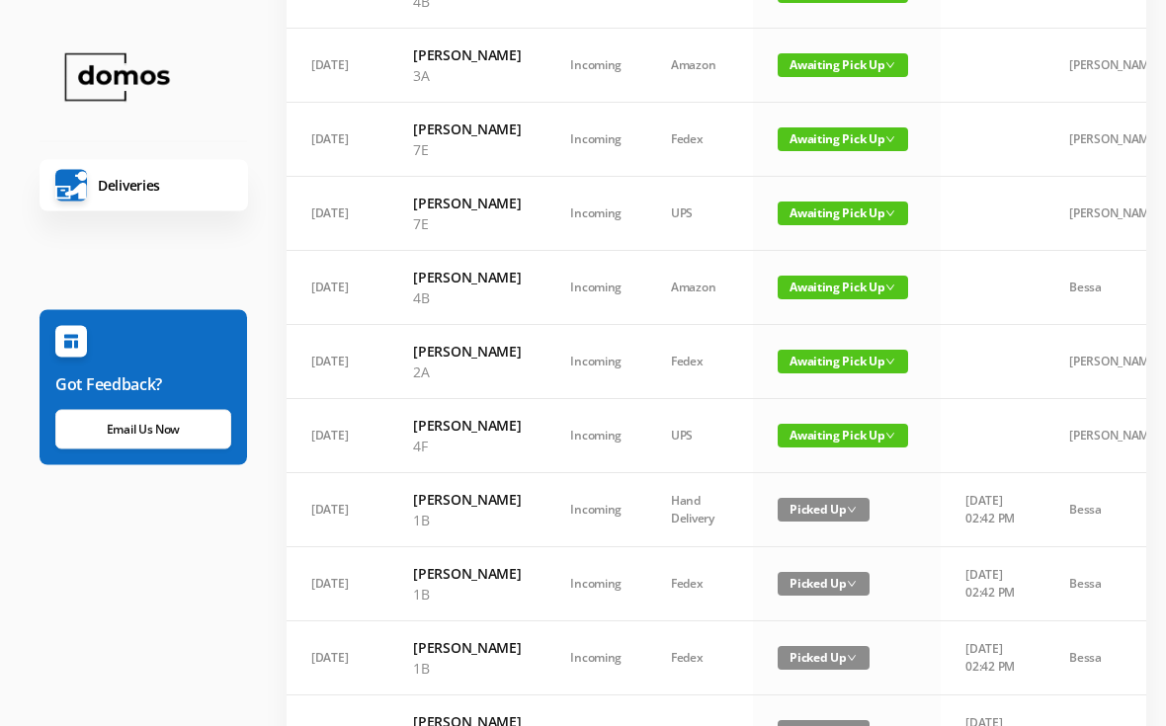
scroll to position [957, 0]
